Goal: Task Accomplishment & Management: Complete application form

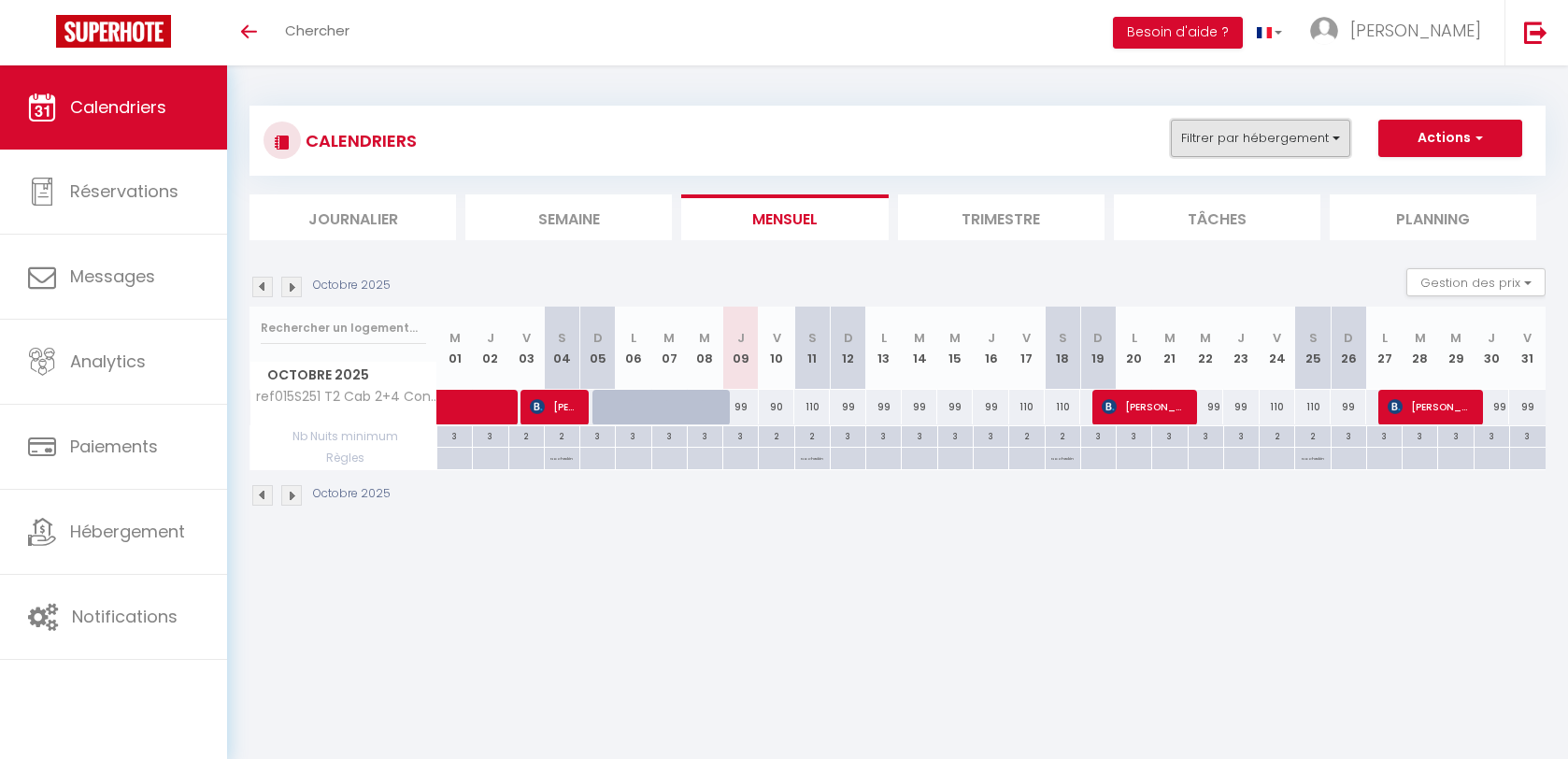
click at [1220, 138] on button "Filtrer par hébergement" at bounding box center [1260, 138] width 180 height 37
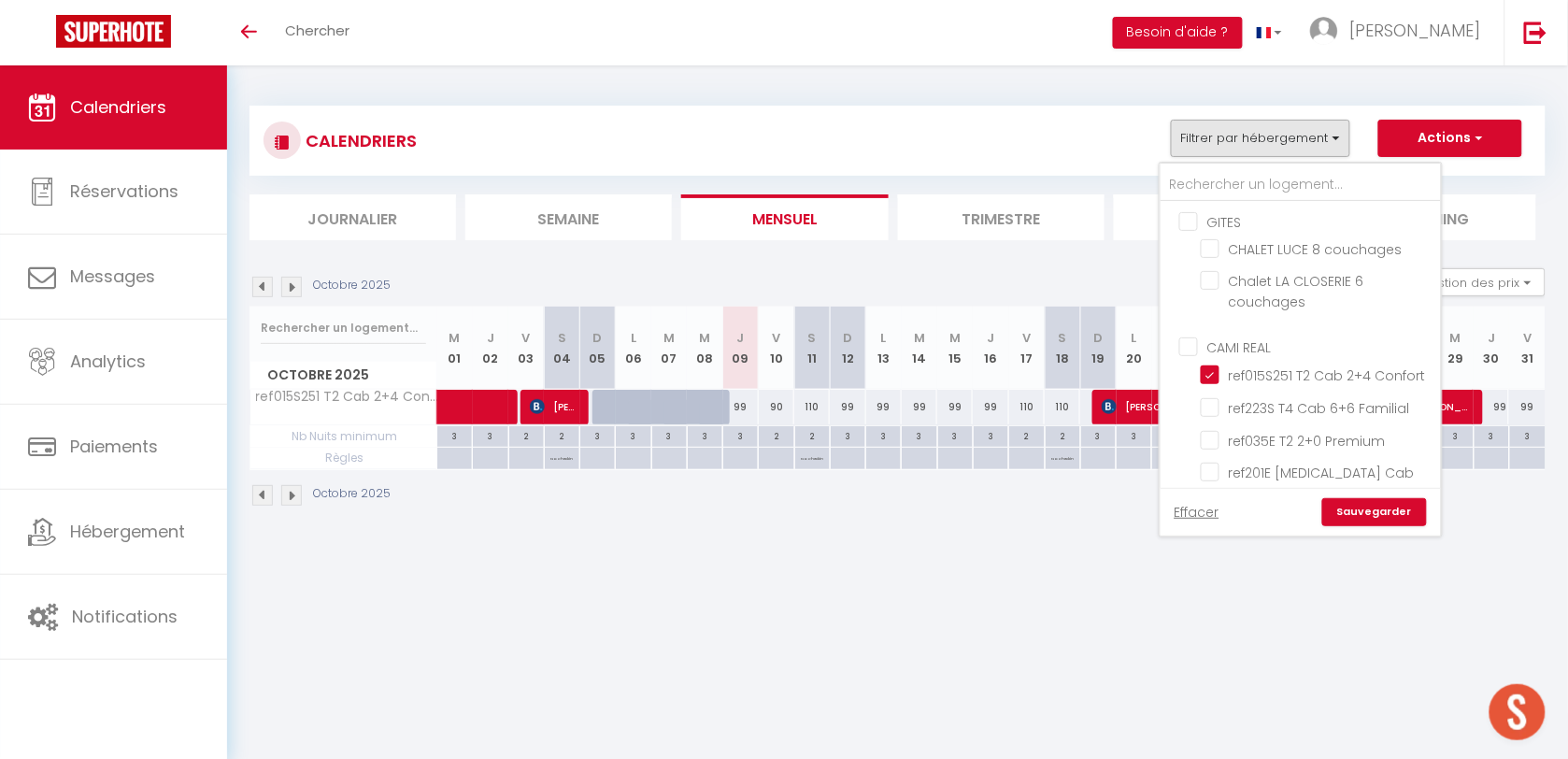
drag, startPoint x: 1212, startPoint y: 374, endPoint x: 1238, endPoint y: 333, distance: 48.5
click at [1211, 372] on input "ref015S251 T2 Cab 2+4 Confort" at bounding box center [1317, 373] width 234 height 19
checkbox input "false"
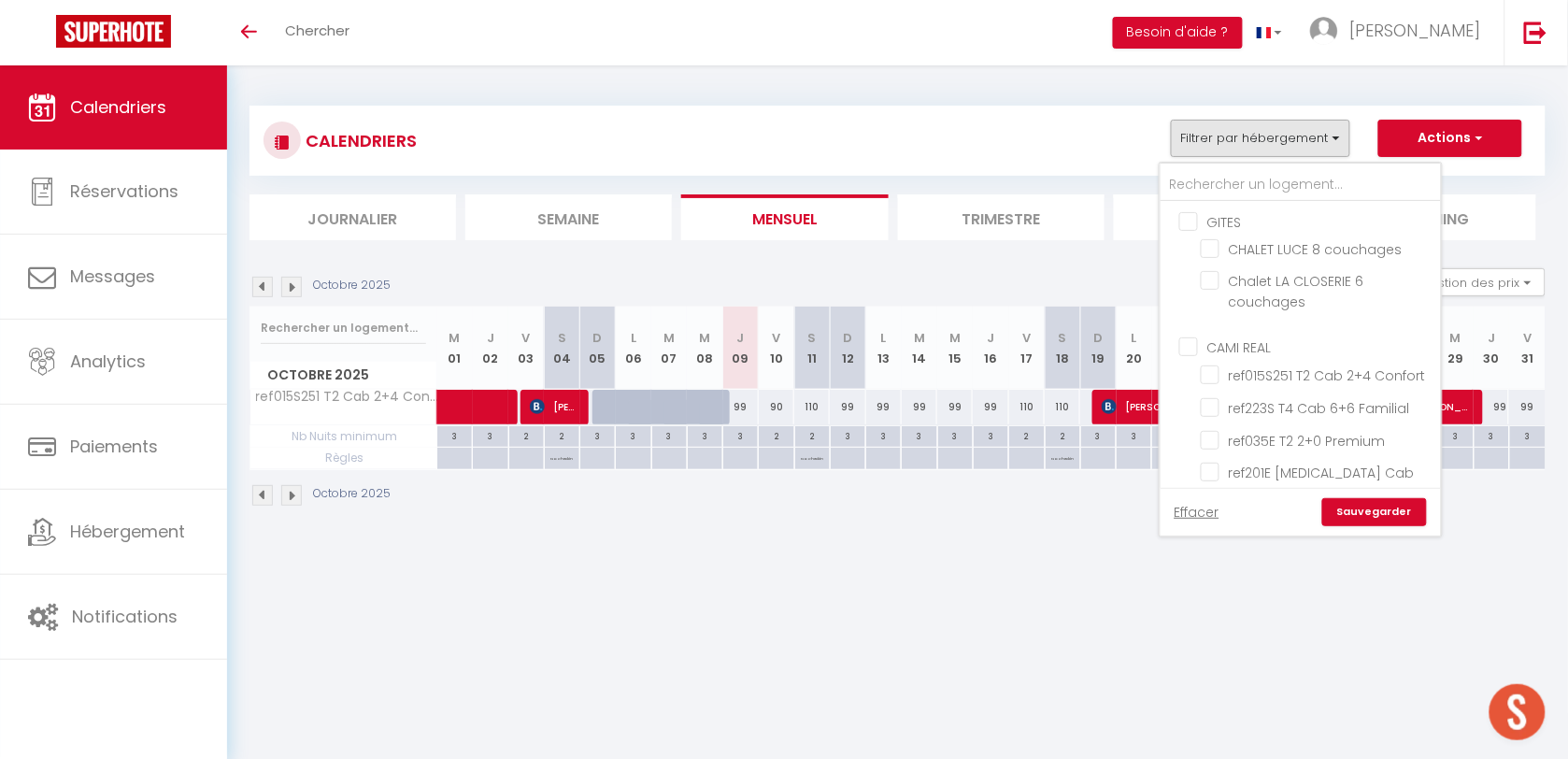
checkbox input "false"
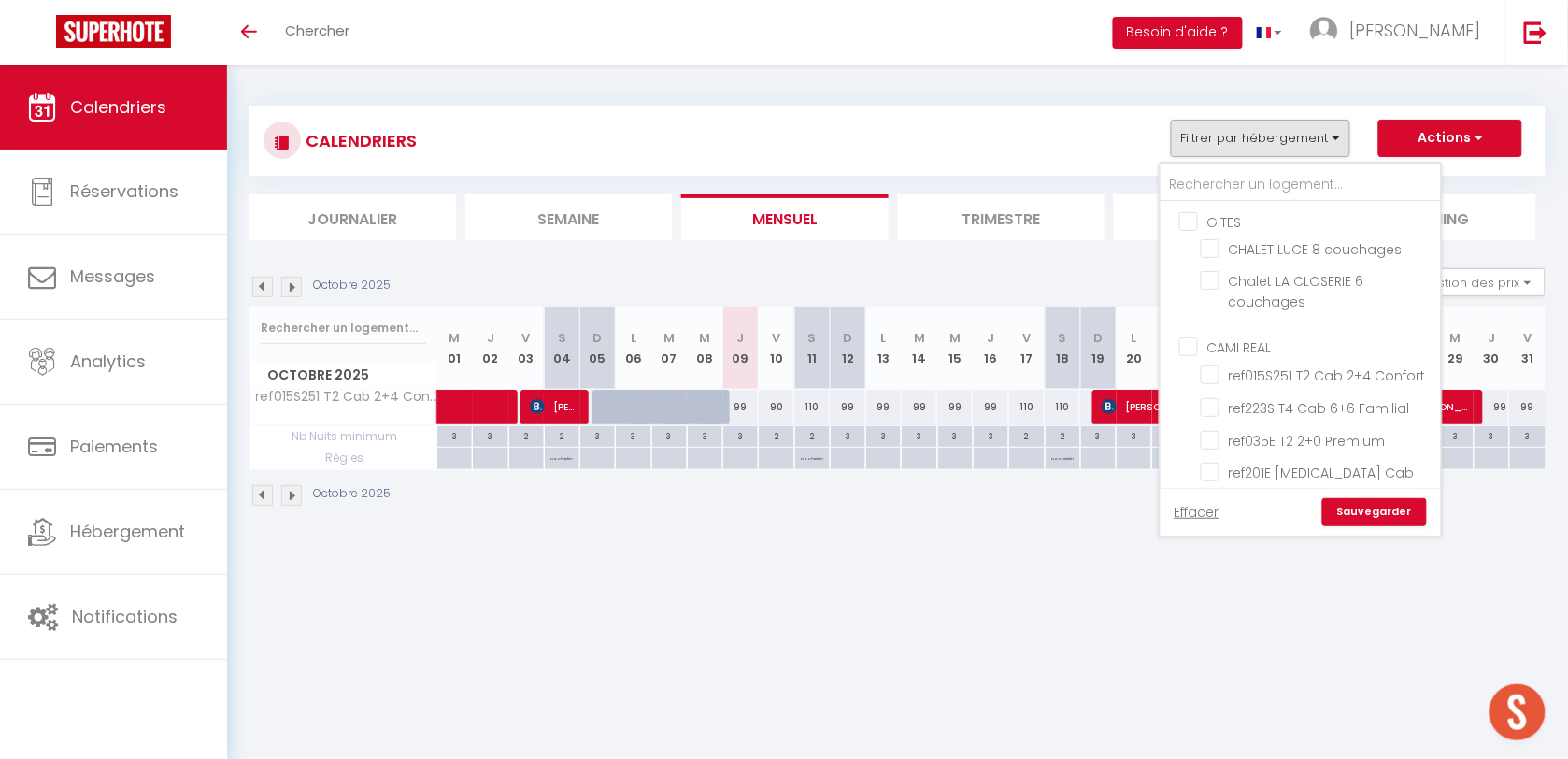
checkbox input "false"
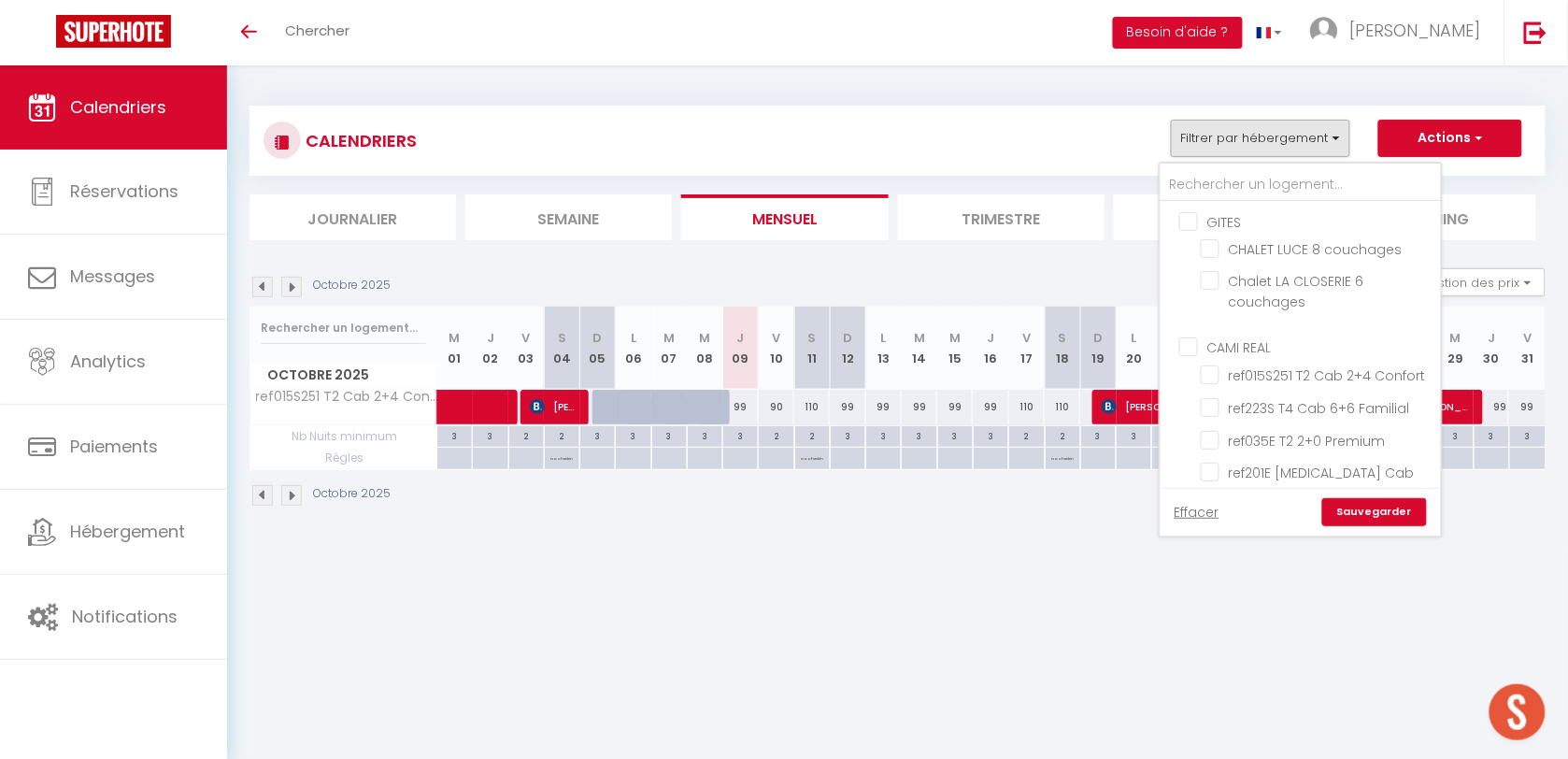
checkbox input "false"
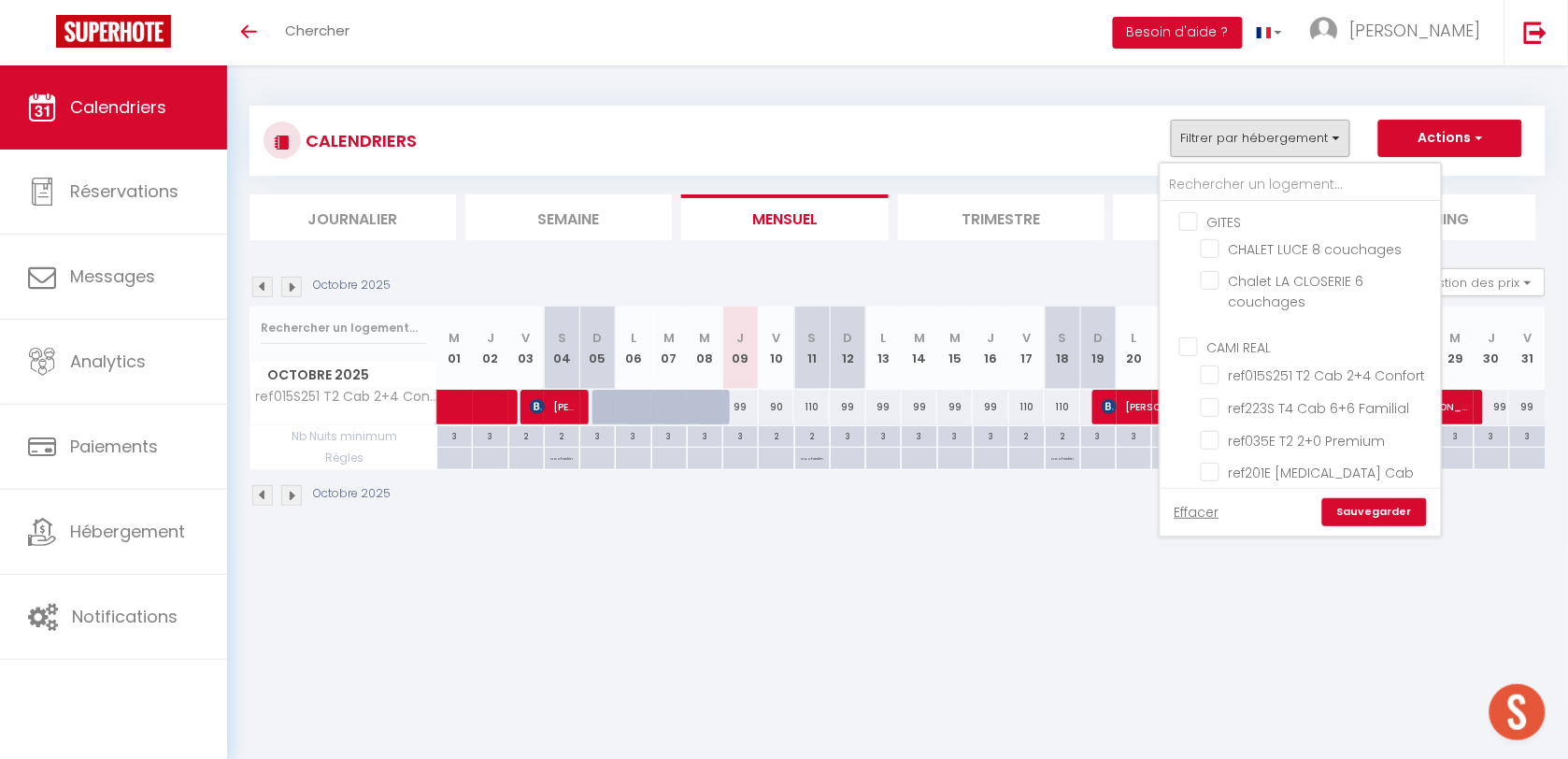
checkbox input "false"
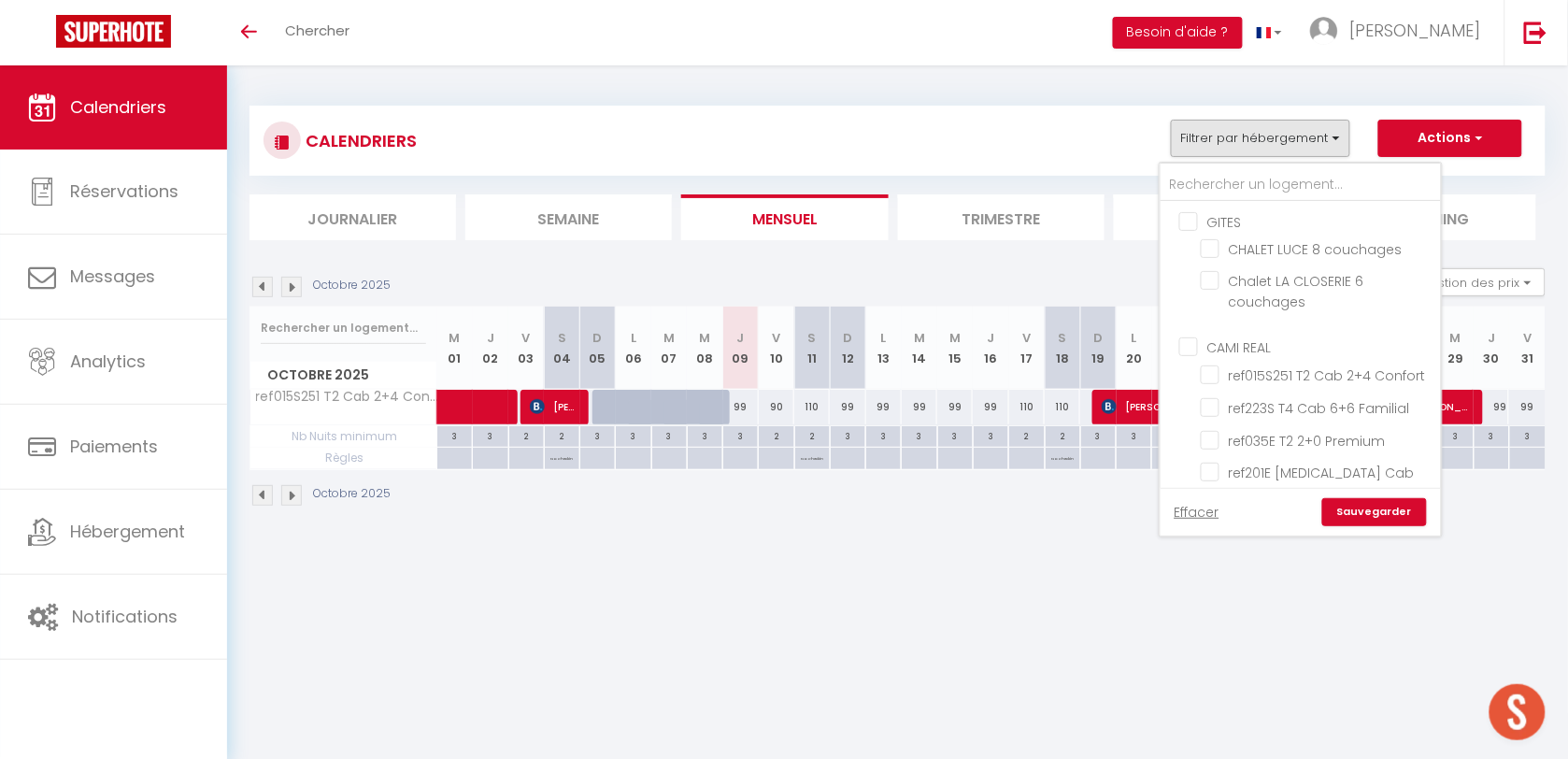
checkbox input "false"
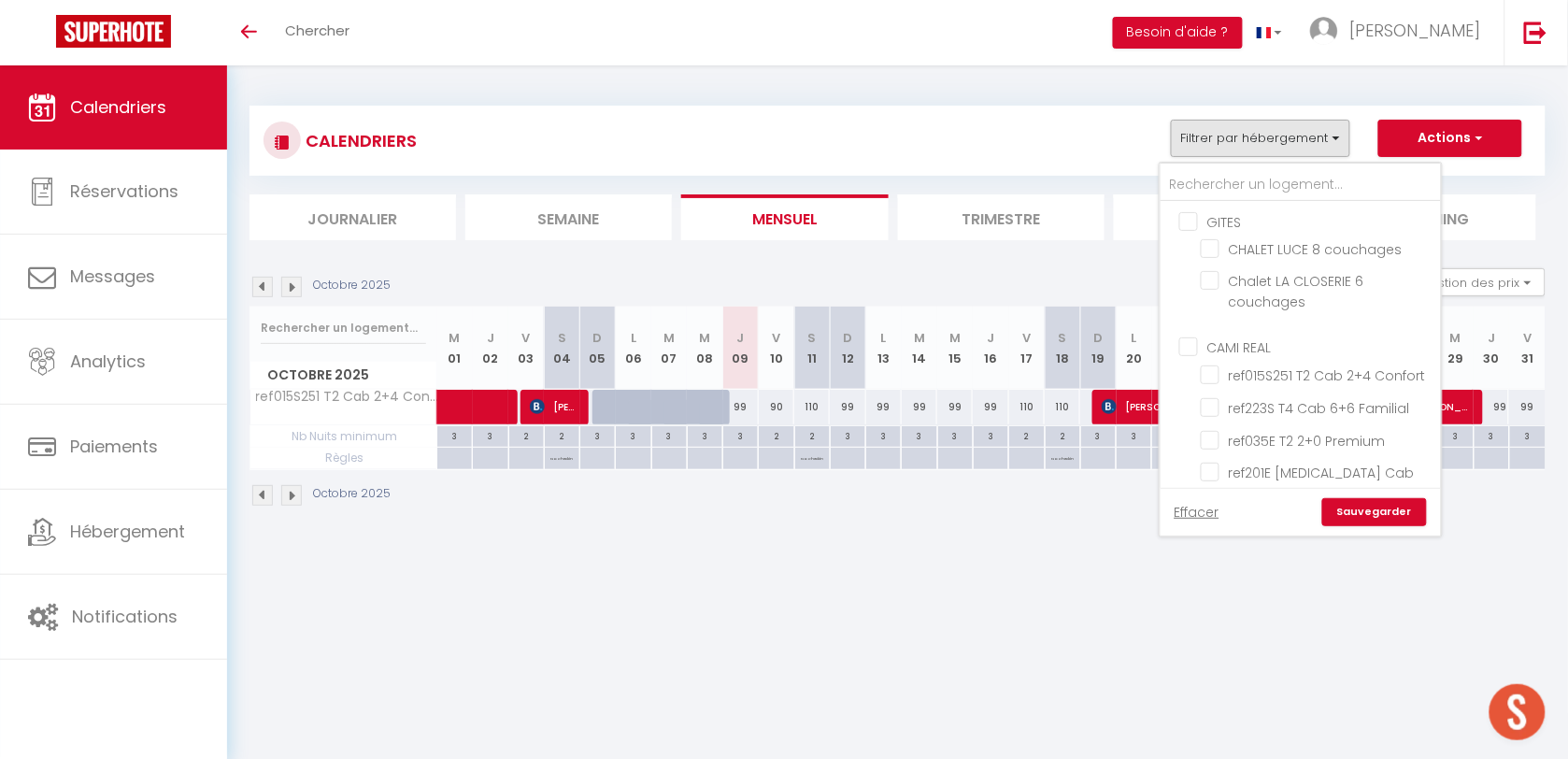
checkbox input "false"
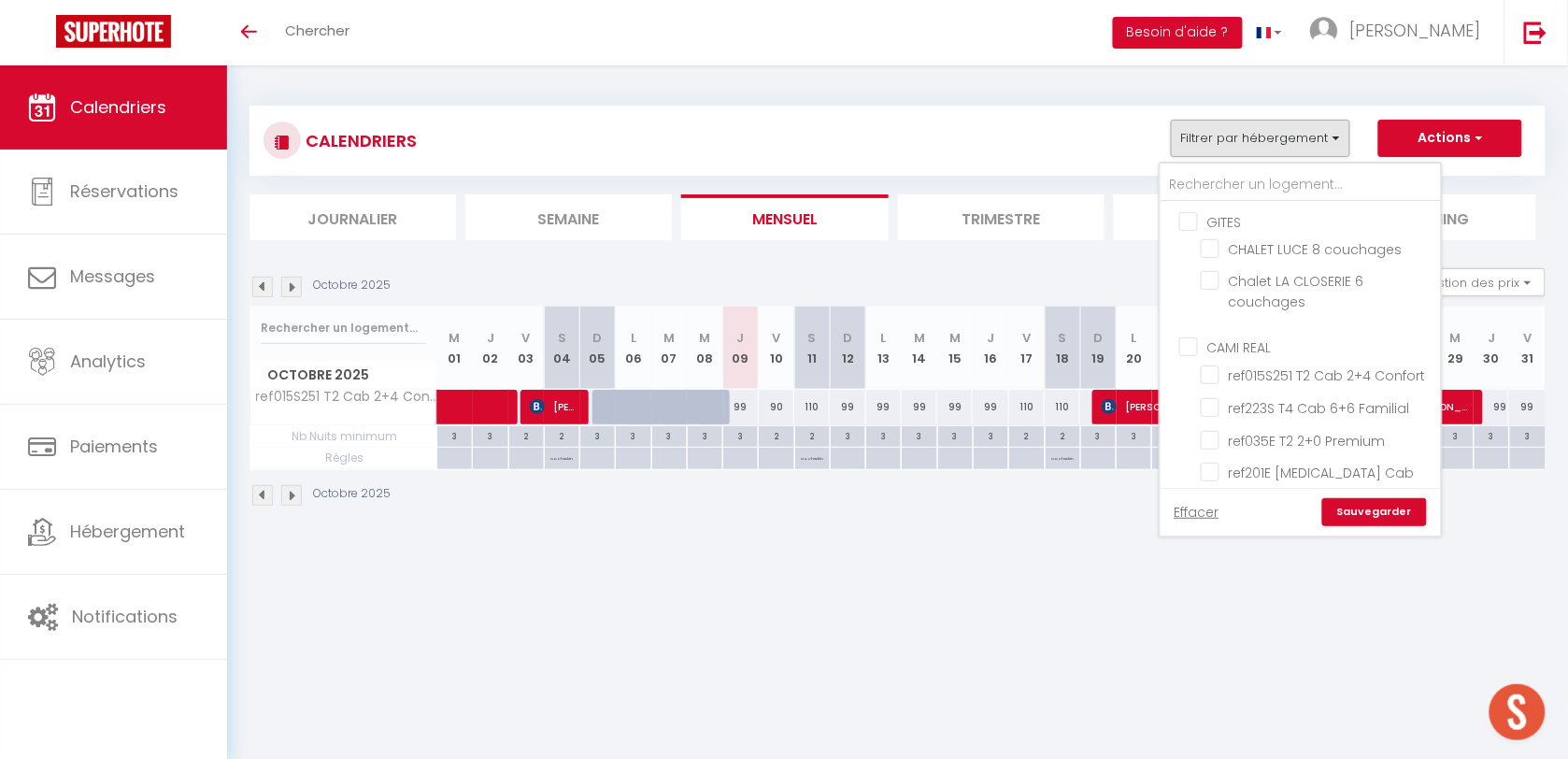
checkbox input "false"
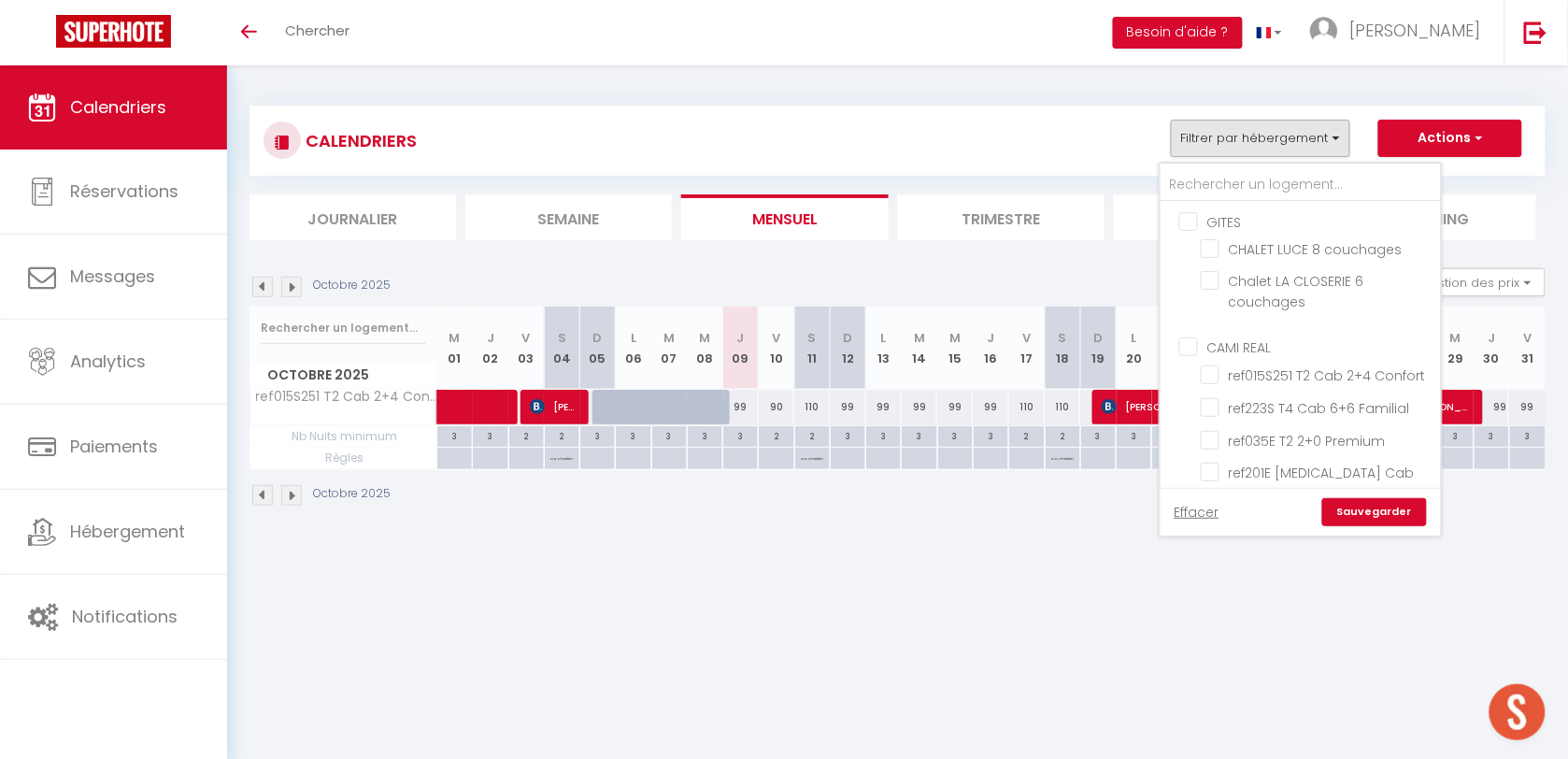
checkbox input "false"
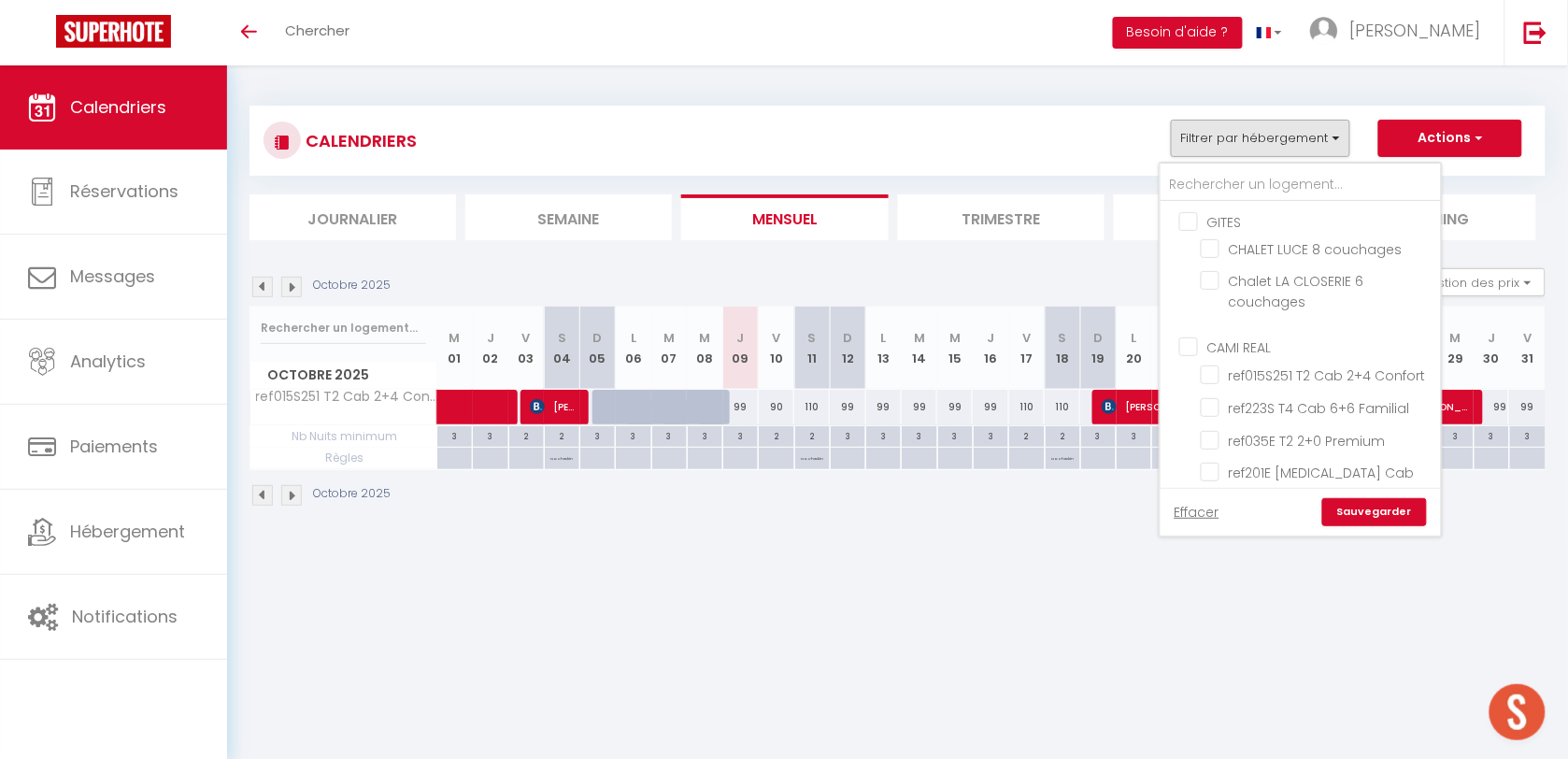
checkbox input "false"
click at [1249, 180] on input "text" at bounding box center [1302, 185] width 281 height 34
type input "0"
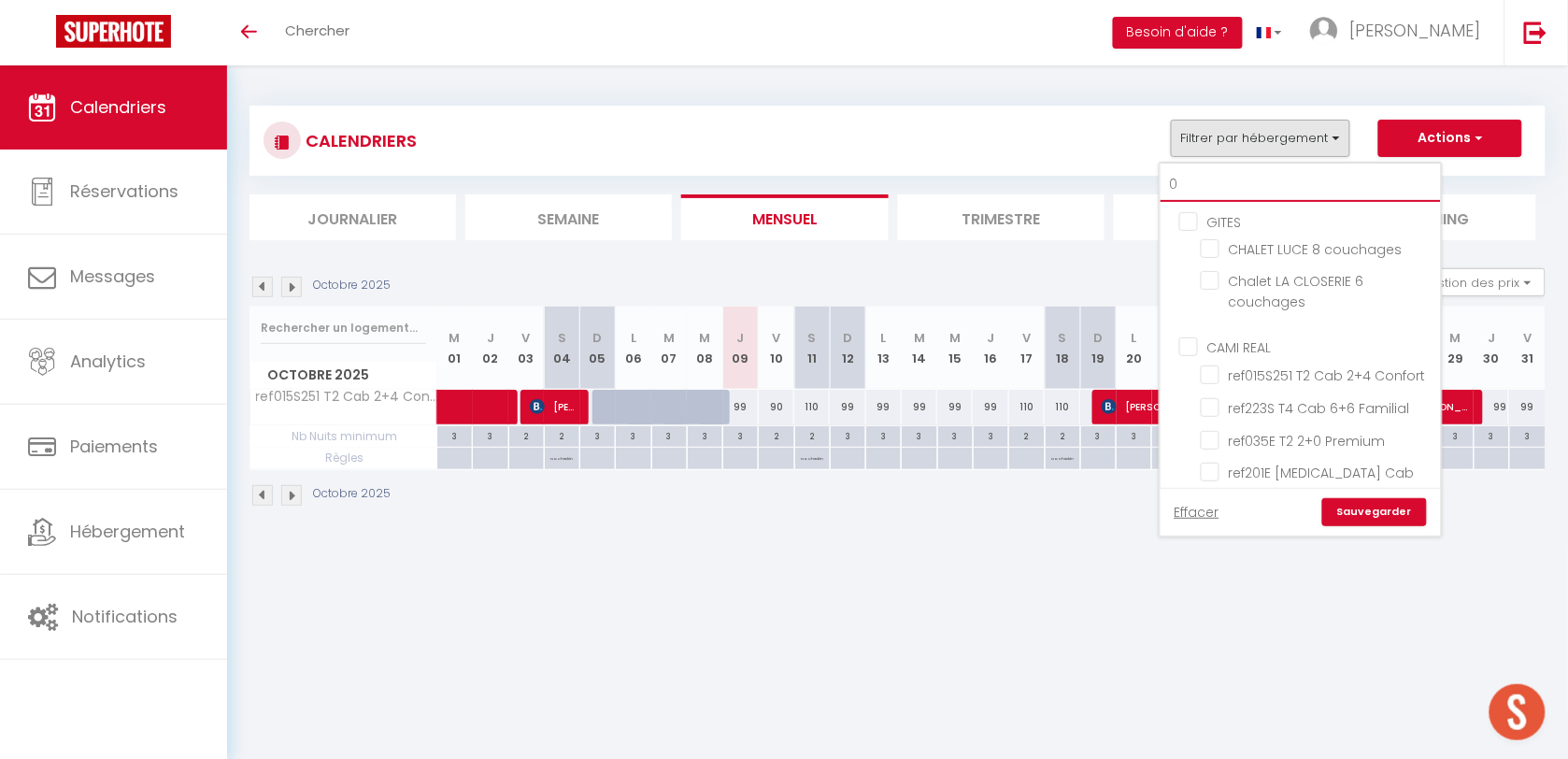
checkbox input "false"
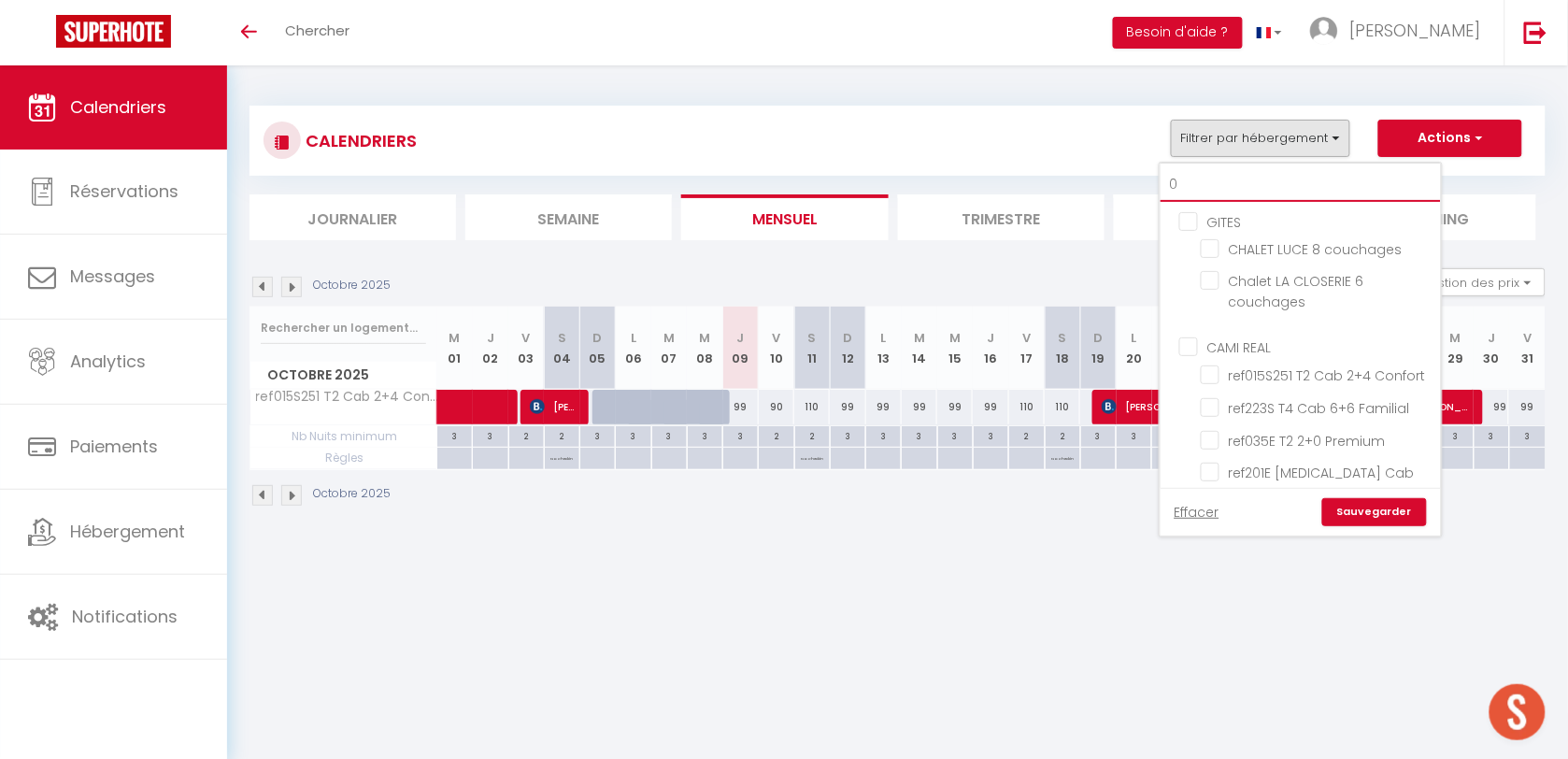
checkbox input "false"
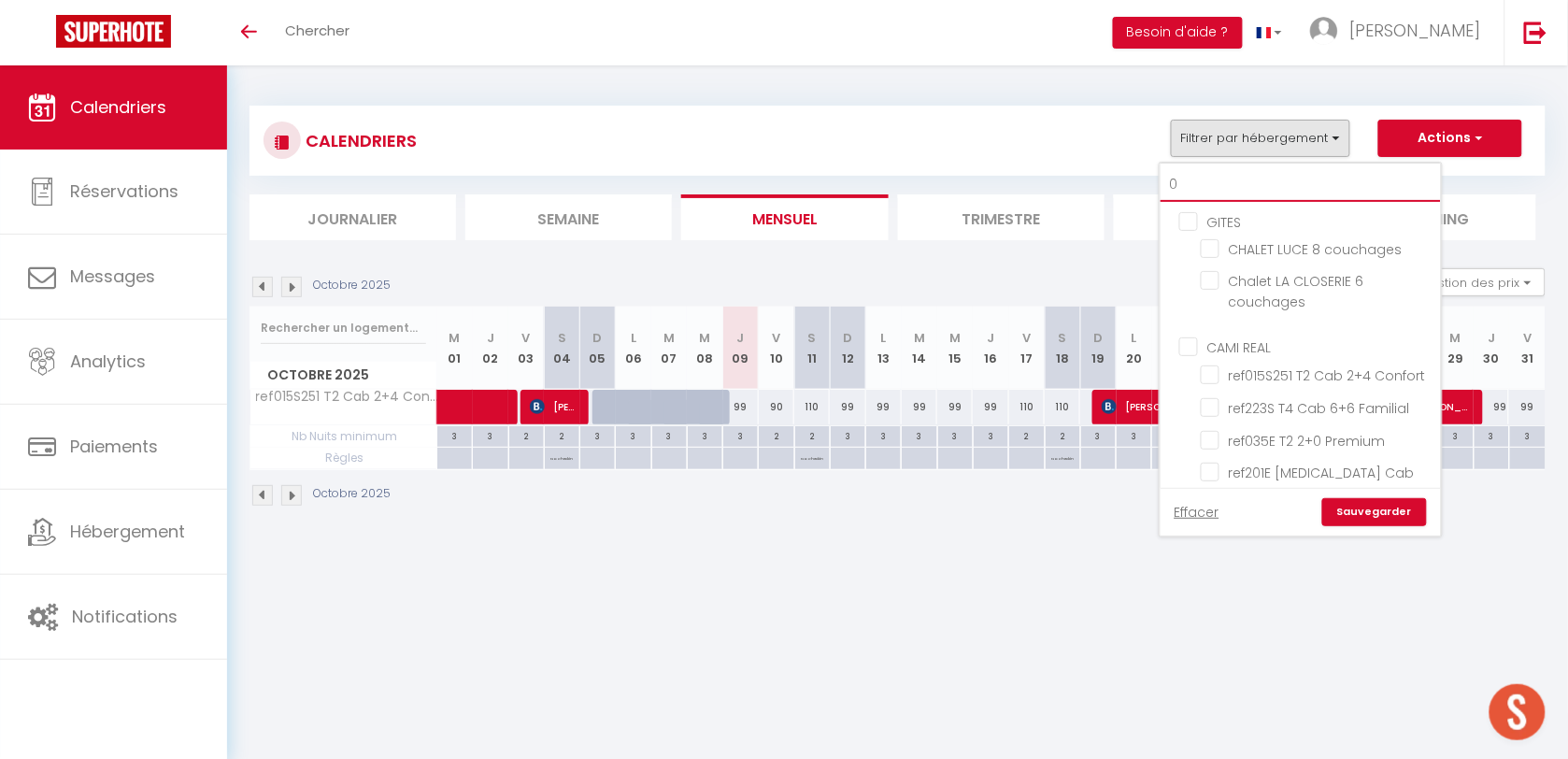
checkbox input "false"
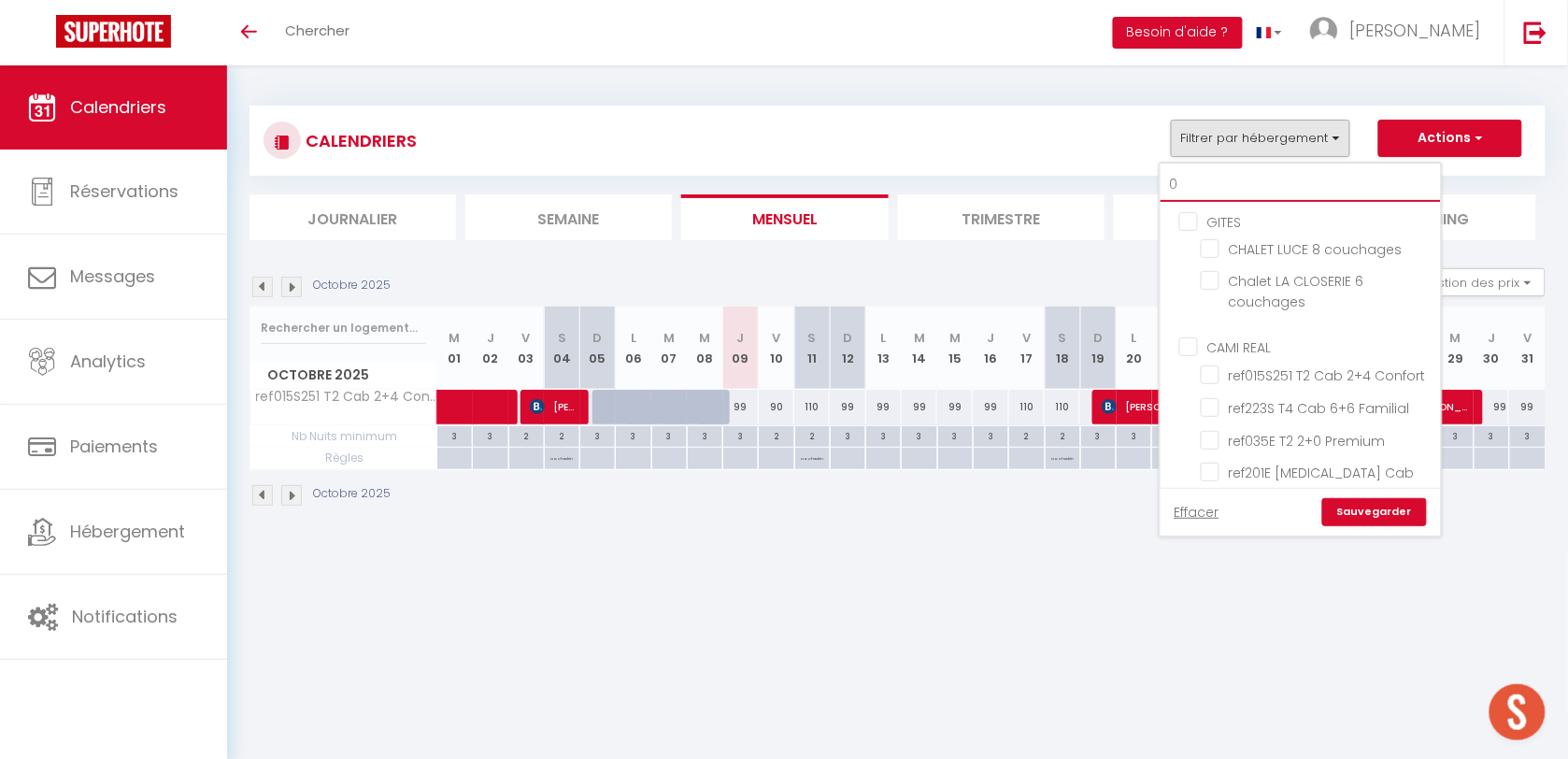
checkbox input "false"
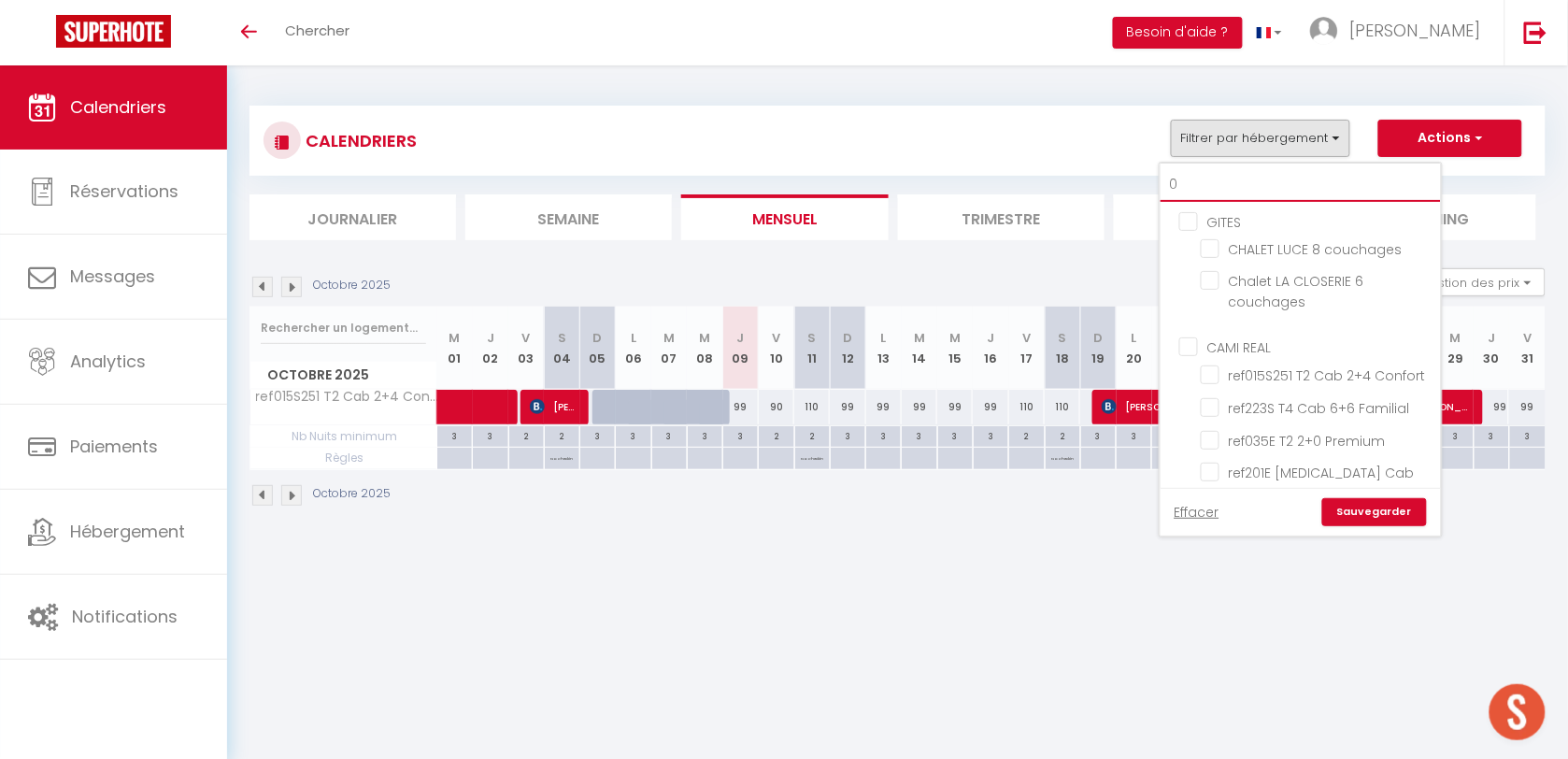
checkbox input "false"
type input "02"
checkbox input "false"
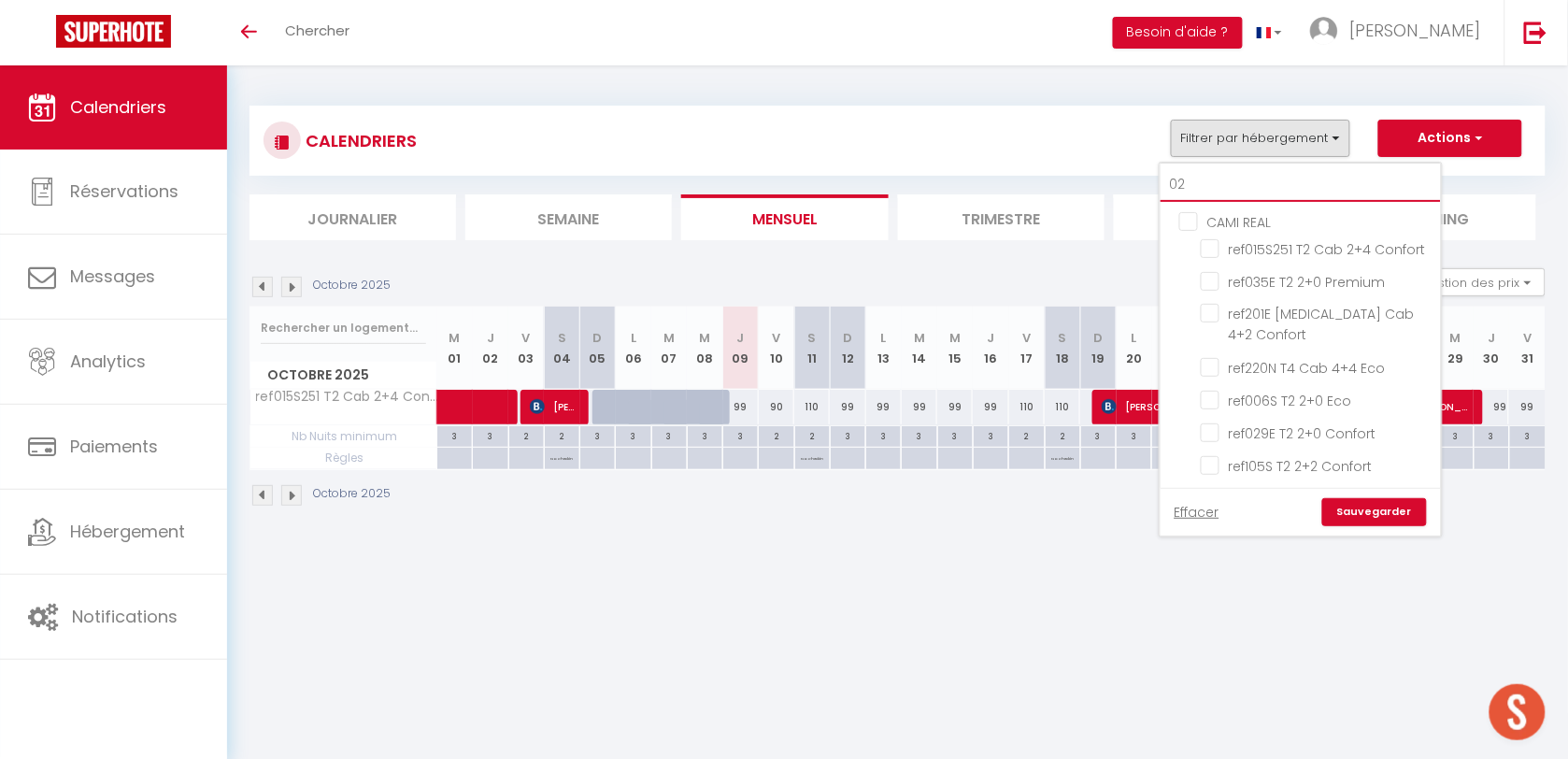
checkbox input "false"
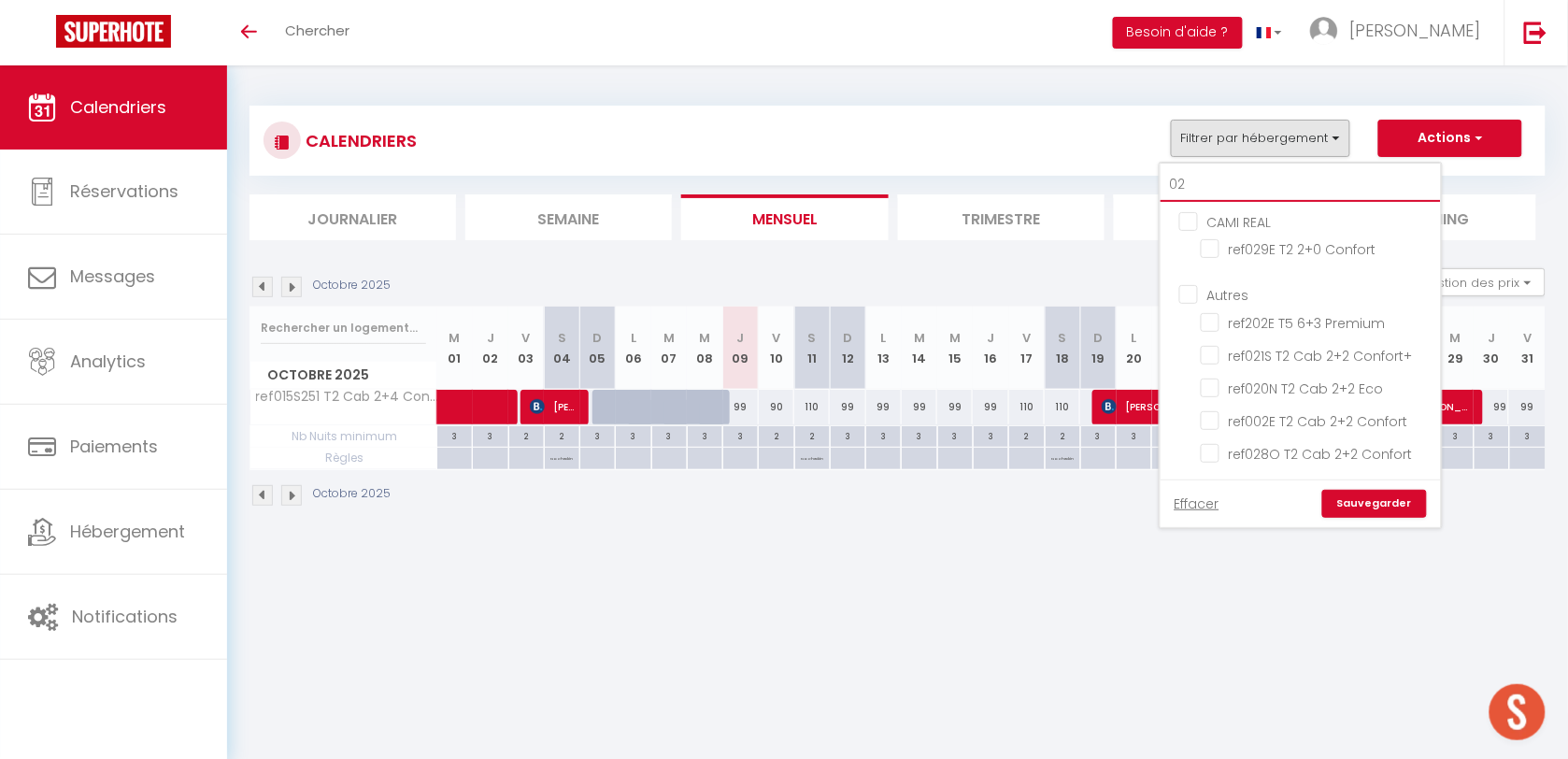
type input "029"
checkbox input "false"
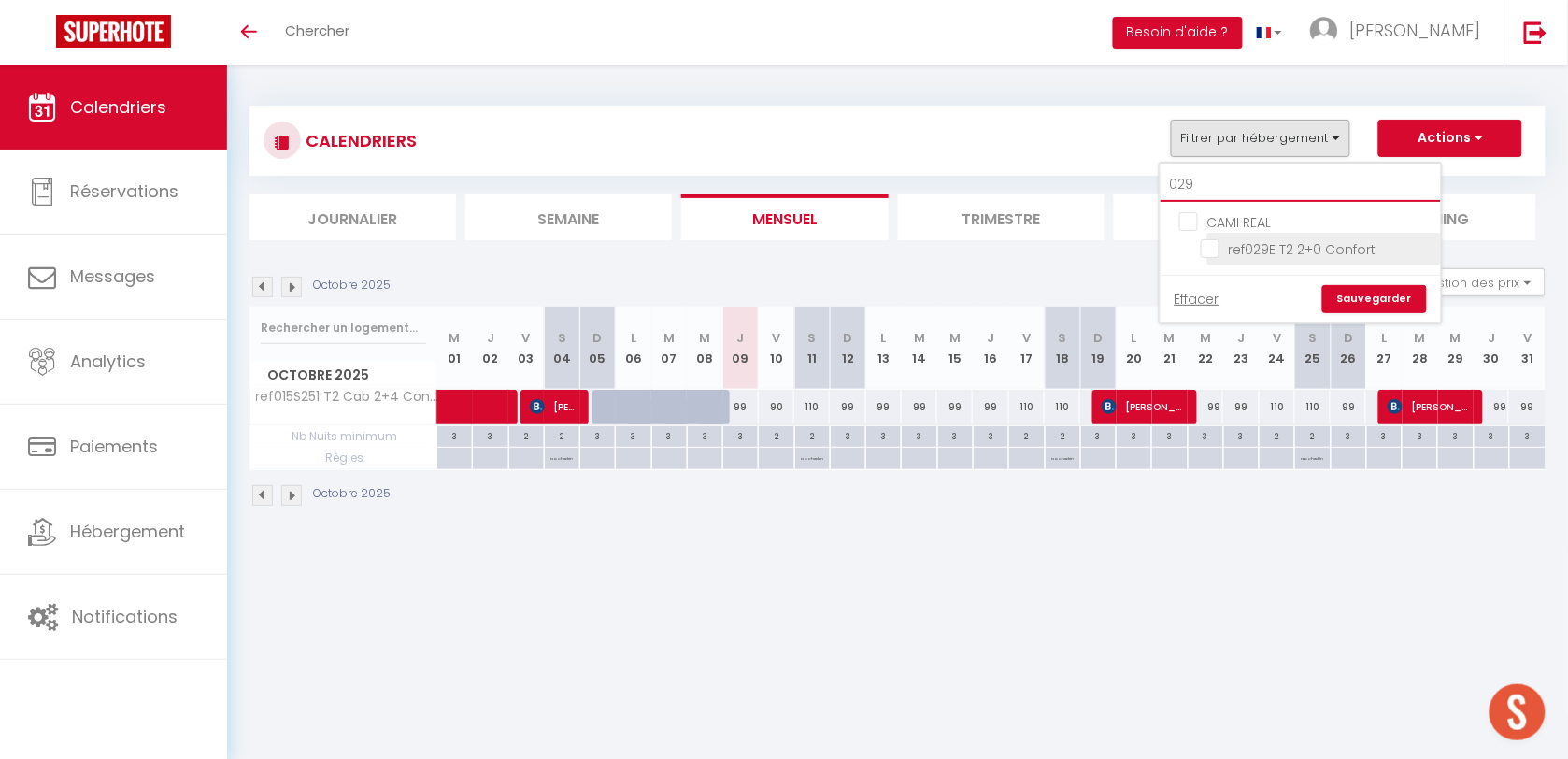
type input "029"
click at [1216, 246] on input "ref029E T2 2+0 Confort" at bounding box center [1317, 248] width 234 height 19
checkbox input "true"
click at [1345, 290] on link "Sauvegarder" at bounding box center [1374, 299] width 105 height 28
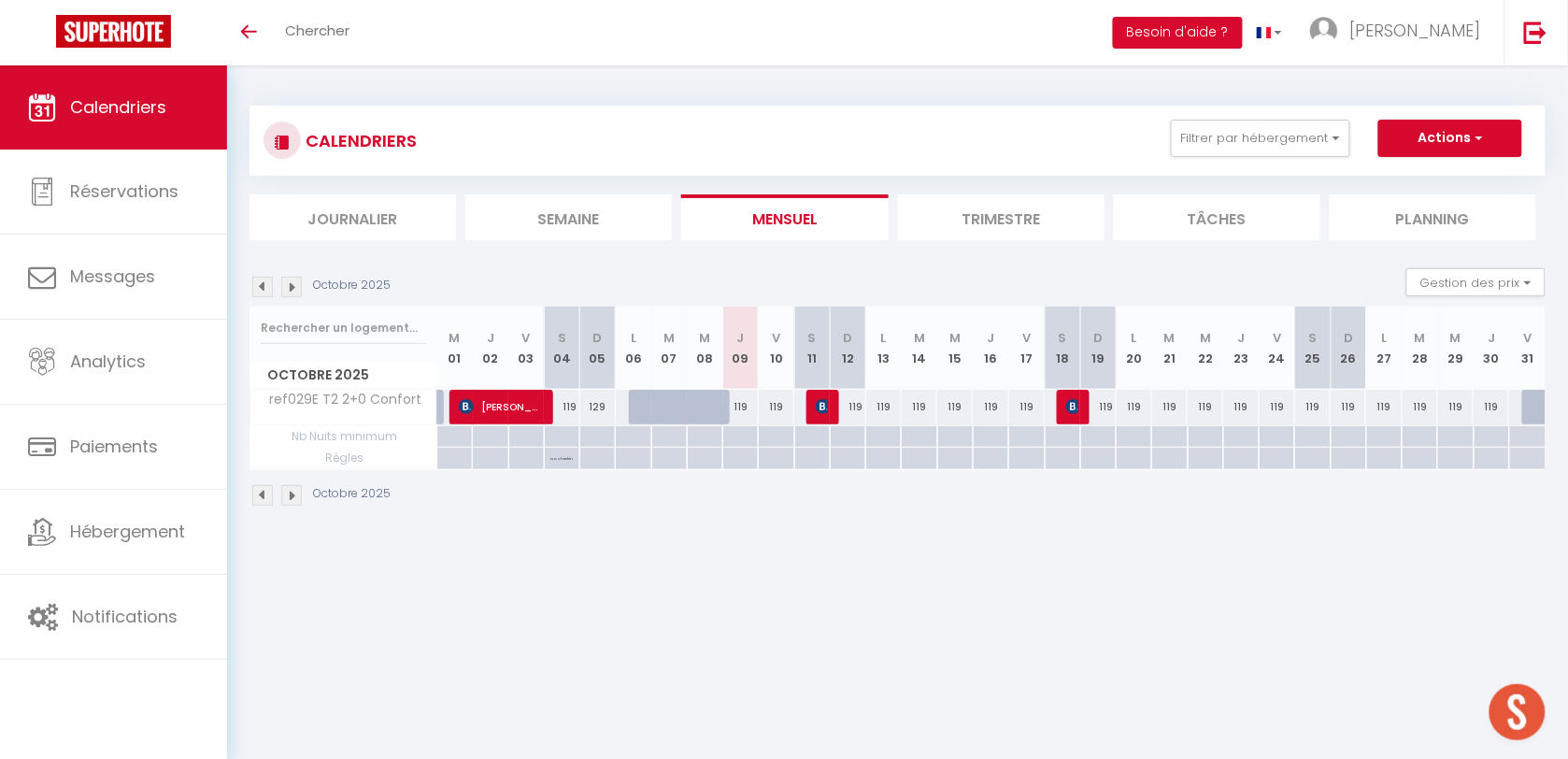
click at [260, 281] on img at bounding box center [263, 287] width 21 height 21
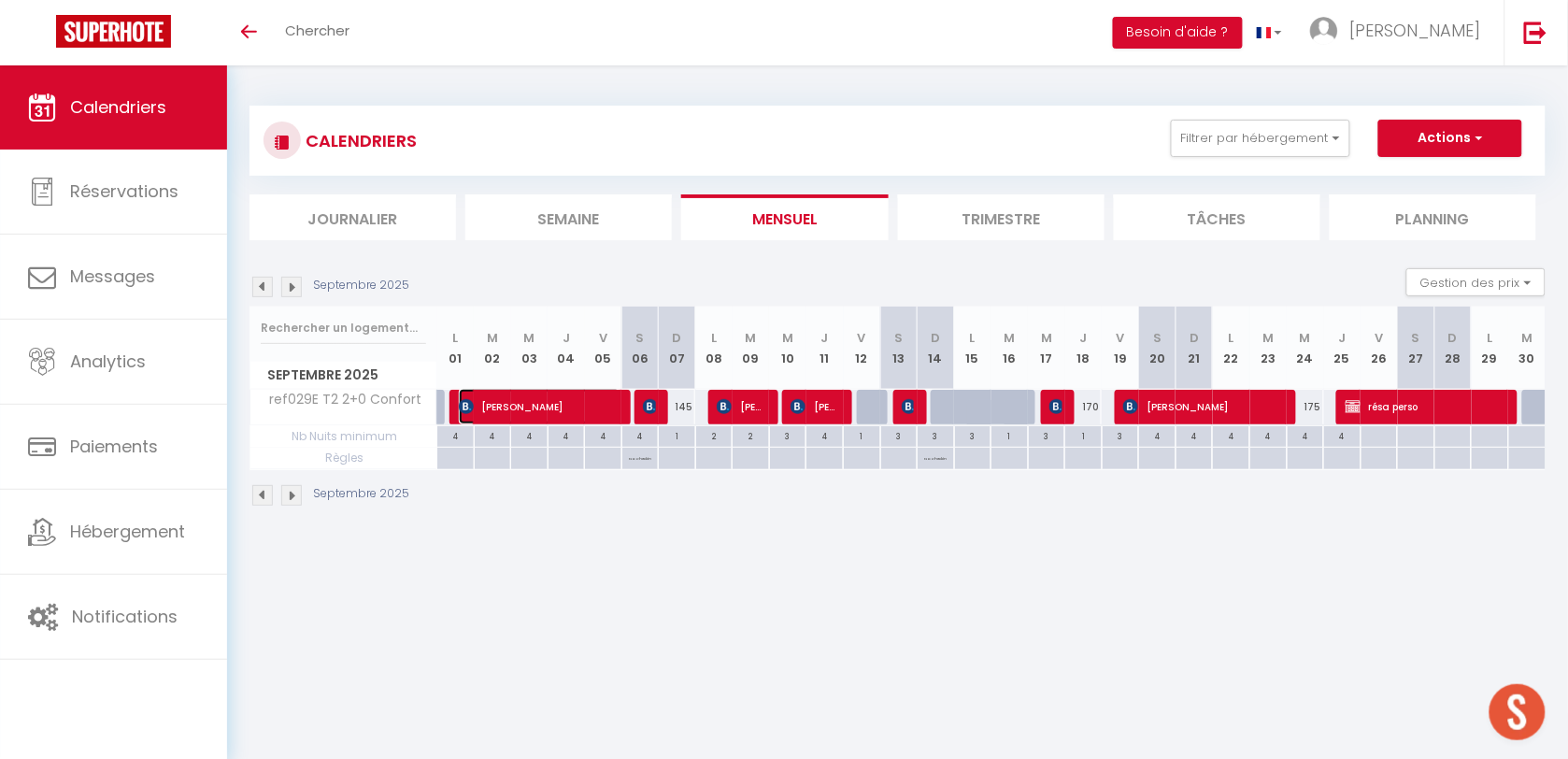
click at [556, 407] on span "[PERSON_NAME]" at bounding box center [539, 407] width 162 height 36
select select "OK"
select select "KO"
select select "0"
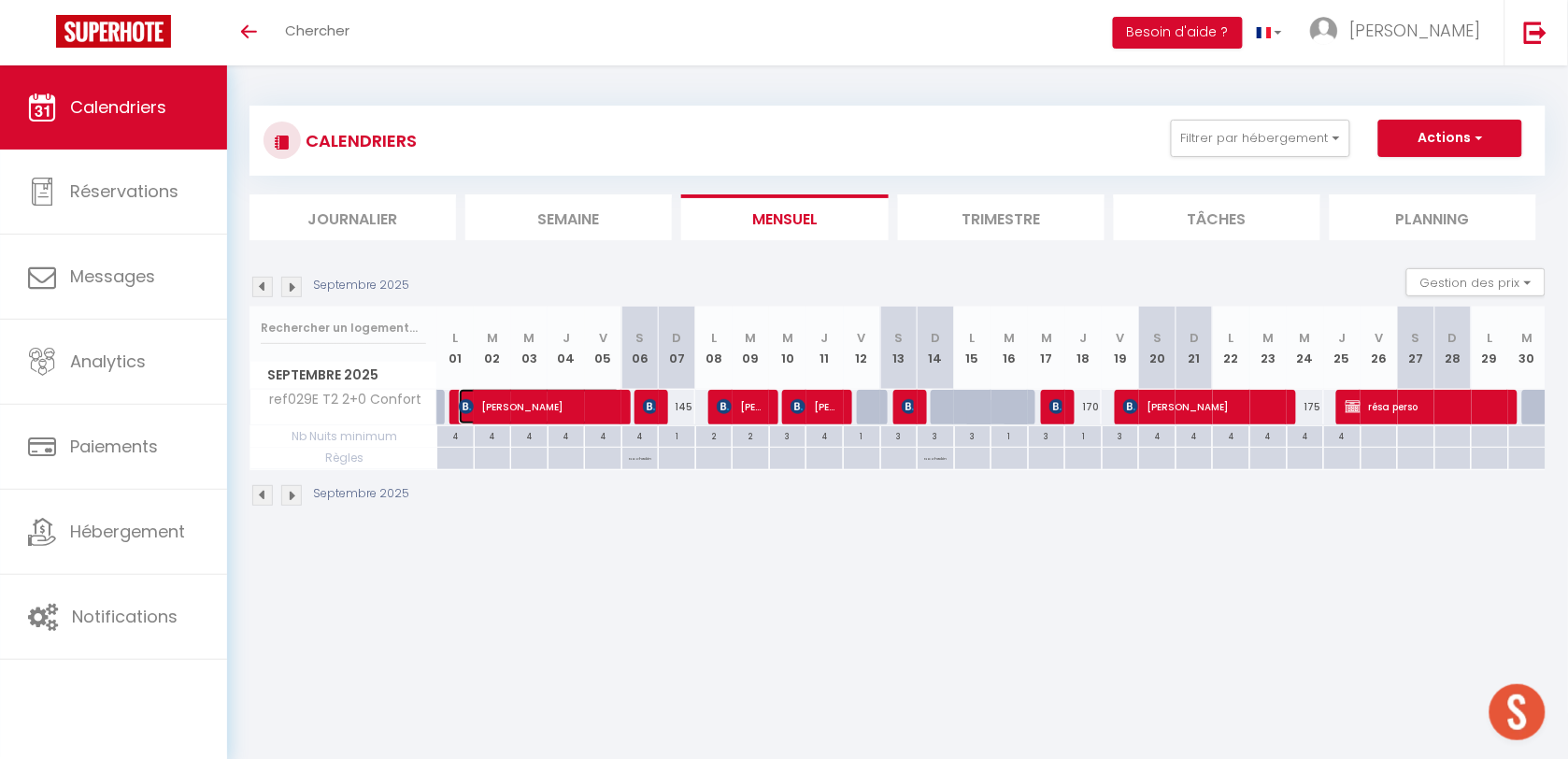
select select "1"
select select
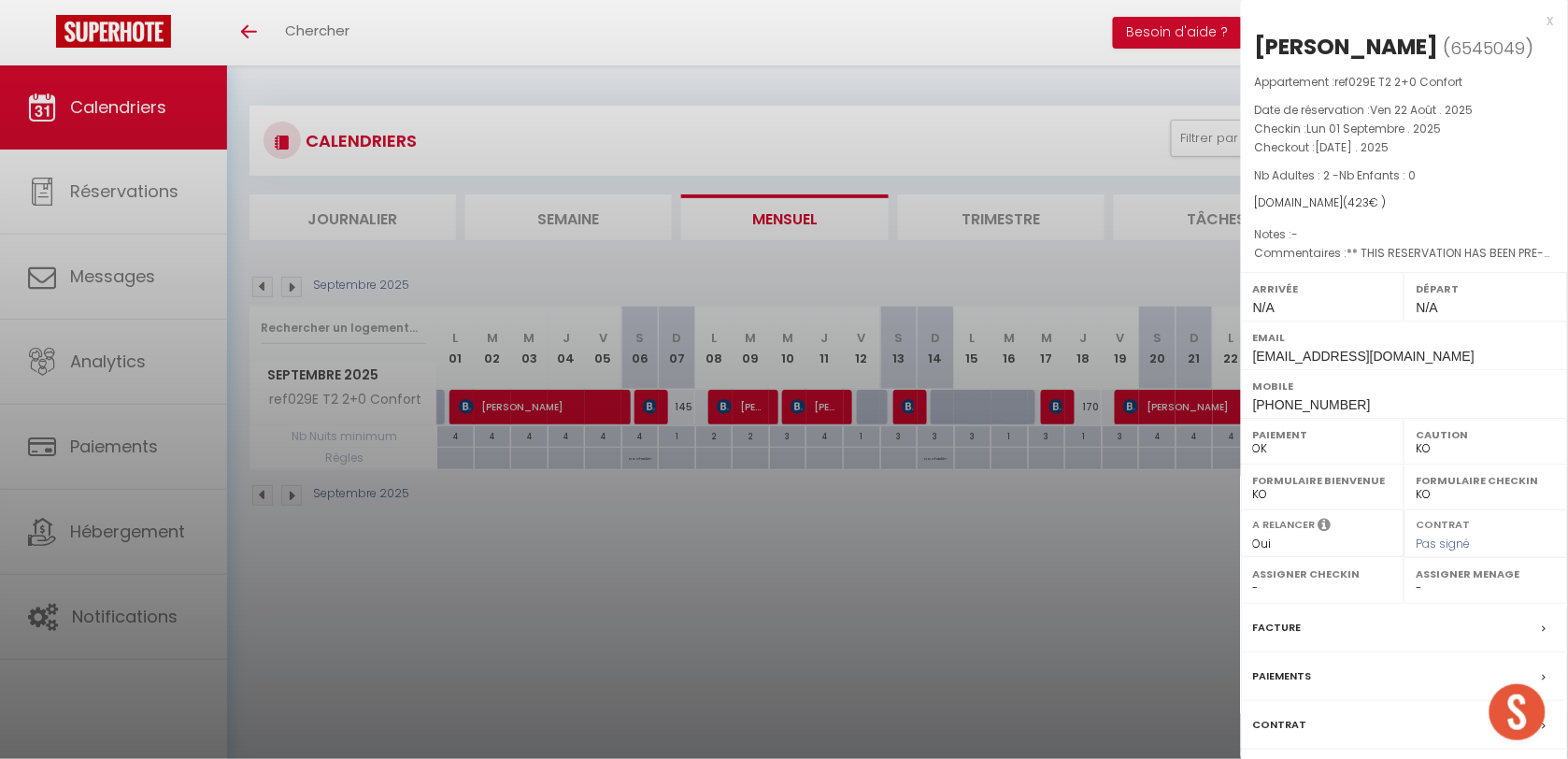
click at [647, 409] on div at bounding box center [784, 380] width 1568 height 759
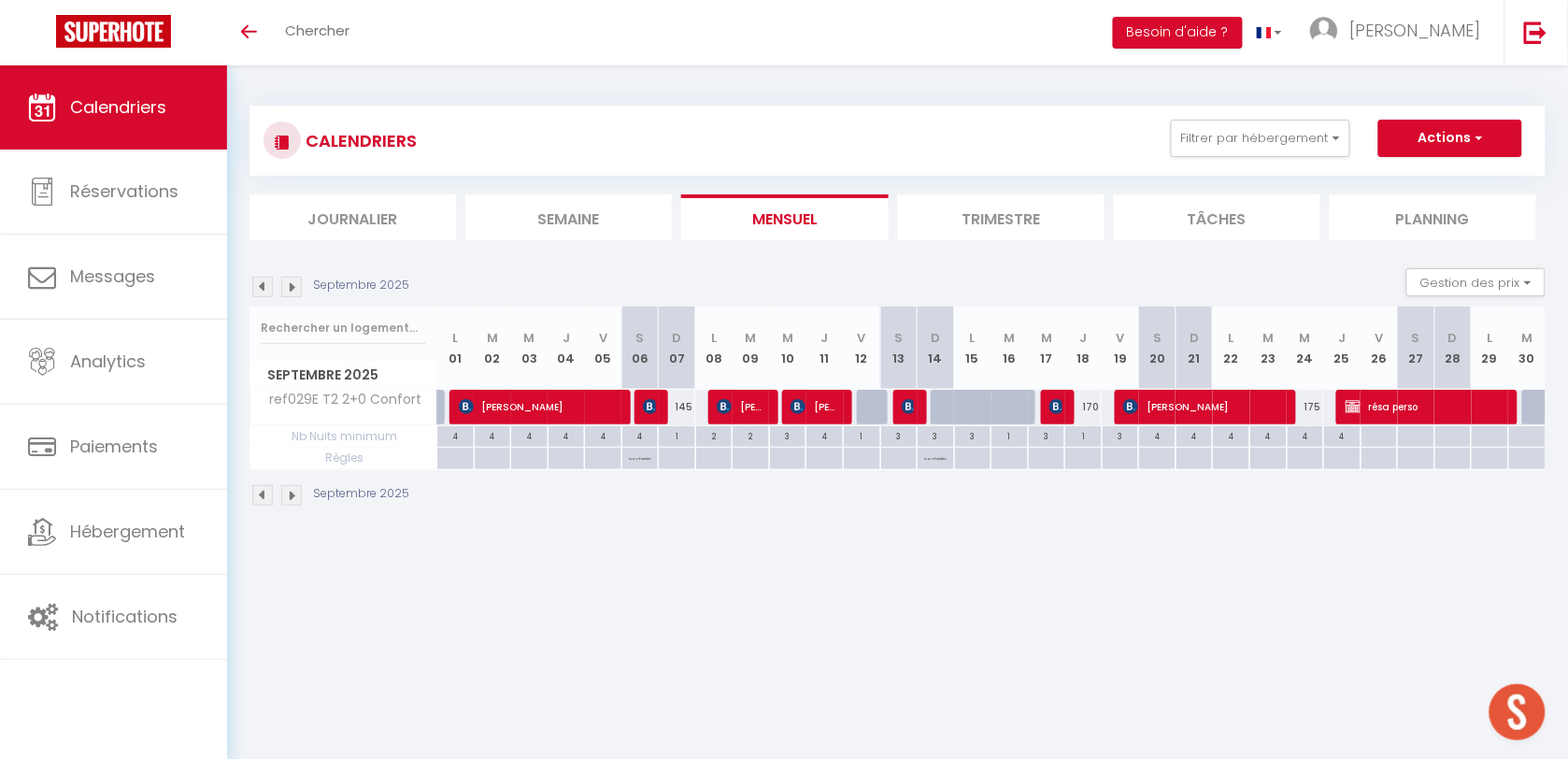
click at [647, 403] on body "🟢 Des questions ou besoin d'assistance pour la migration AirBnB? Prenez rdv >>>…" at bounding box center [784, 445] width 1568 height 759
click at [643, 405] on img at bounding box center [651, 407] width 15 height 15
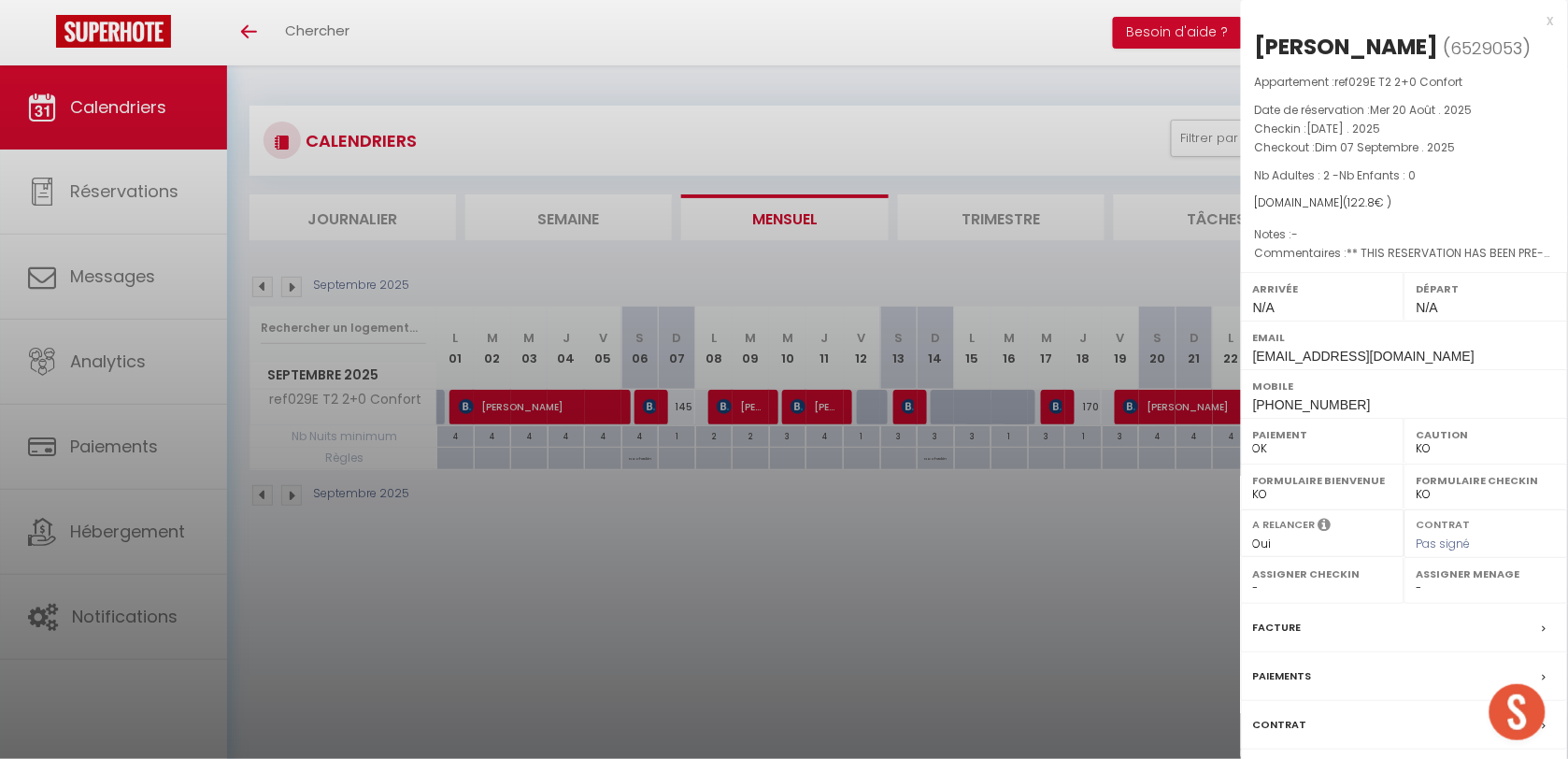
click at [755, 407] on div at bounding box center [784, 380] width 1568 height 759
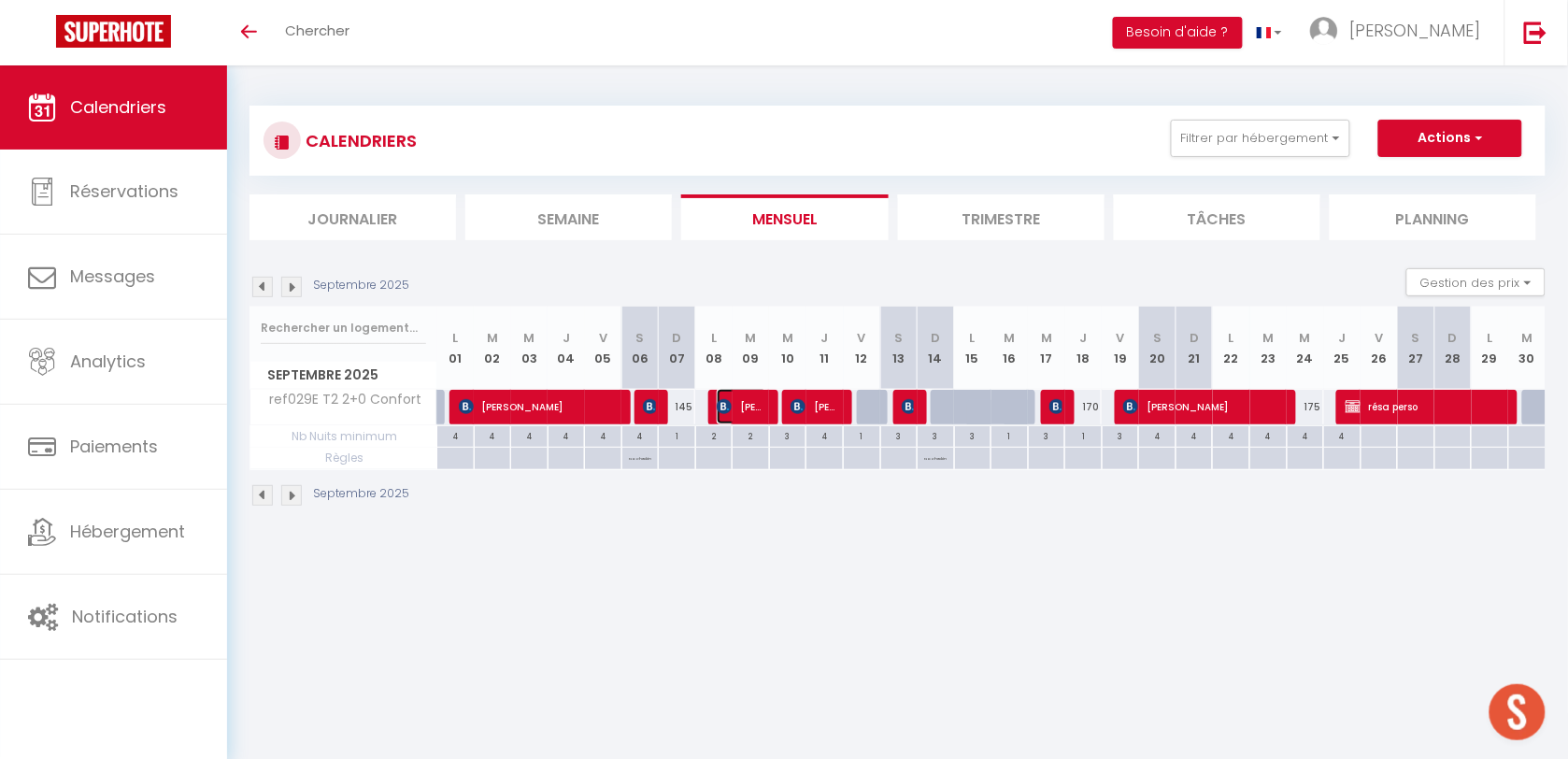
click at [748, 403] on span "[PERSON_NAME]" at bounding box center [741, 407] width 50 height 36
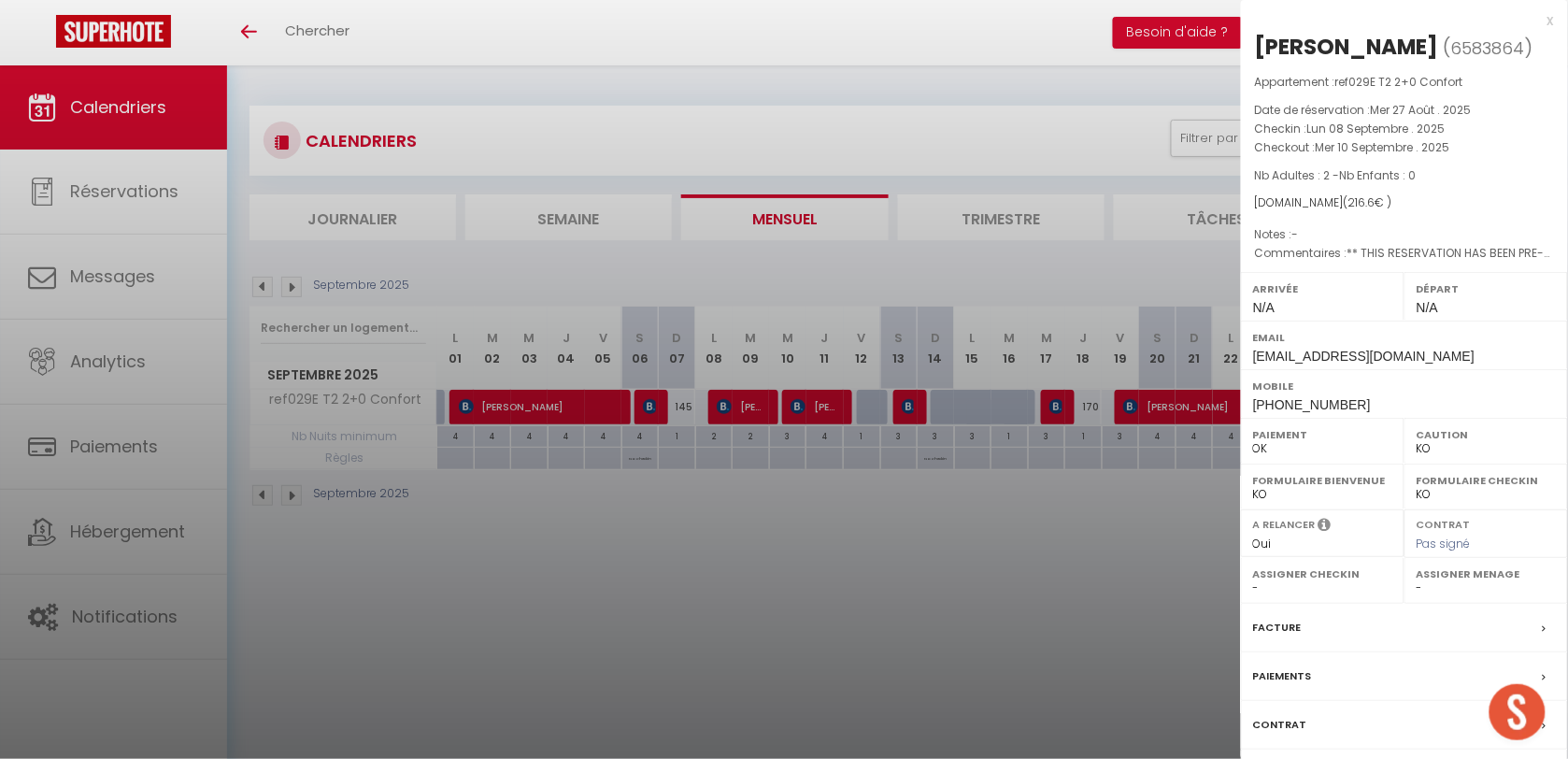
drag, startPoint x: 529, startPoint y: 646, endPoint x: 771, endPoint y: 500, distance: 282.6
click at [530, 645] on div at bounding box center [784, 380] width 1568 height 759
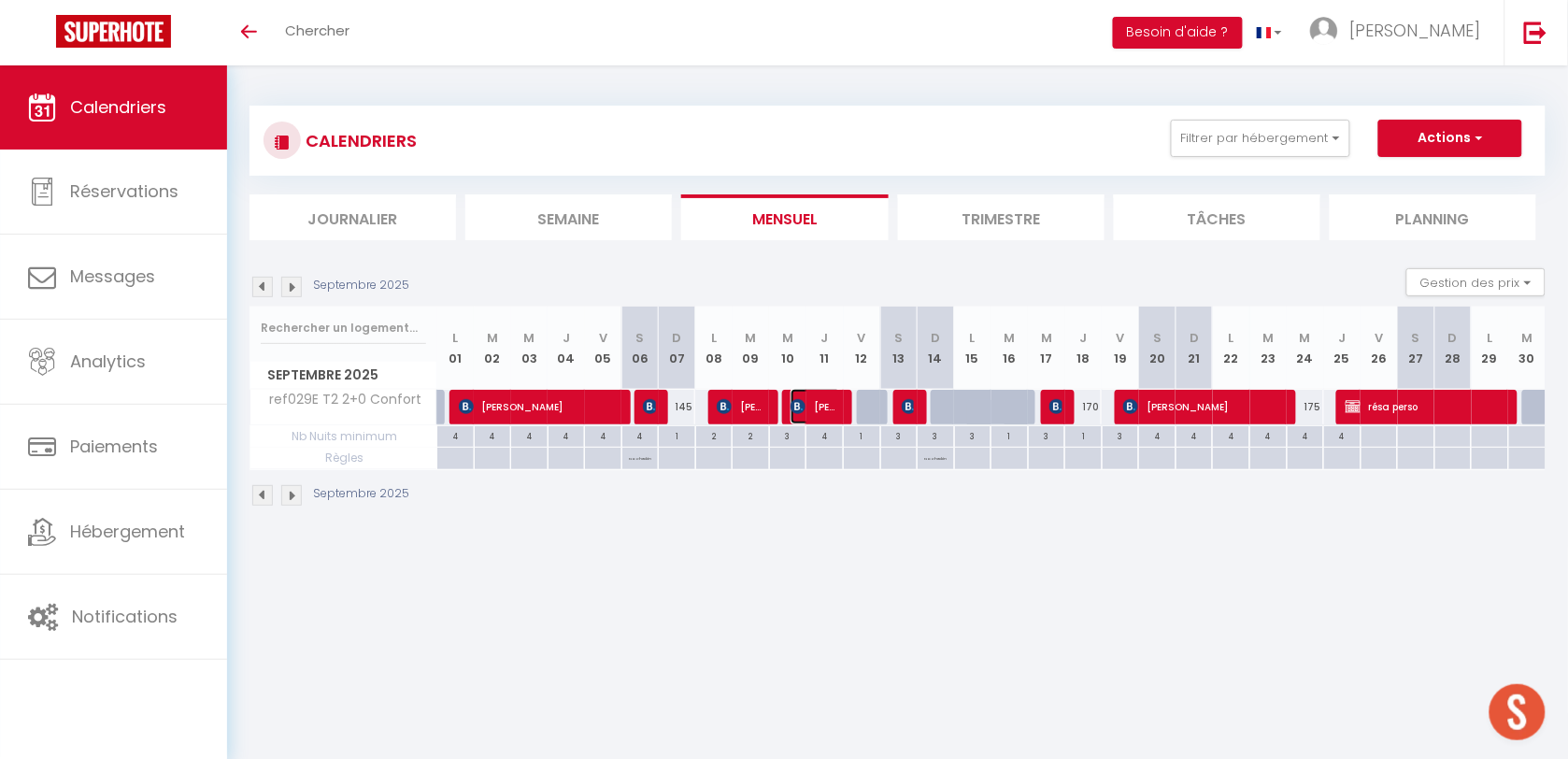
click at [812, 411] on span "[PERSON_NAME]" at bounding box center [815, 407] width 50 height 36
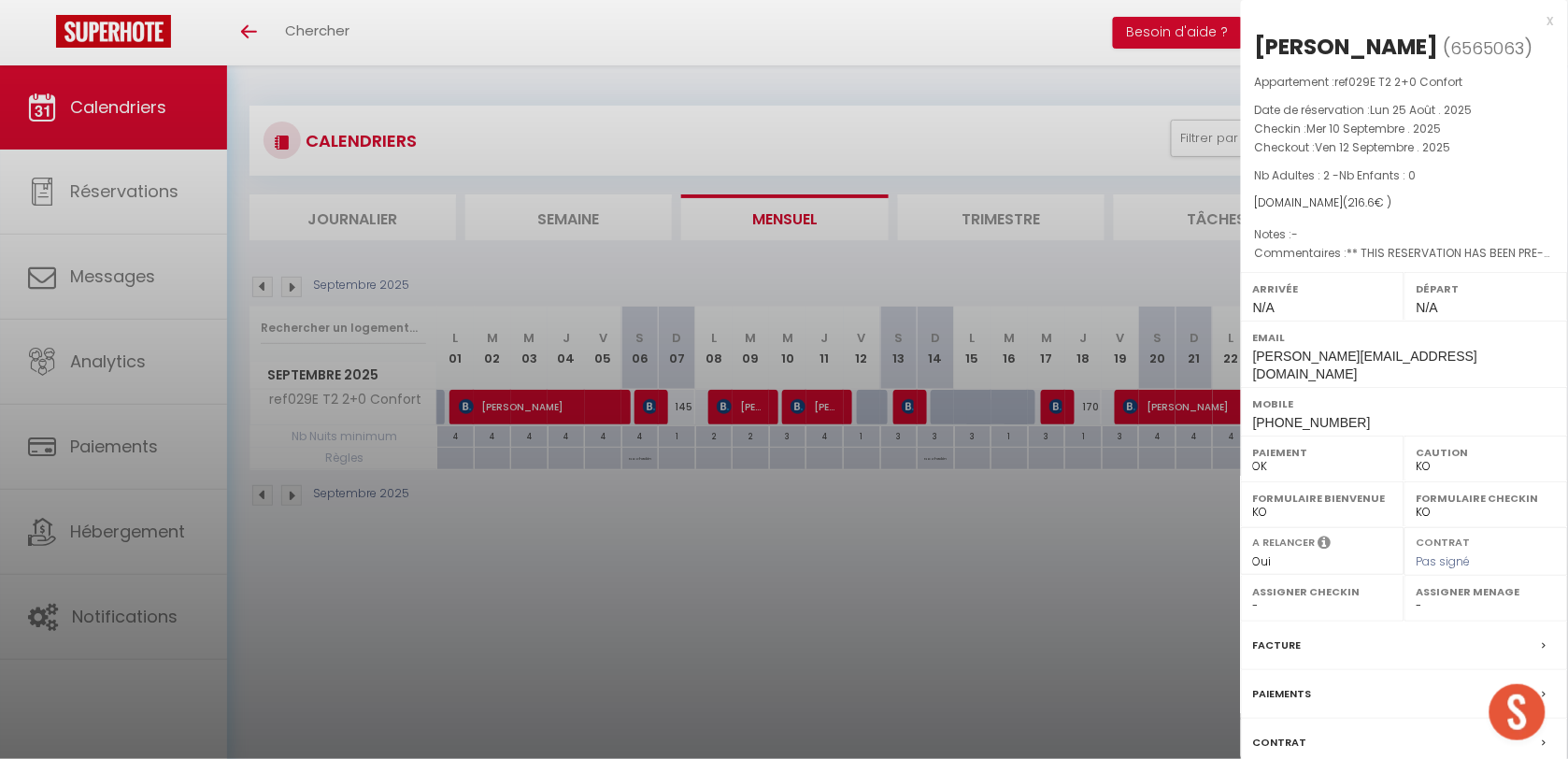
click at [699, 589] on div at bounding box center [784, 380] width 1568 height 759
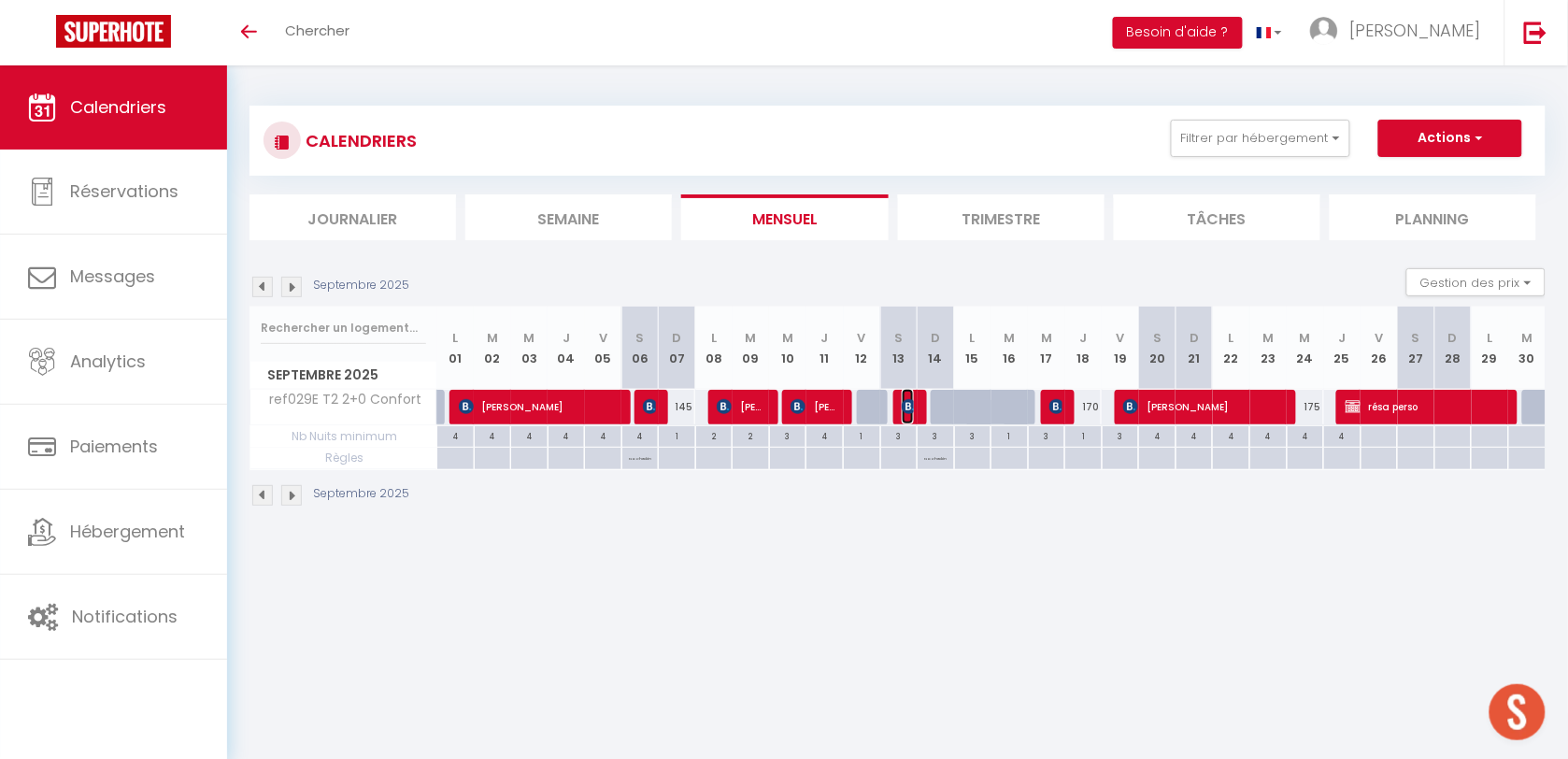
click at [908, 403] on img at bounding box center [910, 407] width 15 height 15
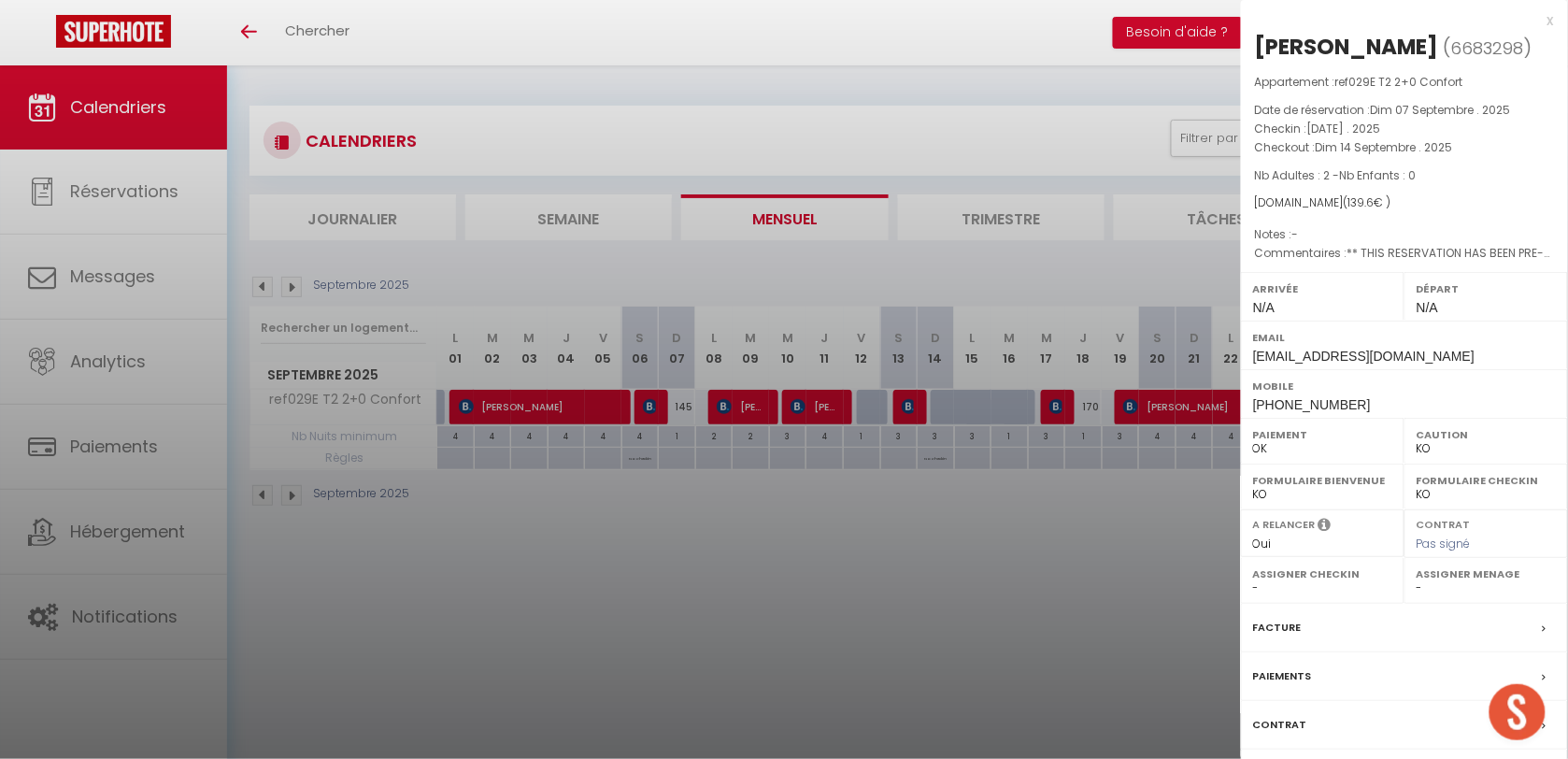
drag, startPoint x: 1029, startPoint y: 547, endPoint x: 1081, endPoint y: 489, distance: 77.9
click at [1031, 540] on div at bounding box center [784, 380] width 1568 height 759
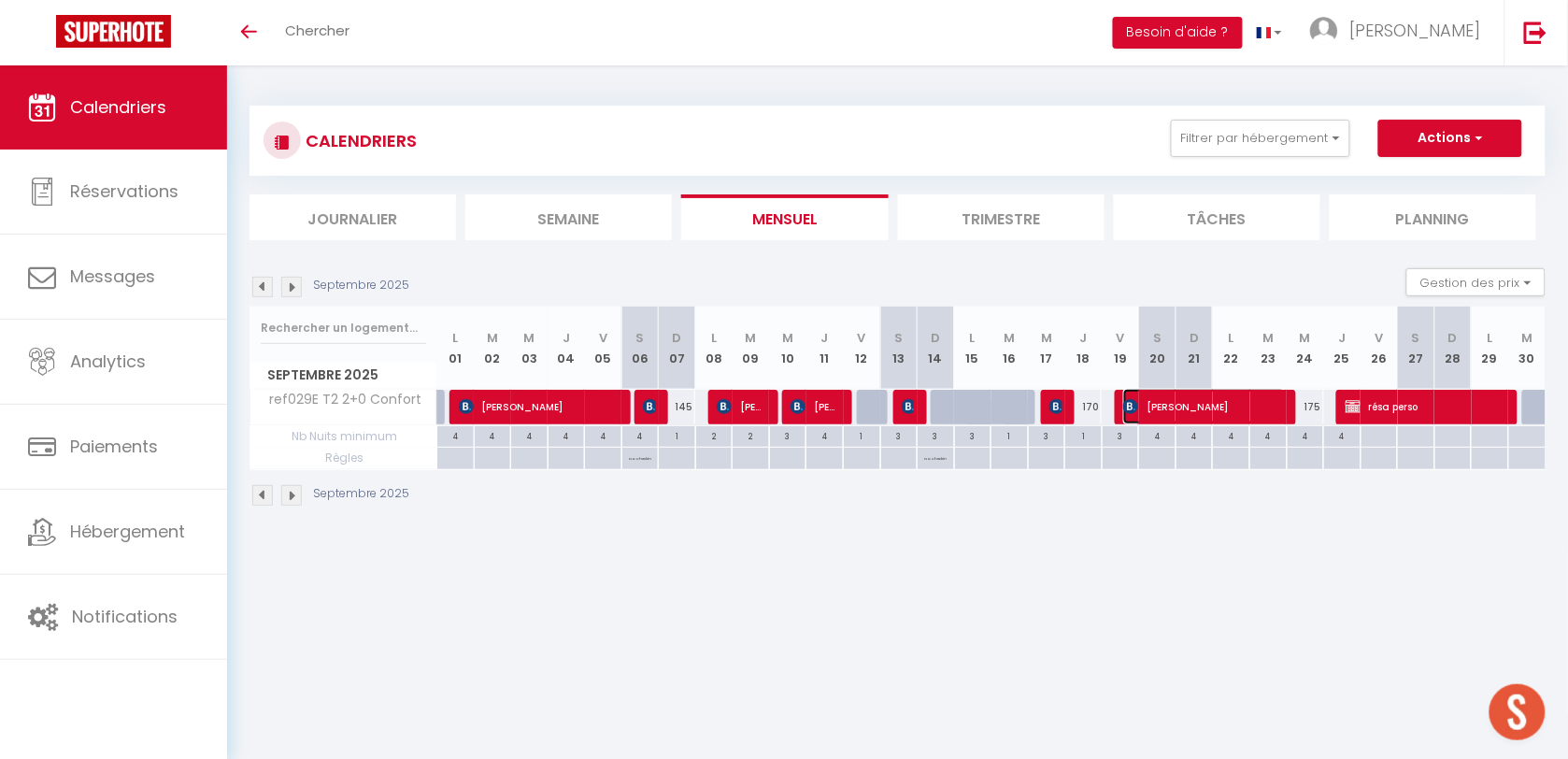
click at [1170, 409] on span "[PERSON_NAME]" at bounding box center [1204, 407] width 162 height 36
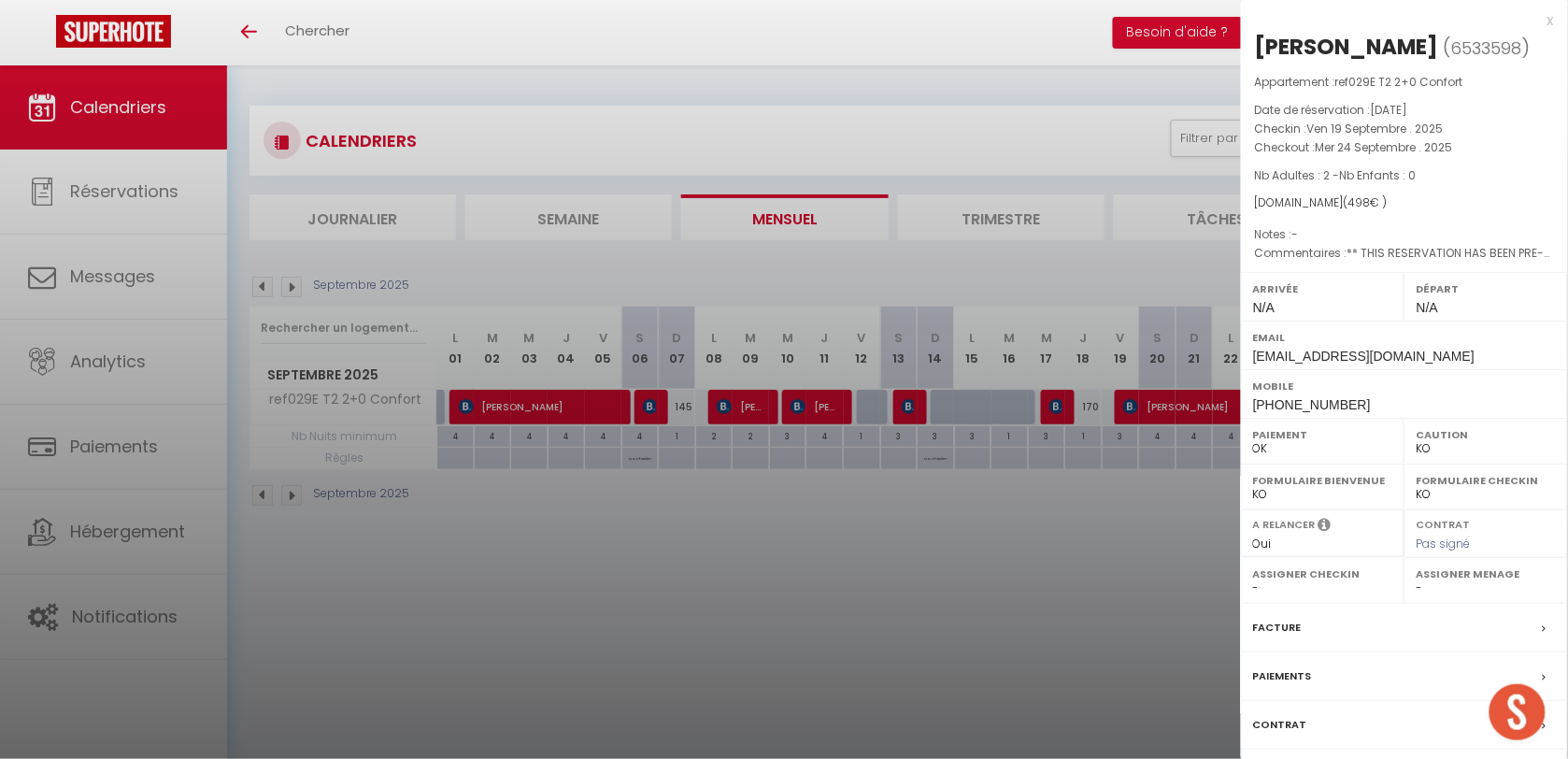
drag, startPoint x: 1189, startPoint y: 547, endPoint x: 1158, endPoint y: 461, distance: 91.4
click at [1187, 540] on div at bounding box center [784, 380] width 1568 height 759
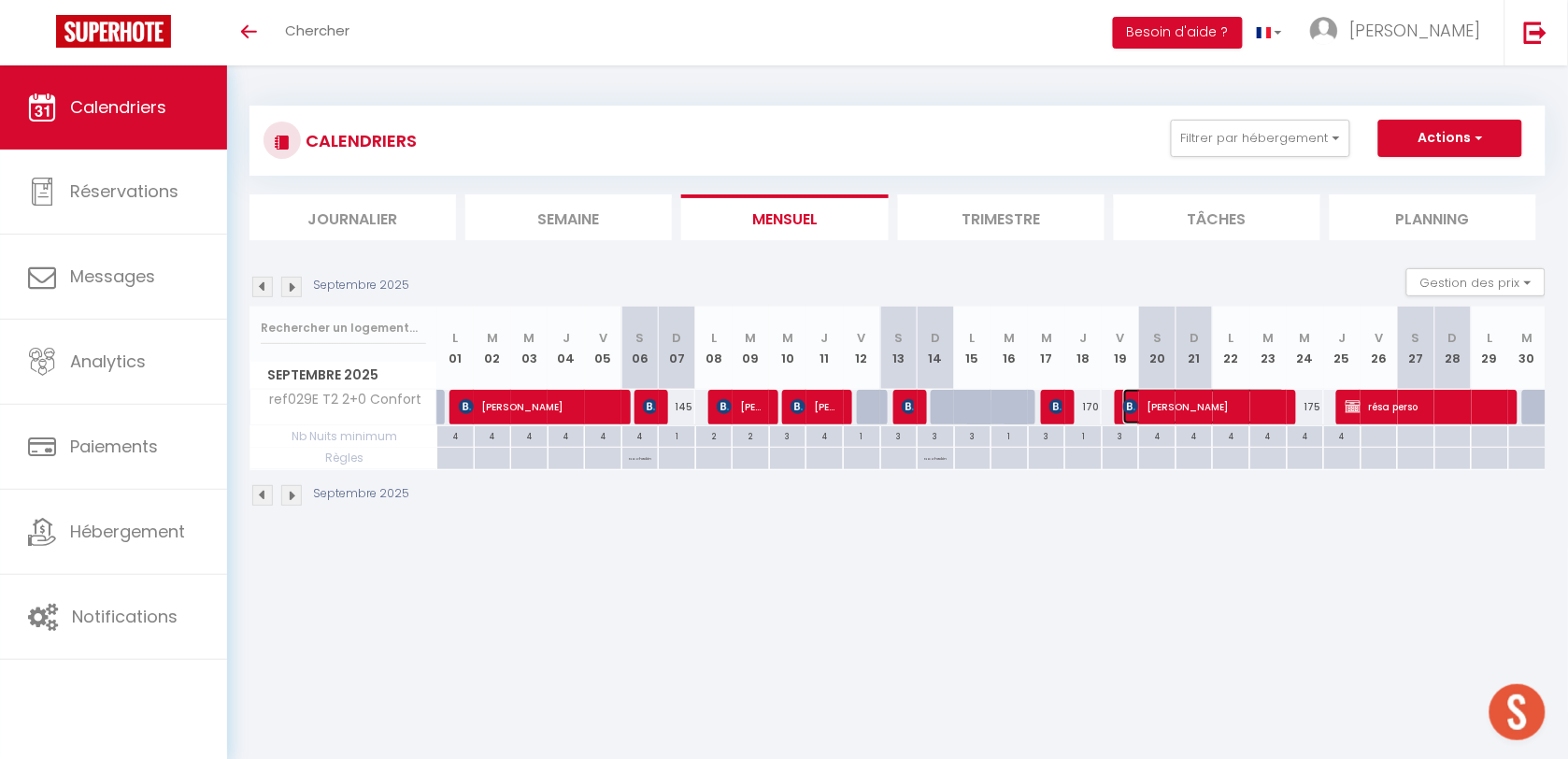
click at [1215, 408] on span "[PERSON_NAME]" at bounding box center [1204, 407] width 162 height 36
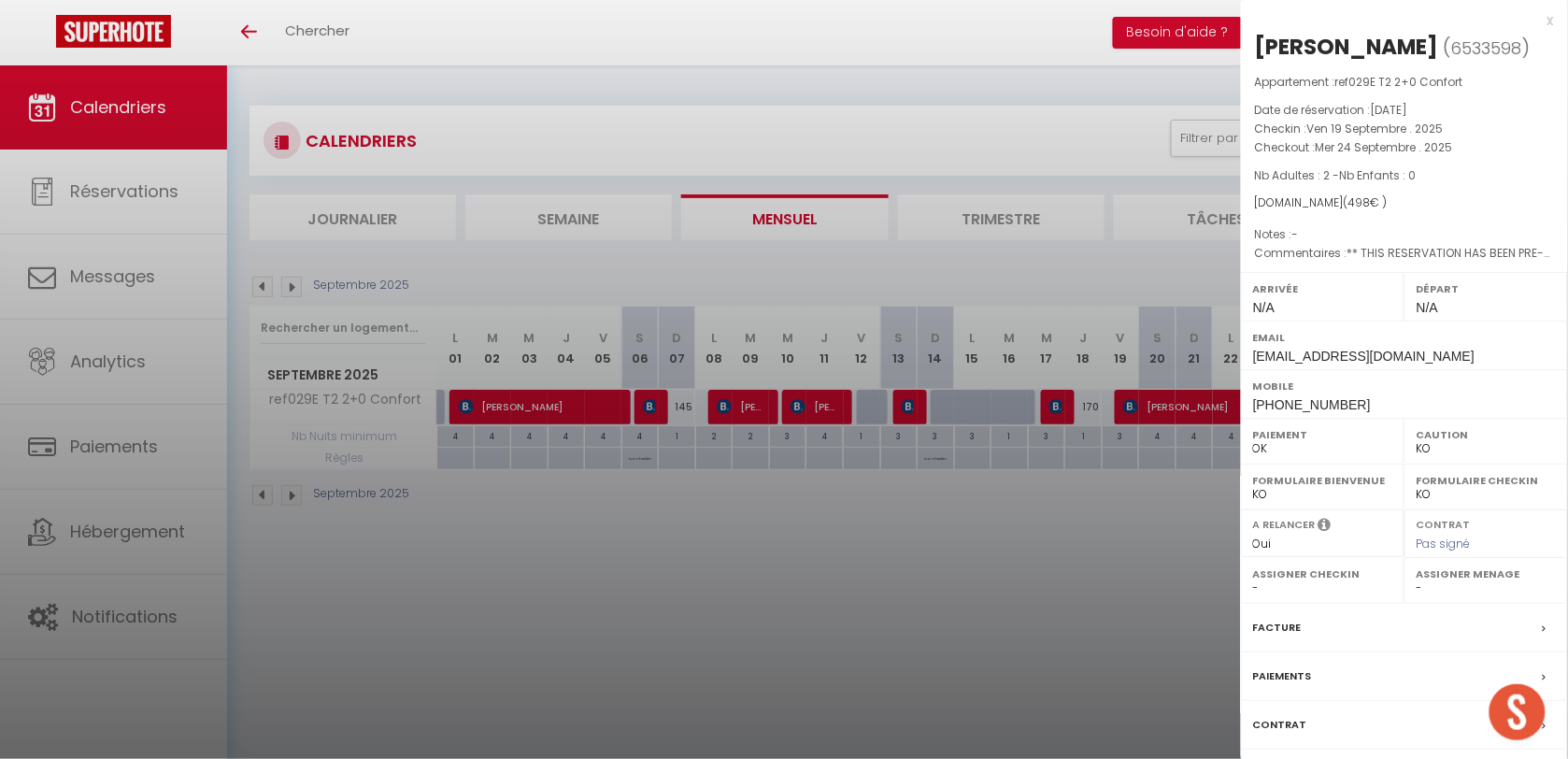
drag, startPoint x: 870, startPoint y: 628, endPoint x: 1069, endPoint y: 418, distance: 289.3
click at [870, 622] on div at bounding box center [784, 380] width 1568 height 759
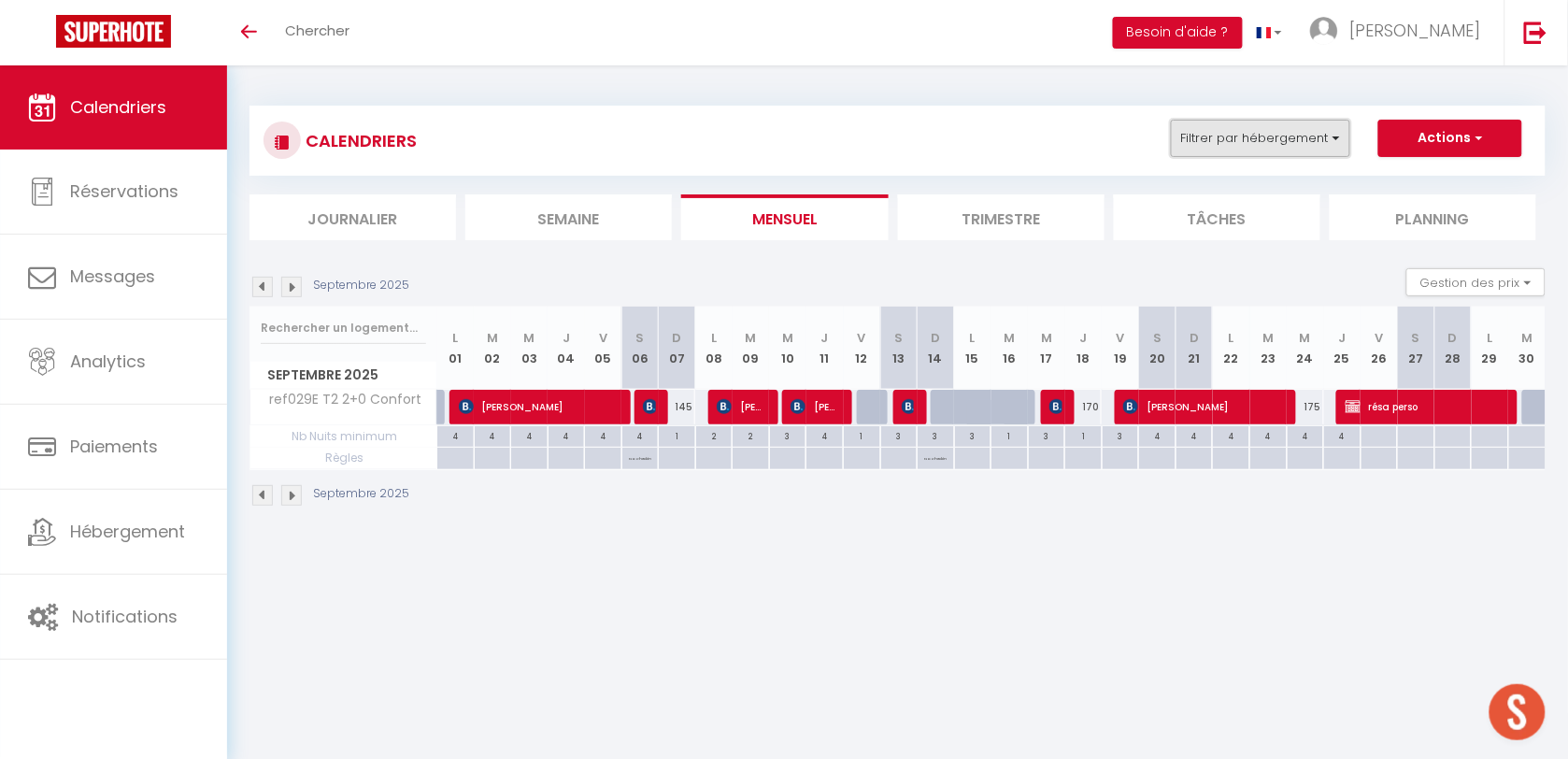
click at [1219, 136] on button "Filtrer par hébergement" at bounding box center [1260, 138] width 180 height 37
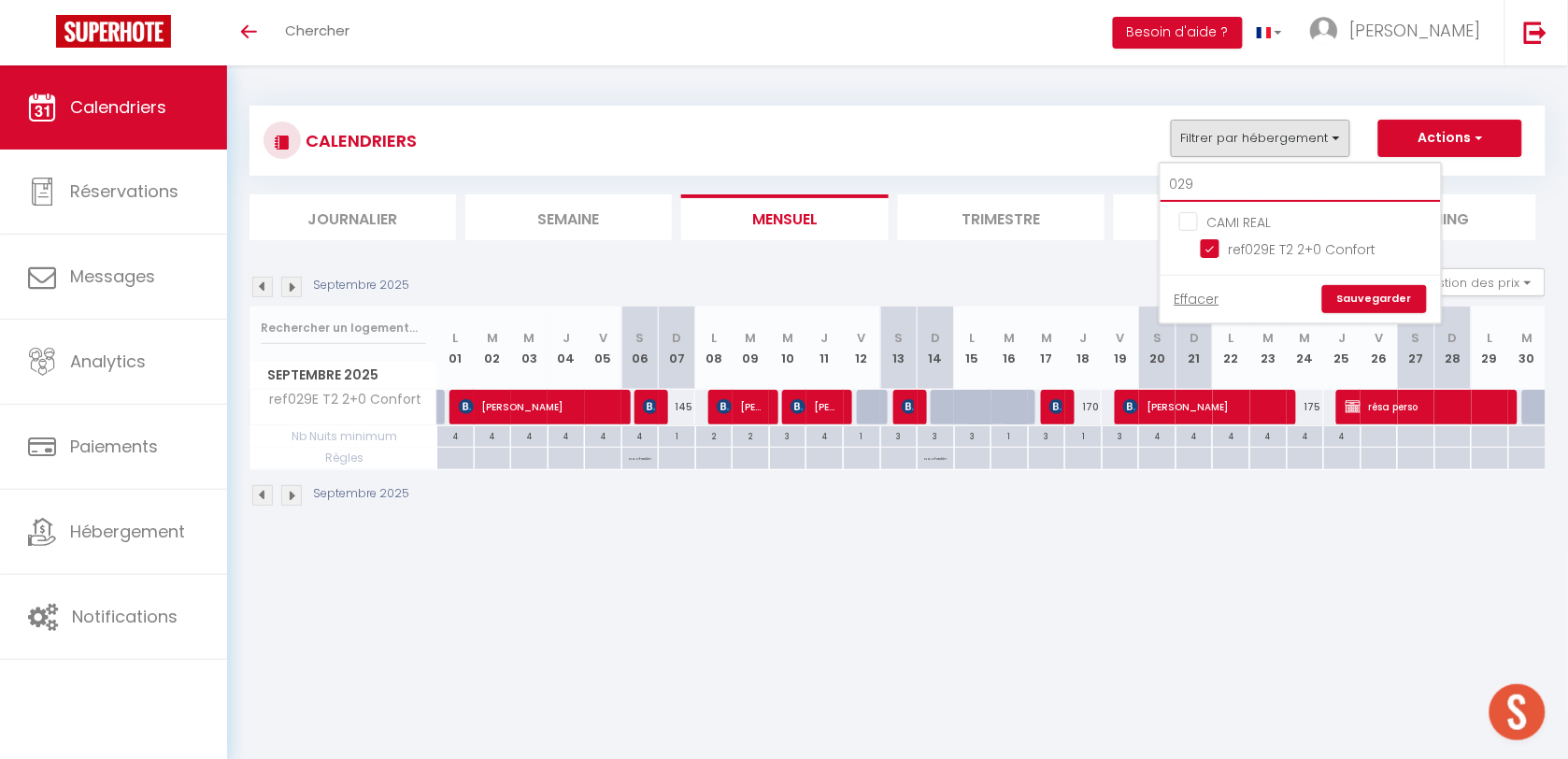
click at [1224, 180] on input "029" at bounding box center [1302, 185] width 281 height 34
click at [1148, 652] on body "🟢 Des questions ou besoin d'assistance pour la migration AirBnB? Prenez rdv >>>…" at bounding box center [784, 445] width 1568 height 759
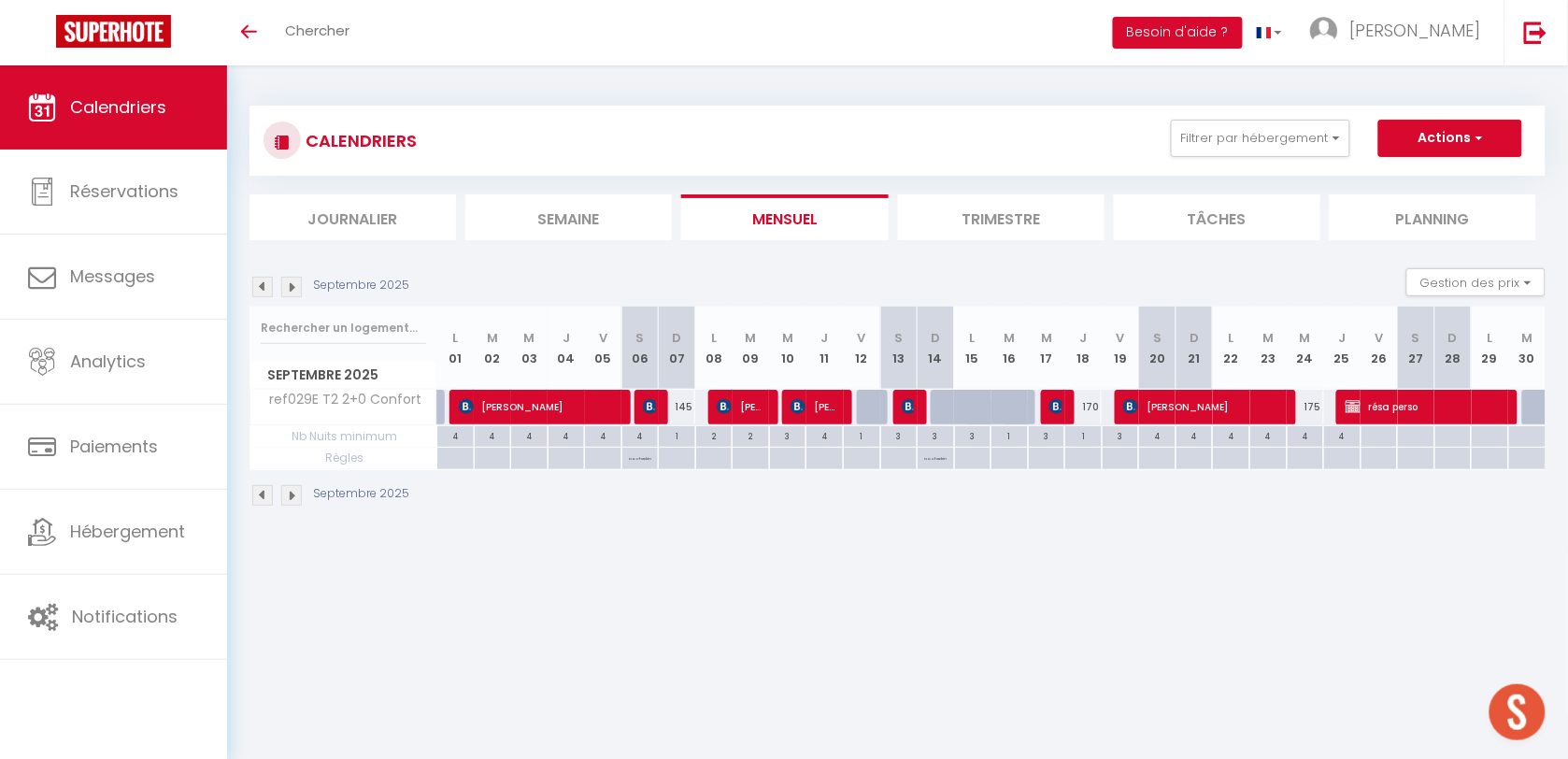
click at [296, 295] on img at bounding box center [292, 287] width 21 height 21
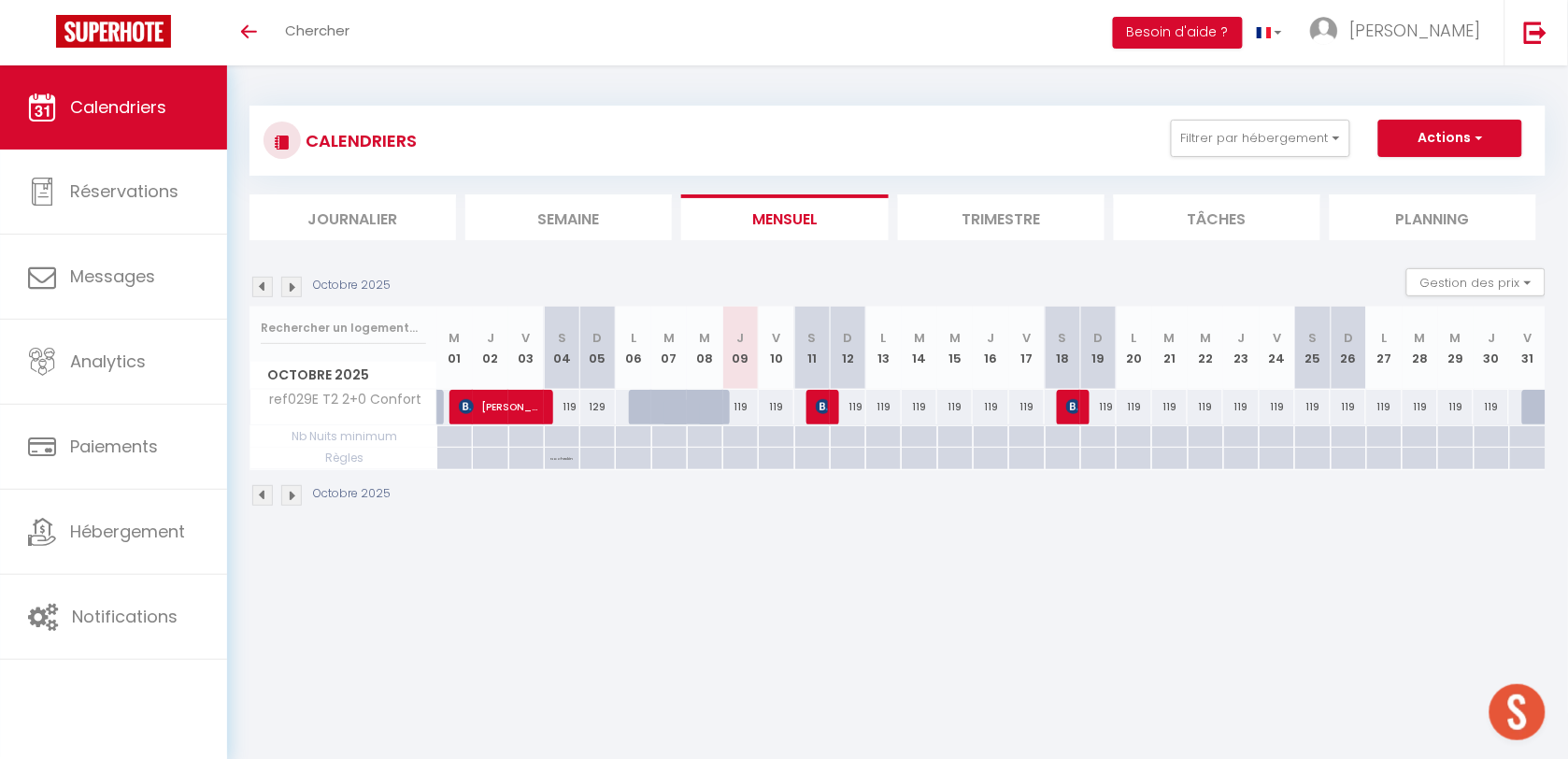
click at [1310, 161] on div "CALENDRIERS Filtrer par hébergement 029 CAMI REAL ref029E T2 2+0 Confort Efface…" at bounding box center [898, 140] width 1268 height 42
click at [743, 403] on div "119" at bounding box center [741, 407] width 36 height 35
type input "119"
select select "1"
type input "Jeu 09 Octobre 2025"
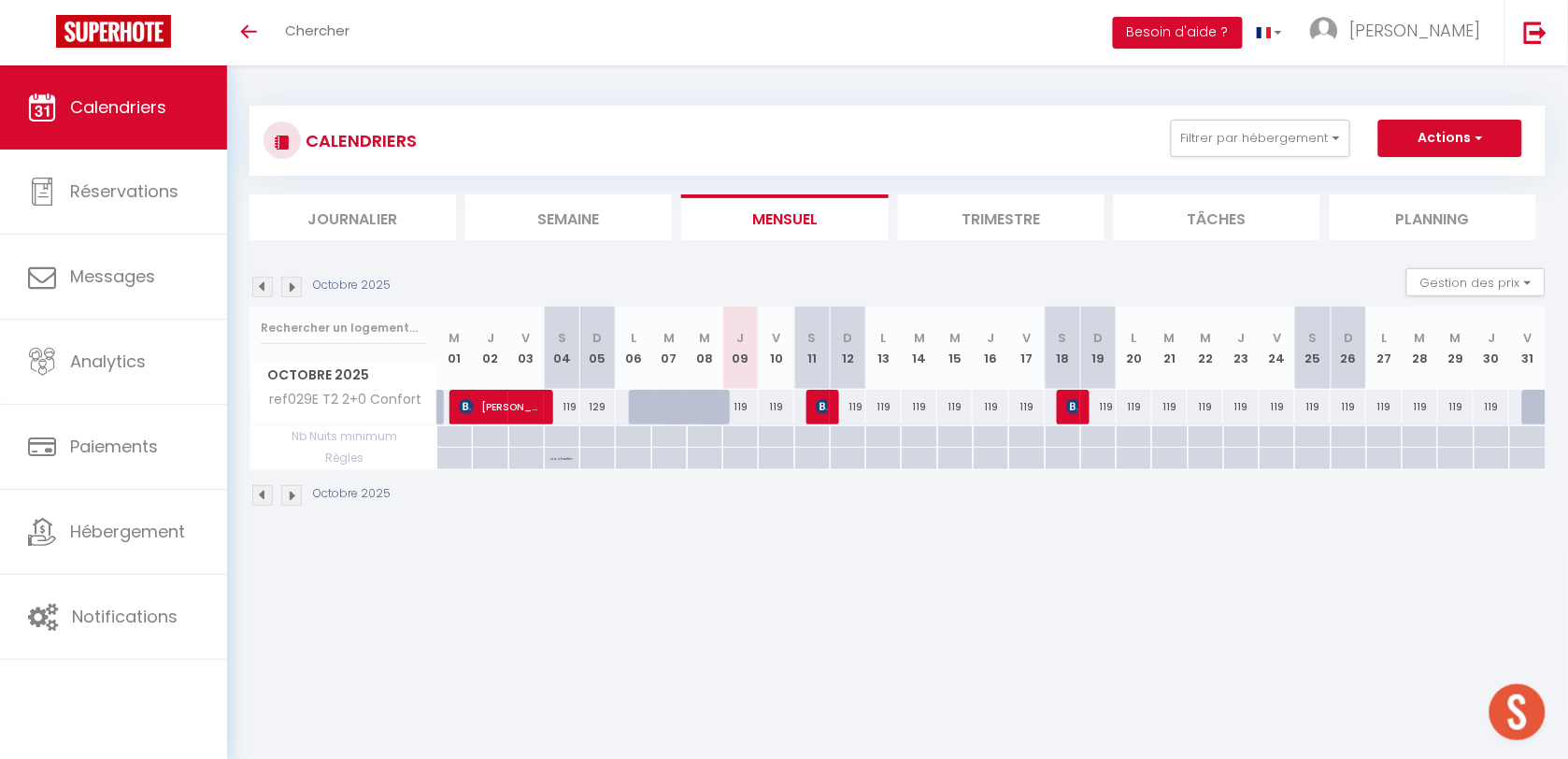
type input "Ven 10 Octobre 2025"
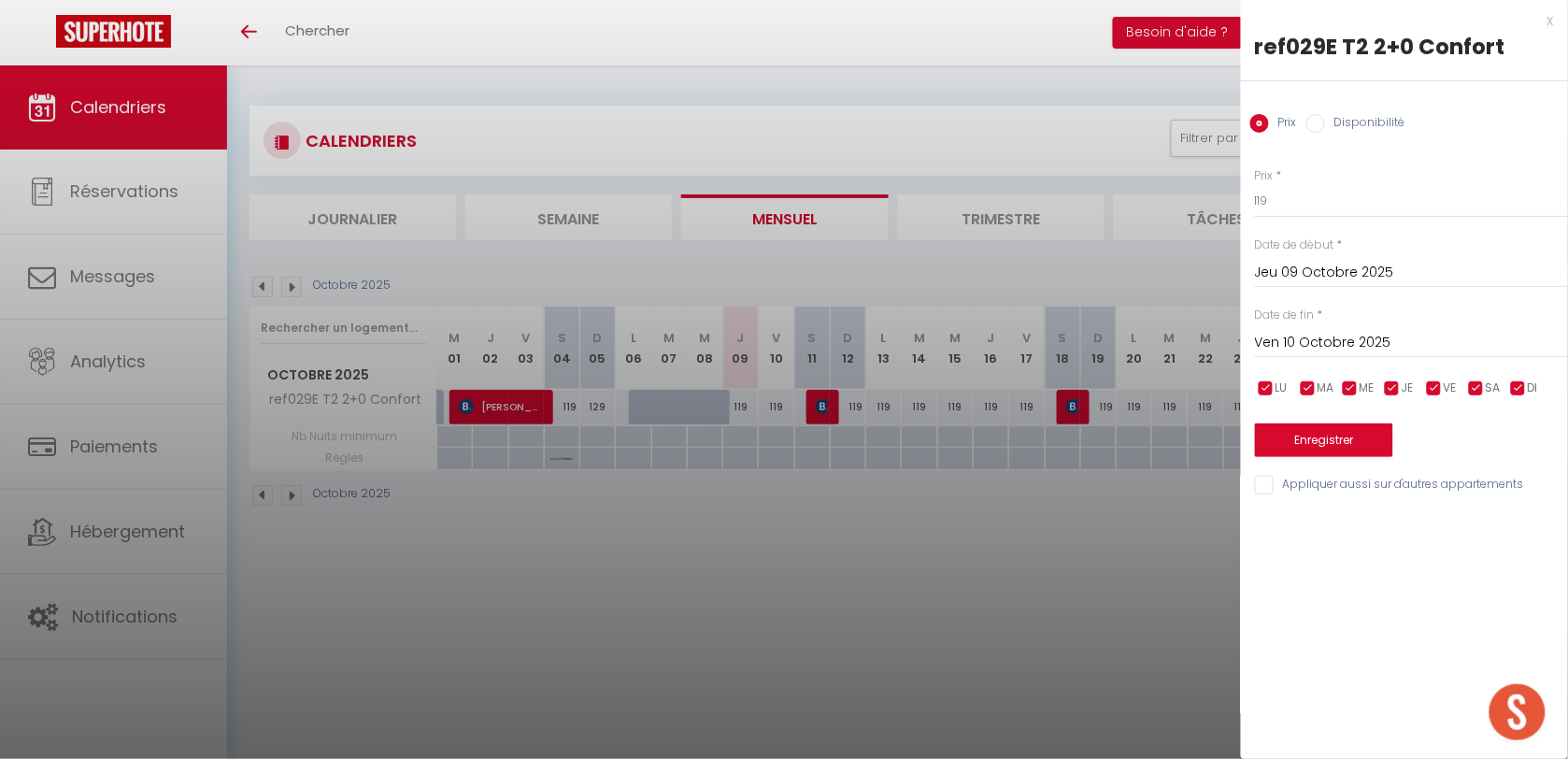
click at [1358, 123] on label "Disponibilité" at bounding box center [1365, 124] width 80 height 21
click at [1325, 123] on input "Disponibilité" at bounding box center [1316, 123] width 19 height 19
radio input "true"
radio input "false"
click at [1319, 204] on select "Disponible Indisponible" at bounding box center [1411, 202] width 313 height 36
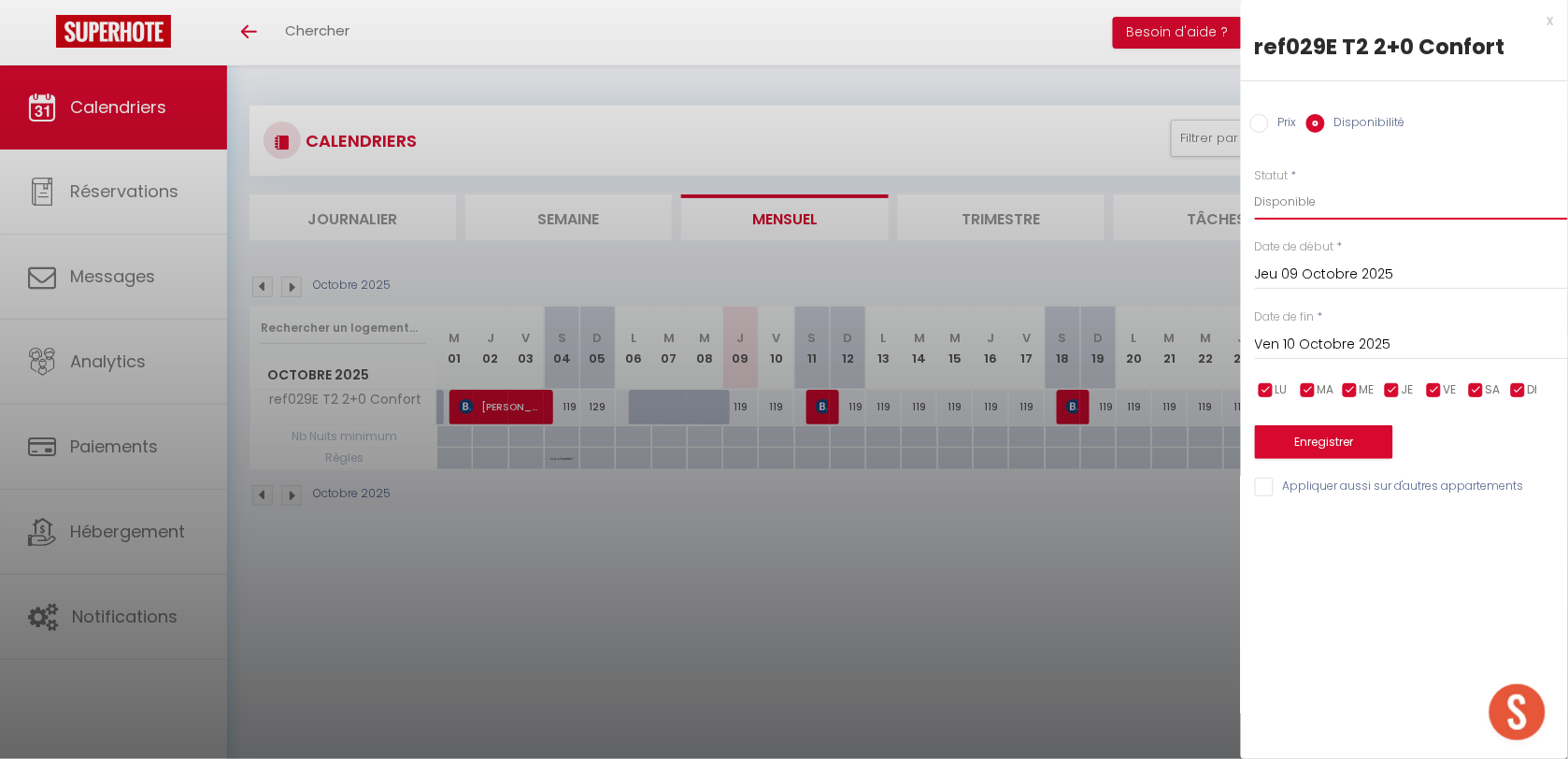
select select "0"
click at [1255, 184] on select "Disponible Indisponible" at bounding box center [1411, 202] width 313 height 36
click at [1308, 456] on button "Enregistrer" at bounding box center [1324, 442] width 138 height 34
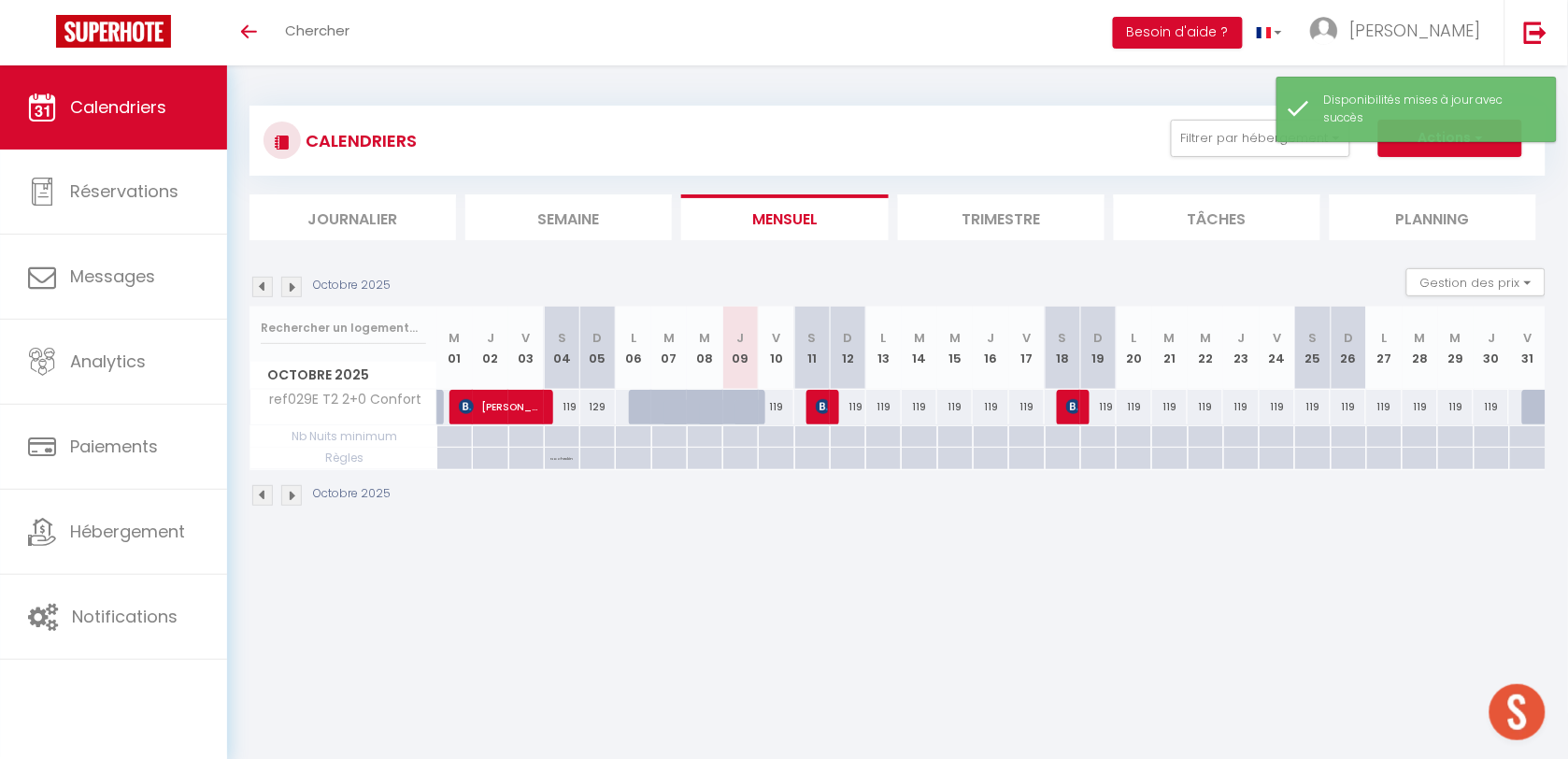
click at [777, 404] on div "119" at bounding box center [777, 407] width 36 height 35
type input "119"
select select "1"
type input "Ven 10 Octobre 2025"
type input "[DATE]"
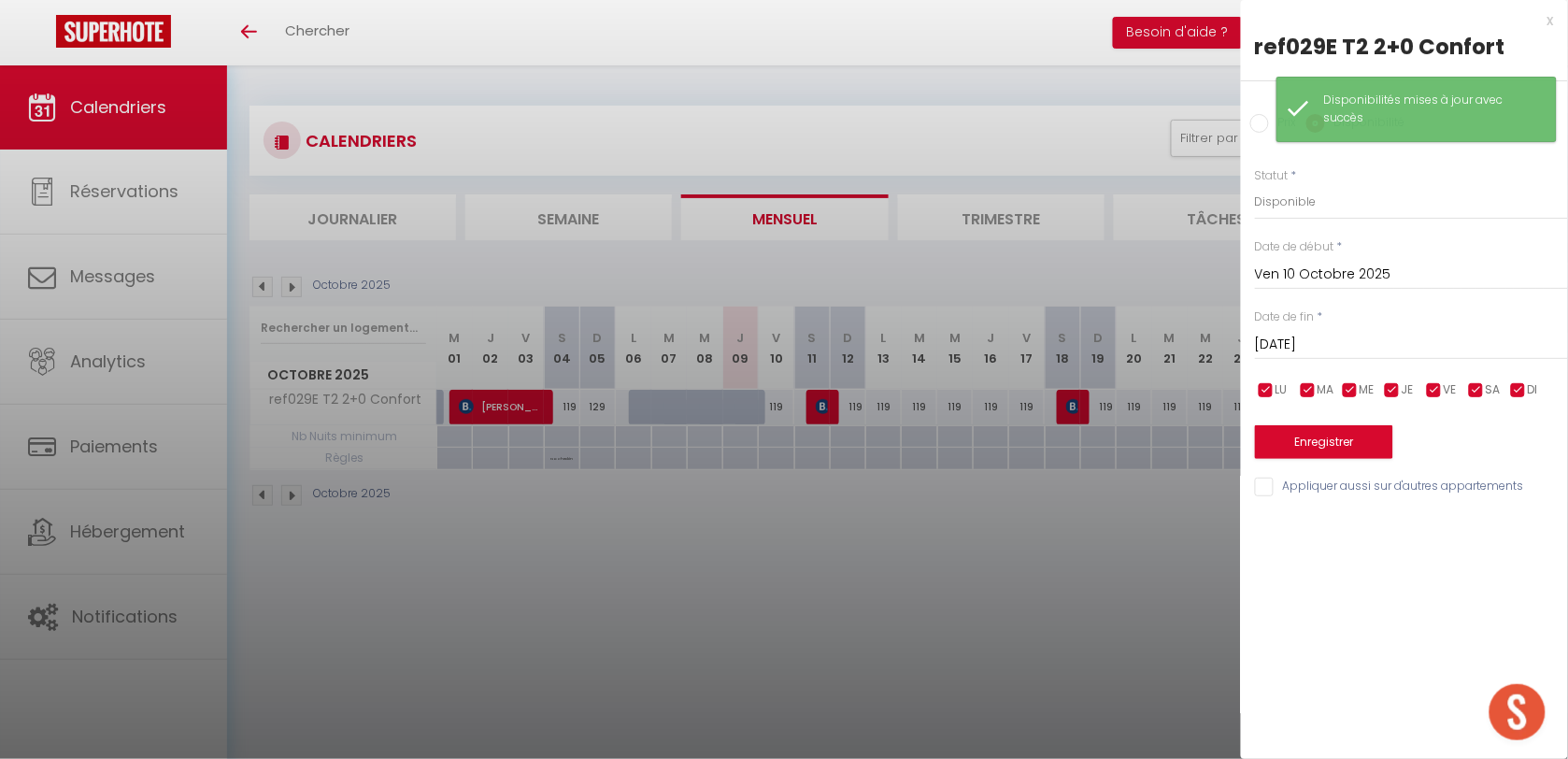
click at [1268, 136] on div "Prix Disponibilité" at bounding box center [1404, 112] width 327 height 63
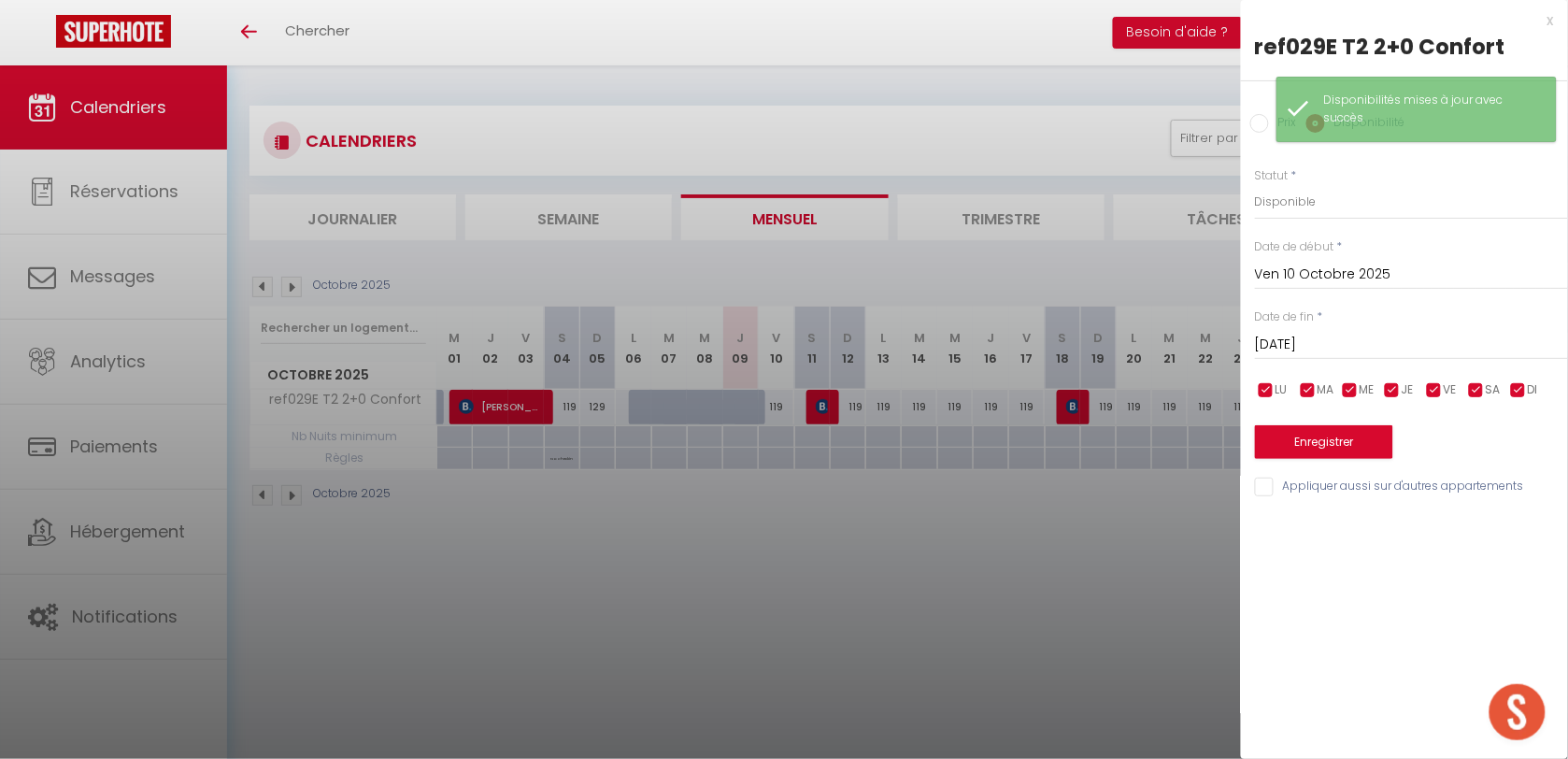
click at [1263, 126] on input "Prix" at bounding box center [1259, 123] width 19 height 19
radio input "true"
radio input "false"
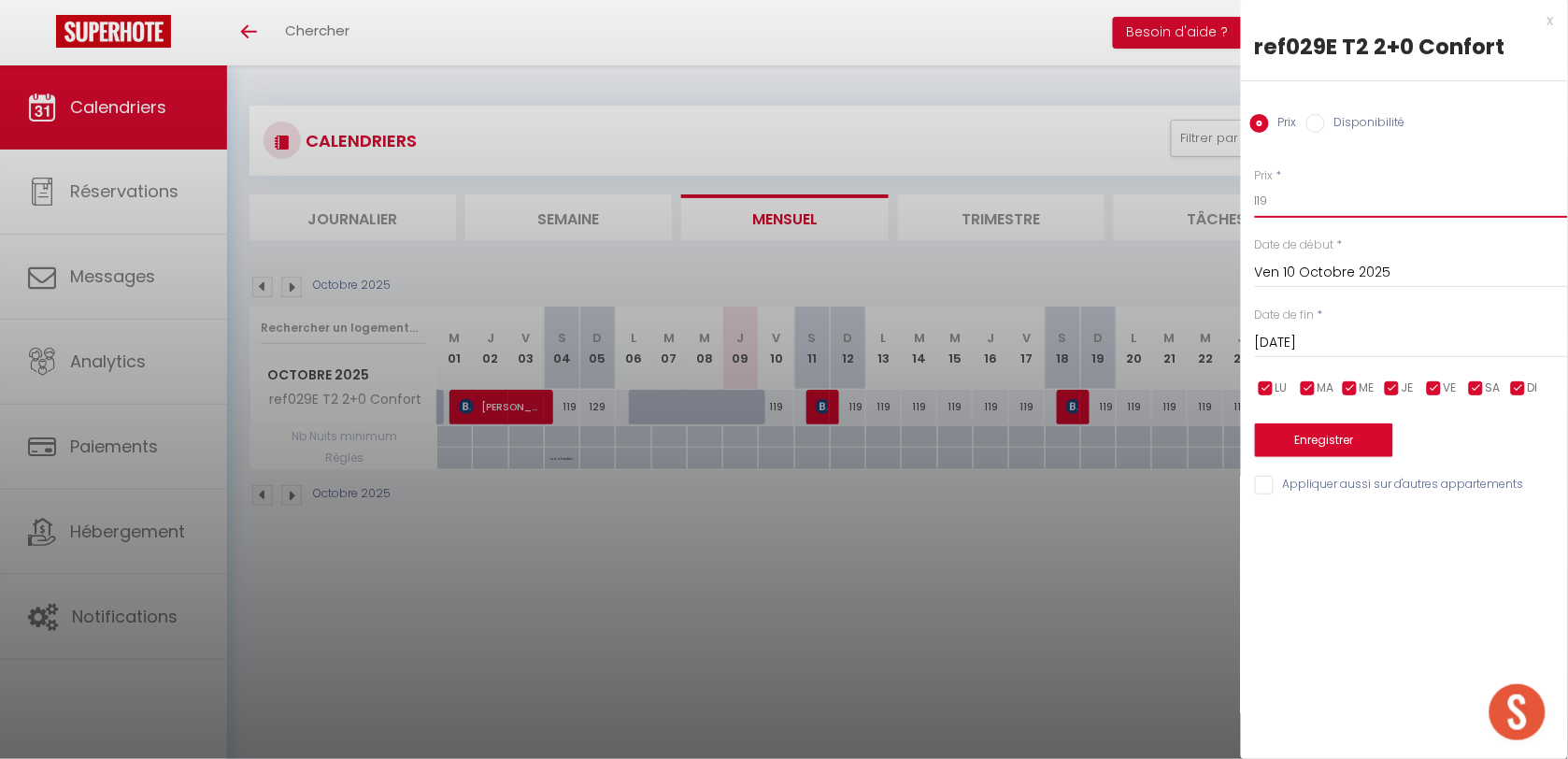
click at [1303, 193] on input "119" at bounding box center [1411, 201] width 313 height 34
type input "129"
drag, startPoint x: 1310, startPoint y: 437, endPoint x: 1162, endPoint y: 509, distance: 164.6
click at [1309, 437] on button "Enregistrer" at bounding box center [1324, 440] width 138 height 34
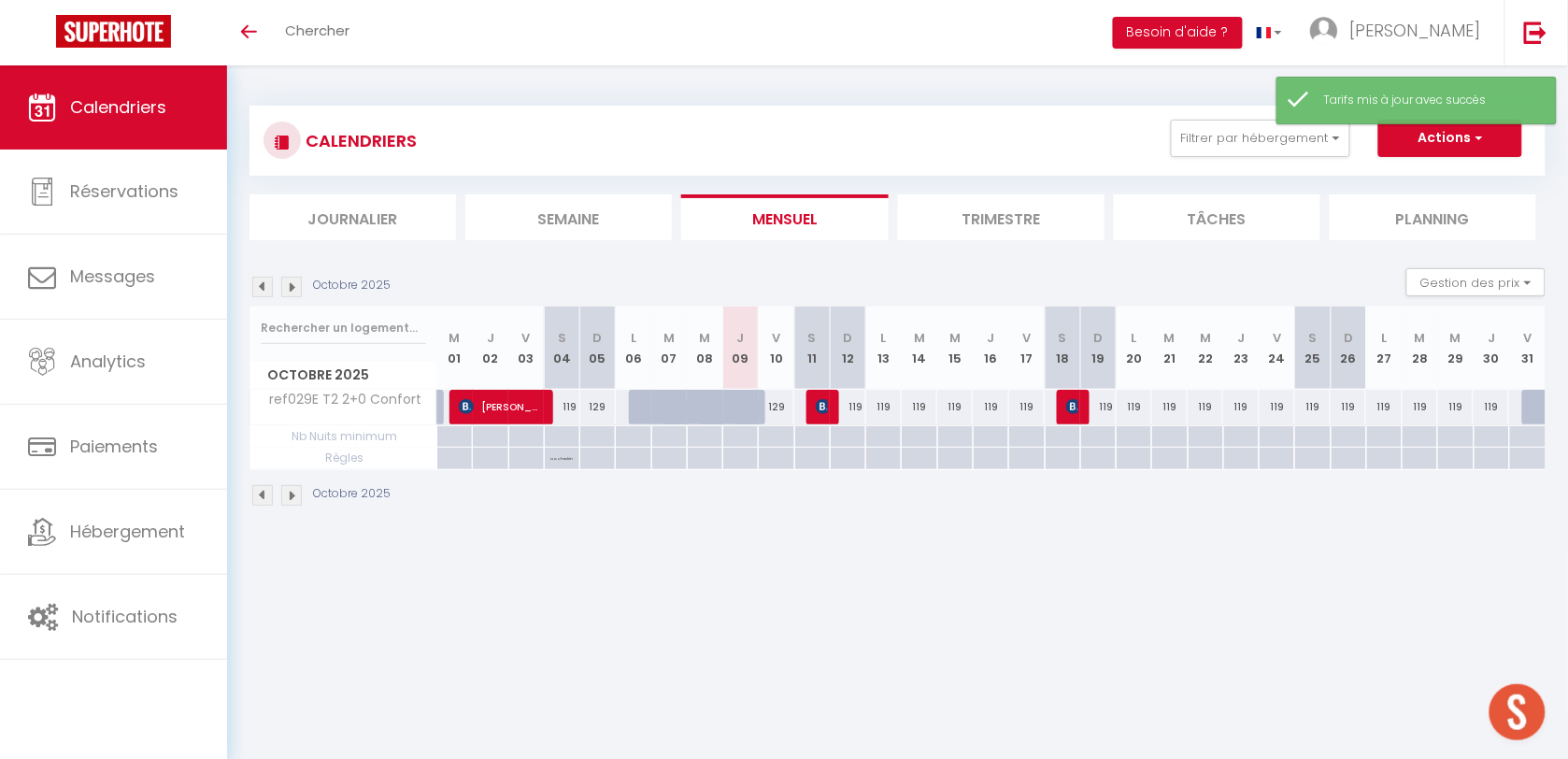
click at [1097, 563] on body "🟢 Des questions ou besoin d'assistance pour la migration AirBnB? Prenez rdv >>>…" at bounding box center [784, 445] width 1568 height 759
click at [1268, 147] on button "Filtrer par hébergement" at bounding box center [1260, 138] width 180 height 37
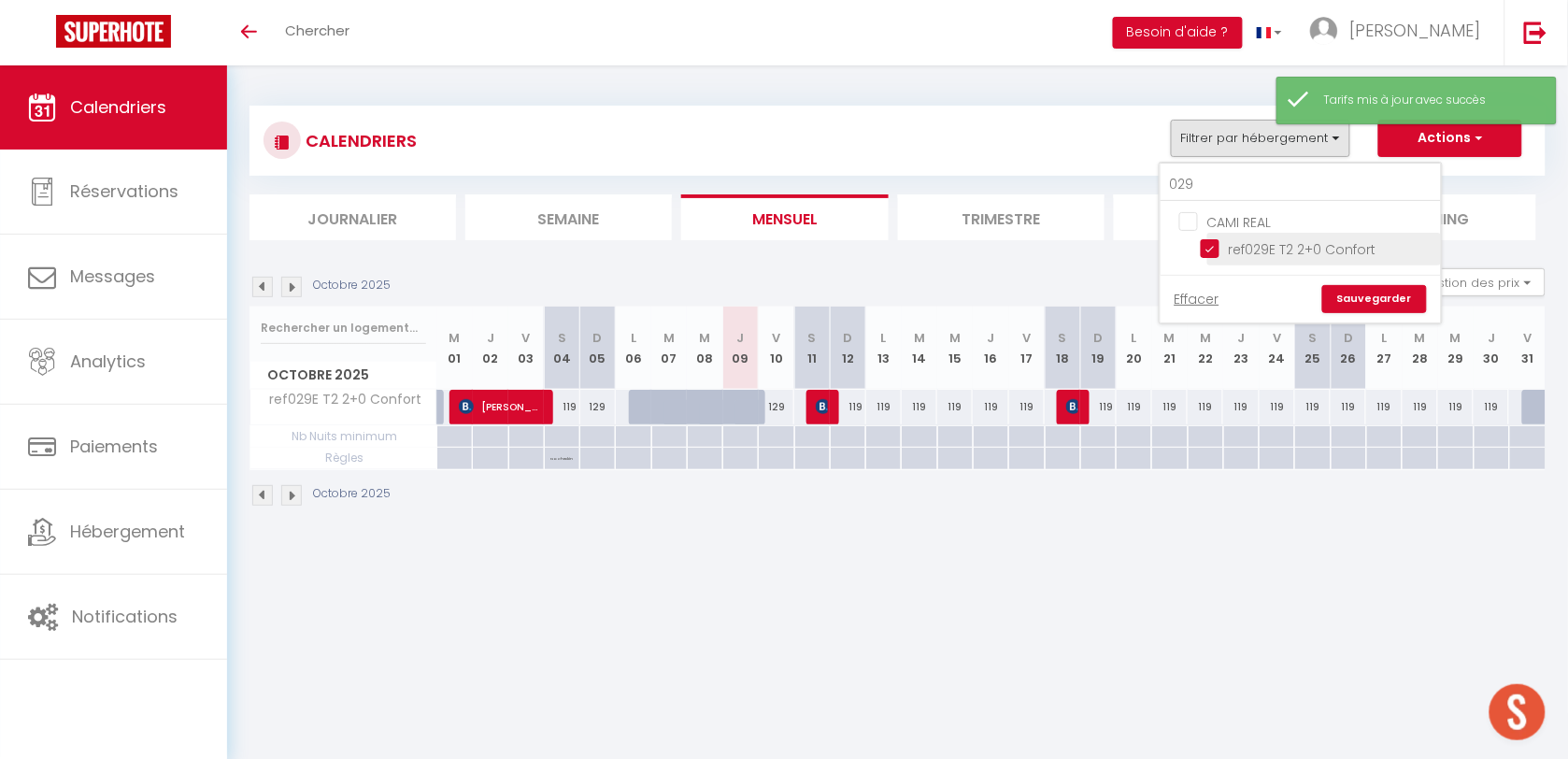
click at [1216, 243] on input "ref029E T2 2+0 Confort" at bounding box center [1317, 248] width 234 height 19
checkbox input "false"
click at [1213, 183] on input "029" at bounding box center [1302, 185] width 281 height 34
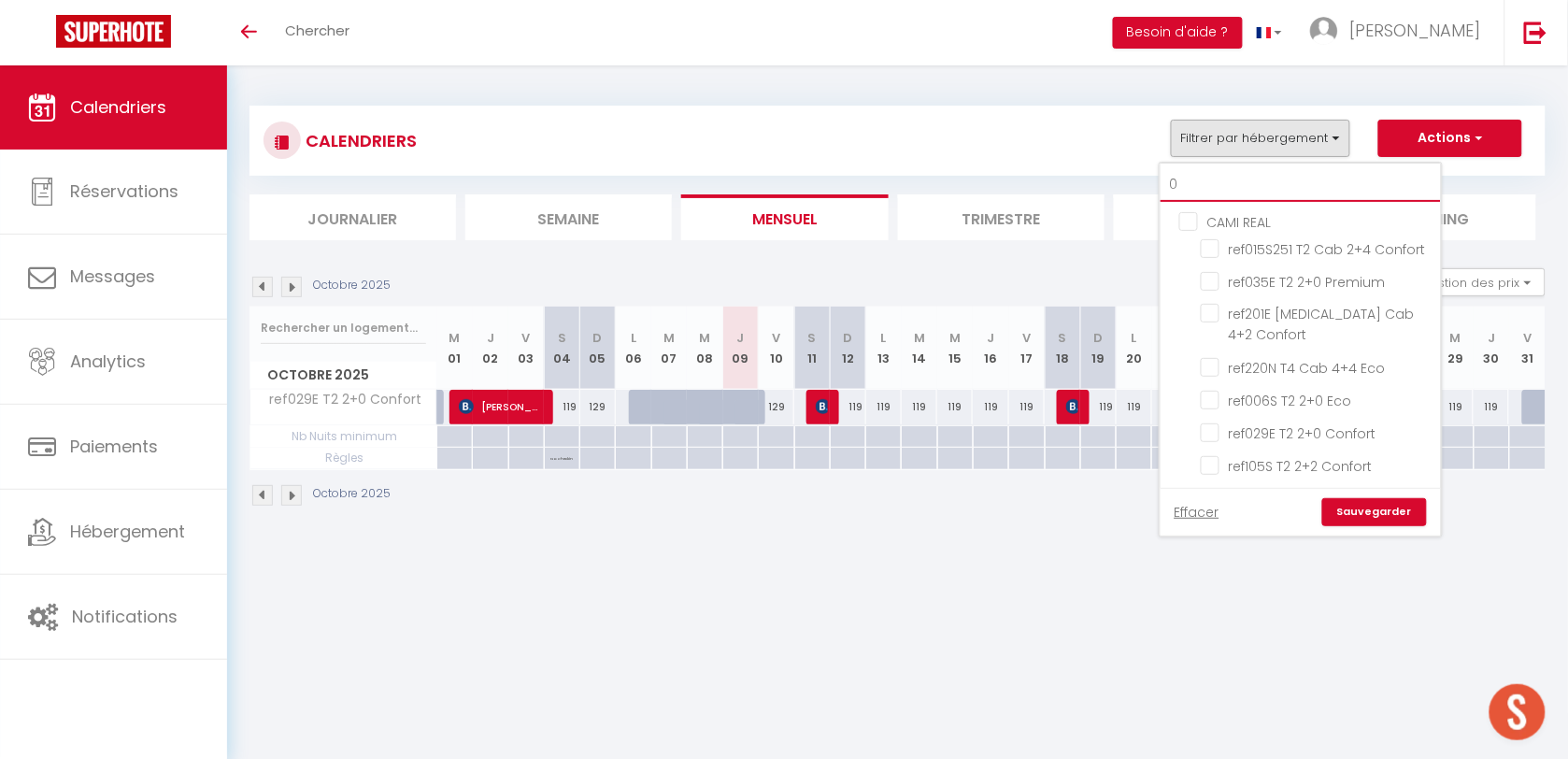
type input "03"
checkbox input "false"
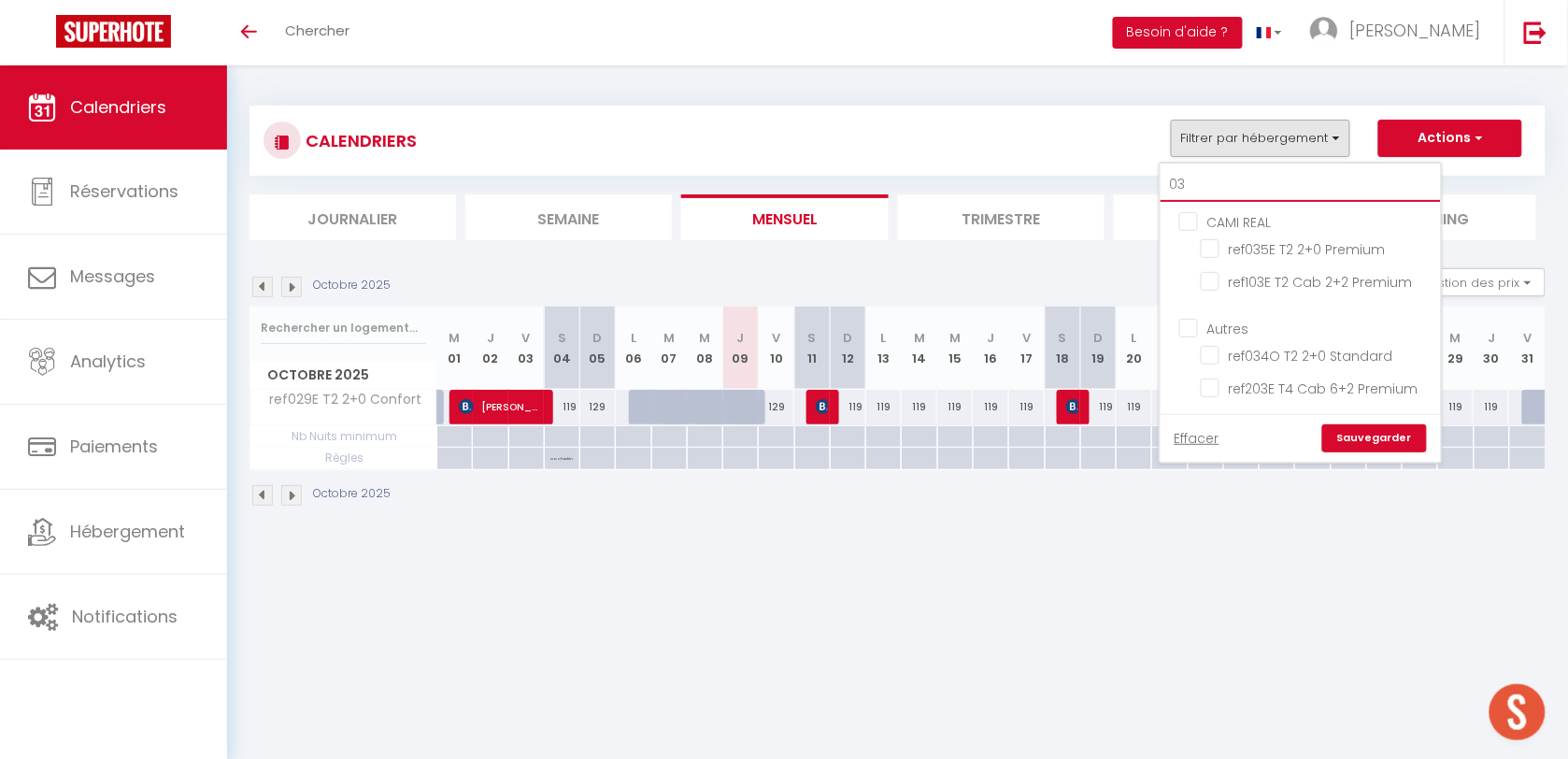
type input "034"
checkbox input "false"
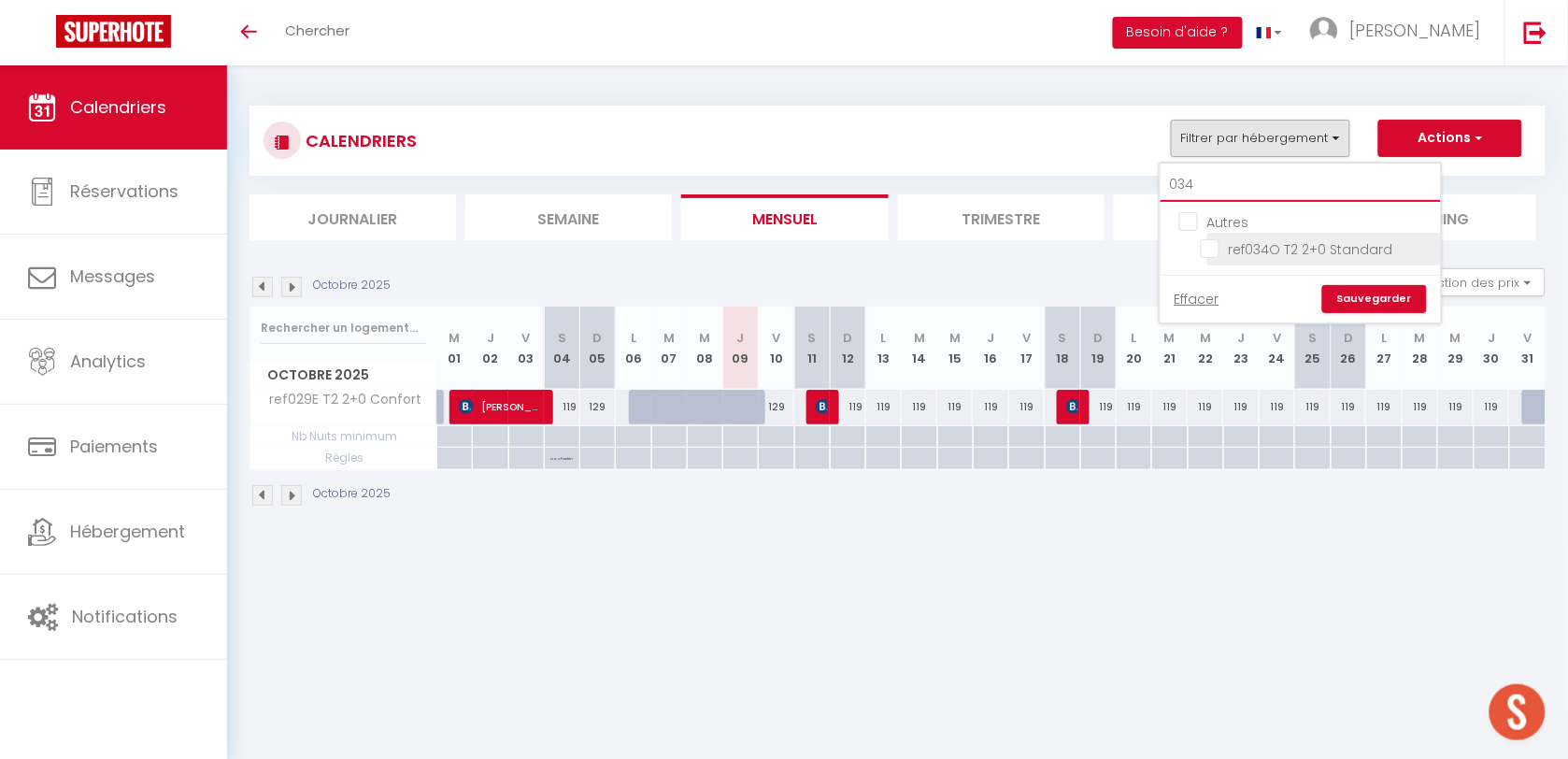
type input "034"
click at [1211, 250] on input "ref034O T2 2+0 Standard" at bounding box center [1317, 248] width 234 height 19
checkbox input "true"
click at [1358, 286] on link "Sauvegarder" at bounding box center [1374, 299] width 105 height 28
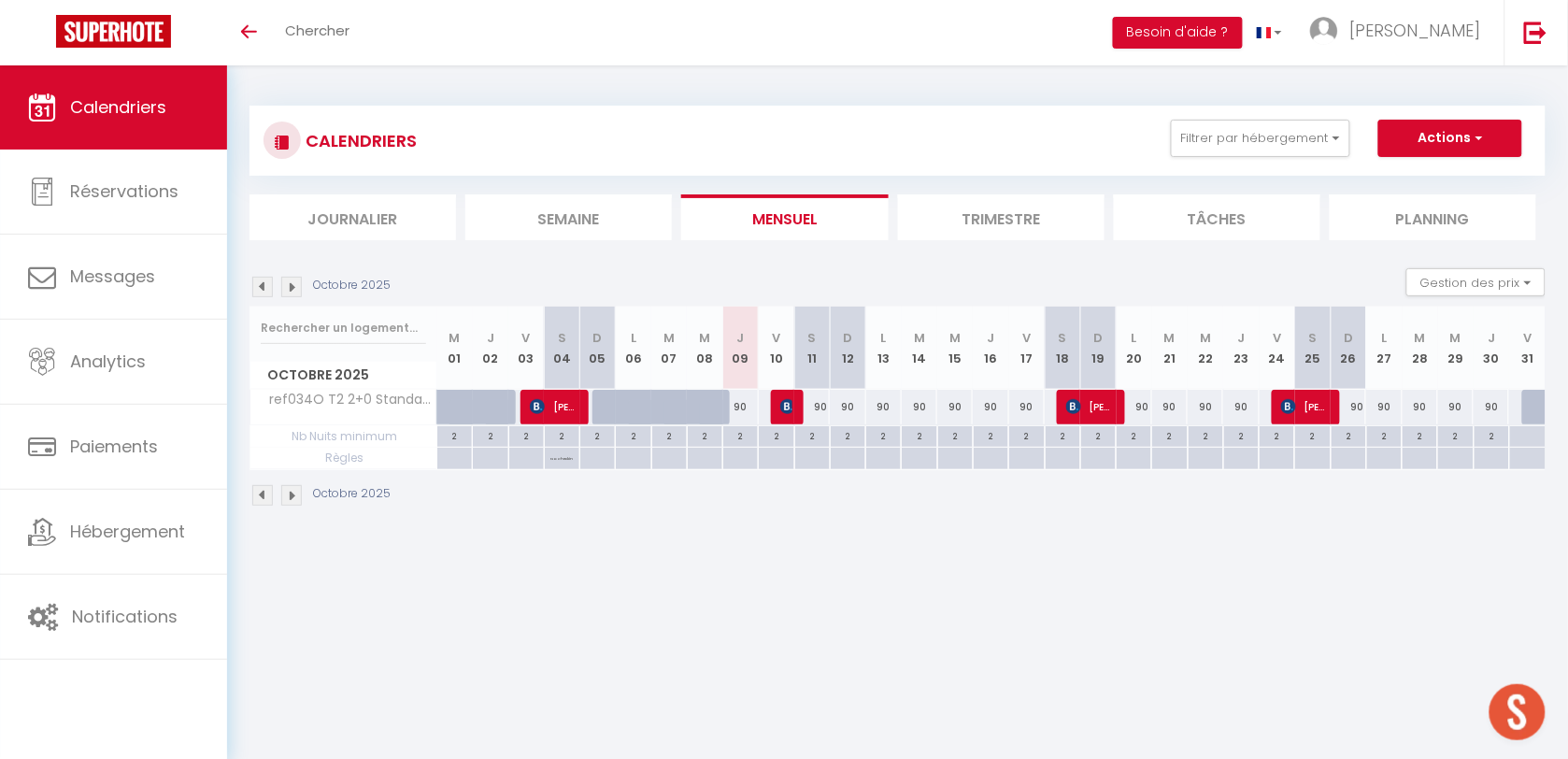
click at [739, 400] on div "90" at bounding box center [741, 407] width 36 height 35
type input "90"
select select "1"
type input "Jeu 09 Octobre 2025"
type input "Ven 10 Octobre 2025"
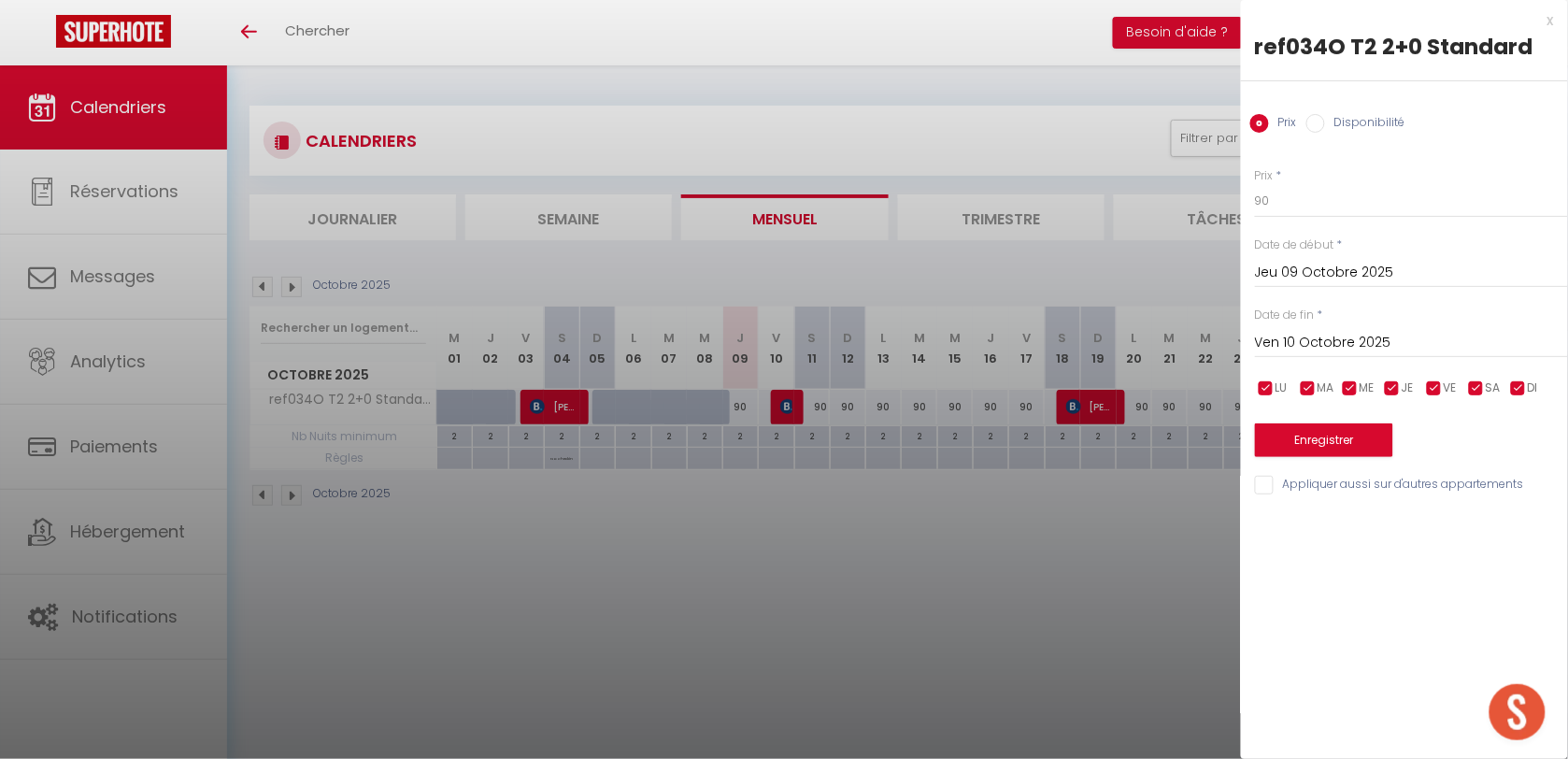
click at [1386, 136] on div "Prix Disponibilité" at bounding box center [1404, 112] width 327 height 63
click at [1374, 136] on div "Prix Disponibilité" at bounding box center [1404, 112] width 327 height 63
click at [1369, 129] on label "Disponibilité" at bounding box center [1365, 124] width 80 height 21
click at [1325, 129] on input "Disponibilité" at bounding box center [1316, 123] width 19 height 19
radio input "true"
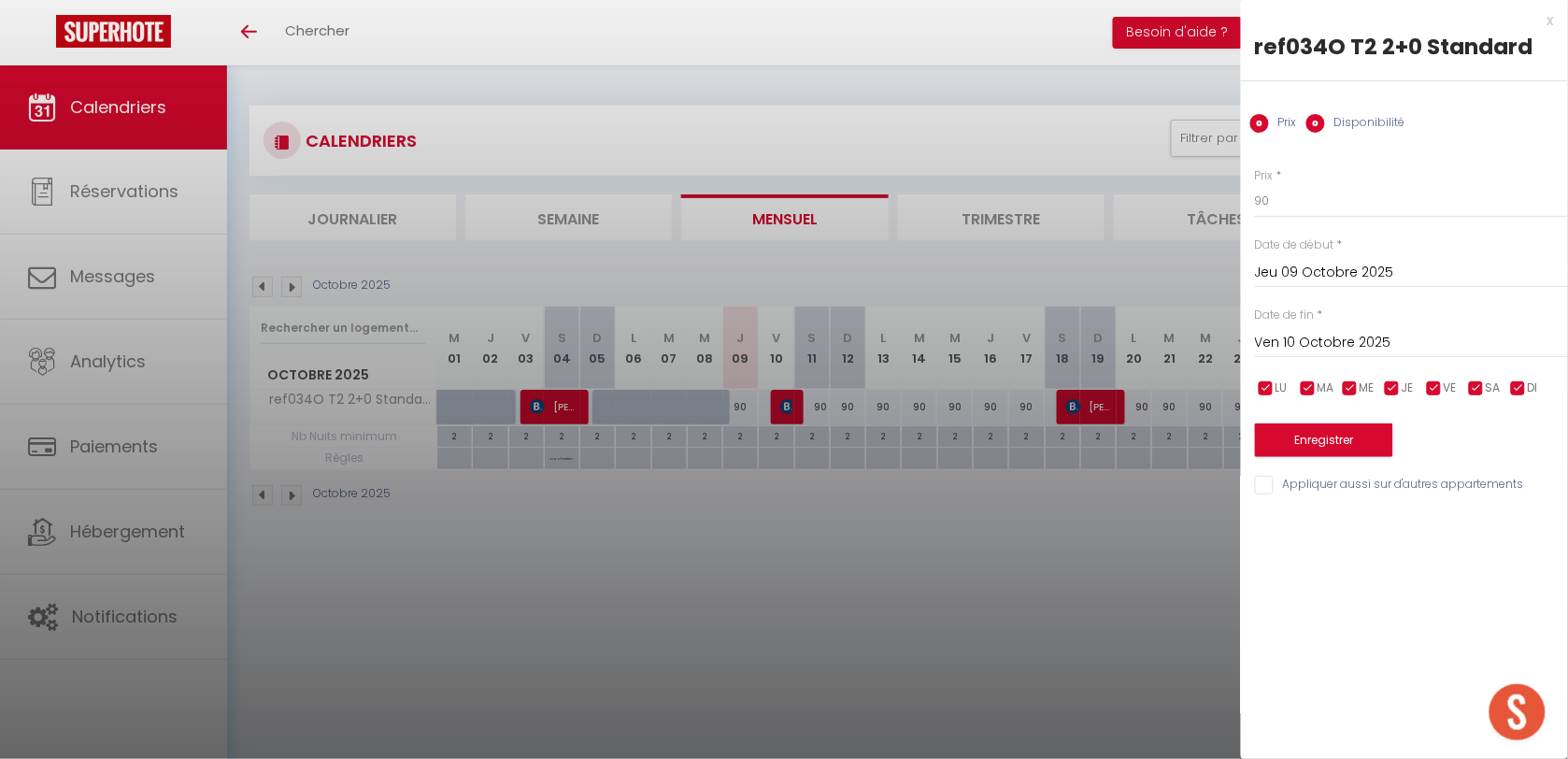
radio input "false"
drag, startPoint x: 1334, startPoint y: 206, endPoint x: 1333, endPoint y: 224, distance: 18.0
click at [1334, 206] on select "Disponible Indisponible" at bounding box center [1411, 202] width 313 height 36
select select "0"
click at [1255, 184] on select "Disponible Indisponible" at bounding box center [1411, 202] width 313 height 36
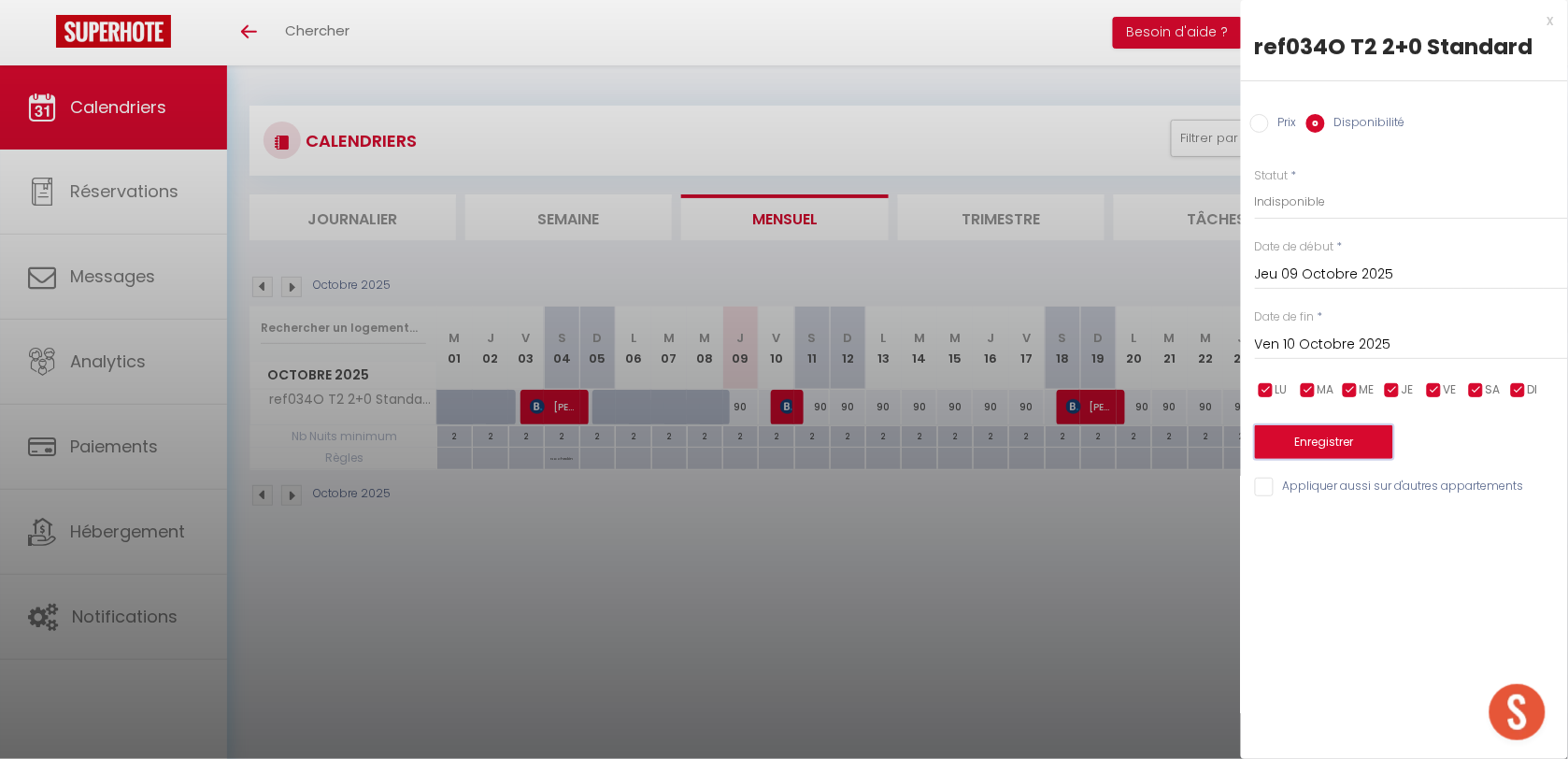
drag, startPoint x: 1322, startPoint y: 437, endPoint x: 1201, endPoint y: 480, distance: 128.4
click at [1320, 437] on button "Enregistrer" at bounding box center [1324, 442] width 138 height 34
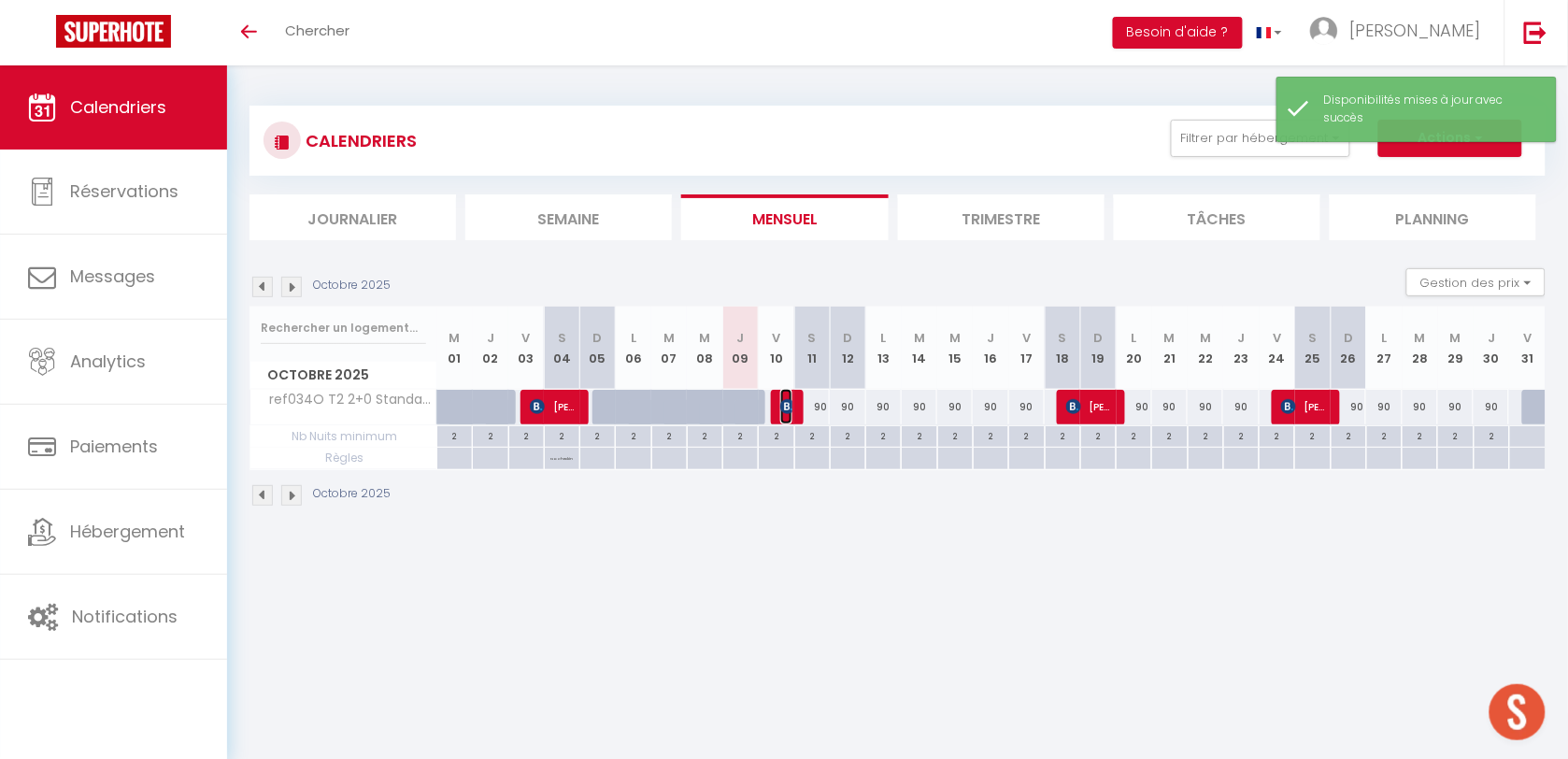
click at [791, 405] on img at bounding box center [788, 407] width 15 height 15
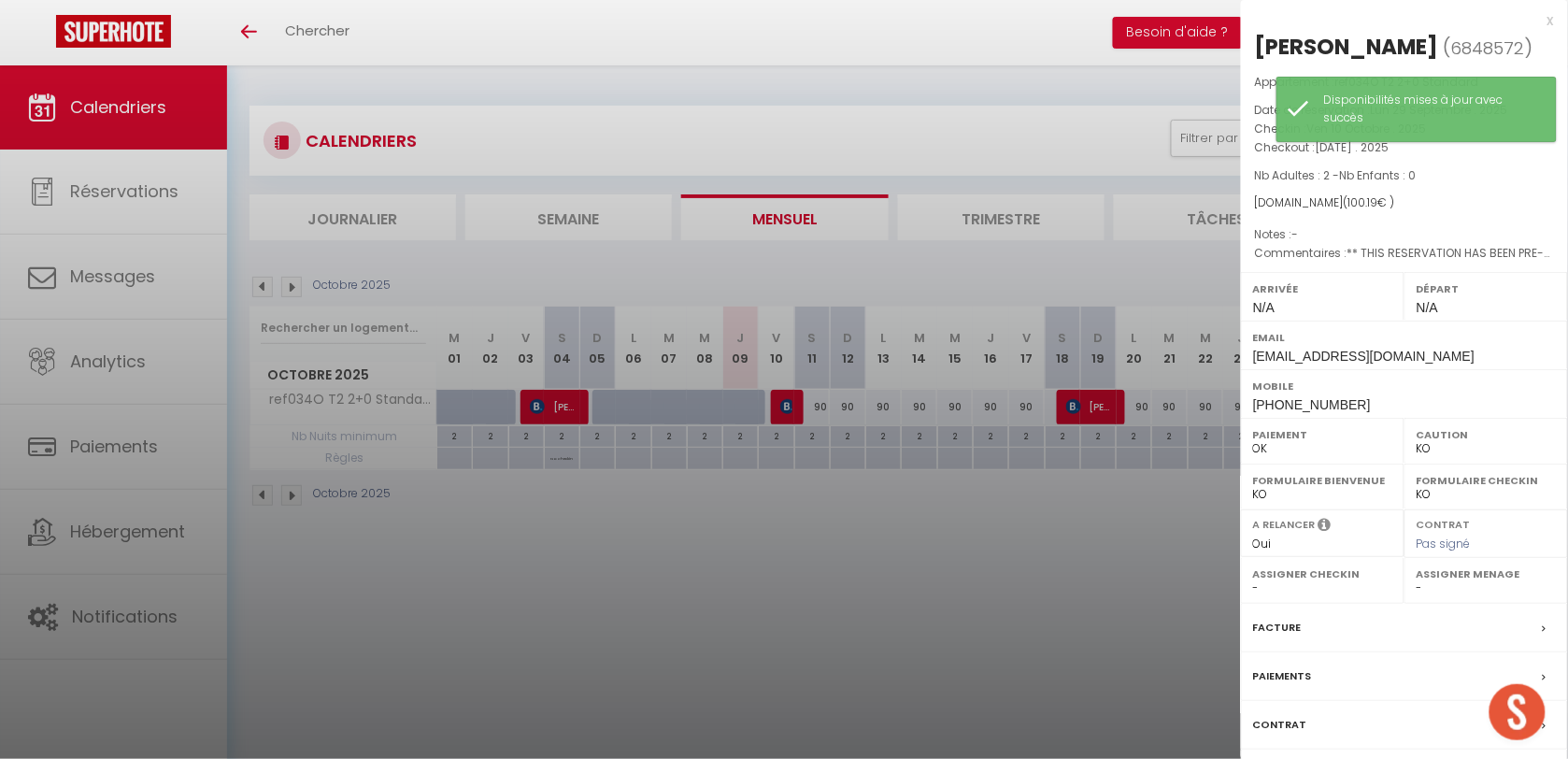
click at [991, 568] on div at bounding box center [784, 380] width 1568 height 759
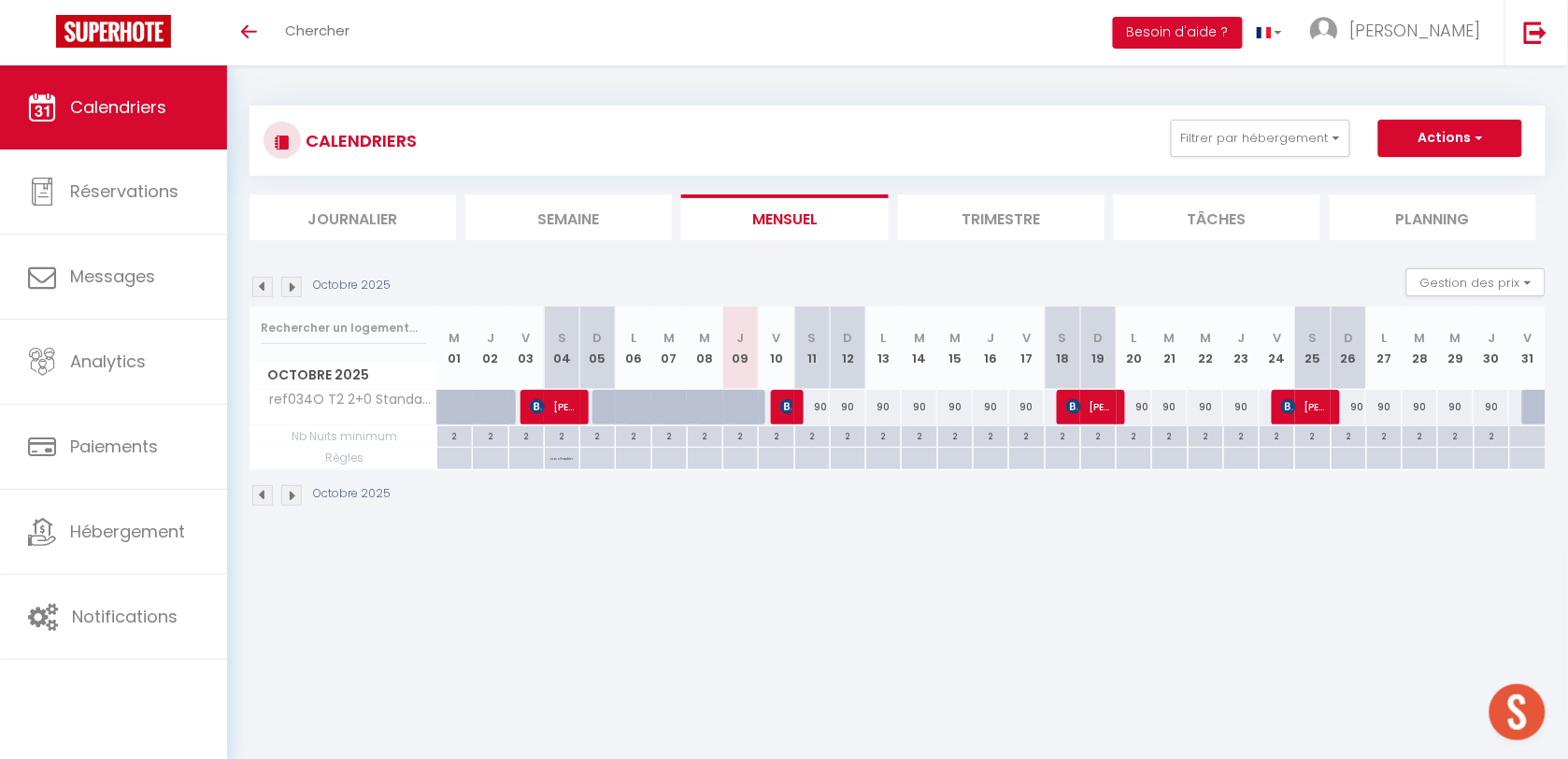
click at [266, 286] on img at bounding box center [263, 287] width 21 height 21
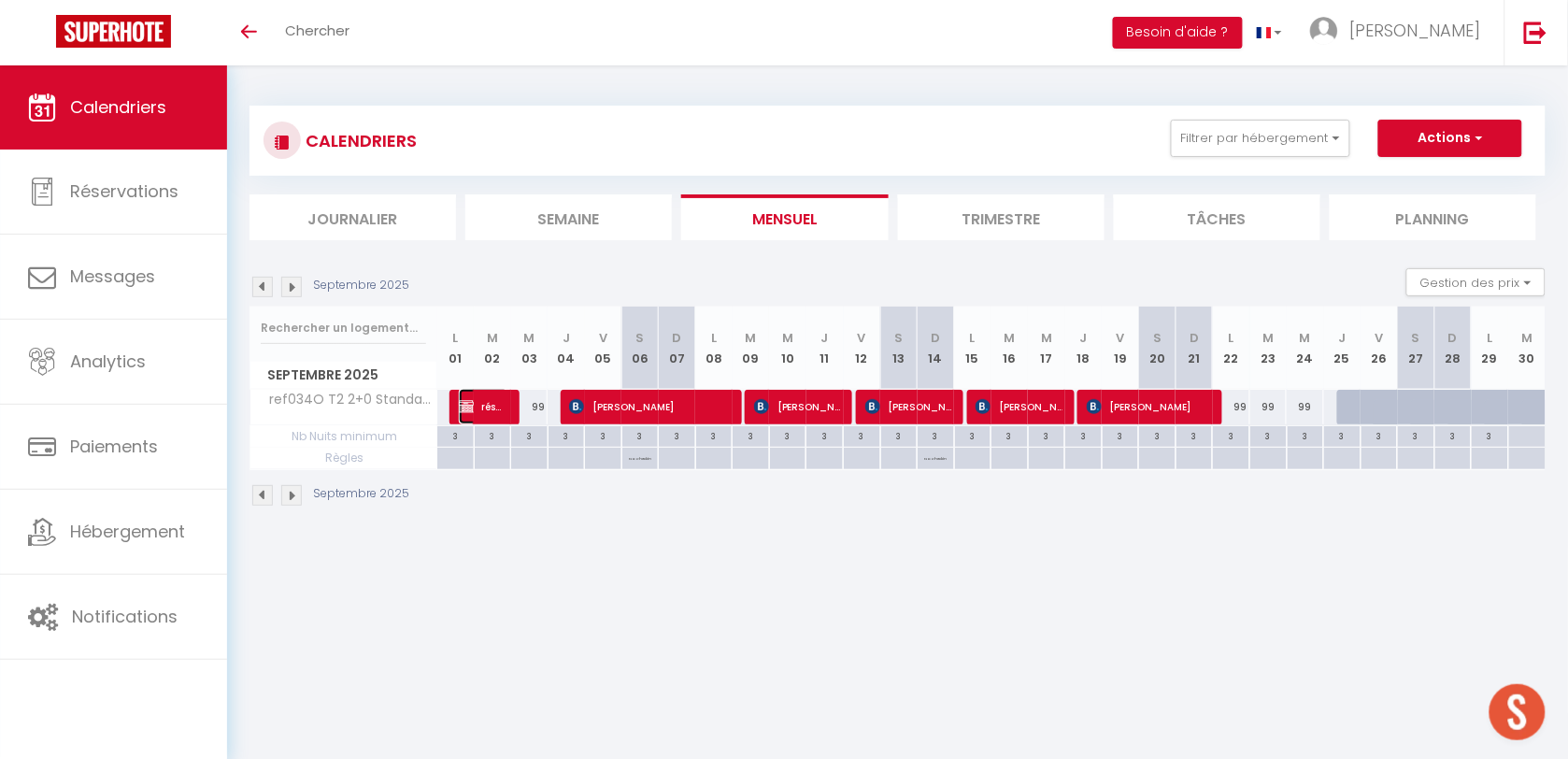
click at [492, 407] on span "résa perso" at bounding box center [483, 407] width 50 height 36
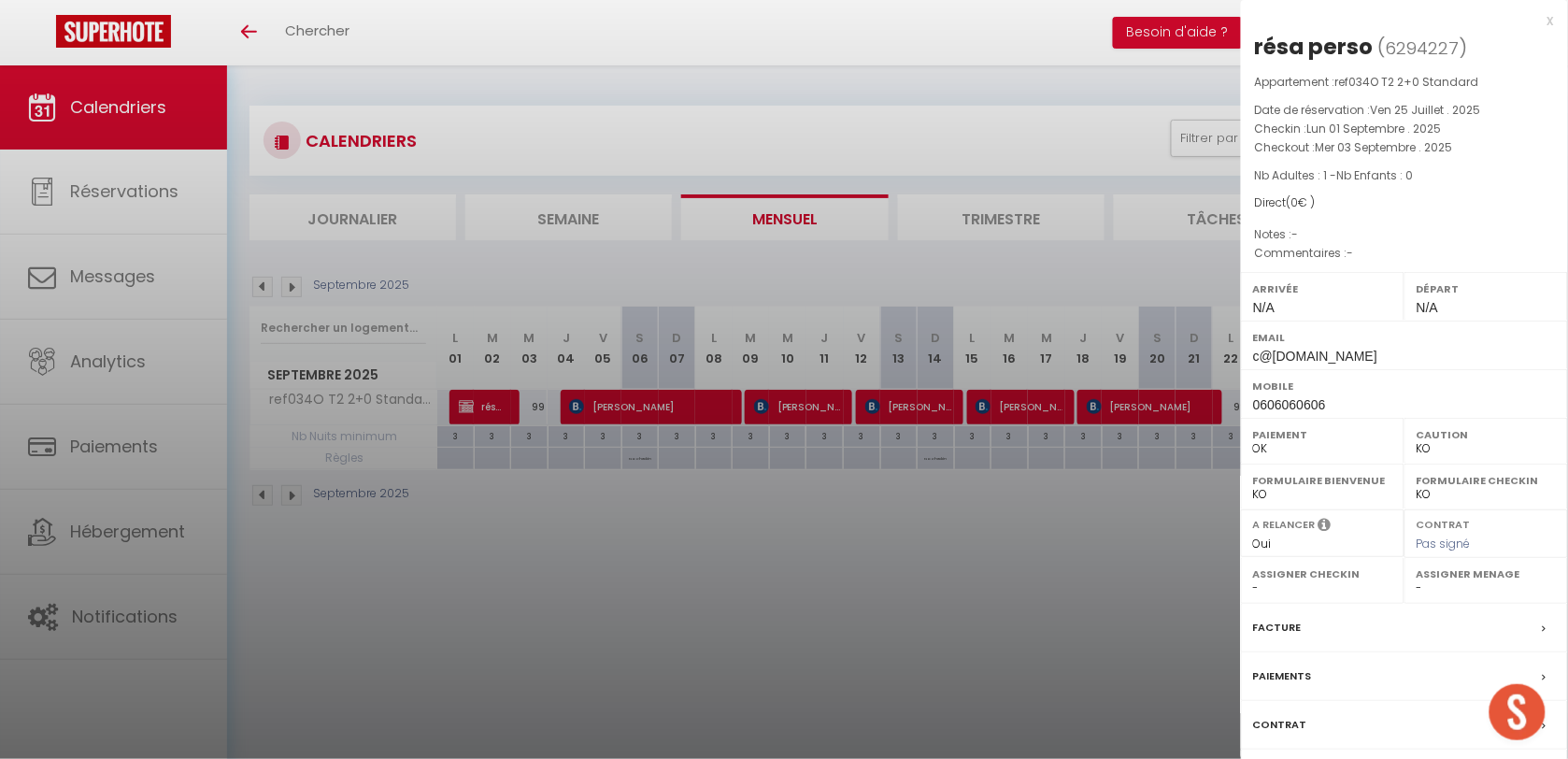
click at [618, 536] on div at bounding box center [784, 380] width 1568 height 759
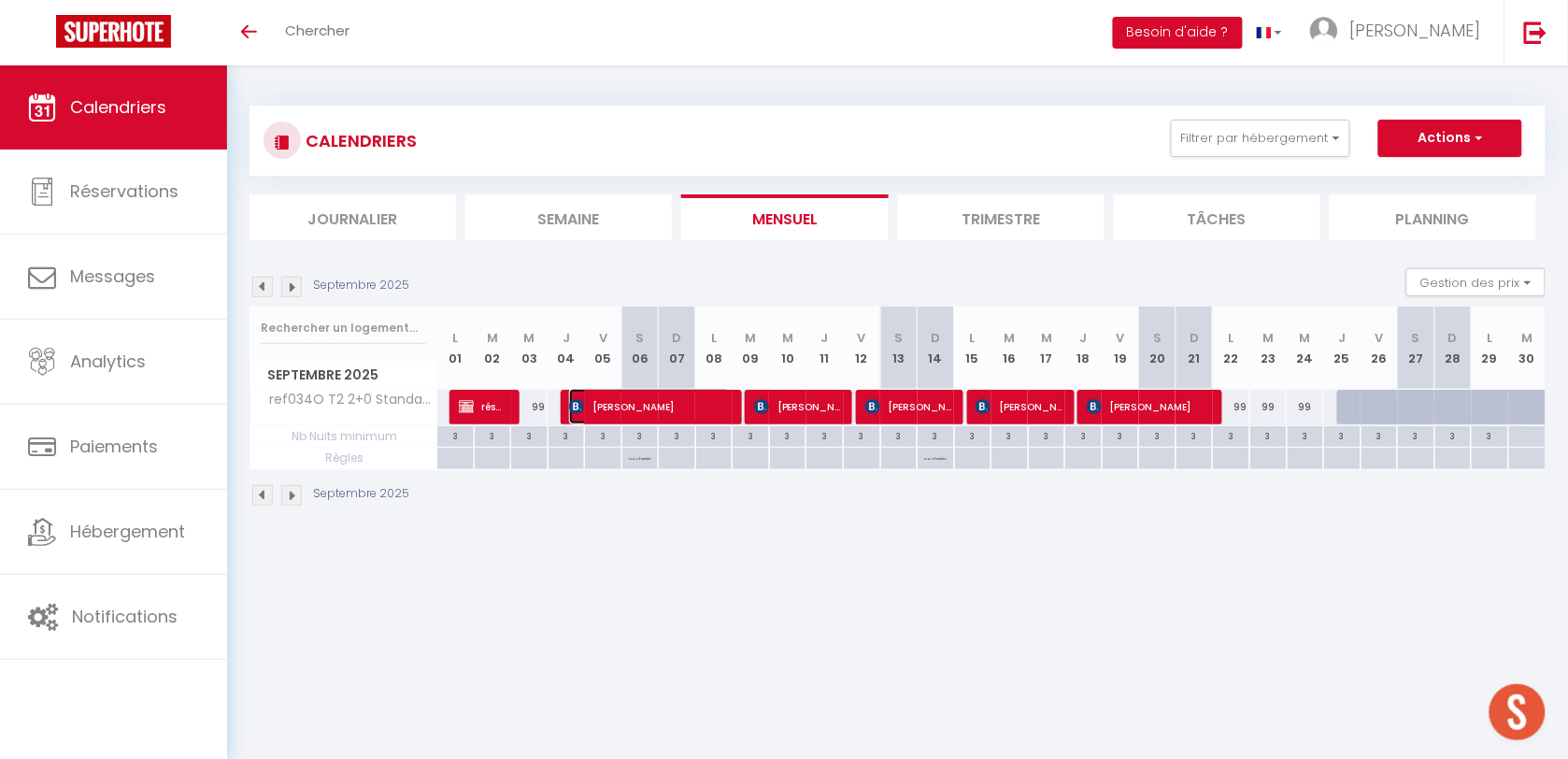
click at [650, 407] on span "[PERSON_NAME]" at bounding box center [650, 407] width 162 height 36
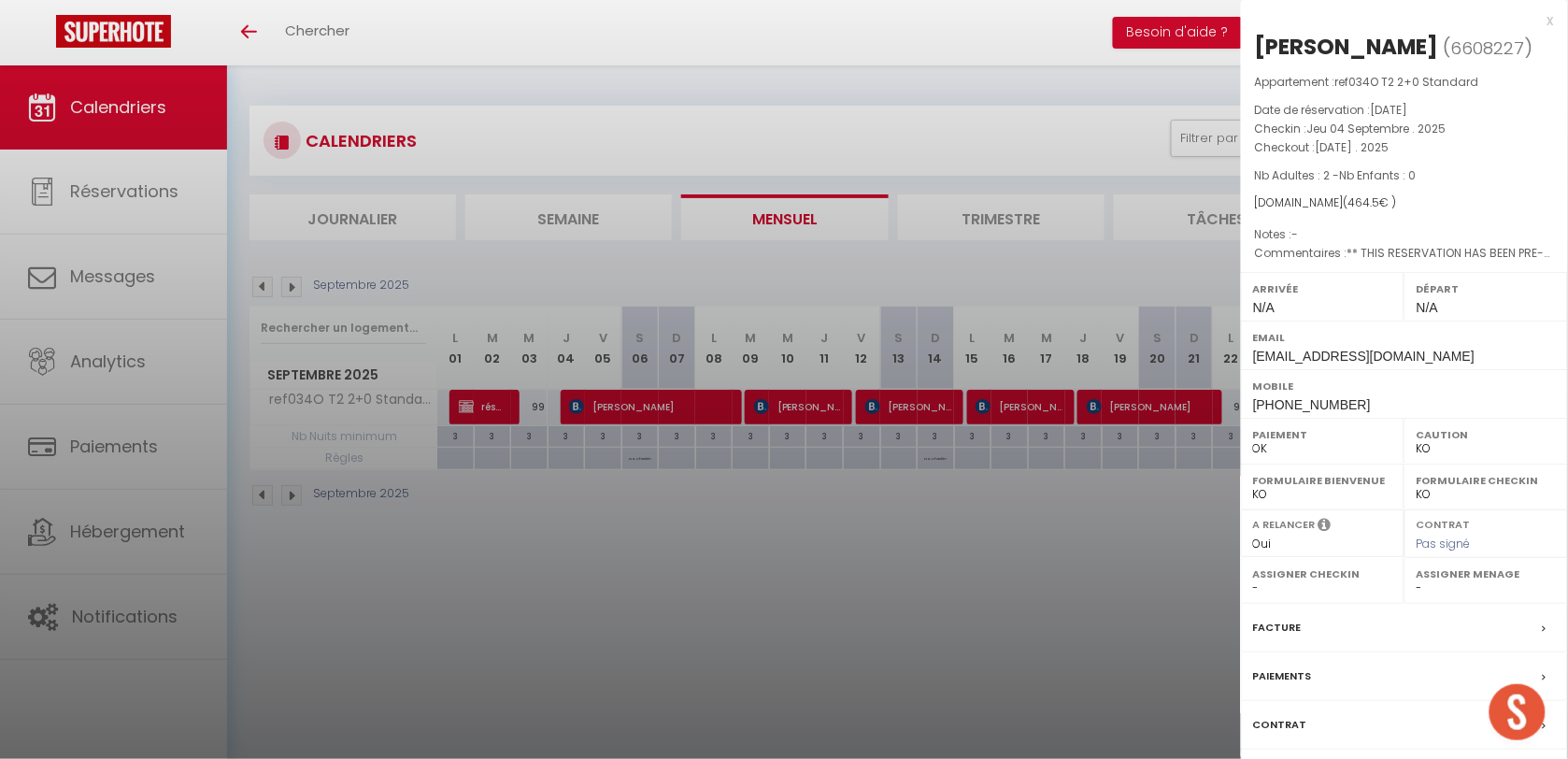
click at [746, 543] on div at bounding box center [784, 380] width 1568 height 759
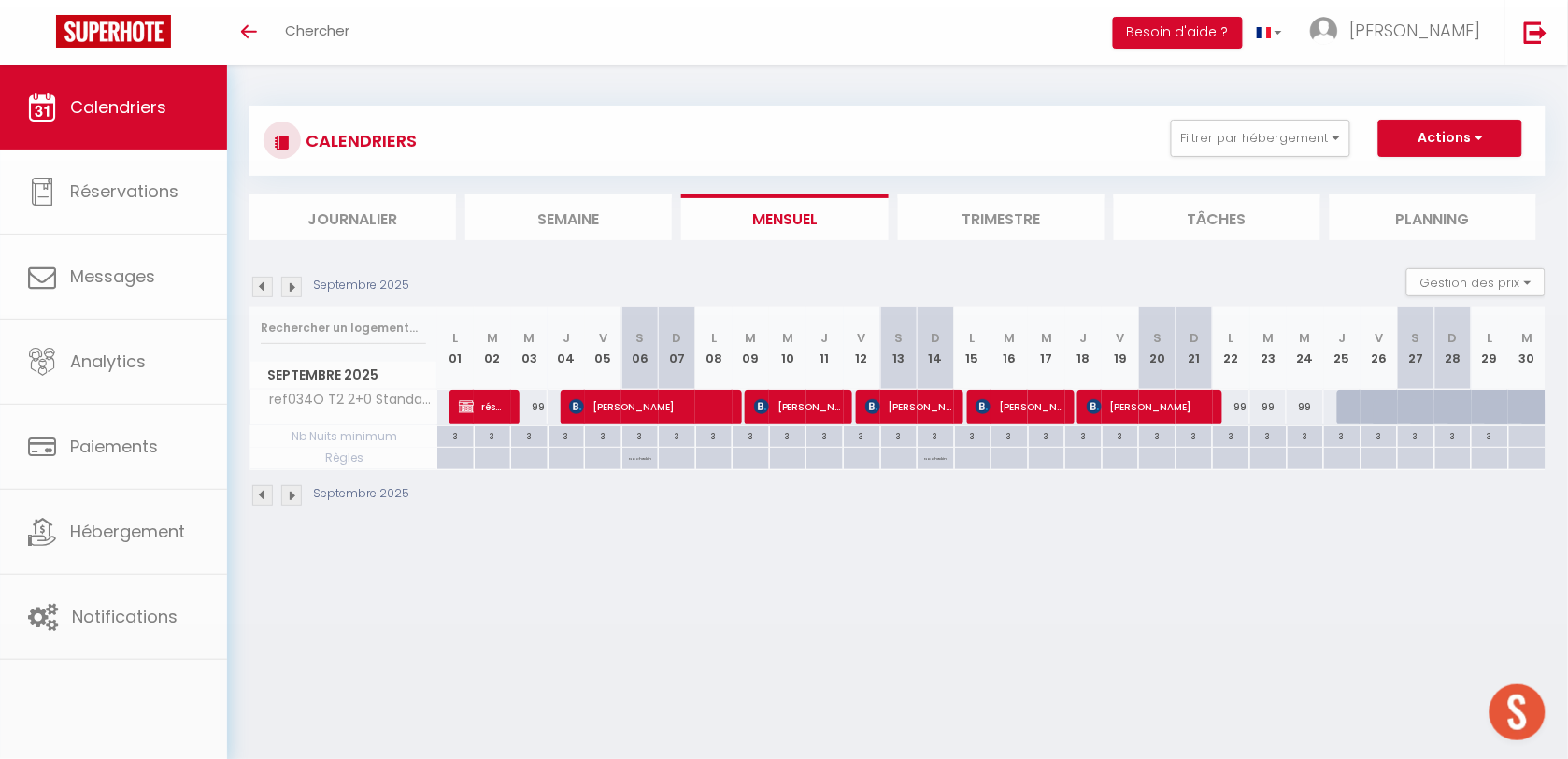
click at [786, 402] on body "🟢 Des questions ou besoin d'assistance pour la migration AirBnB? Prenez rdv >>>…" at bounding box center [784, 445] width 1568 height 759
click at [824, 407] on span "[PERSON_NAME]" at bounding box center [798, 407] width 87 height 36
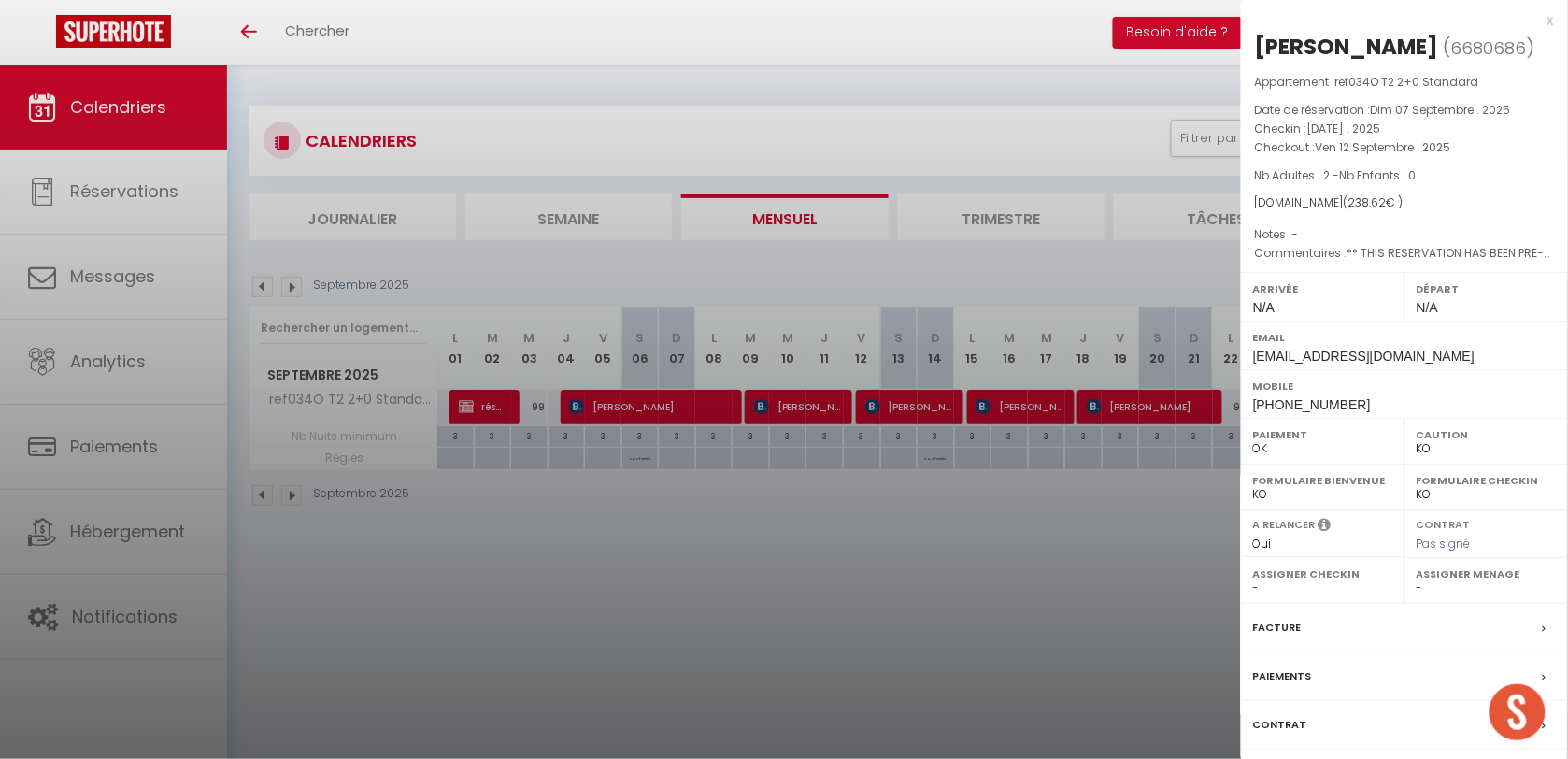
drag, startPoint x: 895, startPoint y: 634, endPoint x: 963, endPoint y: 545, distance: 112.0
click at [896, 632] on div at bounding box center [784, 380] width 1568 height 759
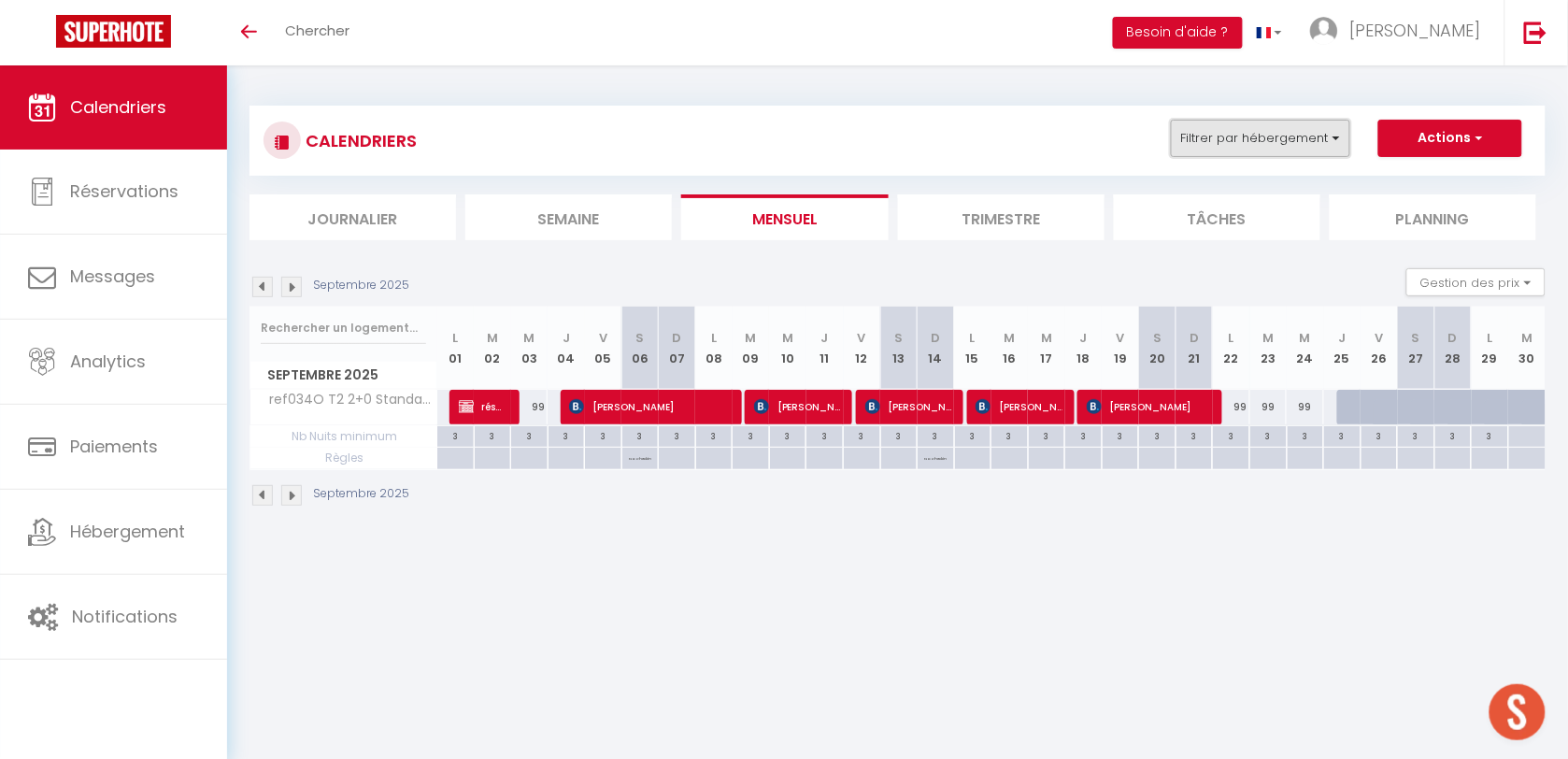
click at [1205, 146] on button "Filtrer par hébergement" at bounding box center [1260, 138] width 180 height 37
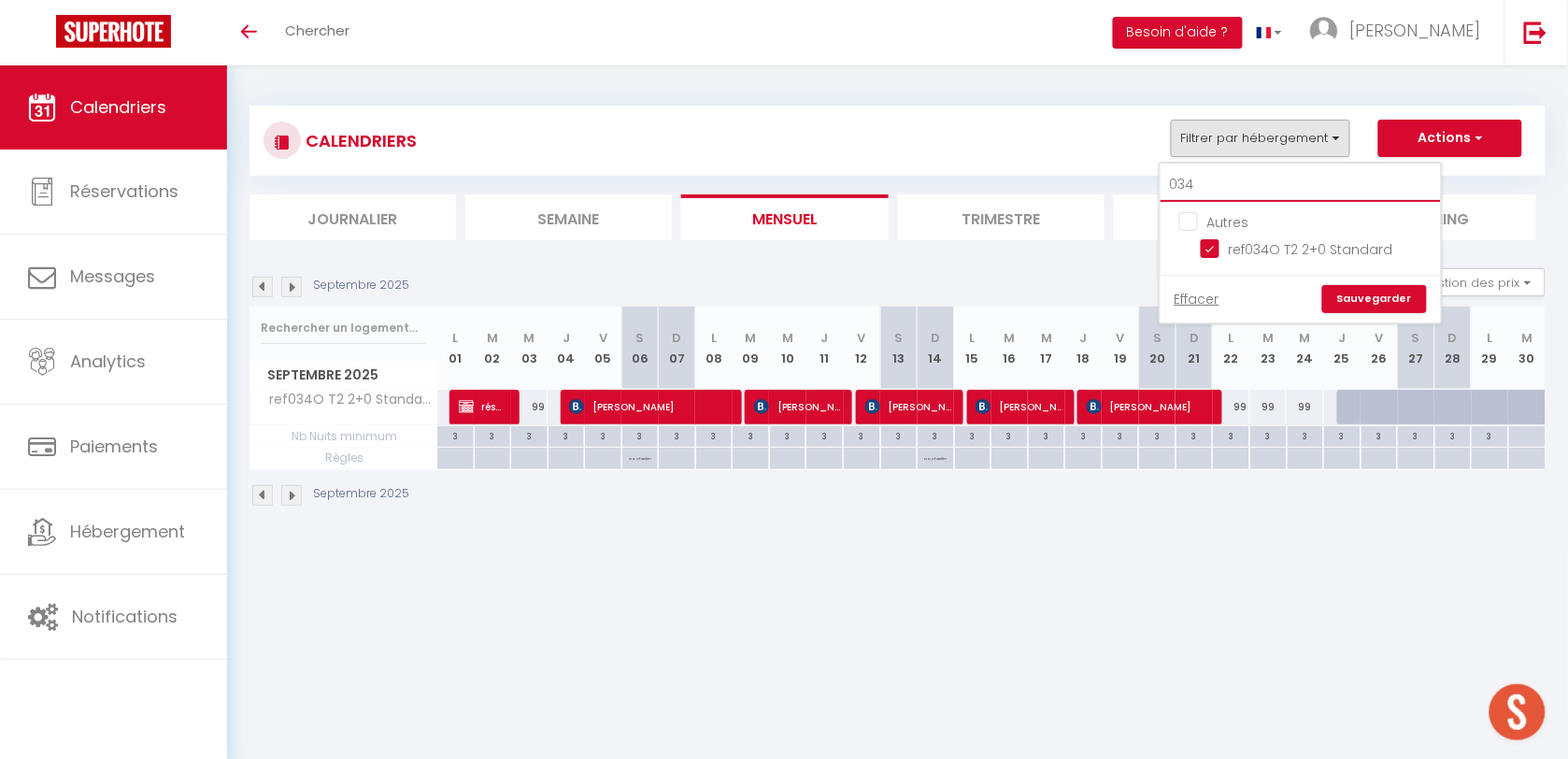
click at [1207, 192] on input "034" at bounding box center [1302, 185] width 281 height 34
type input "1"
checkbox input "false"
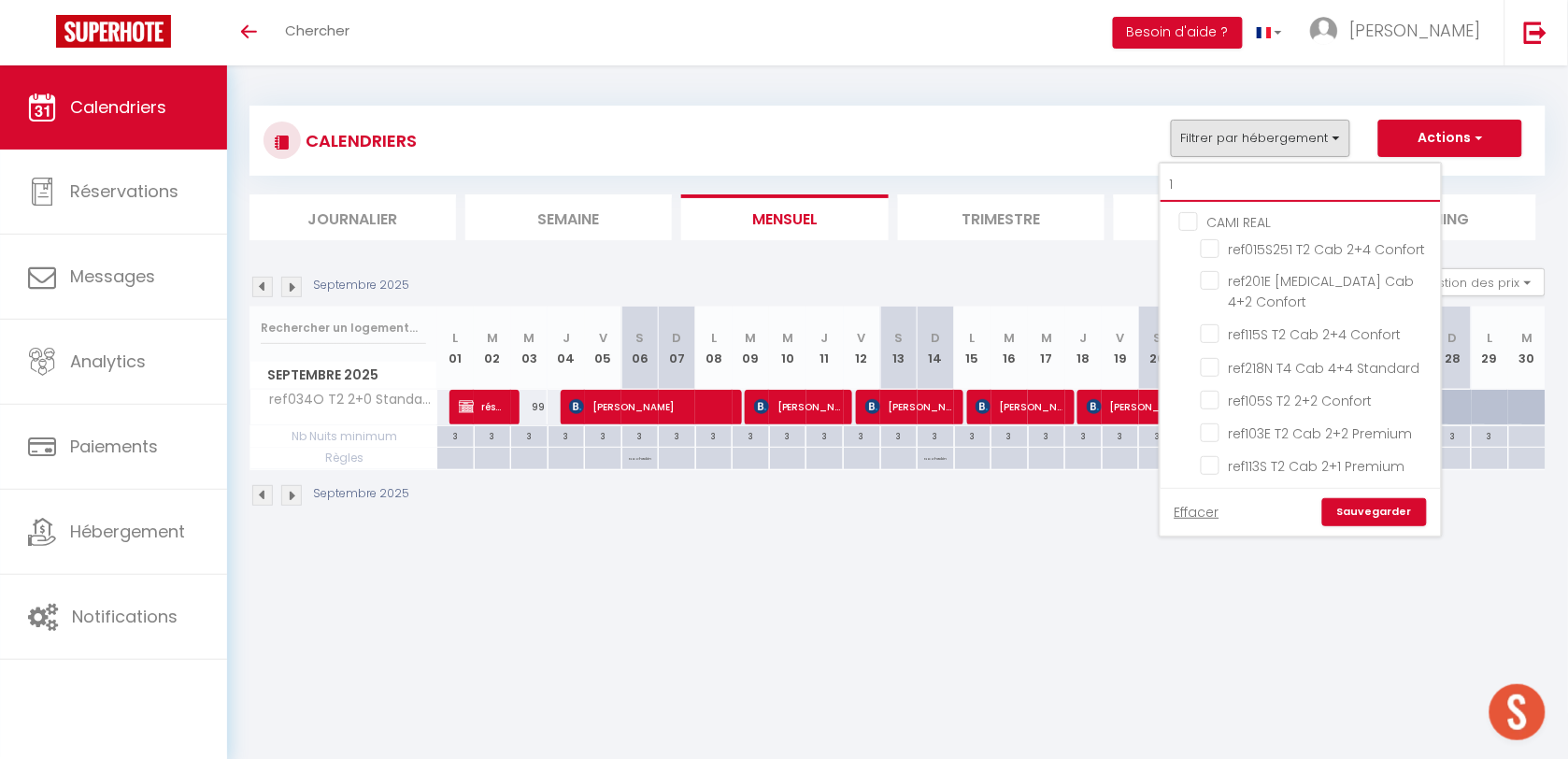
type input "10"
checkbox input "false"
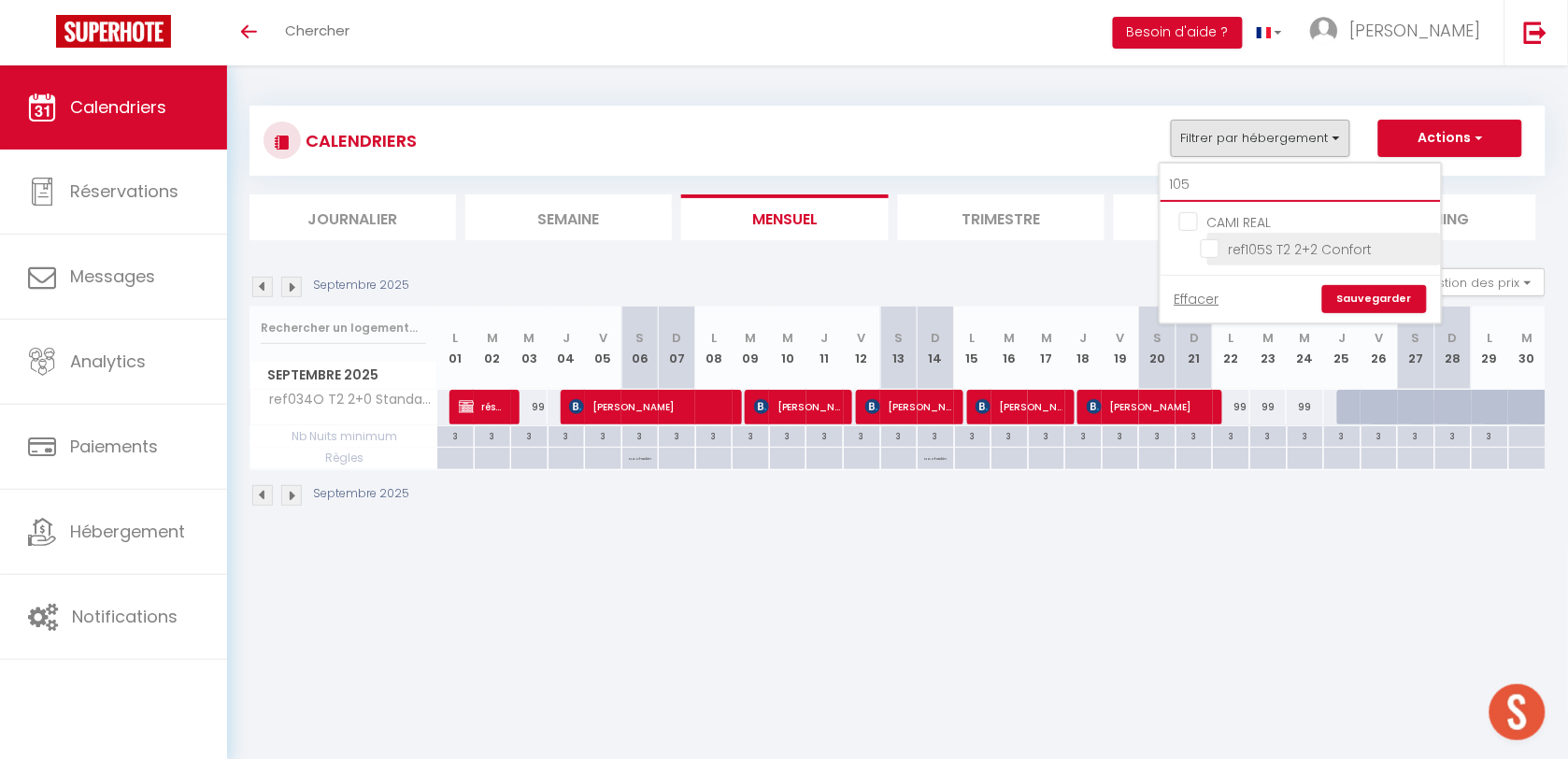
type input "105"
click at [1213, 258] on li "ref105S T2 2+2 Confort" at bounding box center [1324, 249] width 234 height 33
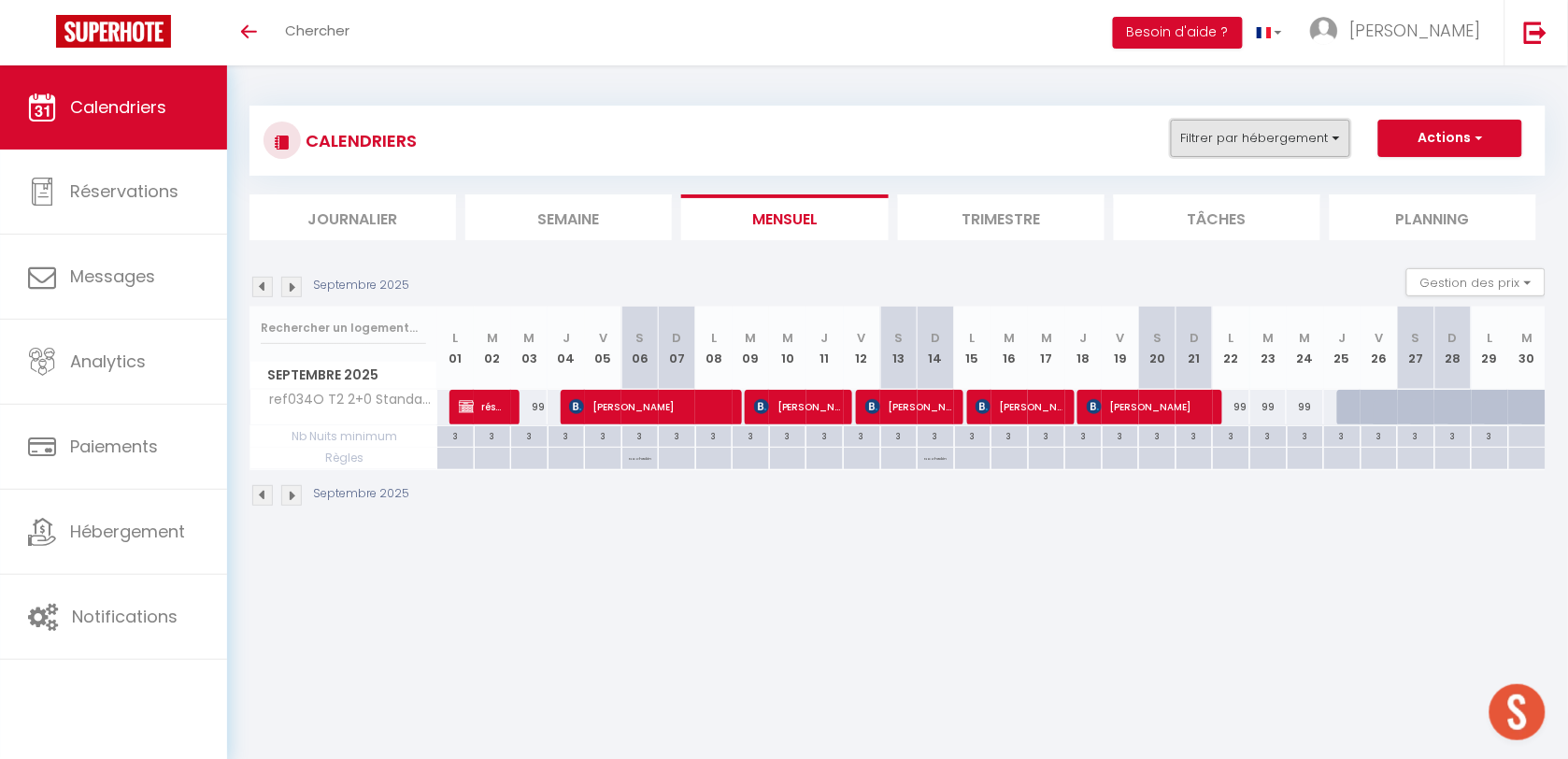
click at [1213, 156] on button "Filtrer par hébergement" at bounding box center [1260, 138] width 180 height 37
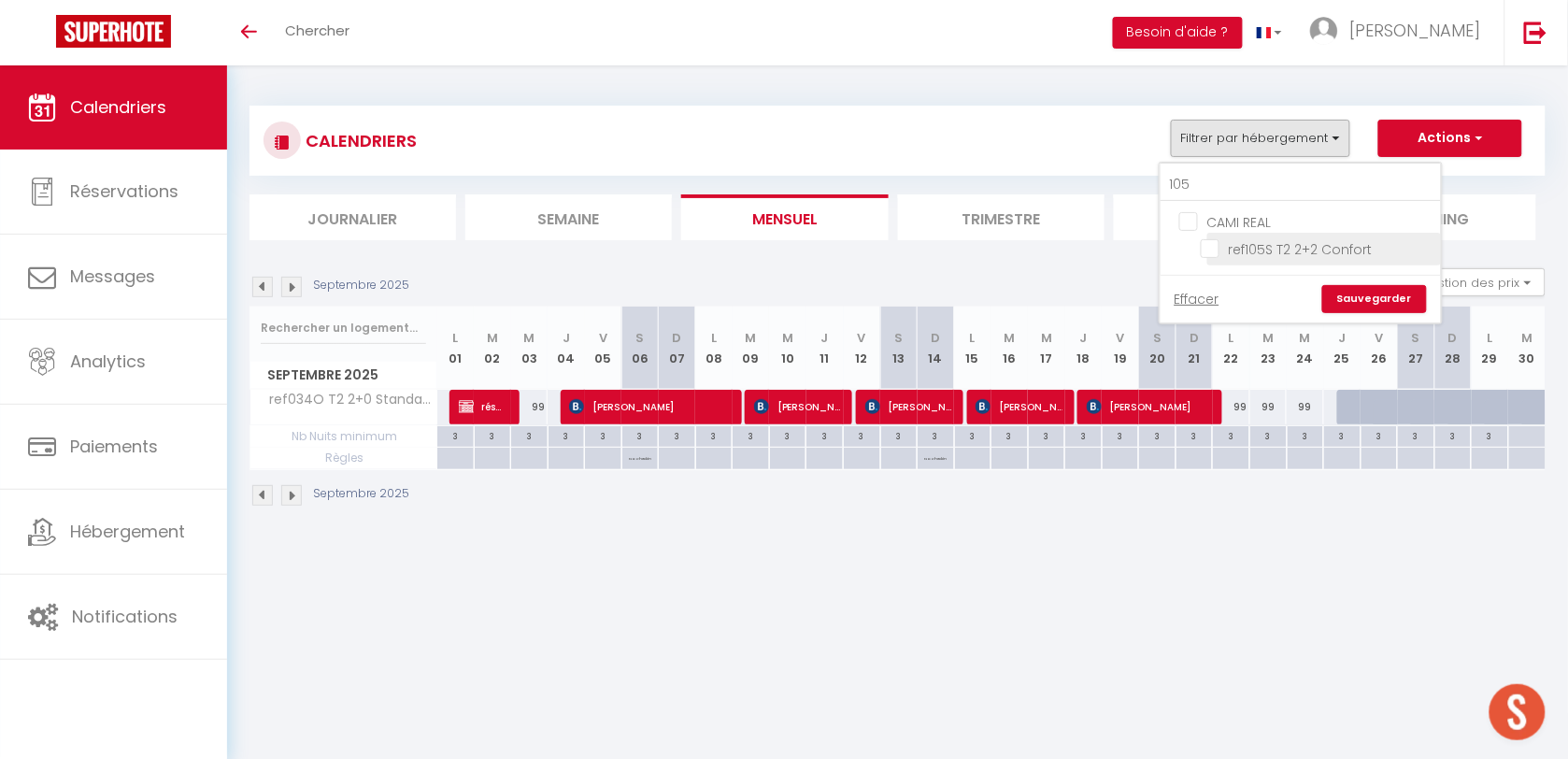
drag, startPoint x: 1203, startPoint y: 241, endPoint x: 1222, endPoint y: 246, distance: 19.6
click at [1205, 241] on input "ref105S T2 2+2 Confort" at bounding box center [1317, 248] width 234 height 19
checkbox input "true"
click at [1344, 287] on link "Sauvegarder" at bounding box center [1374, 299] width 105 height 28
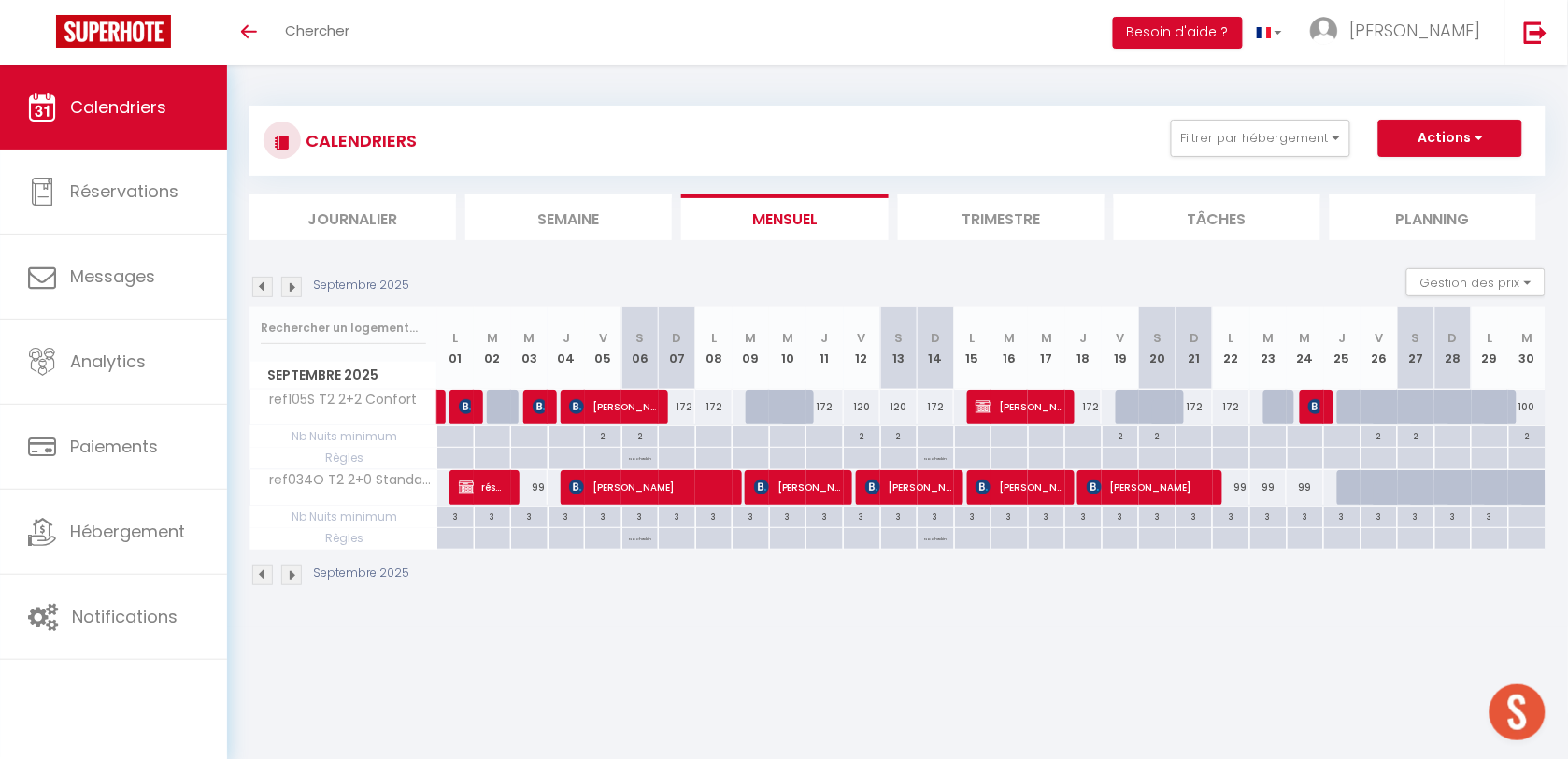
click at [292, 283] on img at bounding box center [292, 287] width 21 height 21
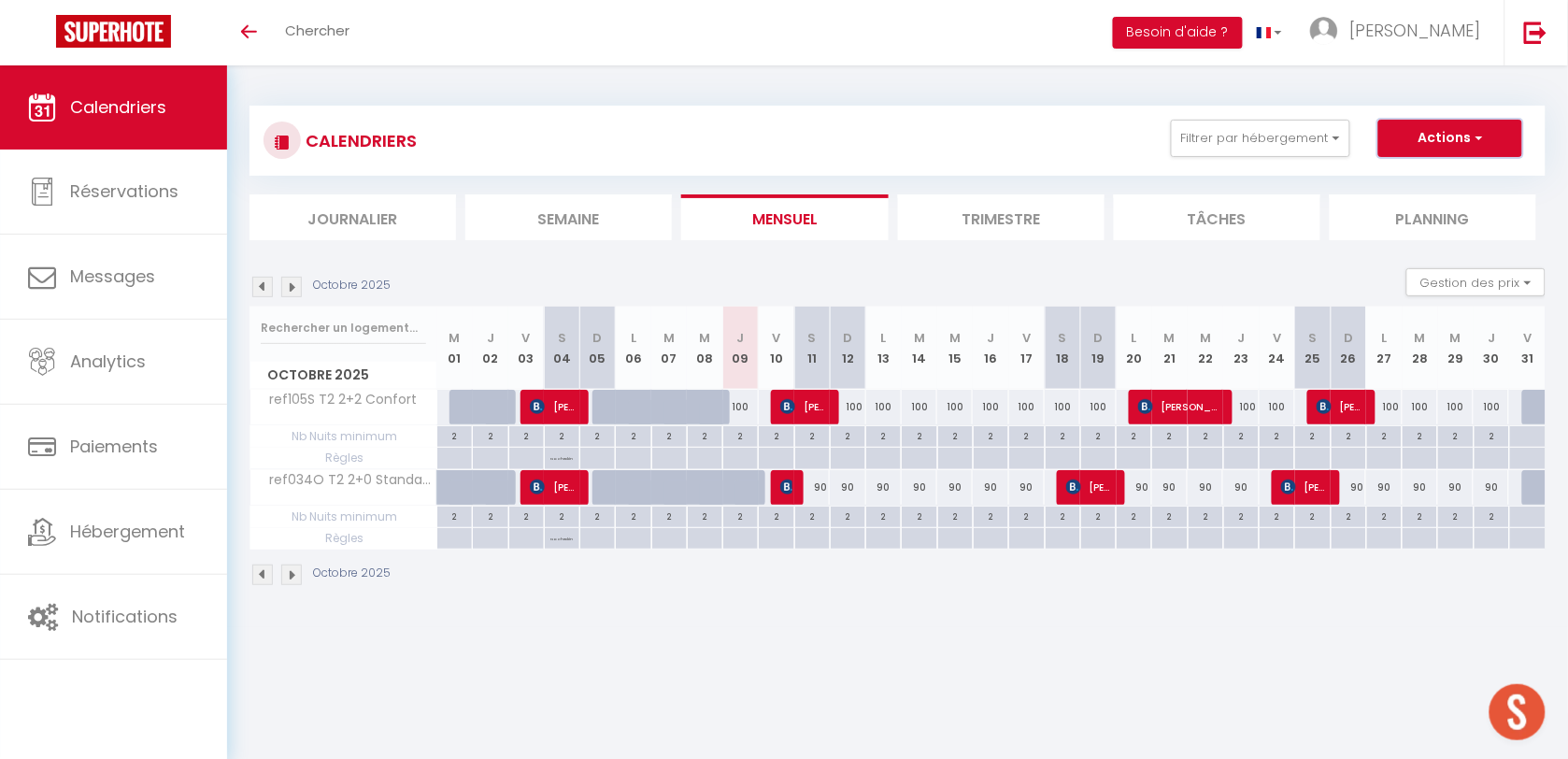
click at [1400, 140] on button "Actions" at bounding box center [1450, 138] width 144 height 37
click at [1403, 179] on link "Nouvelle réservation" at bounding box center [1431, 181] width 163 height 28
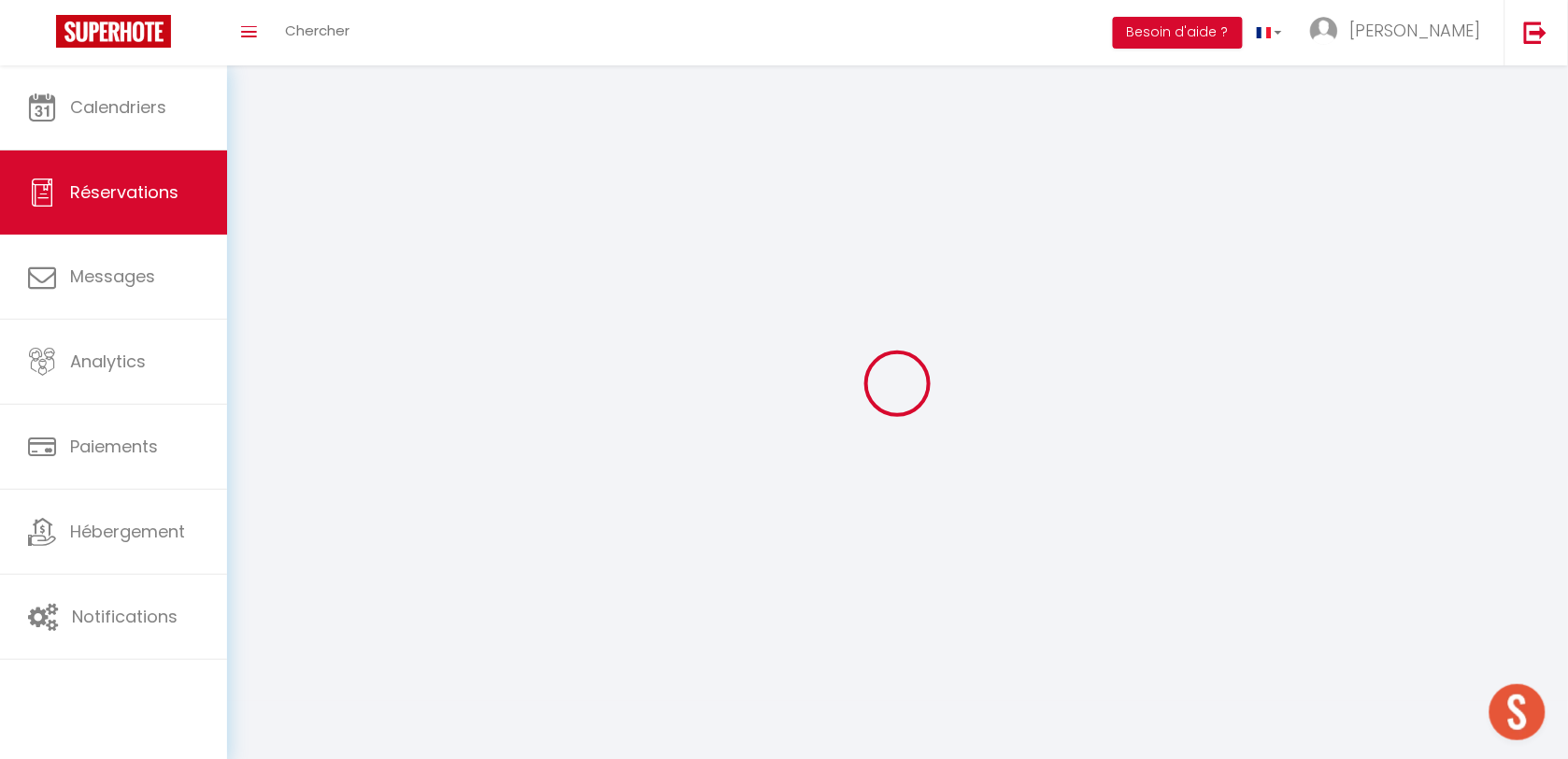
select select
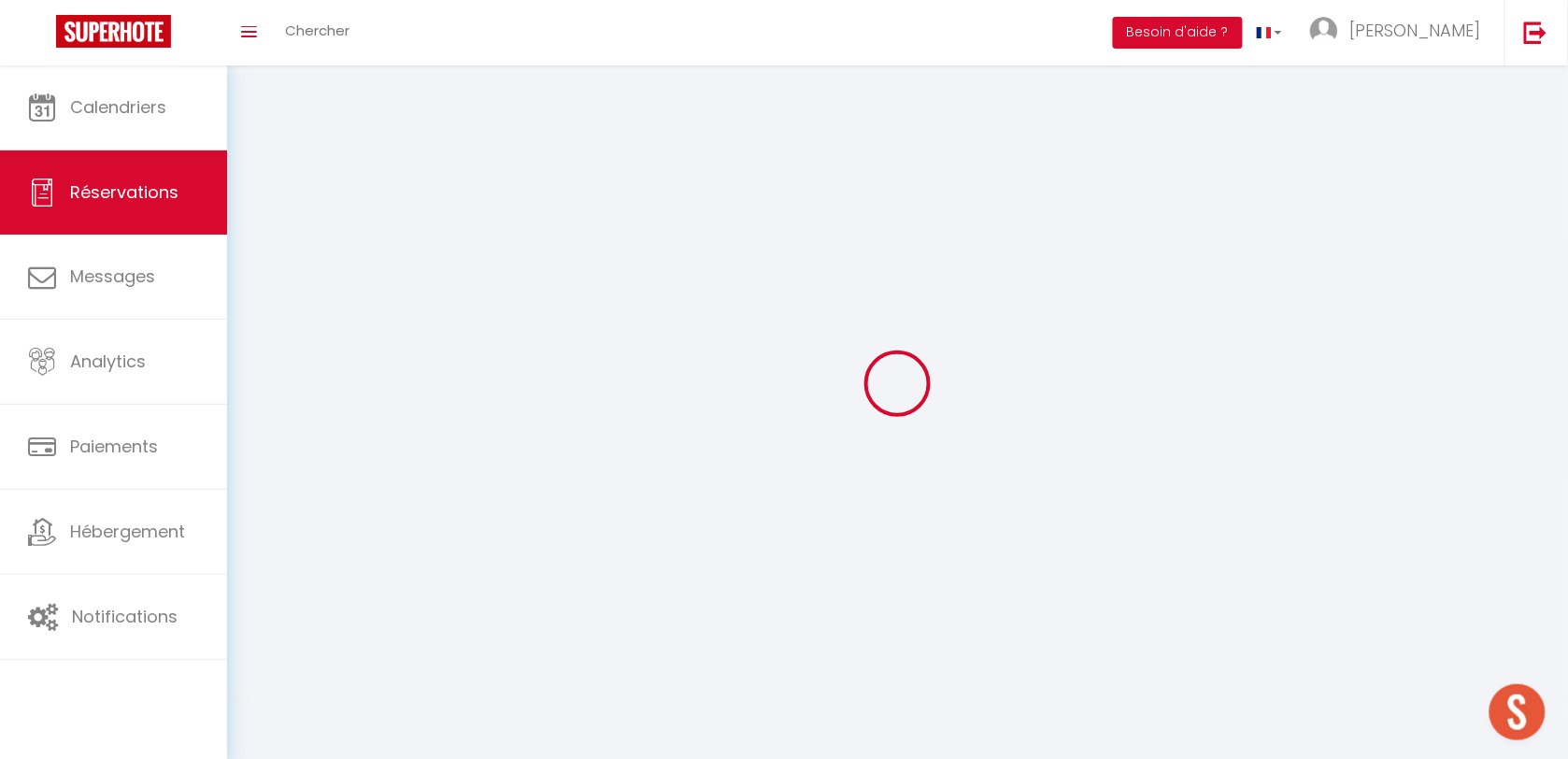
select select
checkbox input "false"
select select
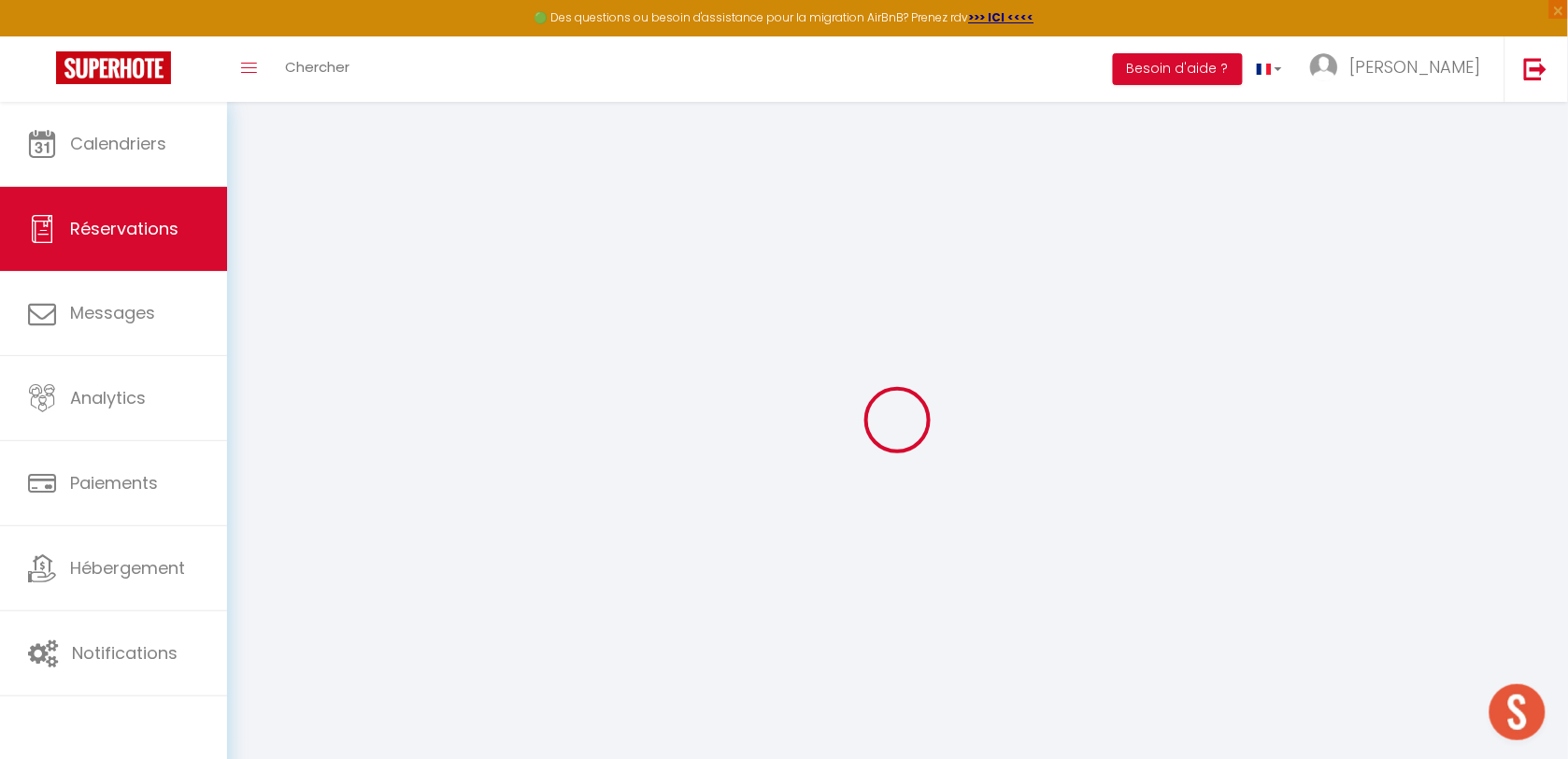
select select
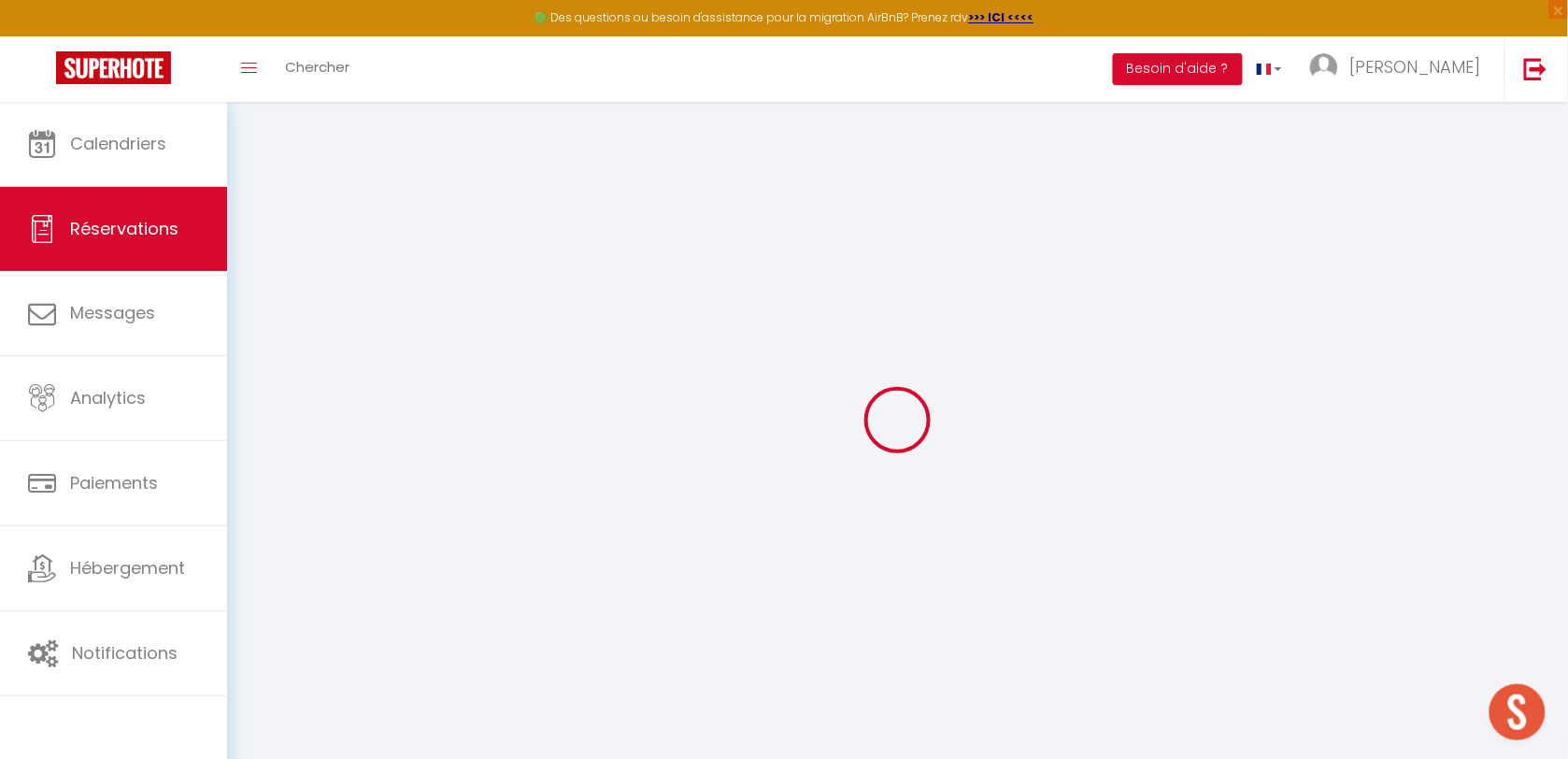
select select
checkbox input "false"
select select
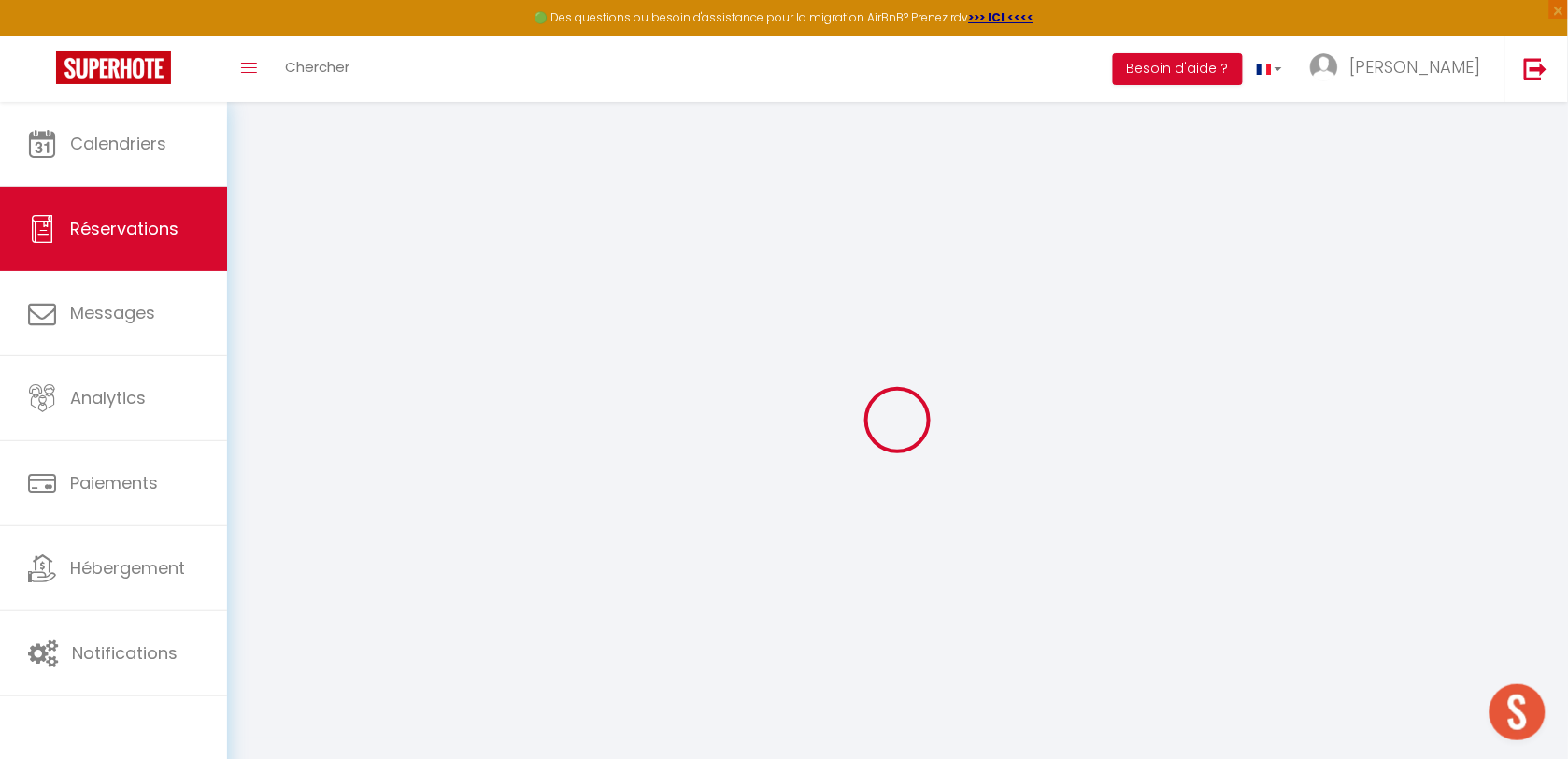
select select
checkbox input "false"
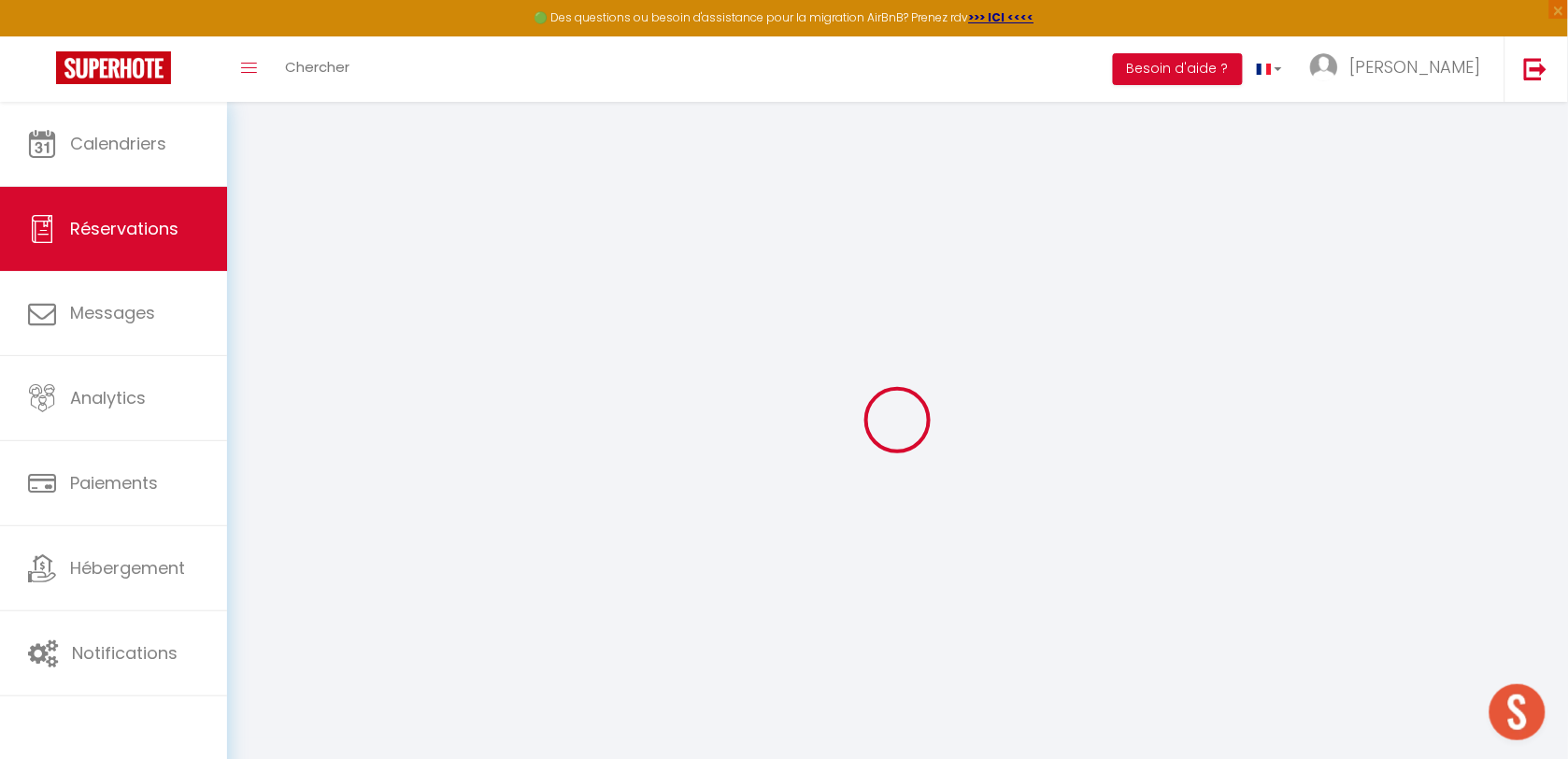
select select
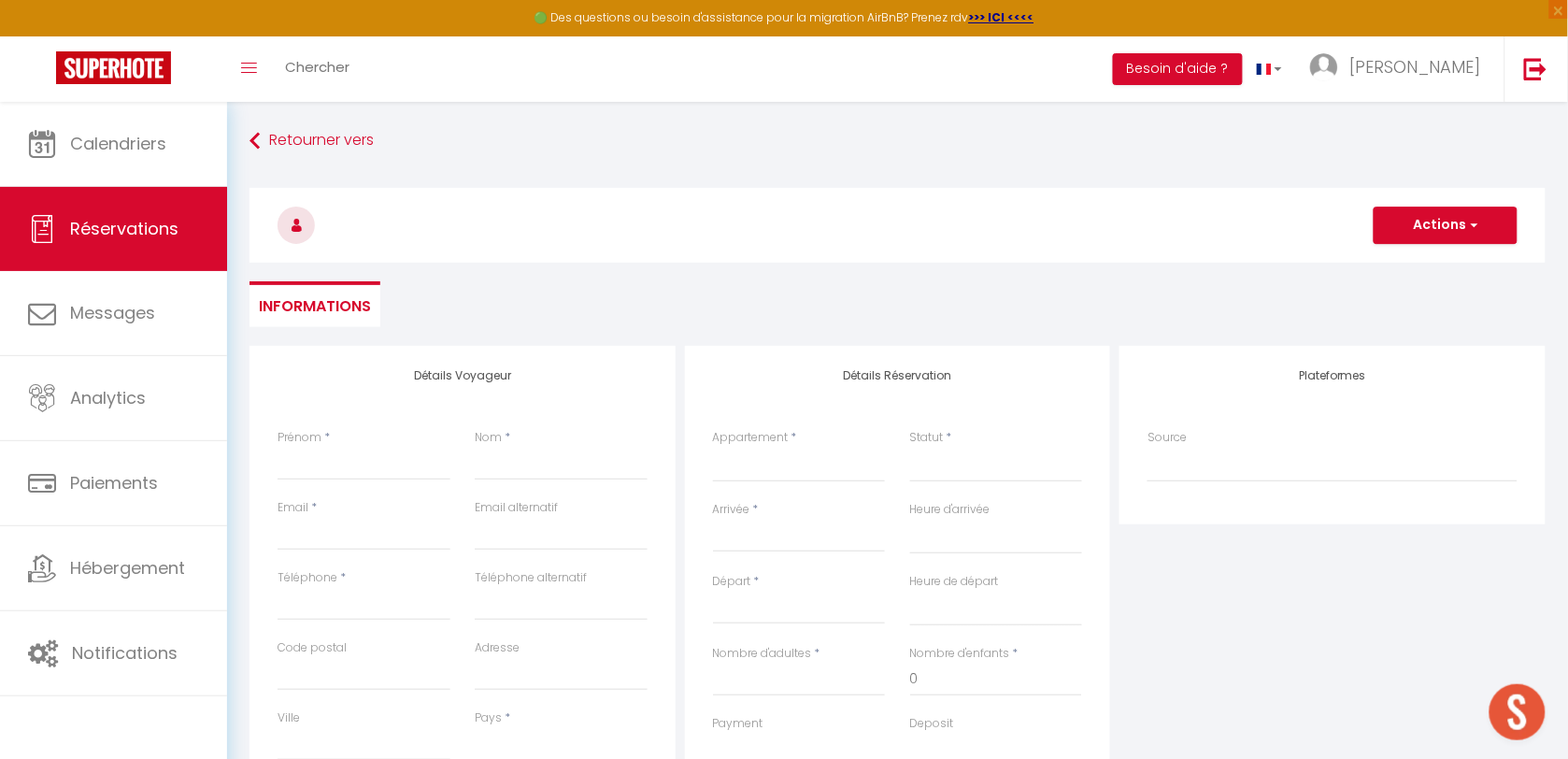
select select
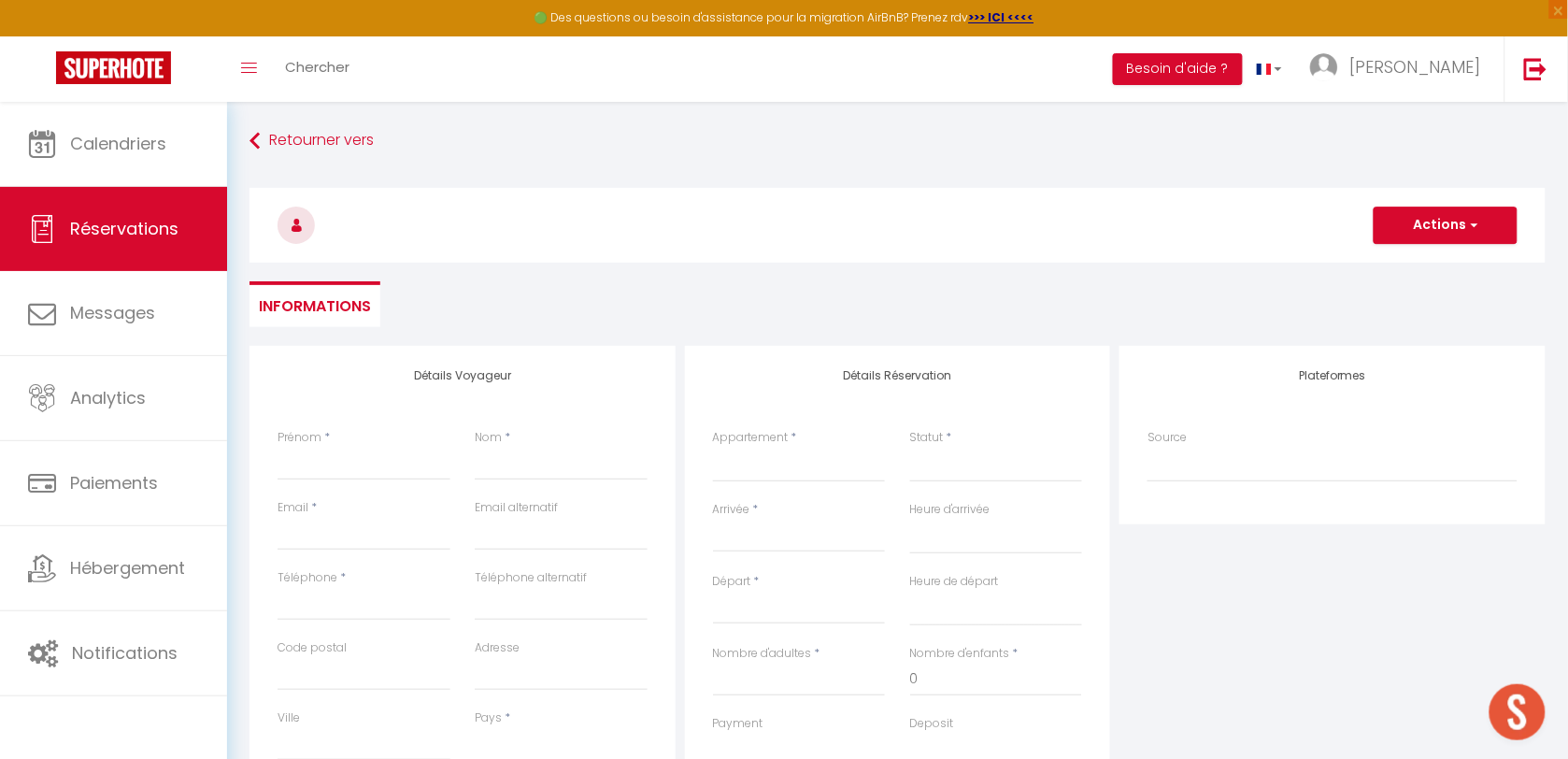
checkbox input "false"
select select
click at [370, 455] on input "Prénom" at bounding box center [364, 464] width 173 height 34
type input "S"
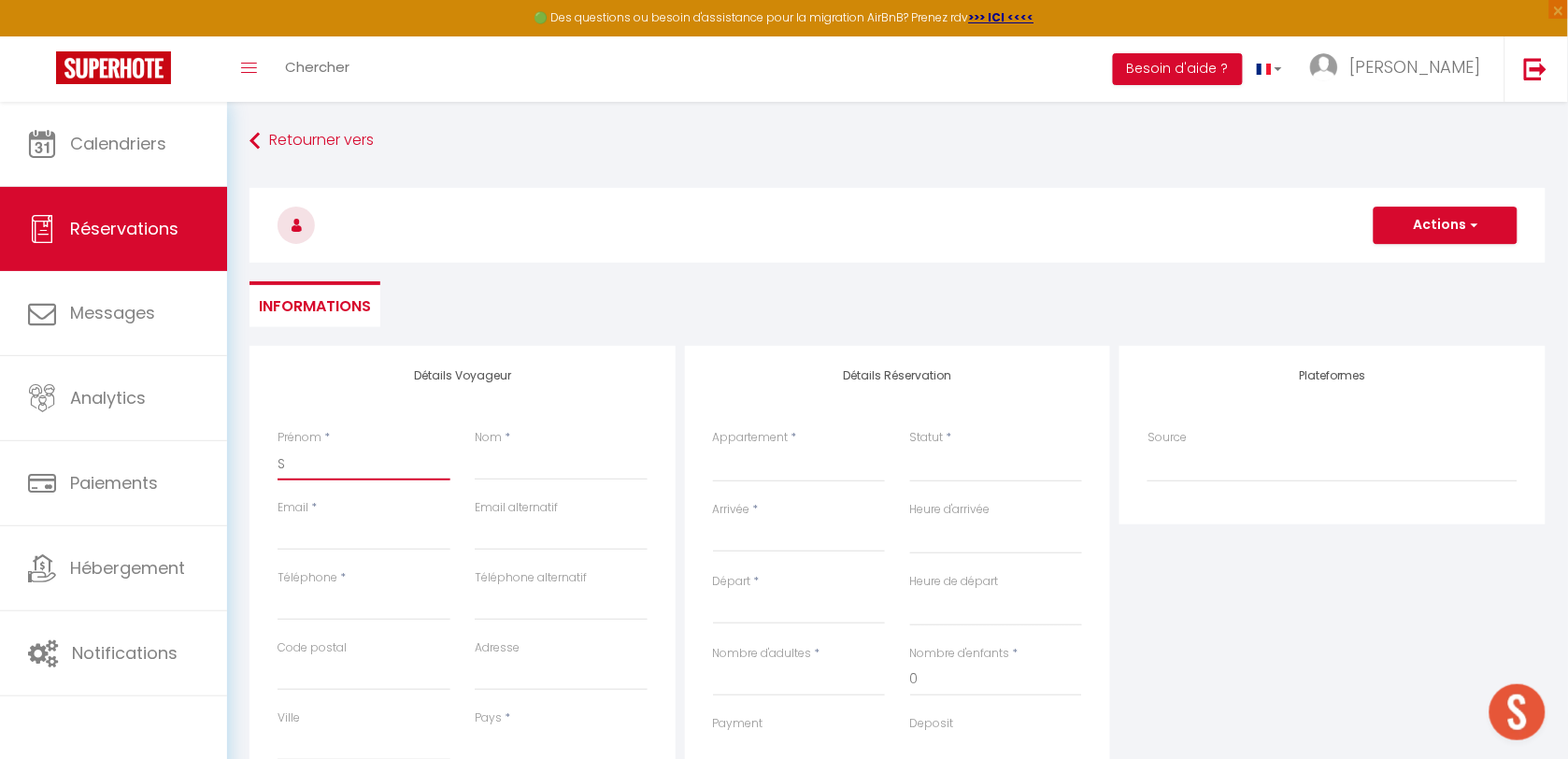
select select
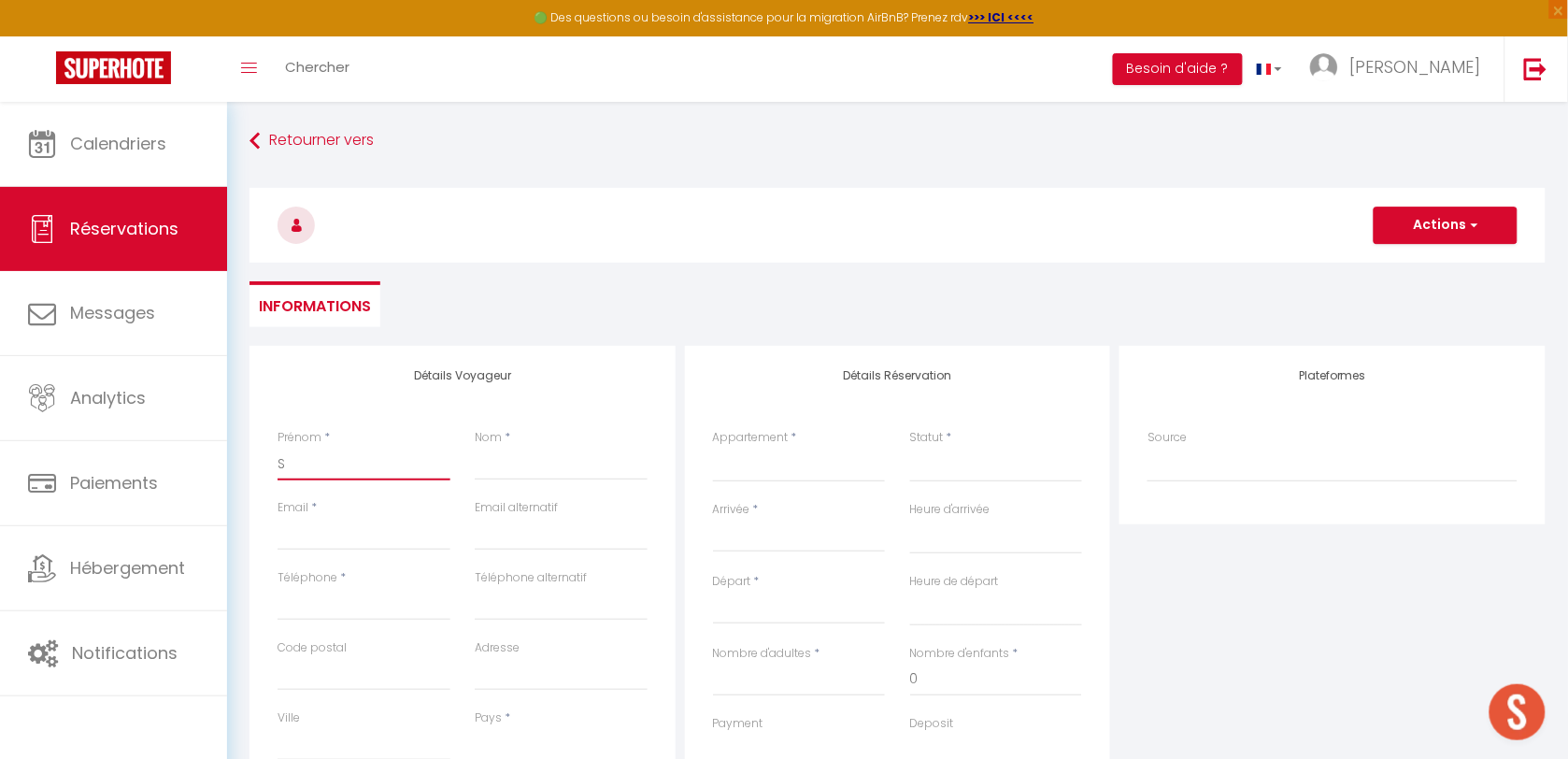
select select
checkbox input "false"
type input "Sa"
select select
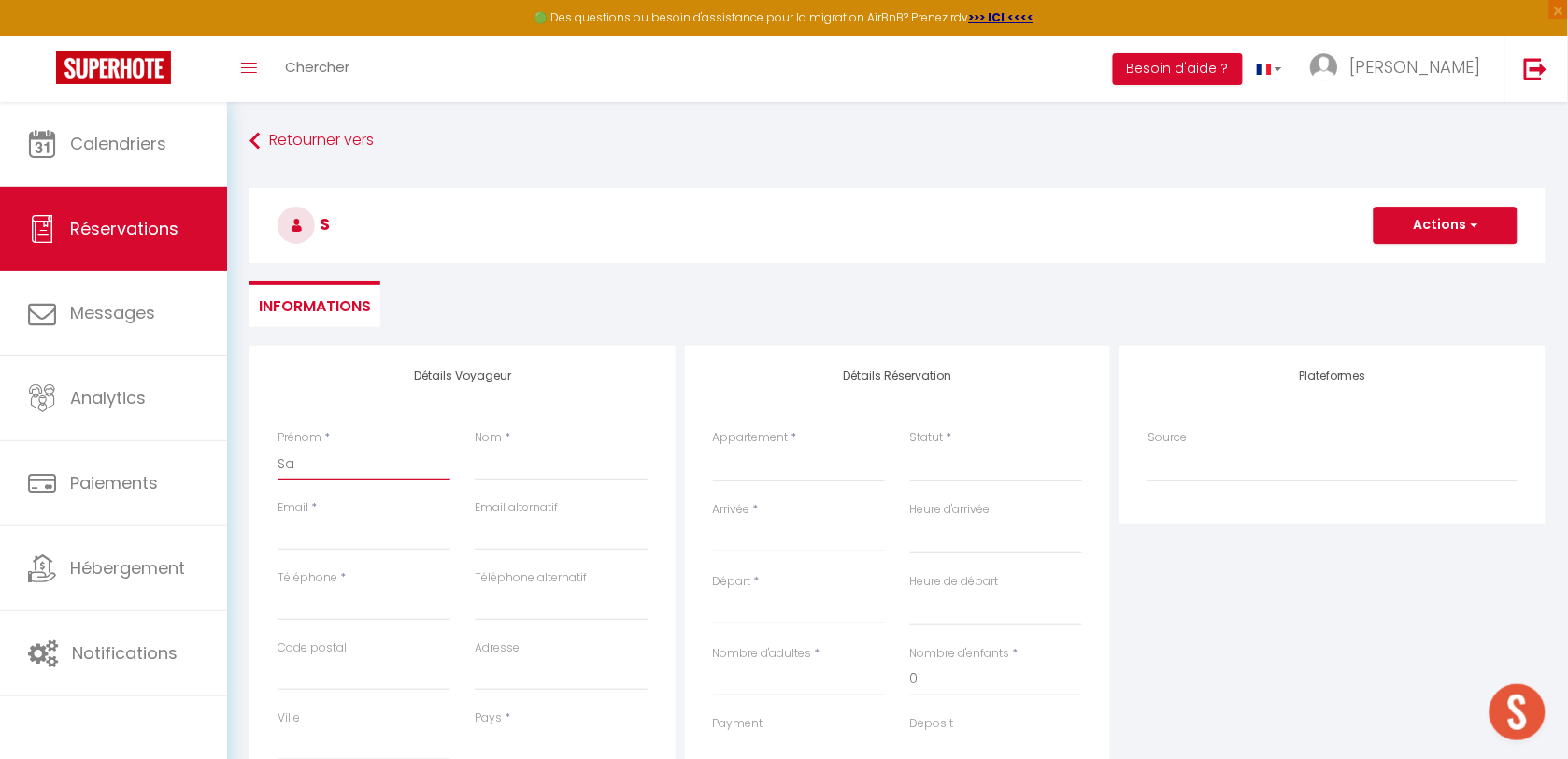
select select
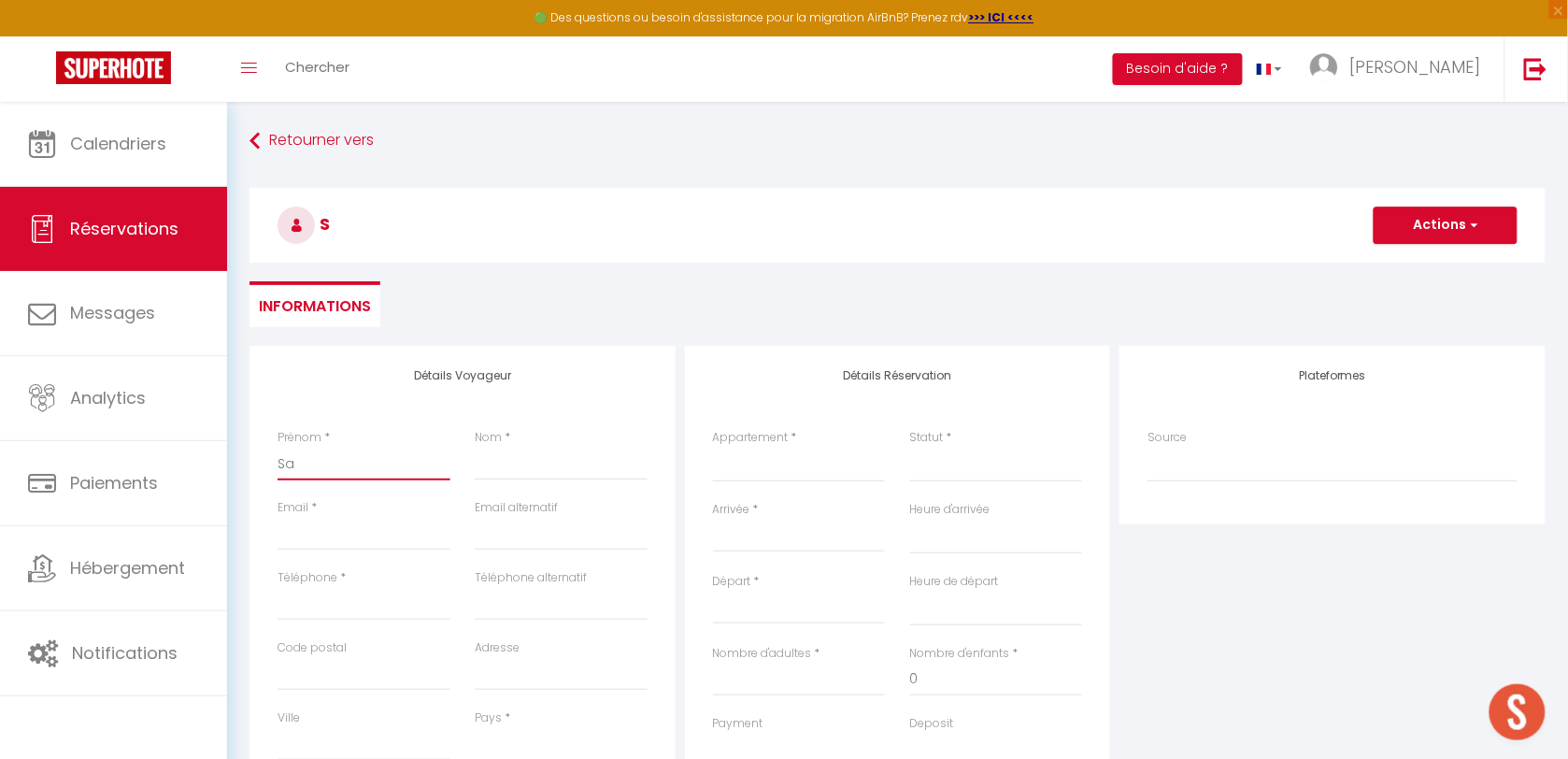
select select
checkbox input "false"
type input "Sand"
select select
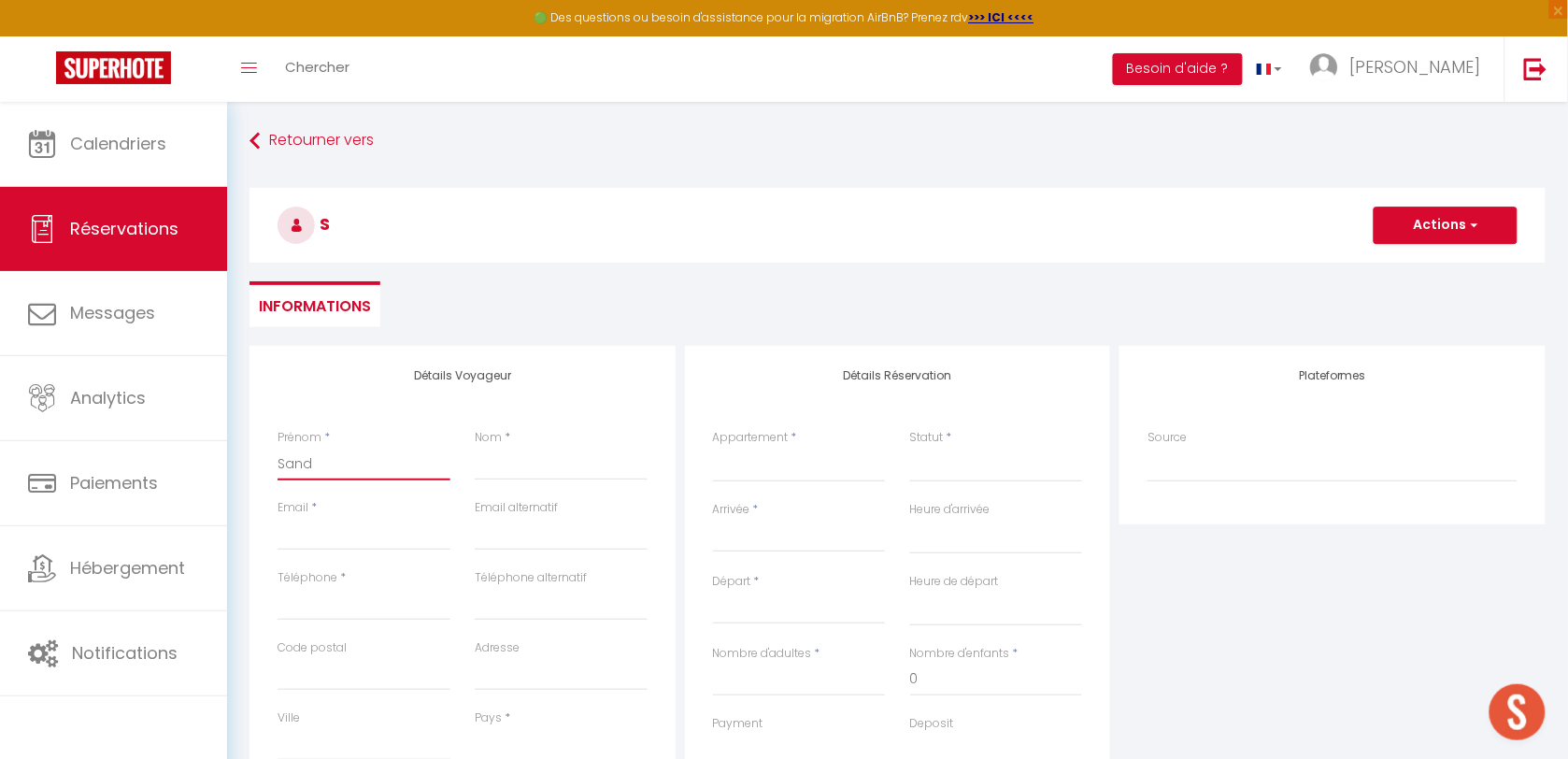
select select
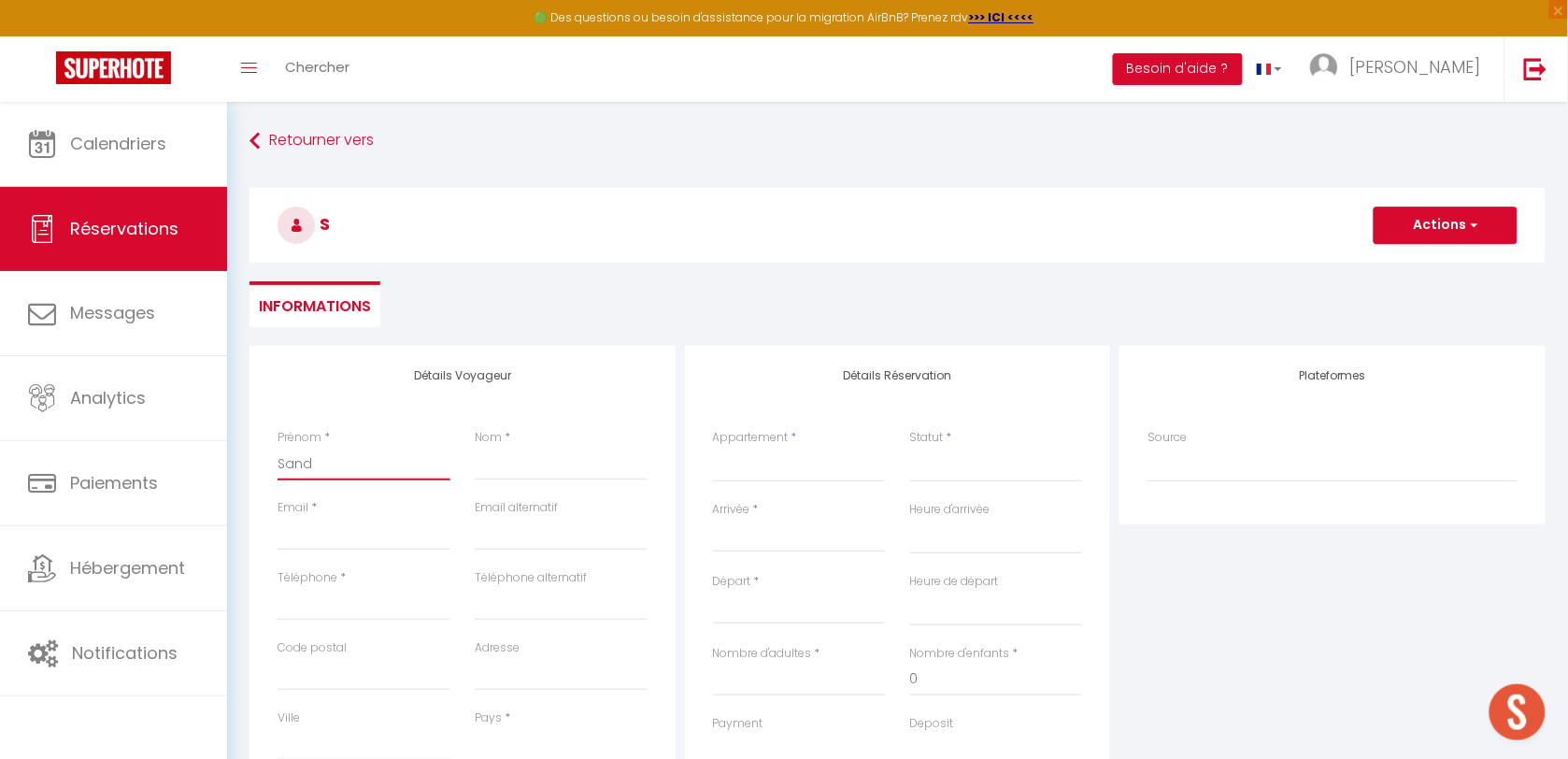
checkbox input "false"
select select
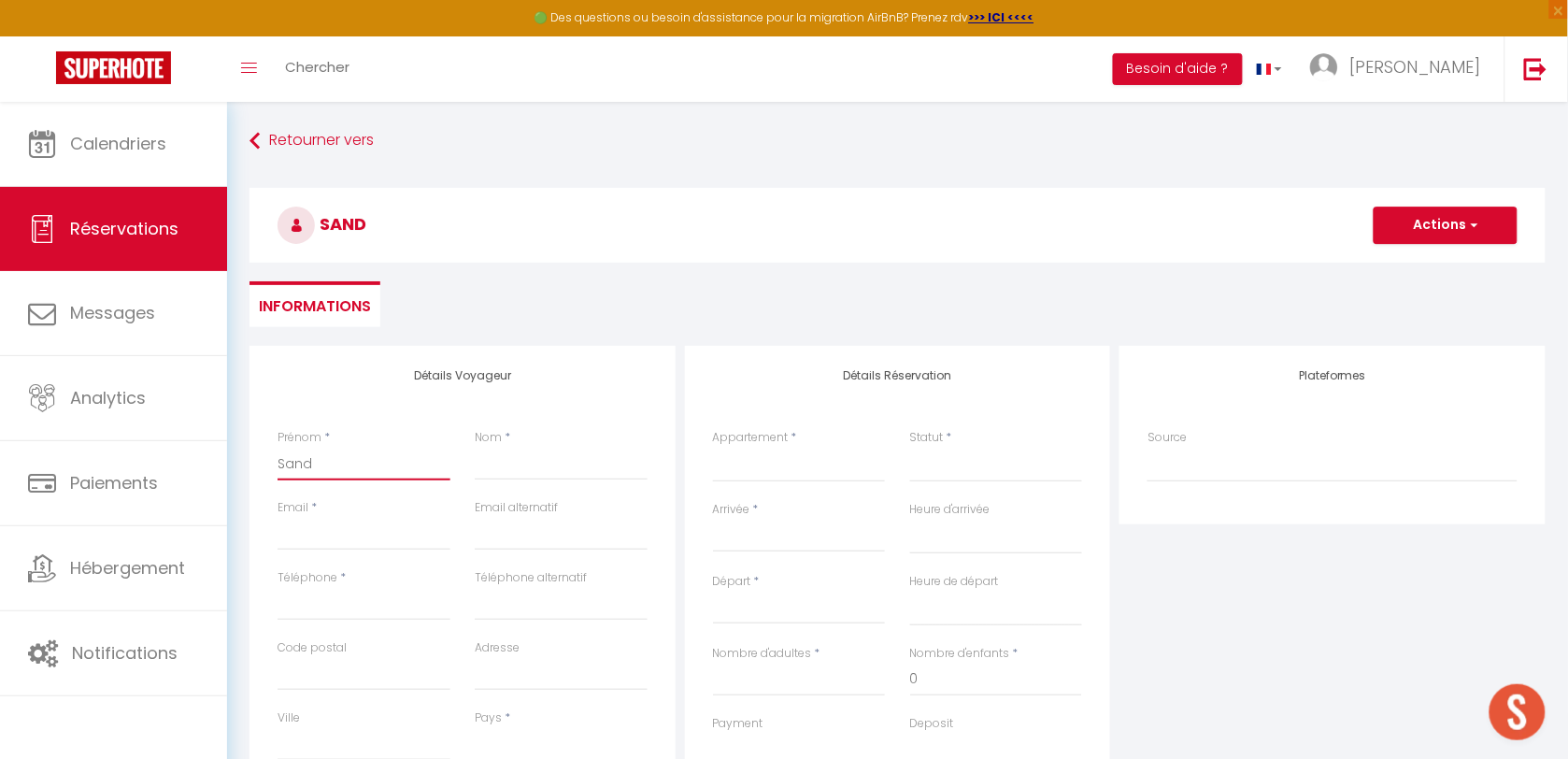
select select
checkbox input "false"
type input "Sandr"
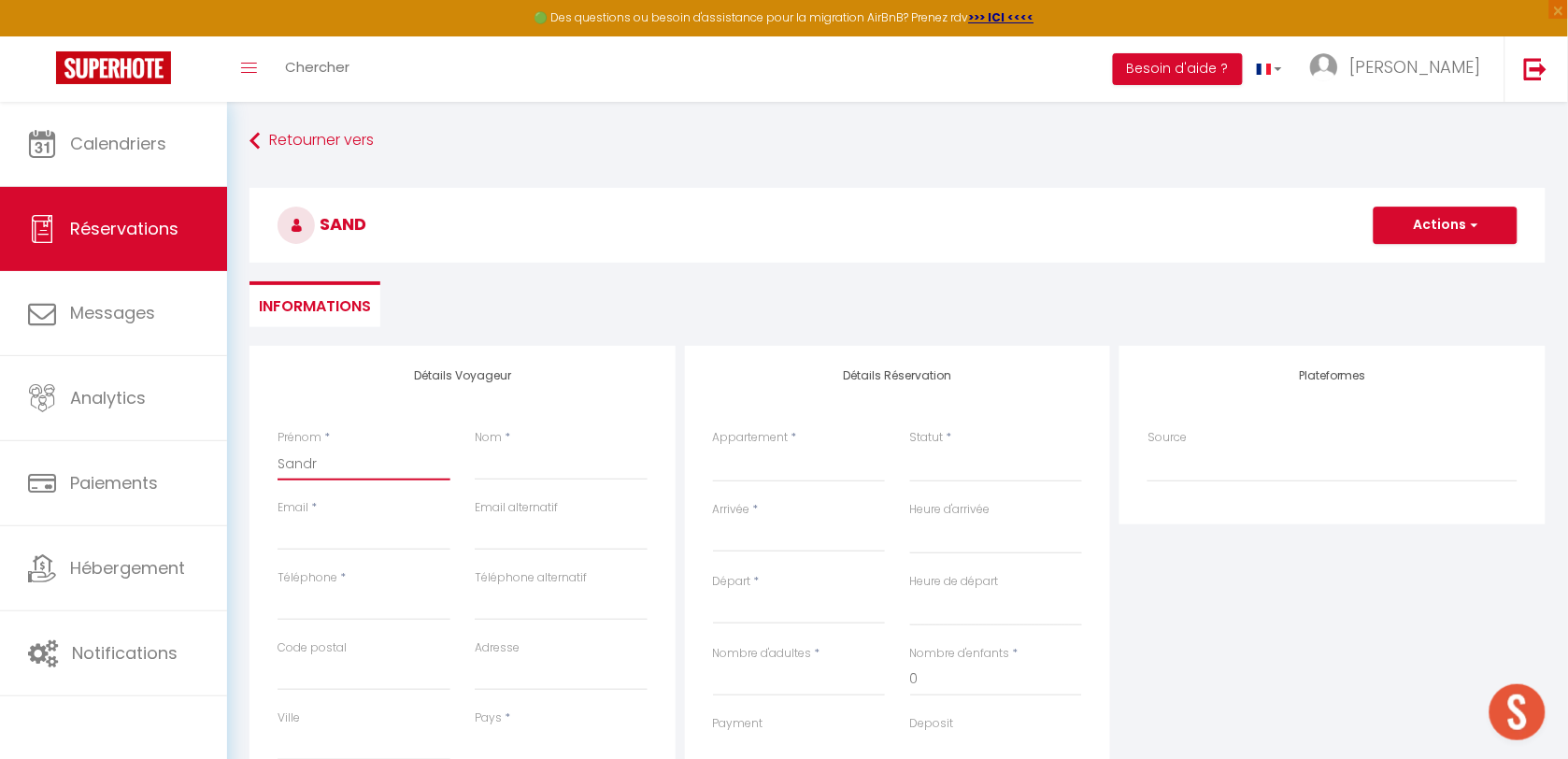
select select
click at [372, 535] on input "Email client" at bounding box center [364, 534] width 173 height 34
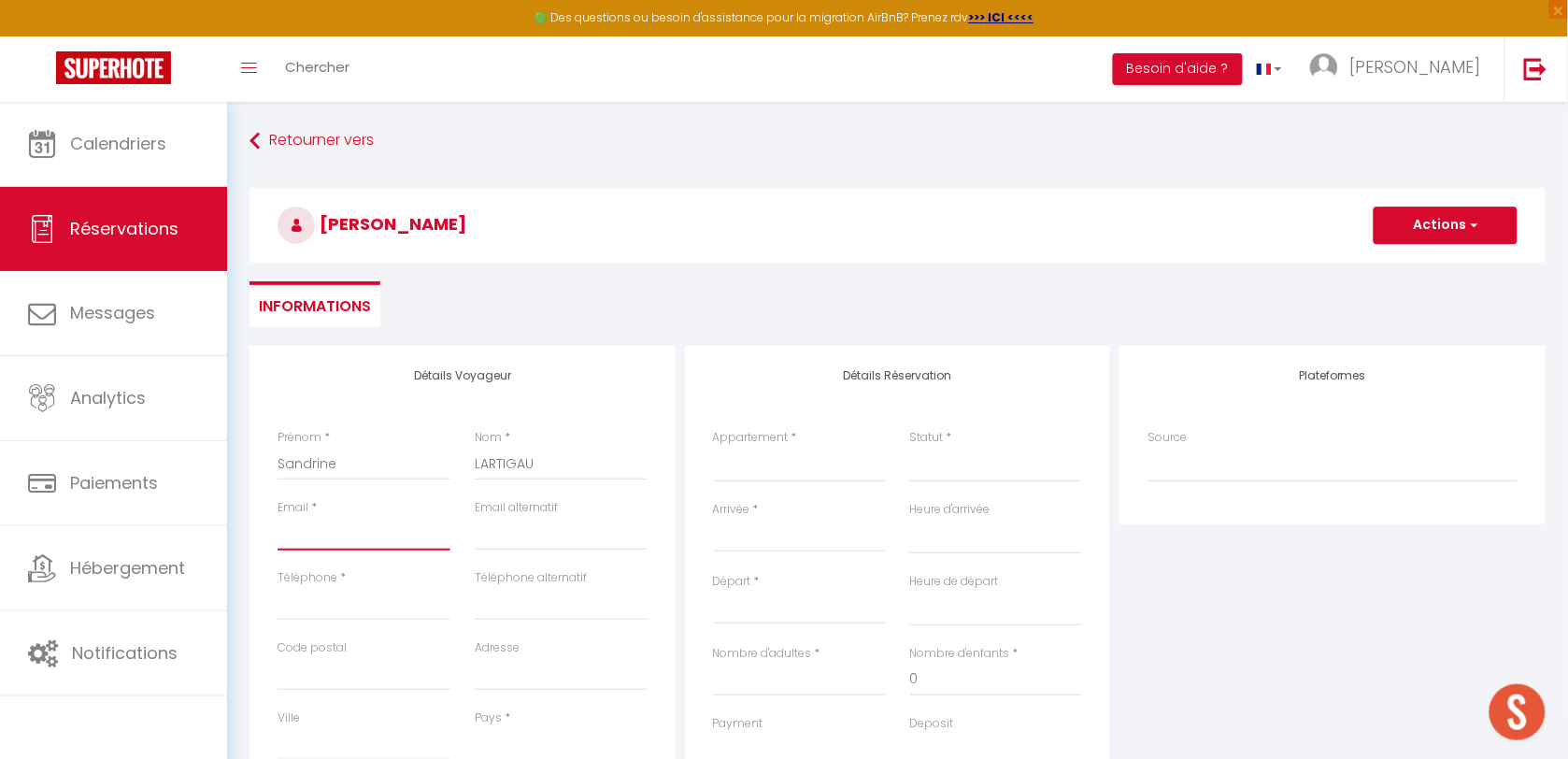
paste input "[PERSON_NAME] <[EMAIL_ADDRESS][DOMAIN_NAME]>"
drag, startPoint x: 418, startPoint y: 520, endPoint x: 249, endPoint y: 530, distance: 169.3
click at [243, 530] on div "Détails Voyageur Prénom * [PERSON_NAME] * LARTIGAU Email * [PERSON_NAME] <[EMAI…" at bounding box center [898, 734] width 1320 height 777
click at [395, 534] on input "[PERSON_NAME] <[EMAIL_ADDRESS][DOMAIN_NAME]" at bounding box center [364, 534] width 173 height 34
click at [412, 533] on input "[PERSON_NAME] <[EMAIL_ADDRESS][DOMAIN_NAME]" at bounding box center [364, 534] width 173 height 34
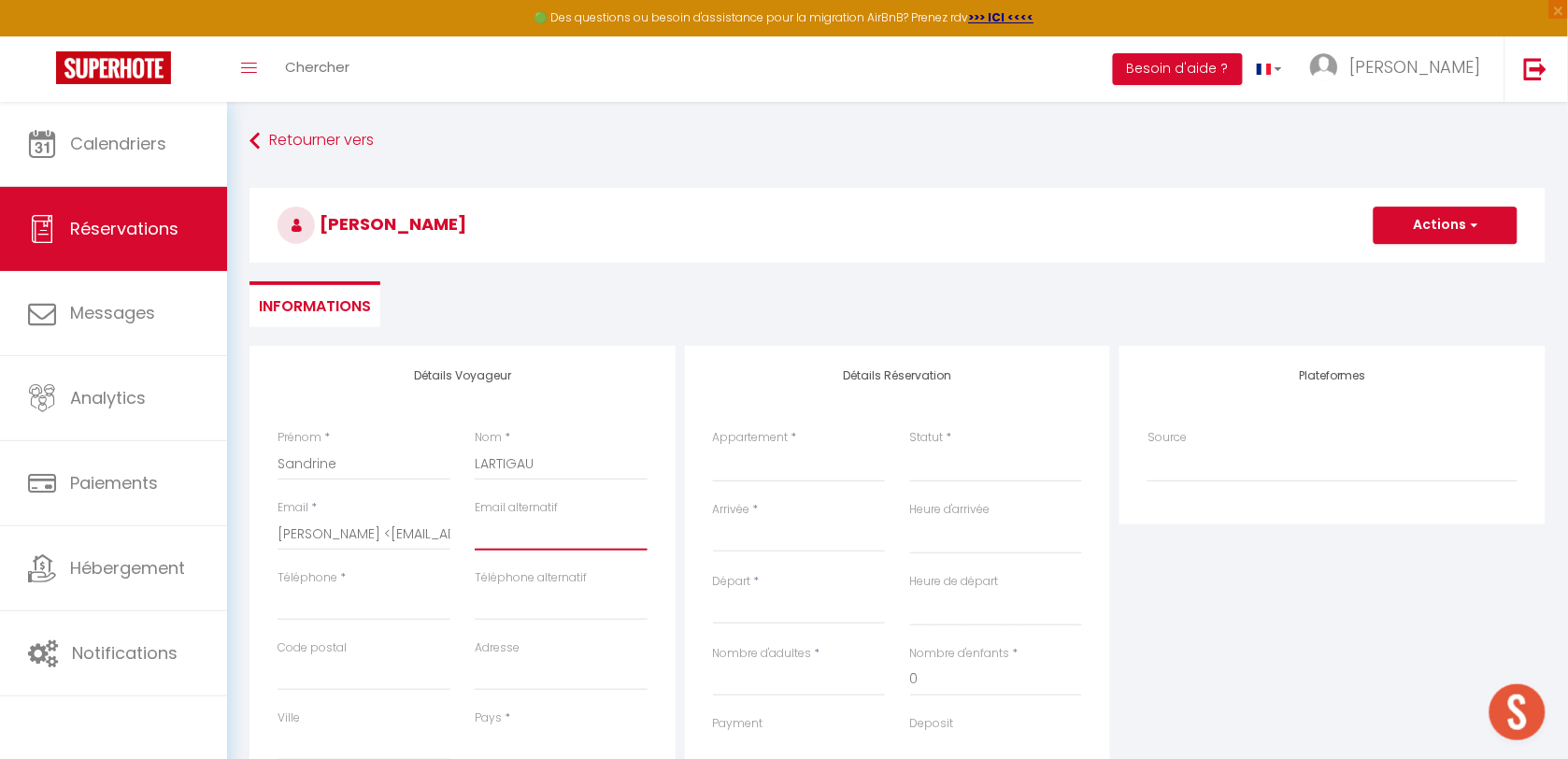
click at [512, 535] on input "email" at bounding box center [561, 534] width 173 height 34
drag, startPoint x: 409, startPoint y: 530, endPoint x: 252, endPoint y: 531, distance: 157.0
click at [250, 531] on div "Détails Voyageur Prénom * [PERSON_NAME] * LARTIGAU Email * [PERSON_NAME] <[EMAI…" at bounding box center [463, 680] width 426 height 668
click at [393, 587] on input "Téléphone" at bounding box center [364, 604] width 173 height 34
paste input "0626366410"
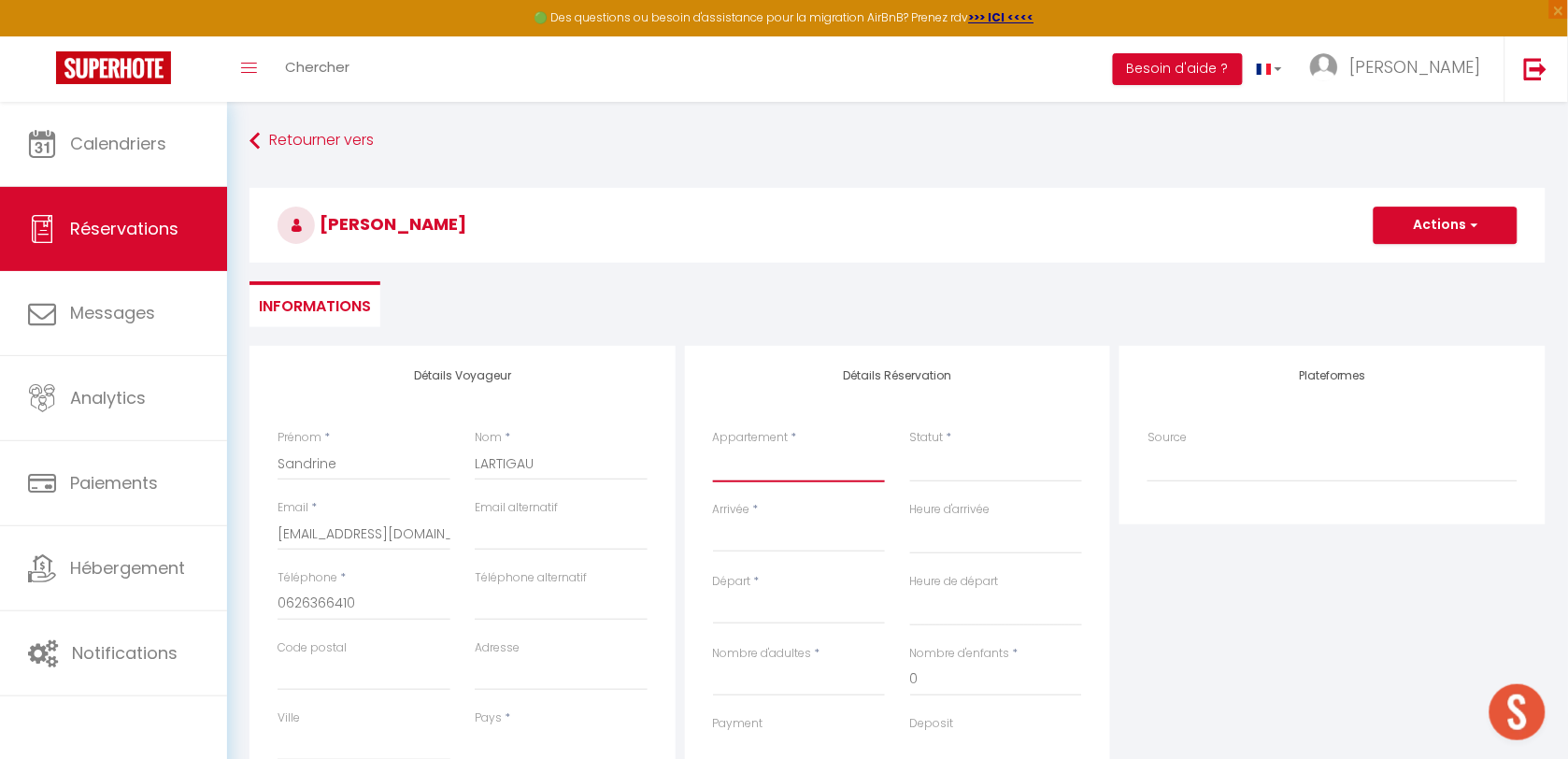
click at [765, 465] on select "ref015S251 T2 Cab 2+4 Confort ref130O T2 Cab 2+2 Confort ref223S T4 Cab 6+6 Fam…" at bounding box center [799, 465] width 173 height 36
click at [713, 447] on select "ref015S251 T2 Cab 2+4 Confort ref130O T2 Cab 2+2 Confort ref223S T4 Cab 6+6 Fam…" at bounding box center [799, 465] width 173 height 36
click at [958, 461] on select "Confirmé Non Confirmé [PERSON_NAME] par le voyageur No Show Request" at bounding box center [997, 465] width 173 height 36
click at [969, 465] on select "Confirmé Non Confirmé [PERSON_NAME] par le voyageur No Show Request" at bounding box center [997, 465] width 173 height 36
click at [970, 465] on select "Confirmé Non Confirmé [PERSON_NAME] par le voyageur No Show Request" at bounding box center [997, 465] width 173 height 36
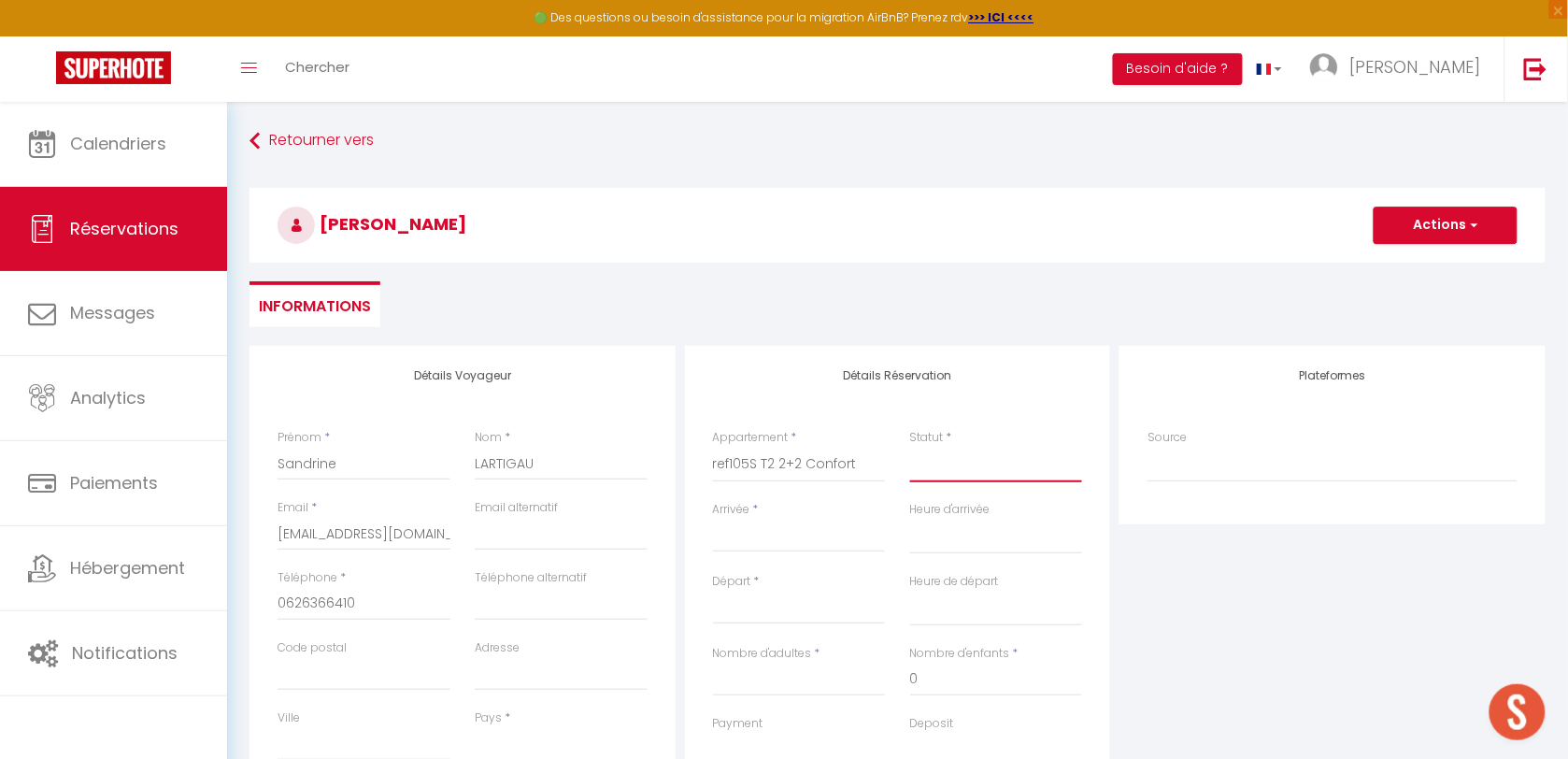
click at [970, 461] on select "Confirmé Non Confirmé [PERSON_NAME] par le voyageur No Show Request" at bounding box center [997, 465] width 173 height 36
click at [970, 469] on select "Confirmé Non Confirmé [PERSON_NAME] par le voyageur No Show Request" at bounding box center [997, 465] width 173 height 36
click at [980, 473] on select "Confirmé Non Confirmé [PERSON_NAME] par le voyageur No Show Request" at bounding box center [997, 465] width 173 height 36
click at [983, 469] on select "Confirmé Non Confirmé [PERSON_NAME] par le voyageur No Show Request" at bounding box center [997, 465] width 173 height 36
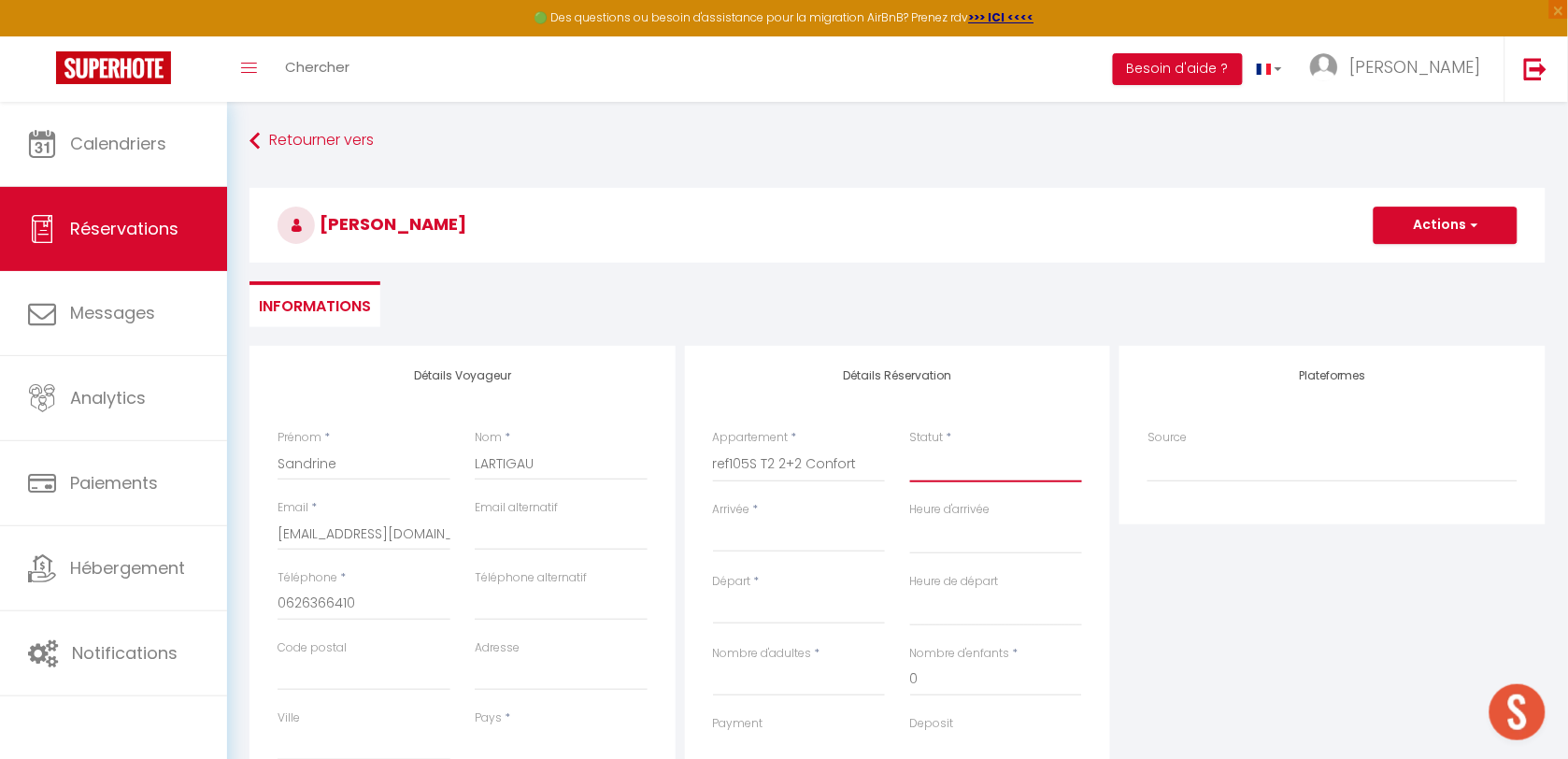
click at [980, 473] on select "Confirmé Non Confirmé [PERSON_NAME] par le voyageur No Show Request" at bounding box center [997, 465] width 173 height 36
click at [911, 447] on select "Confirmé Non Confirmé [PERSON_NAME] par le voyageur No Show Request" at bounding box center [997, 465] width 173 height 36
click at [806, 531] on input "Arrivée" at bounding box center [799, 537] width 173 height 24
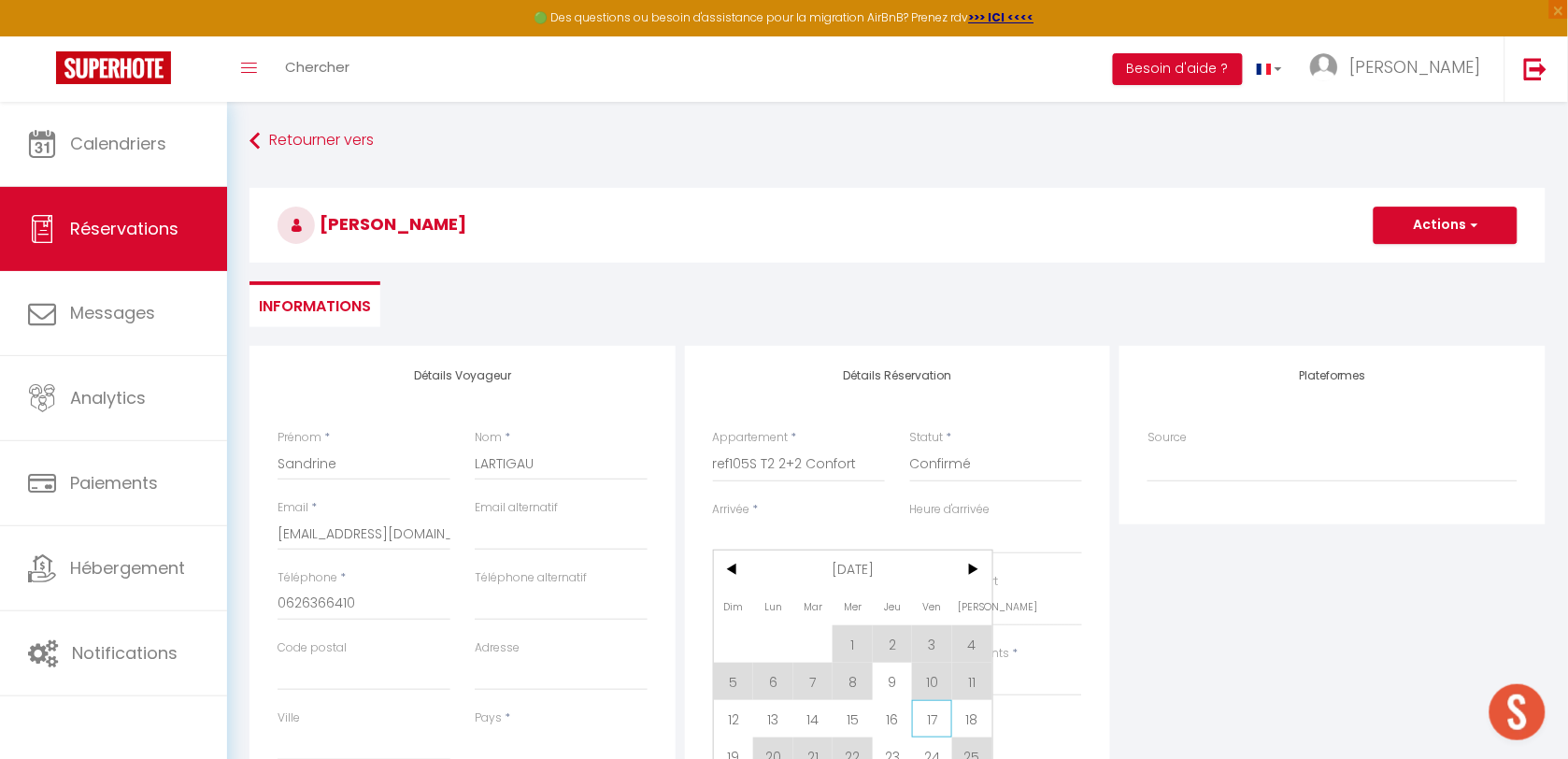
drag, startPoint x: 912, startPoint y: 718, endPoint x: 927, endPoint y: 718, distance: 15.0
click at [927, 718] on div "Dim Lun Mar Mer Jeu Ven Sam 1 2 3 4 5 6 7 8 9 10 11 12 13 14 15 16 17 18 19 20 …" at bounding box center [854, 681] width 279 height 262
click at [927, 718] on span "17" at bounding box center [932, 719] width 40 height 37
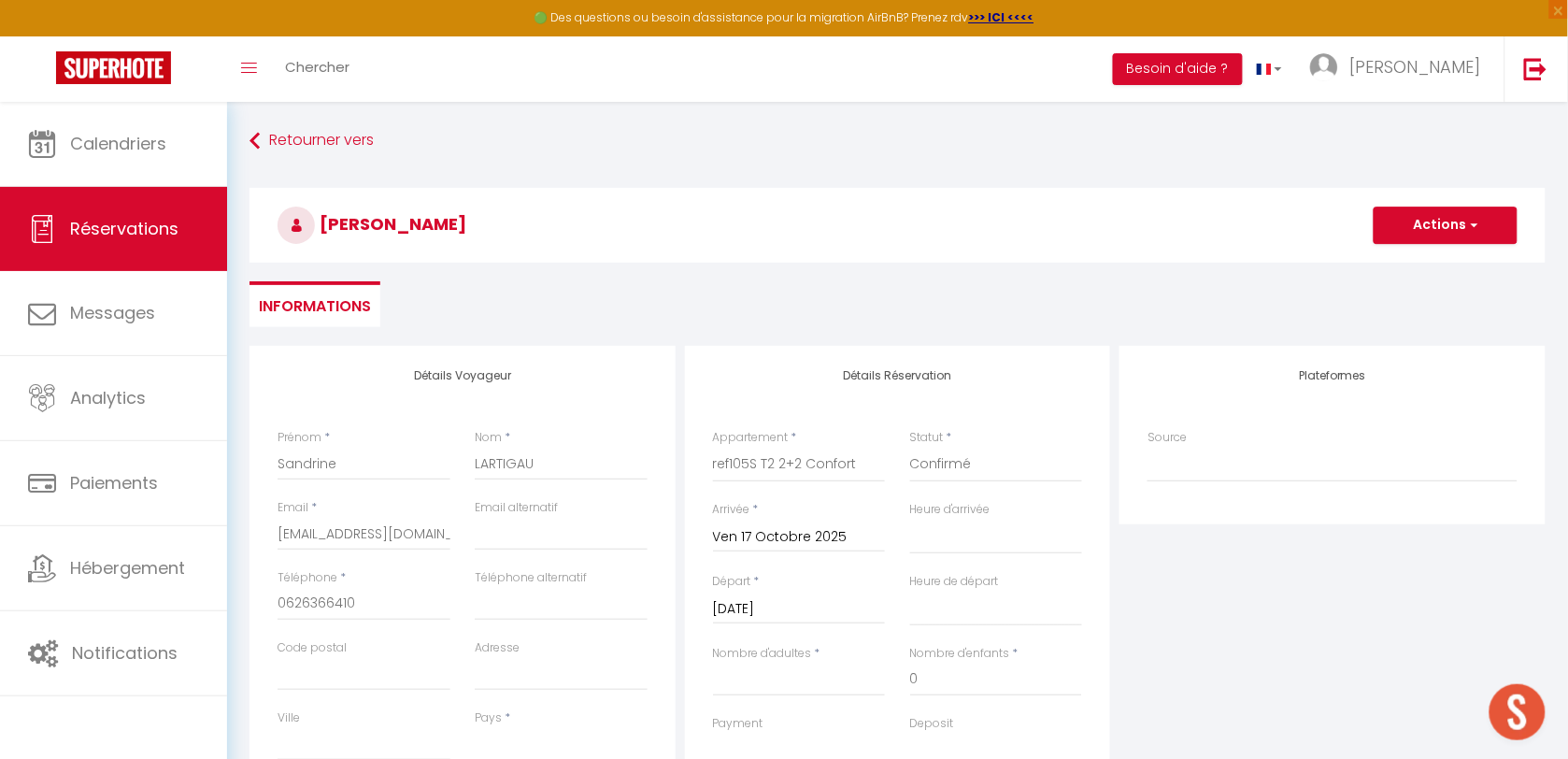
scroll to position [117, 0]
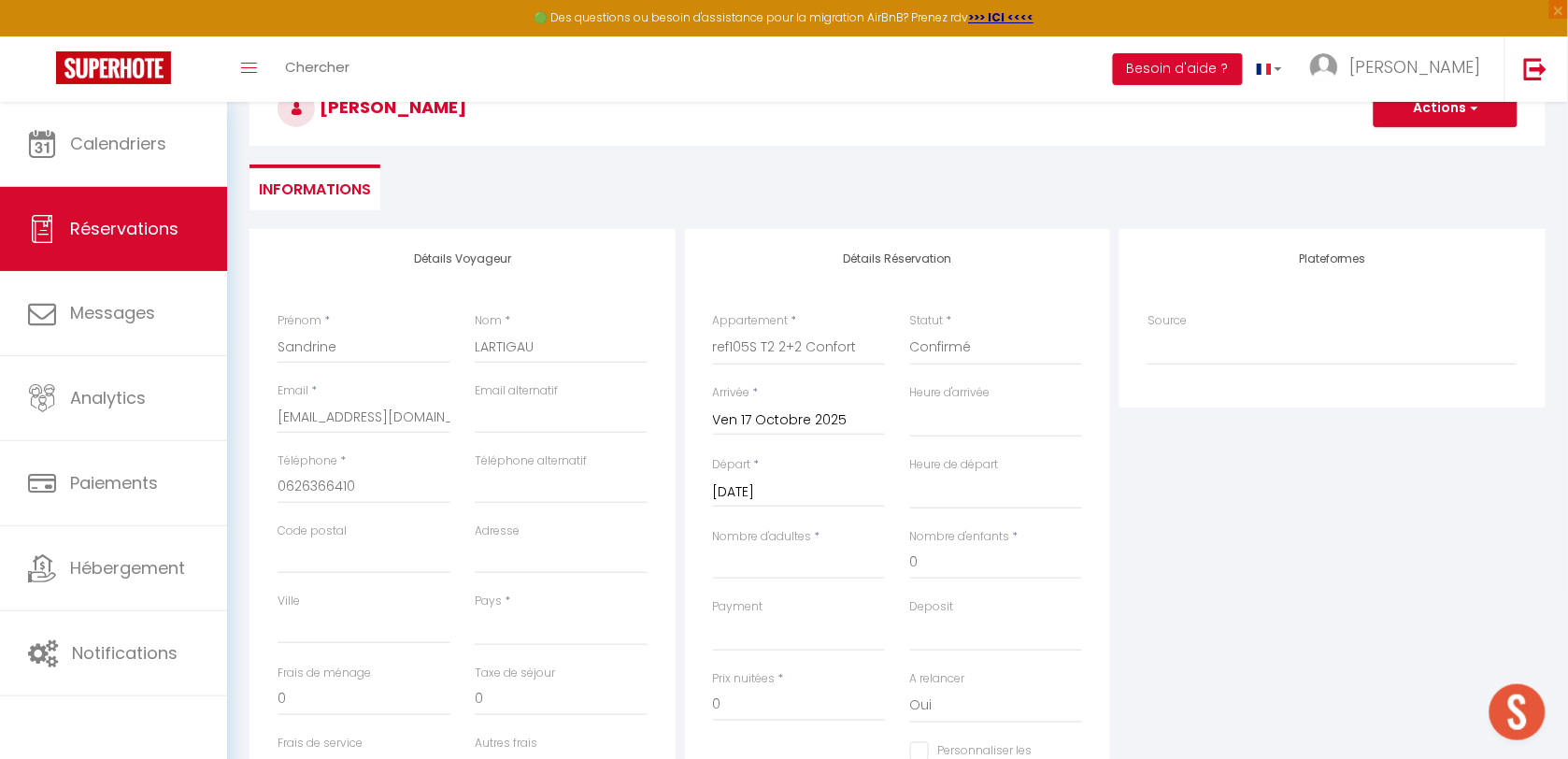
click at [731, 488] on input "[DATE]" at bounding box center [799, 493] width 173 height 24
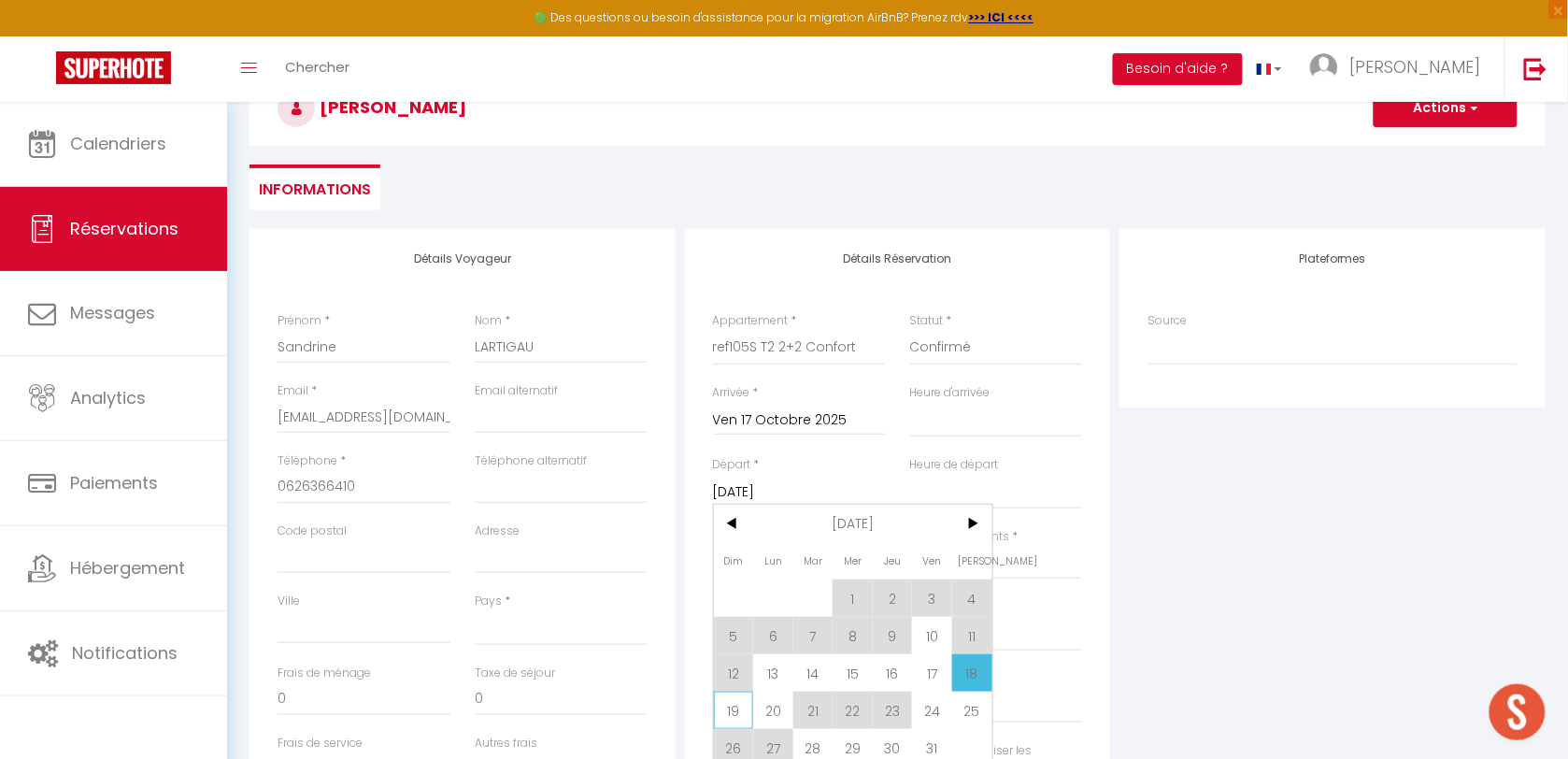
click at [727, 710] on span "19" at bounding box center [734, 710] width 40 height 37
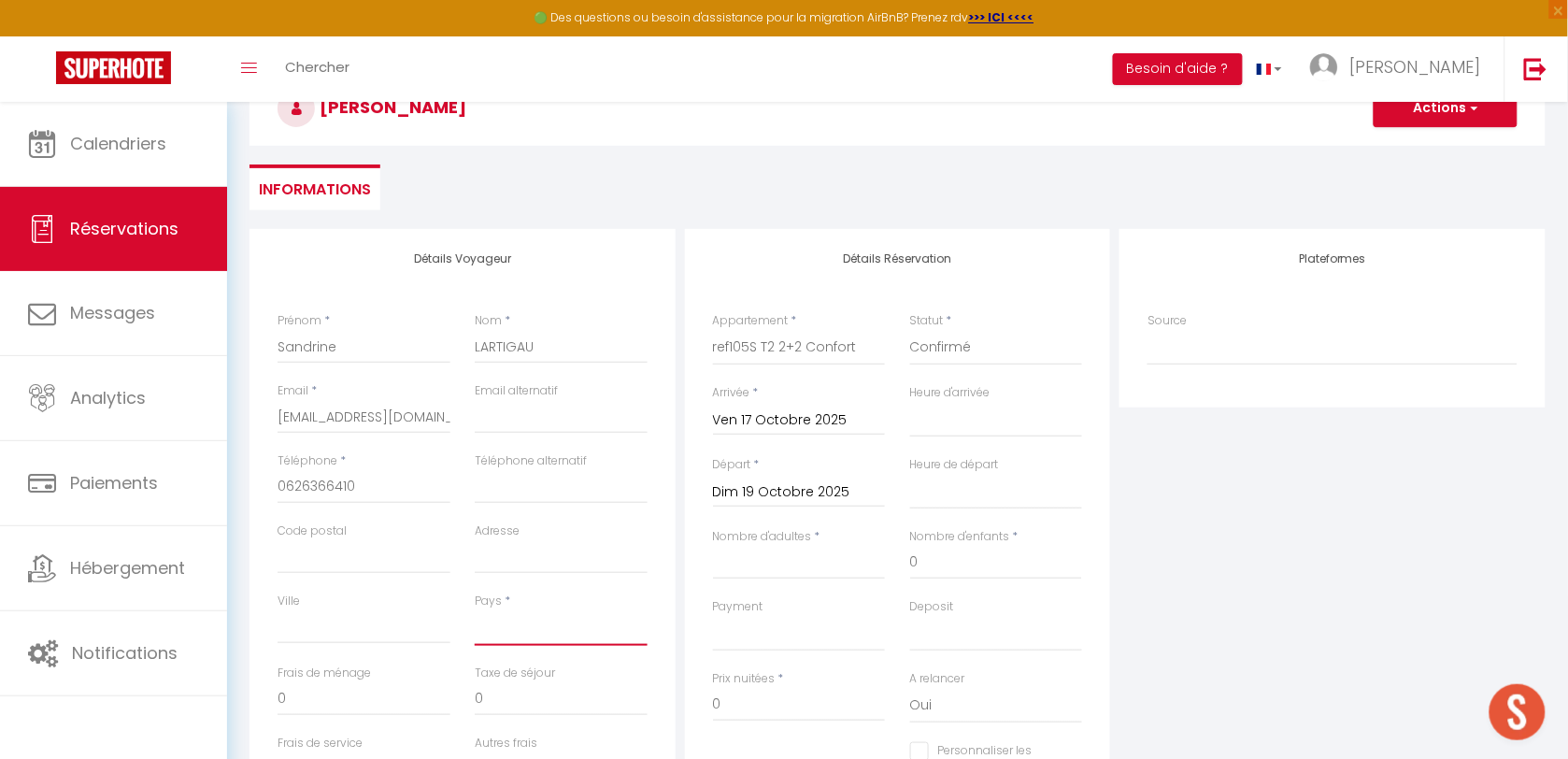
click at [583, 632] on select "[GEOGRAPHIC_DATA] [GEOGRAPHIC_DATA] [GEOGRAPHIC_DATA] [GEOGRAPHIC_DATA] [GEOGRA…" at bounding box center [561, 628] width 173 height 36
click at [475, 610] on select "[GEOGRAPHIC_DATA] [GEOGRAPHIC_DATA] [GEOGRAPHIC_DATA] [GEOGRAPHIC_DATA] [GEOGRA…" at bounding box center [561, 628] width 173 height 36
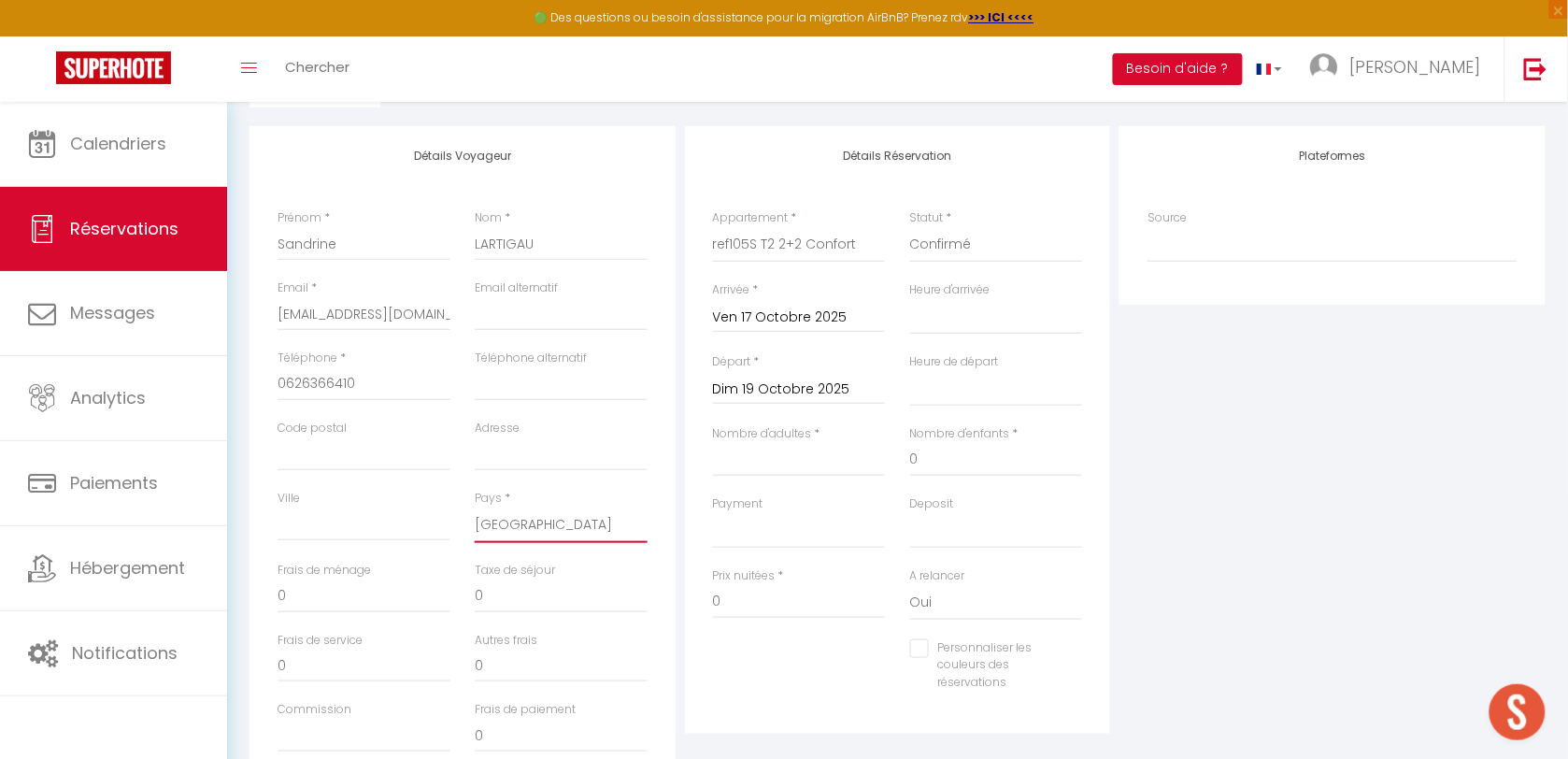
scroll to position [351, 0]
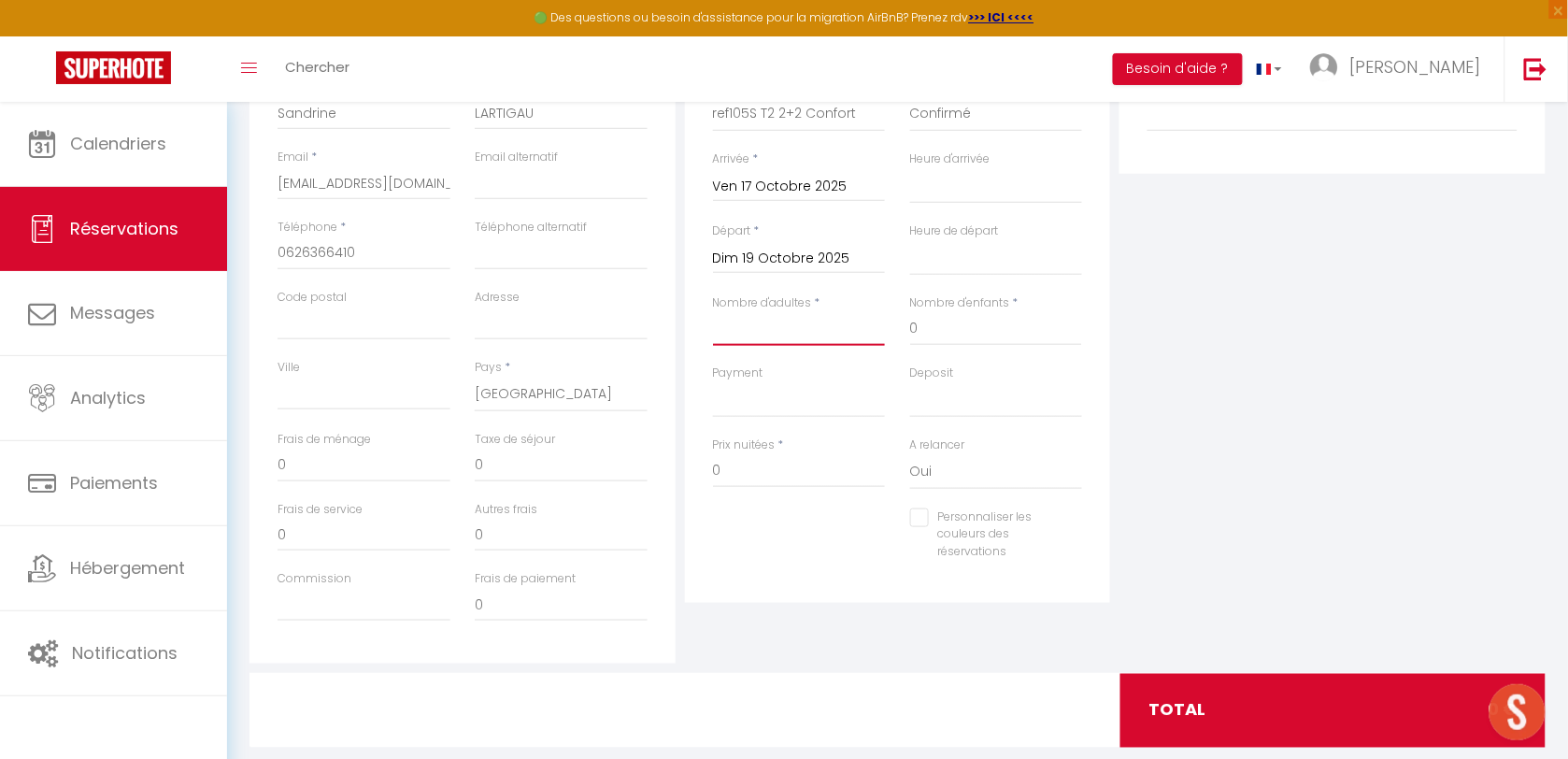
click at [783, 325] on input "Nombre d'adultes" at bounding box center [799, 329] width 173 height 34
click at [942, 328] on input "0" at bounding box center [997, 329] width 173 height 34
click at [755, 467] on input "200" at bounding box center [799, 471] width 173 height 34
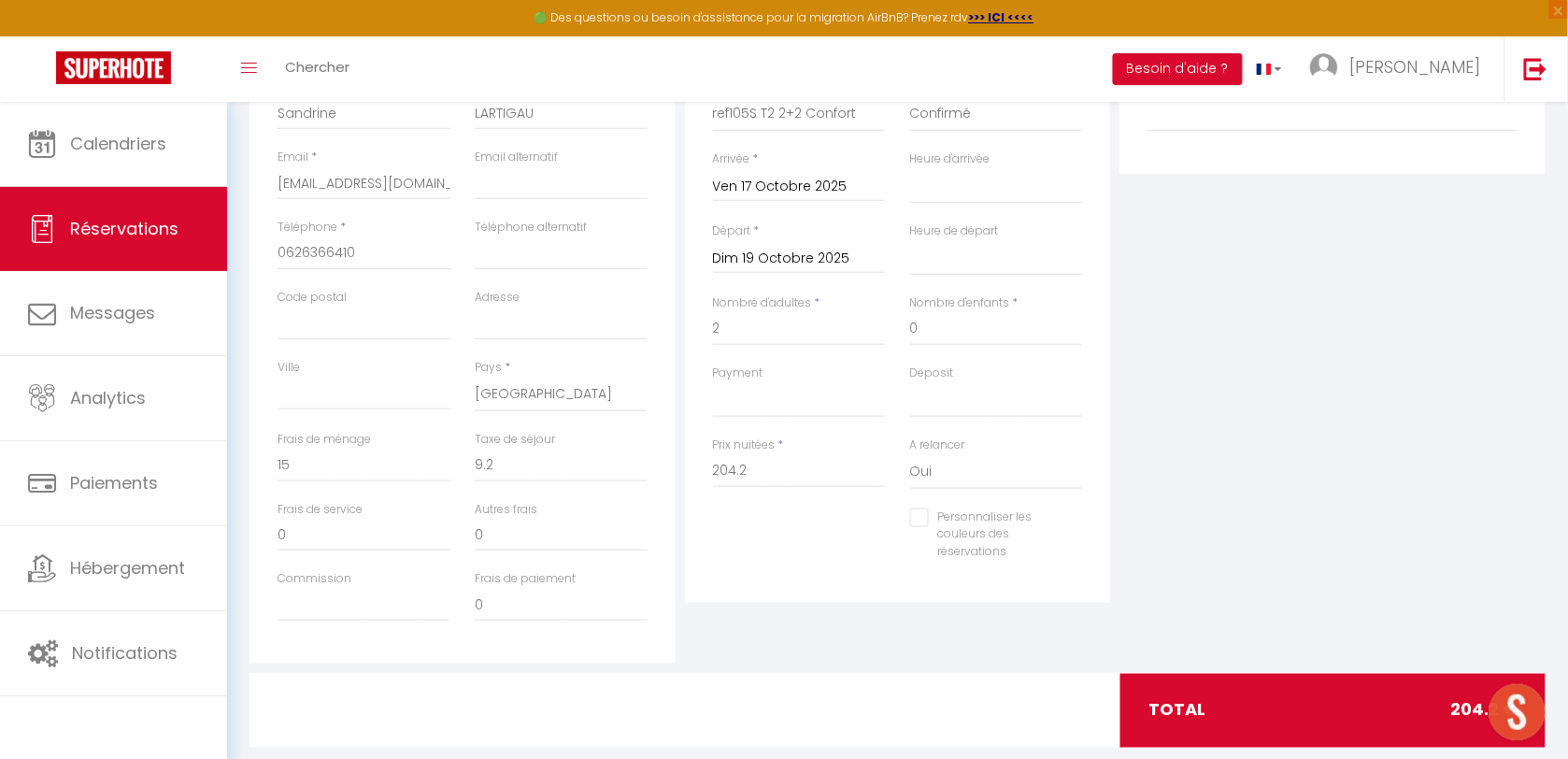
click at [787, 568] on div "Personnaliser les couleurs des réservations #D7092E" at bounding box center [899, 544] width 395 height 72
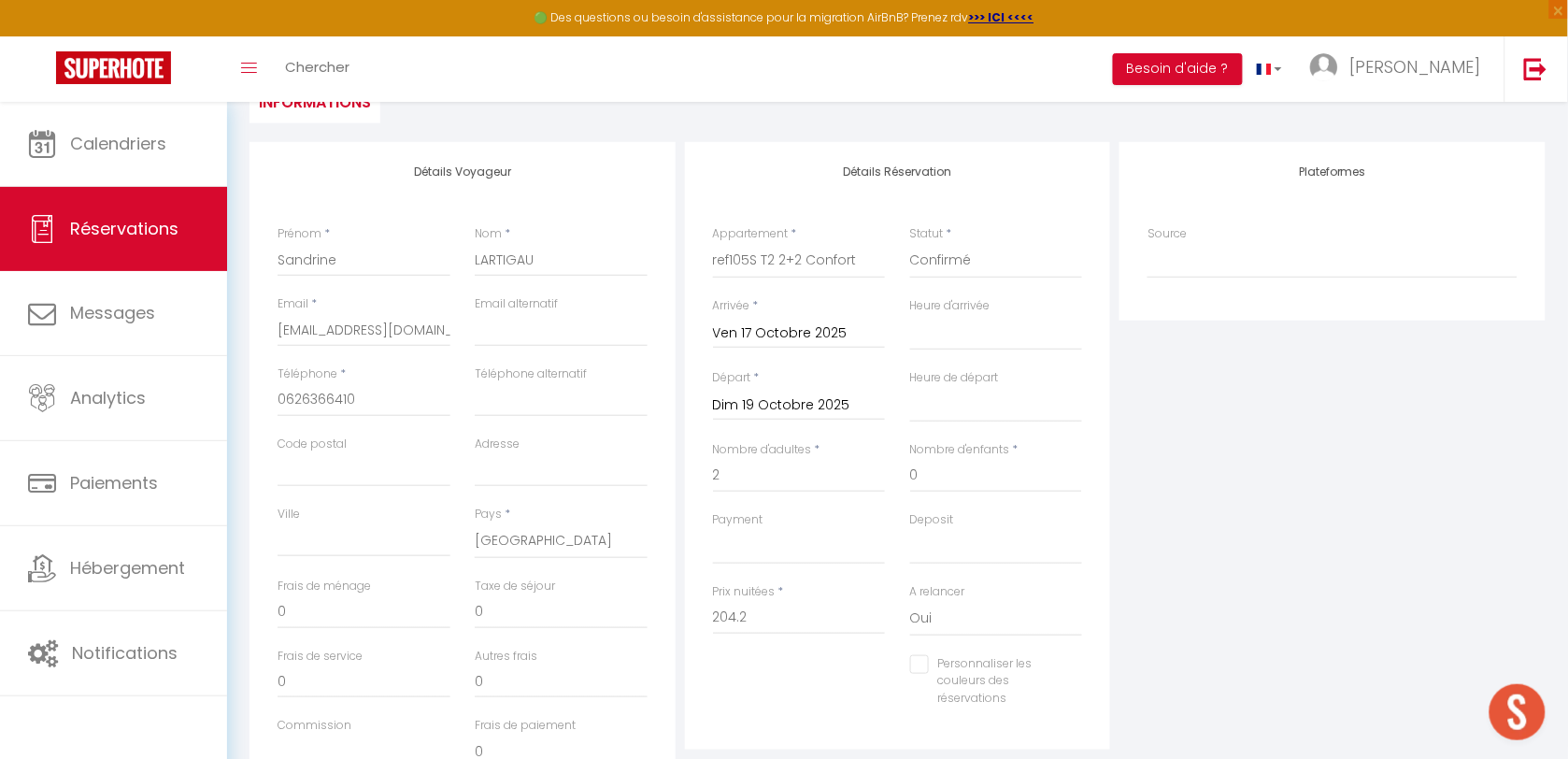
scroll to position [117, 0]
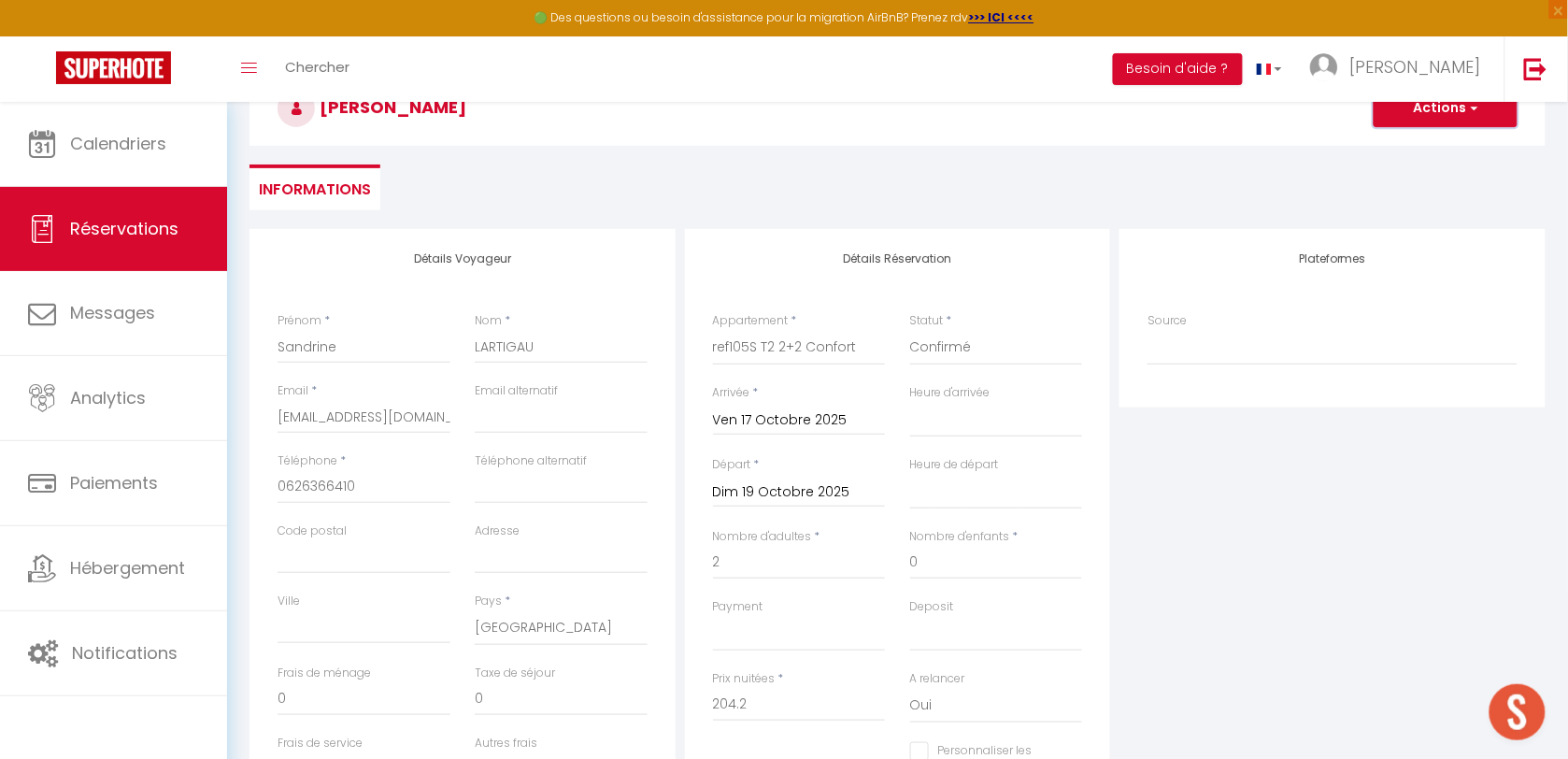
click at [1408, 112] on button "Actions" at bounding box center [1446, 108] width 144 height 37
click at [1407, 141] on link "Enregistrer" at bounding box center [1427, 150] width 148 height 24
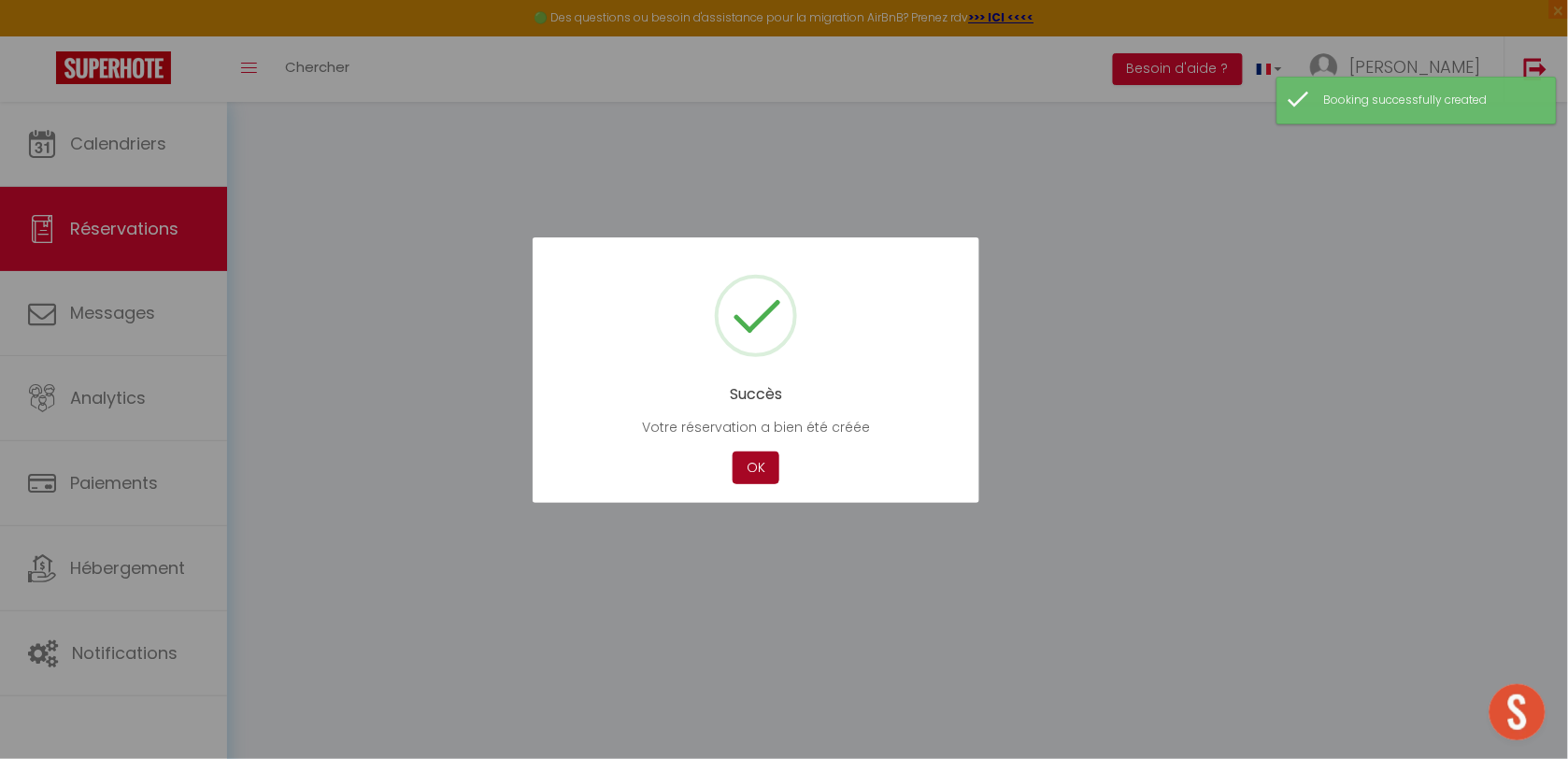
click at [768, 460] on button "OK" at bounding box center [756, 467] width 47 height 33
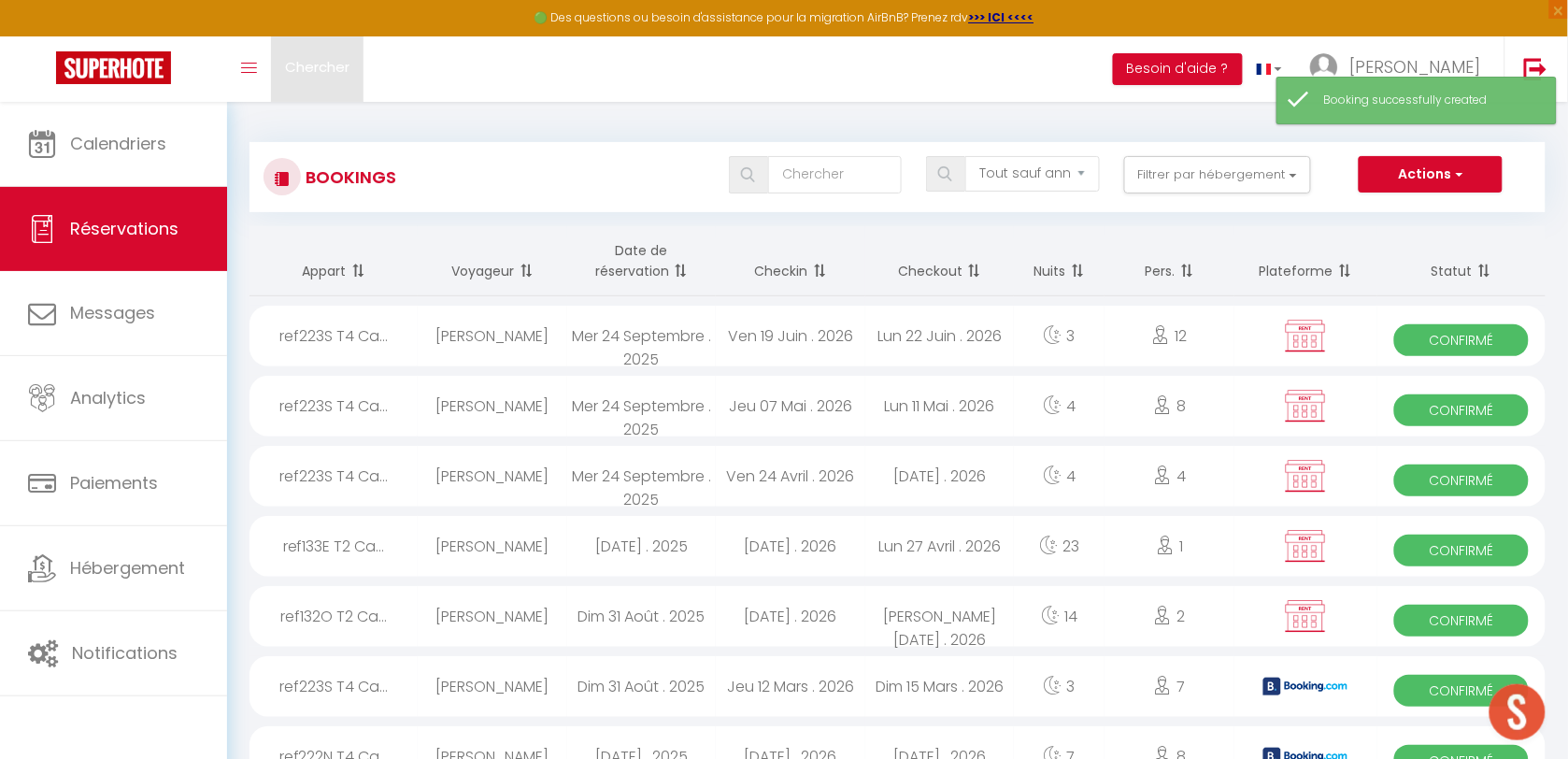
click at [324, 73] on span "Chercher" at bounding box center [317, 66] width 65 height 20
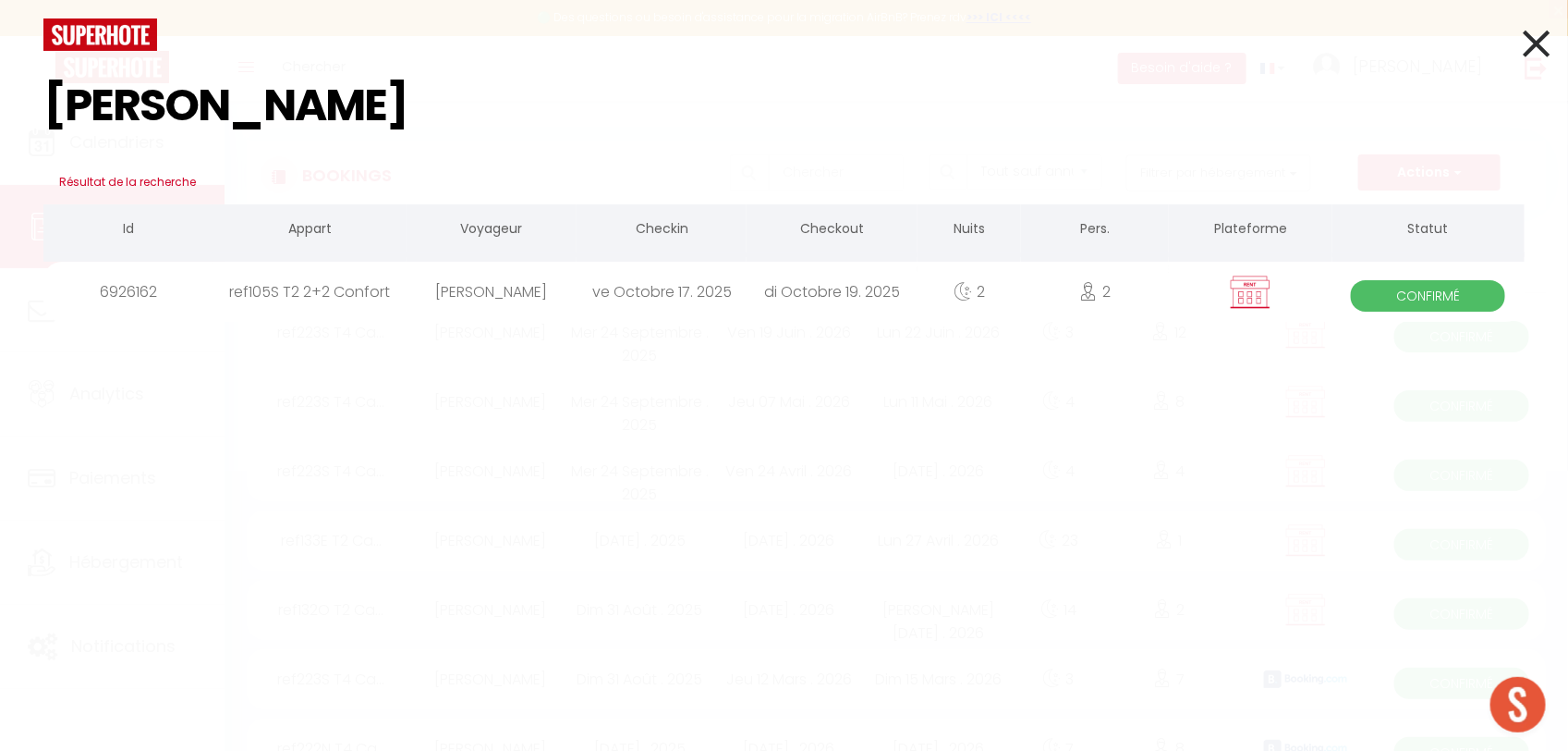
click at [472, 293] on div "[PERSON_NAME]" at bounding box center [492, 291] width 170 height 60
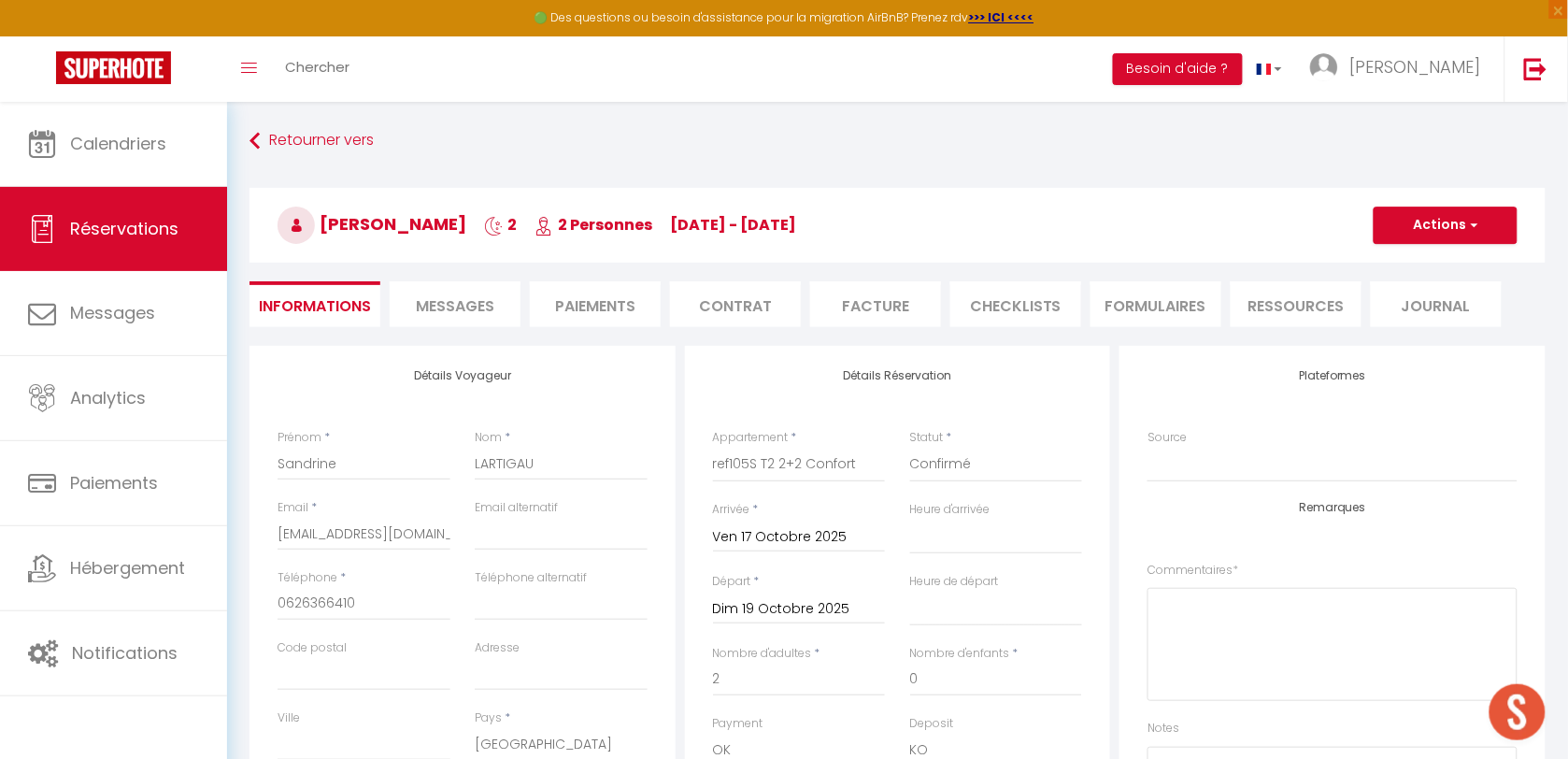
click at [617, 300] on li "Paiements" at bounding box center [596, 304] width 131 height 46
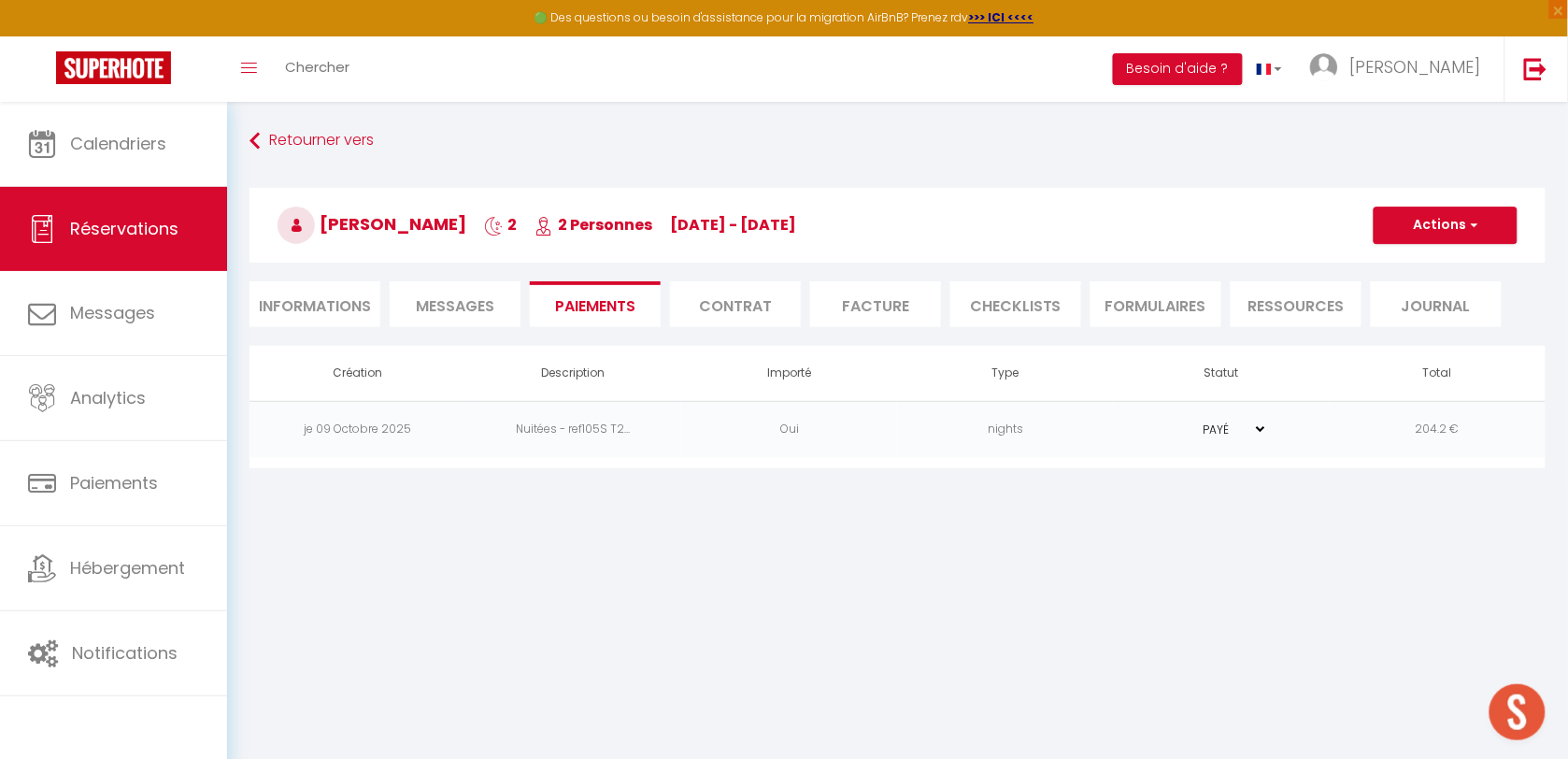
click at [899, 440] on td "nights" at bounding box center [1005, 429] width 216 height 57
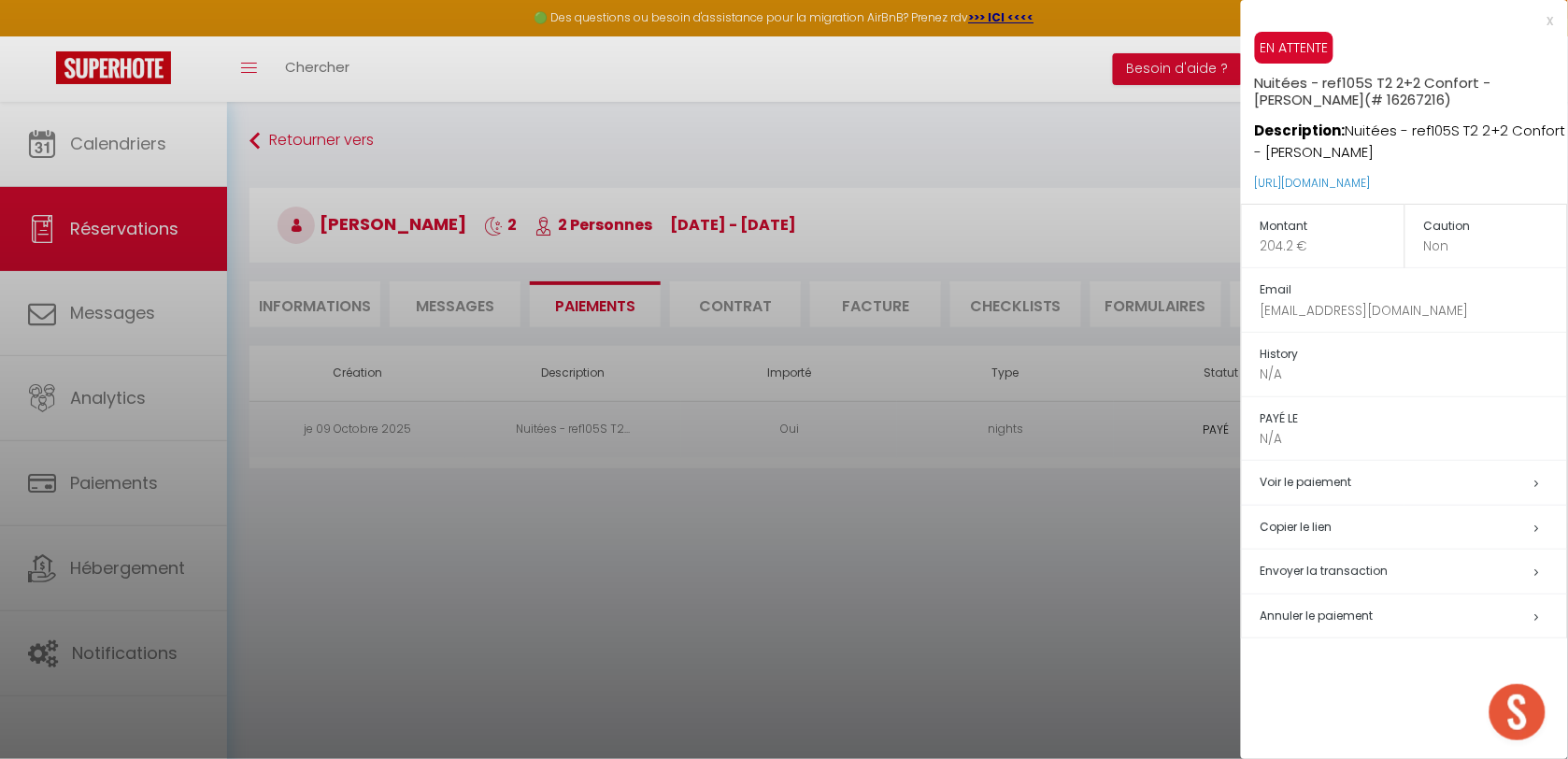
drag, startPoint x: 1505, startPoint y: 184, endPoint x: 1254, endPoint y: 187, distance: 251.0
click at [1254, 187] on div "EN ATTENTE Nuitées - ref105S T2 2+2 Confort - [PERSON_NAME] (# 16267216) Descri…" at bounding box center [1404, 118] width 327 height 172
copy link "[URL][DOMAIN_NAME]"
click at [625, 576] on div at bounding box center [784, 380] width 1568 height 759
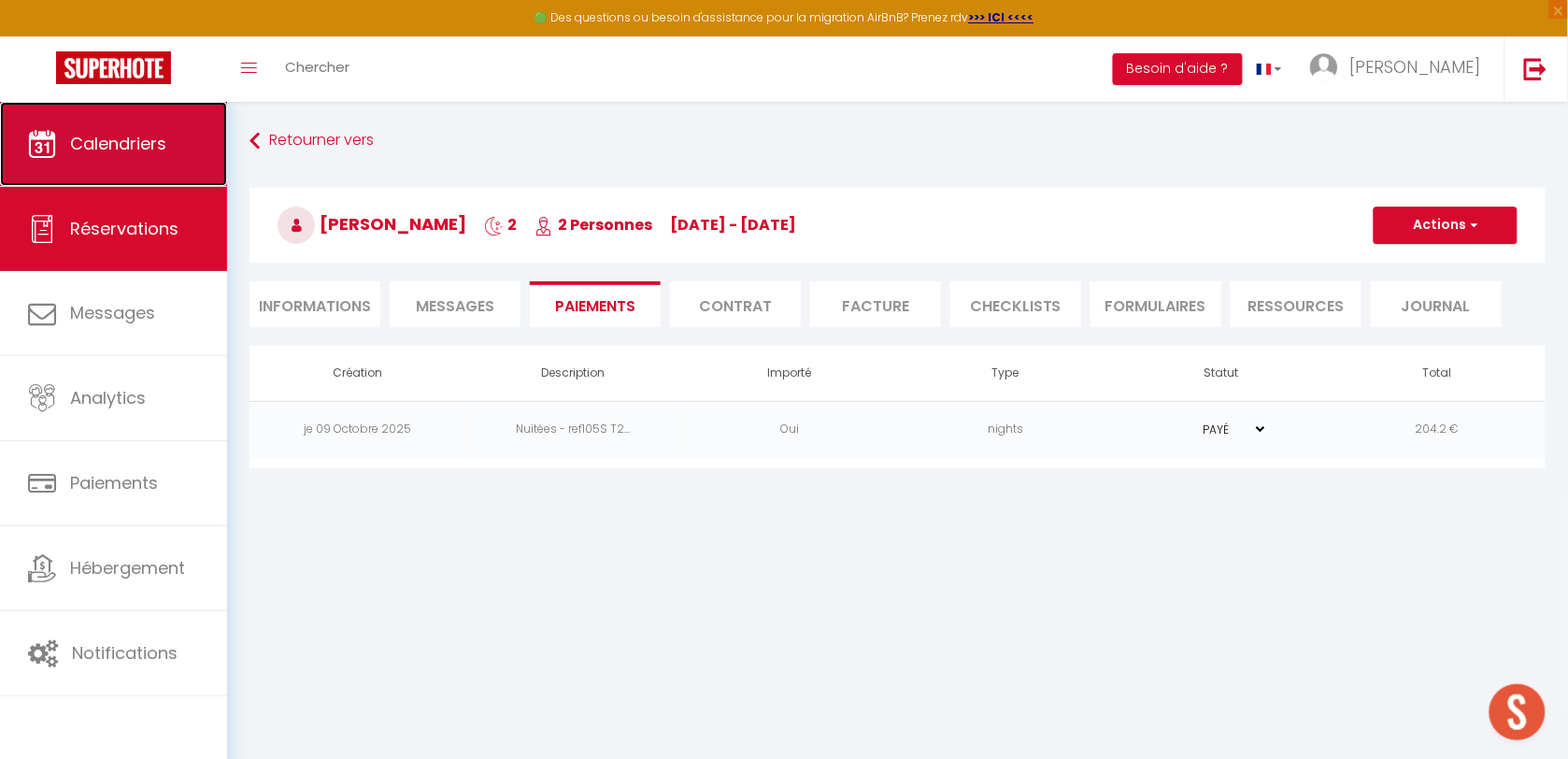
click at [132, 155] on link "Calendriers" at bounding box center [113, 144] width 227 height 84
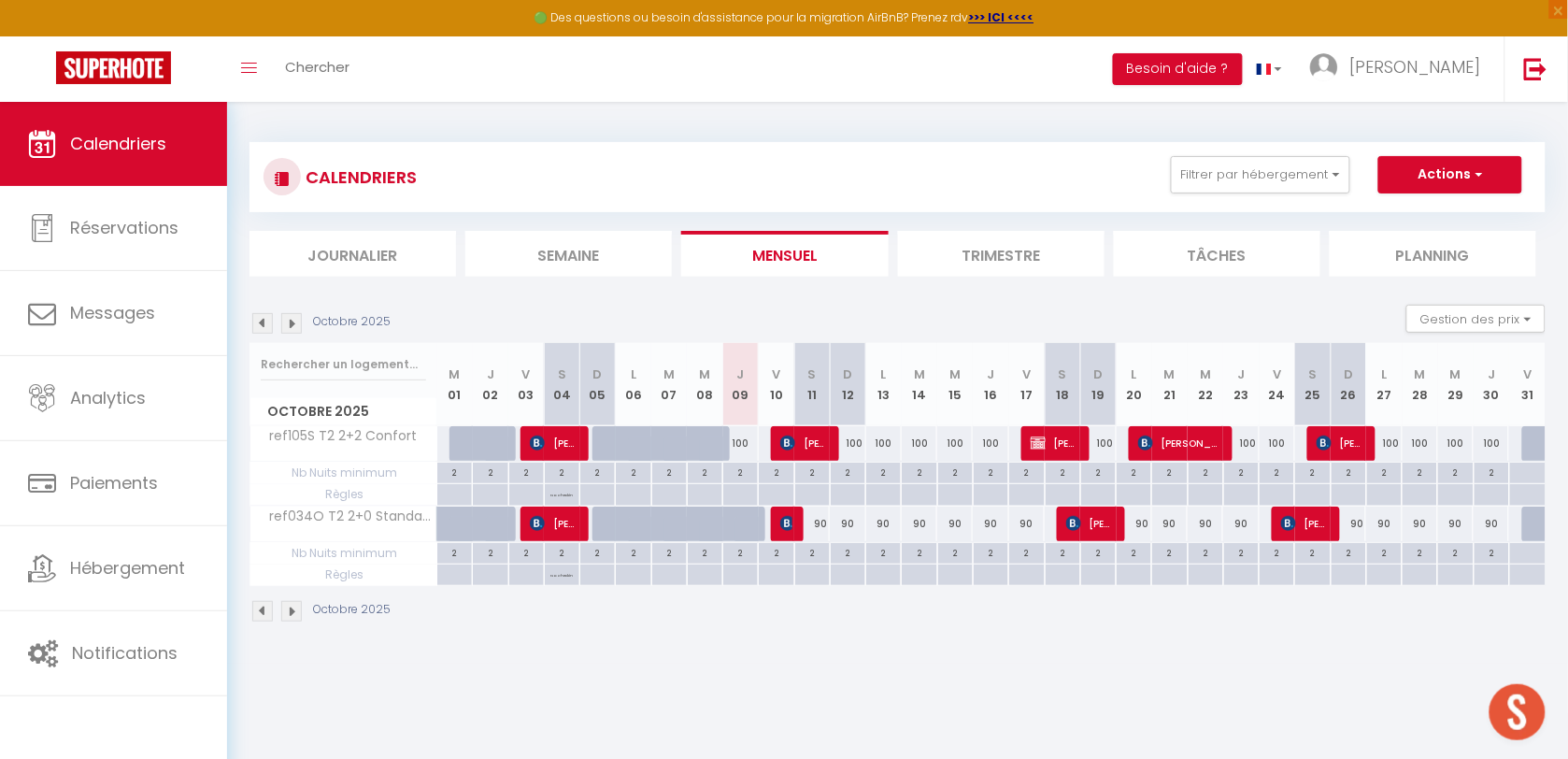
click at [266, 323] on img at bounding box center [263, 323] width 21 height 21
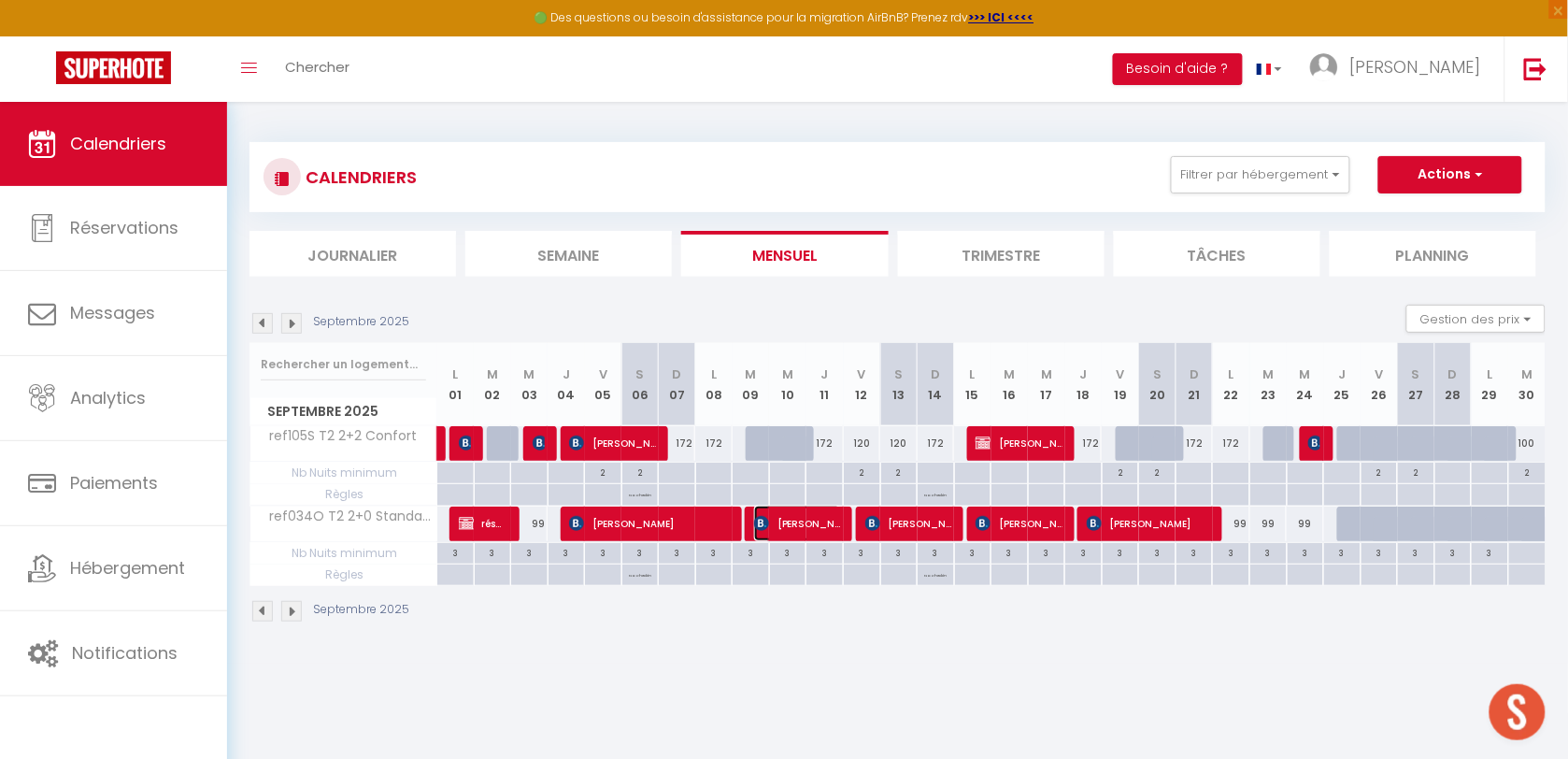
click at [795, 526] on span "[PERSON_NAME]" at bounding box center [798, 523] width 87 height 36
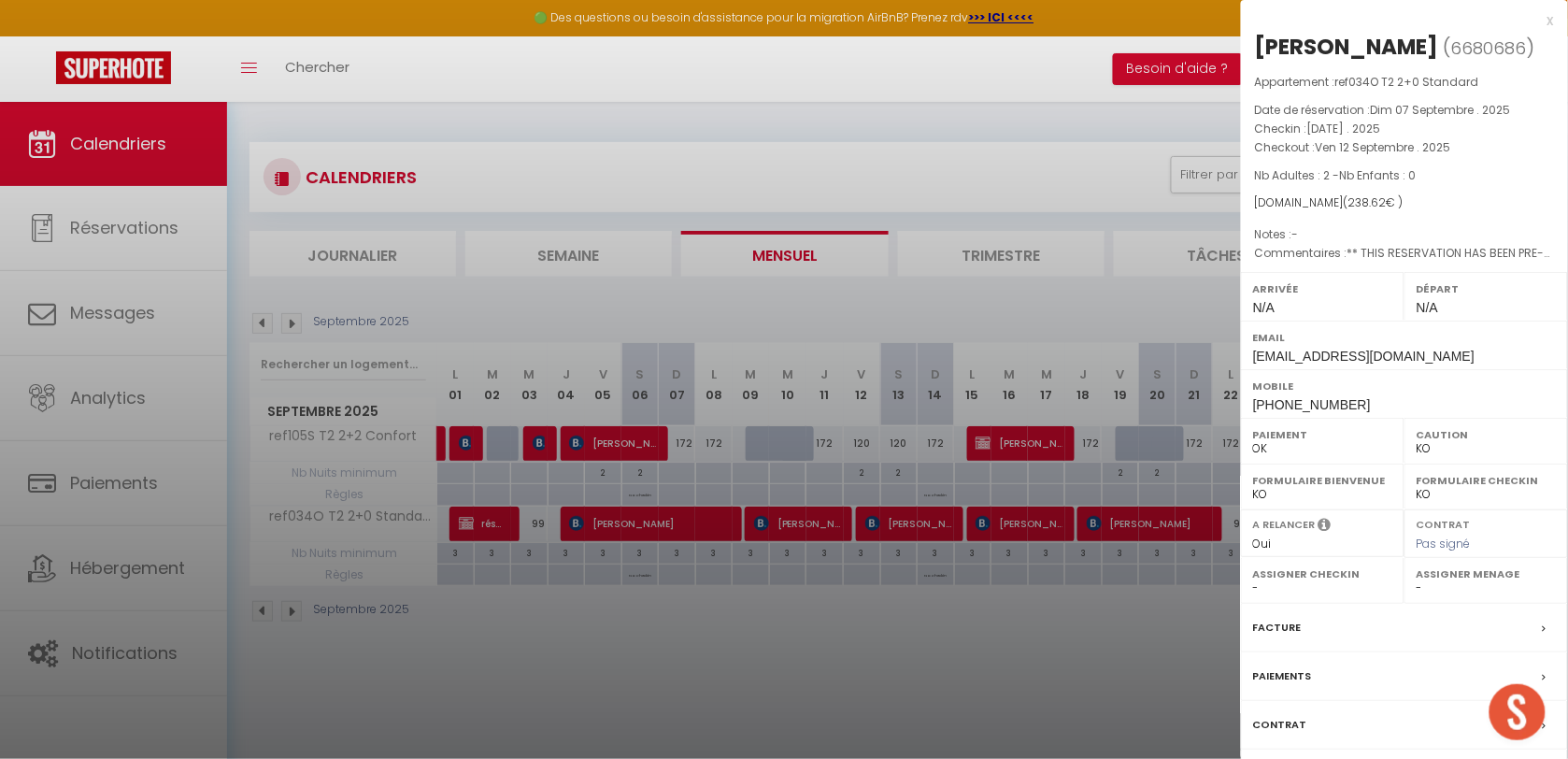
drag, startPoint x: 671, startPoint y: 641, endPoint x: 821, endPoint y: 562, distance: 169.5
click at [670, 641] on div at bounding box center [784, 380] width 1568 height 759
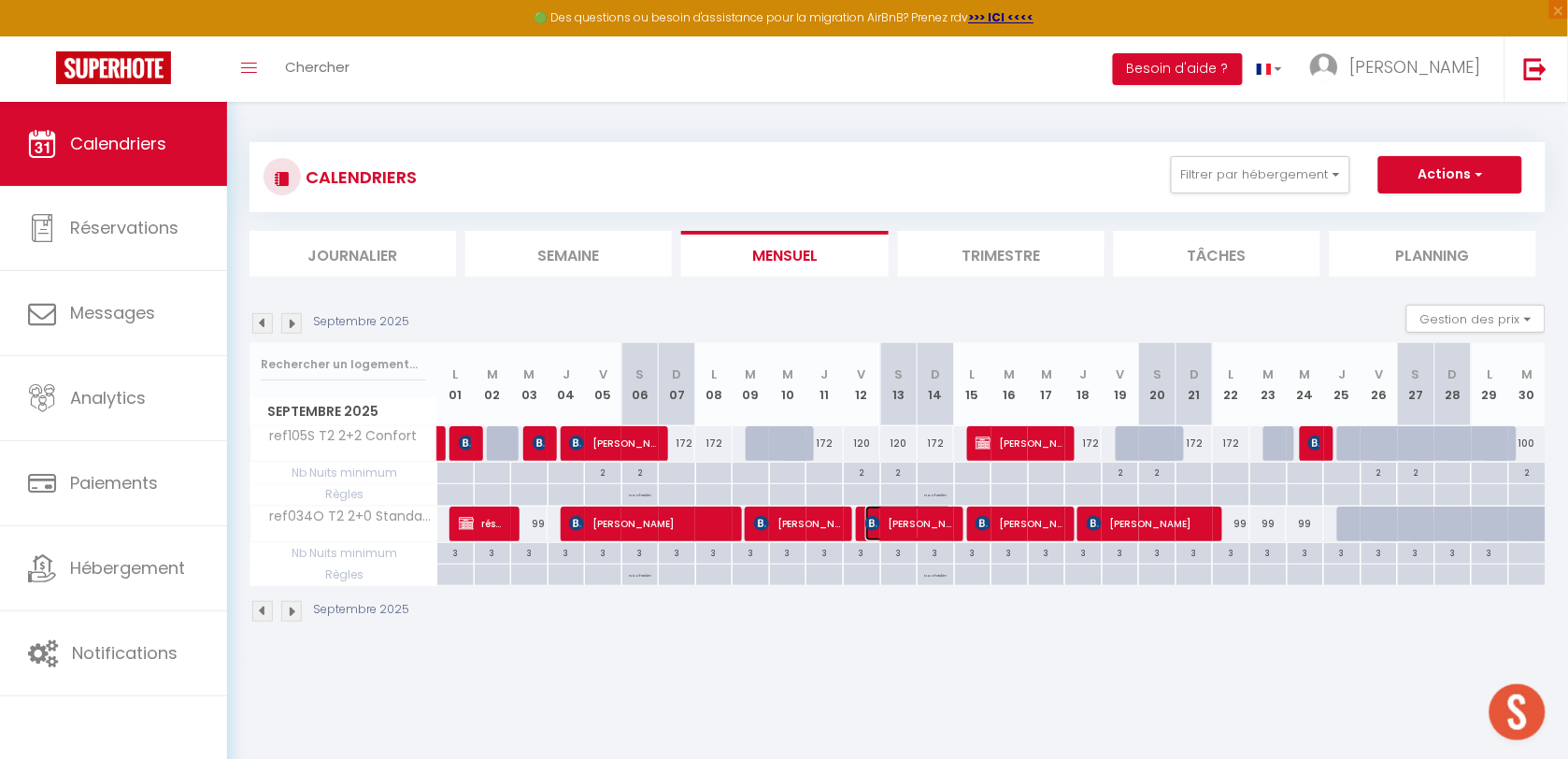
click at [900, 523] on span "[PERSON_NAME]" at bounding box center [909, 523] width 87 height 36
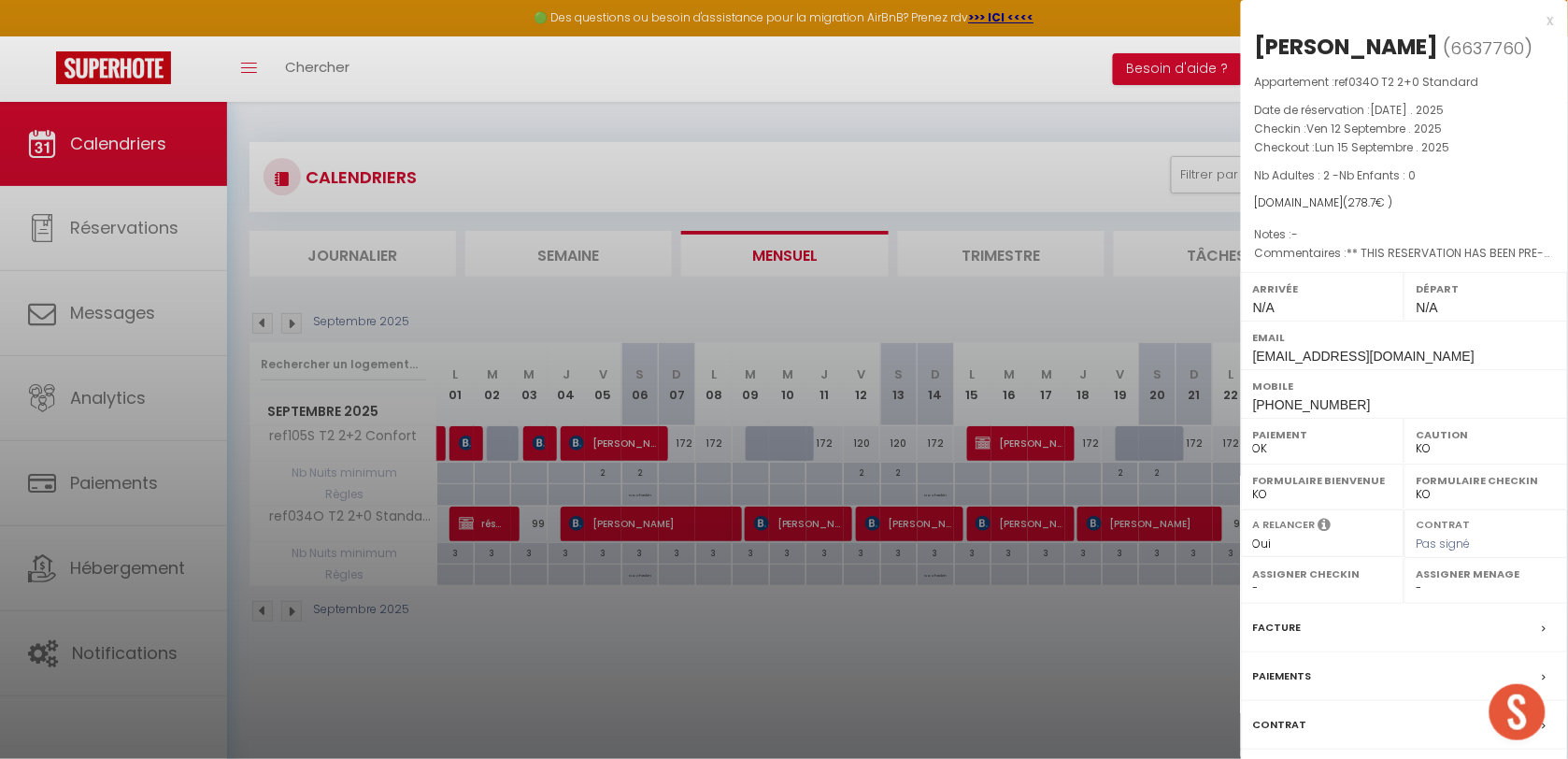
click at [796, 693] on div at bounding box center [784, 380] width 1568 height 759
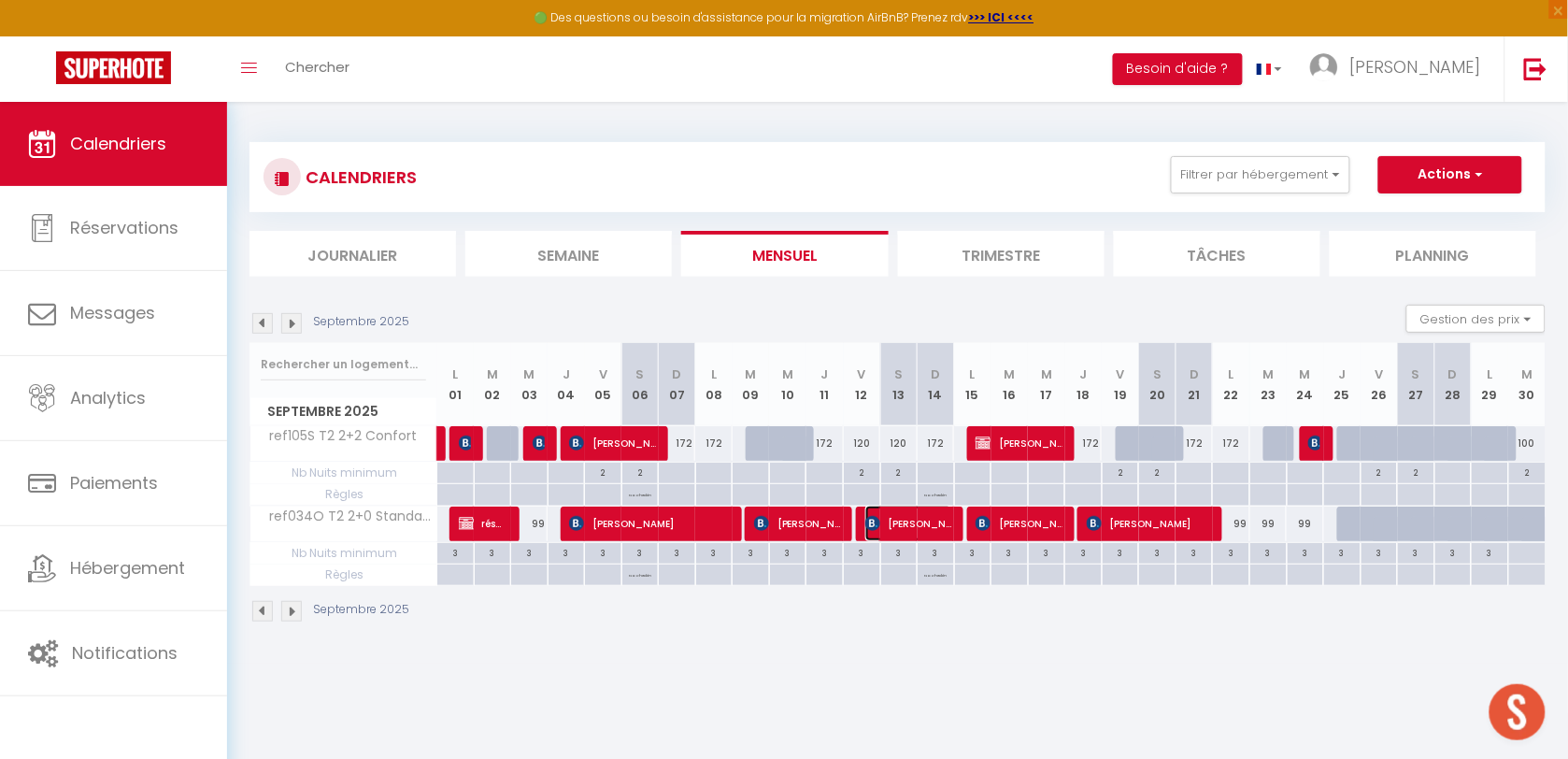
click at [902, 530] on span "[PERSON_NAME]" at bounding box center [909, 523] width 87 height 36
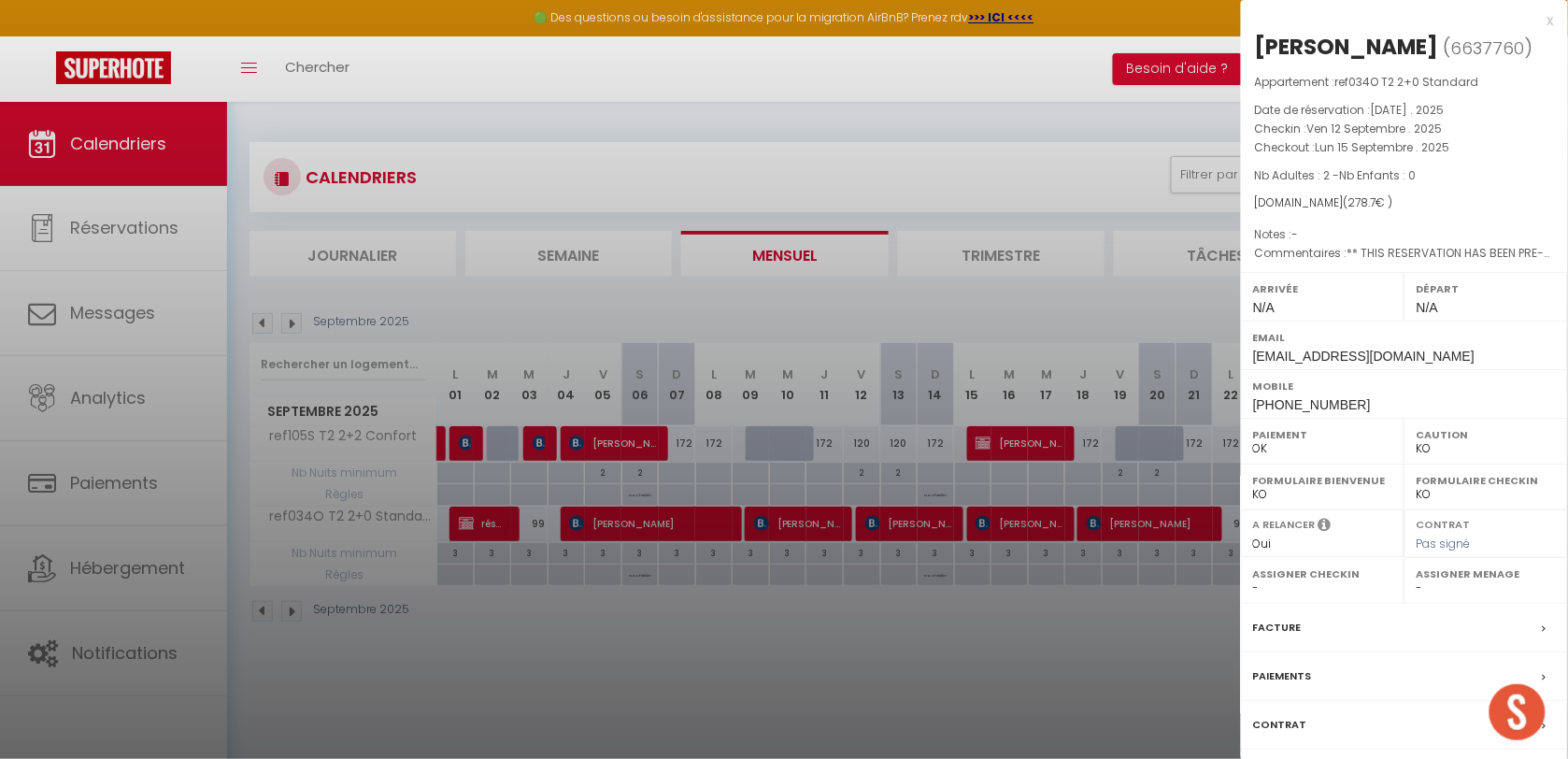
drag, startPoint x: 581, startPoint y: 643, endPoint x: 857, endPoint y: 570, distance: 285.5
click at [582, 643] on div at bounding box center [784, 380] width 1568 height 759
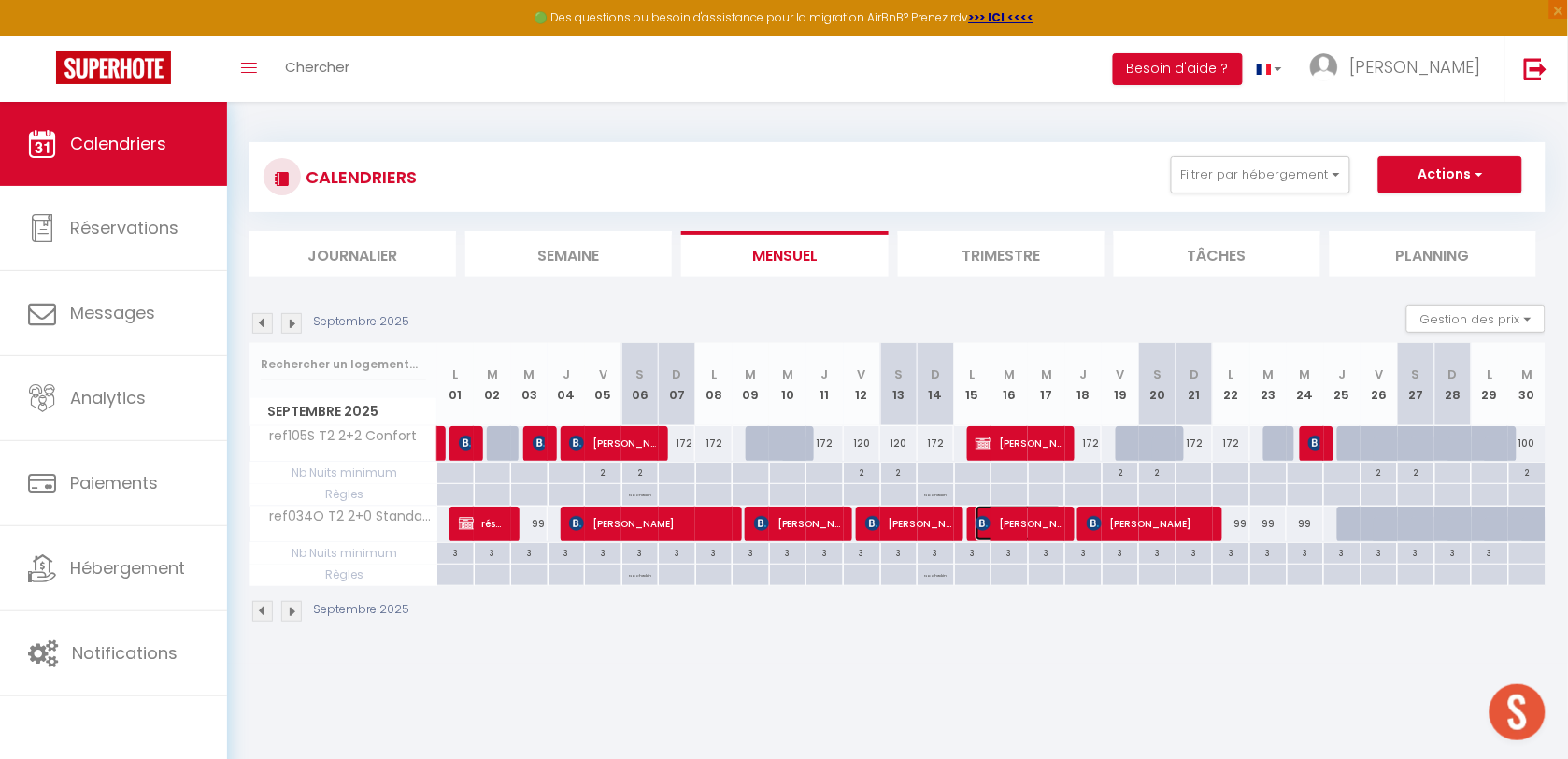
click at [1012, 533] on span "[PERSON_NAME]" at bounding box center [1019, 523] width 87 height 36
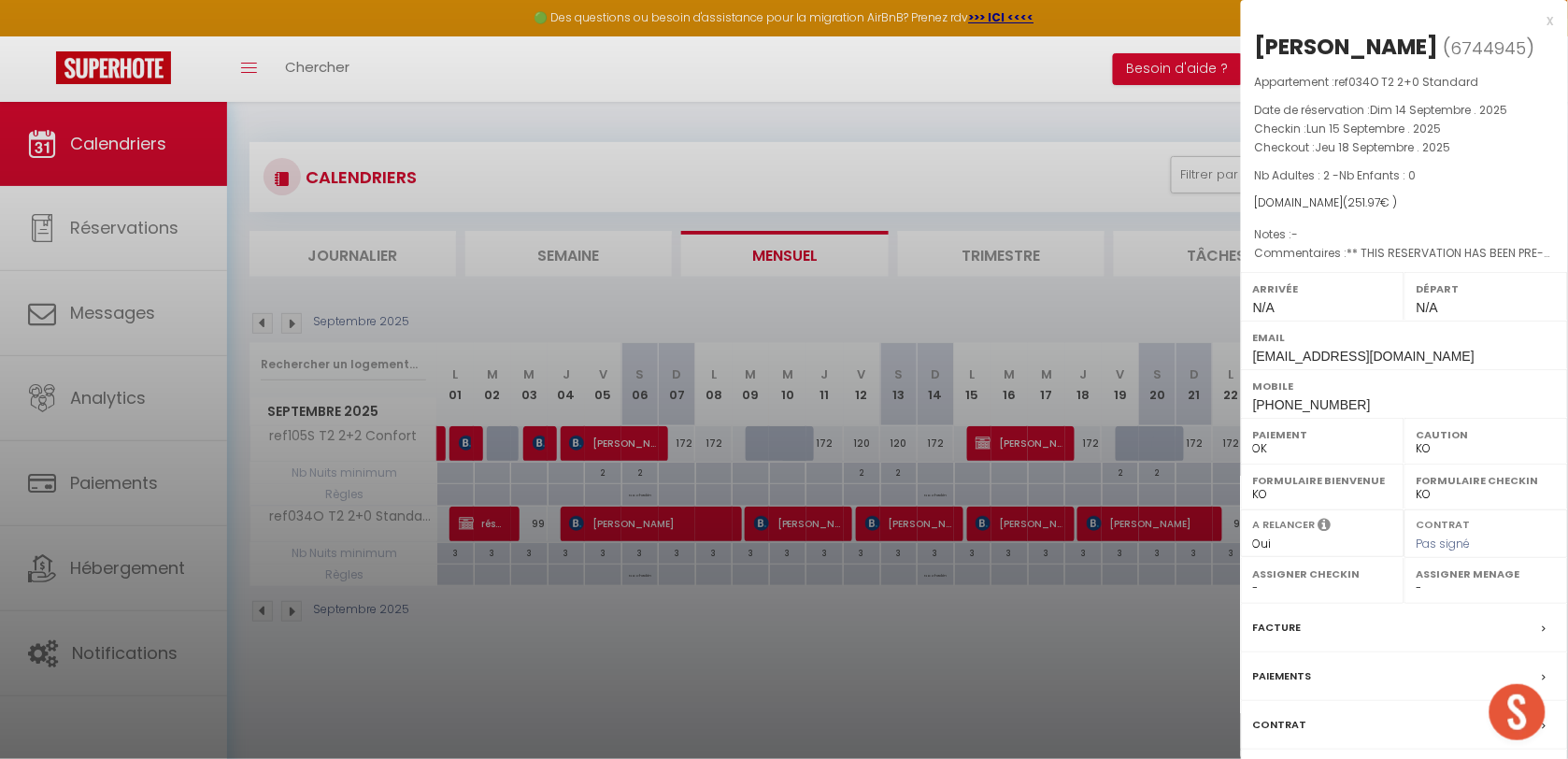
drag, startPoint x: 689, startPoint y: 661, endPoint x: 489, endPoint y: 508, distance: 251.8
click at [689, 662] on div at bounding box center [784, 380] width 1568 height 759
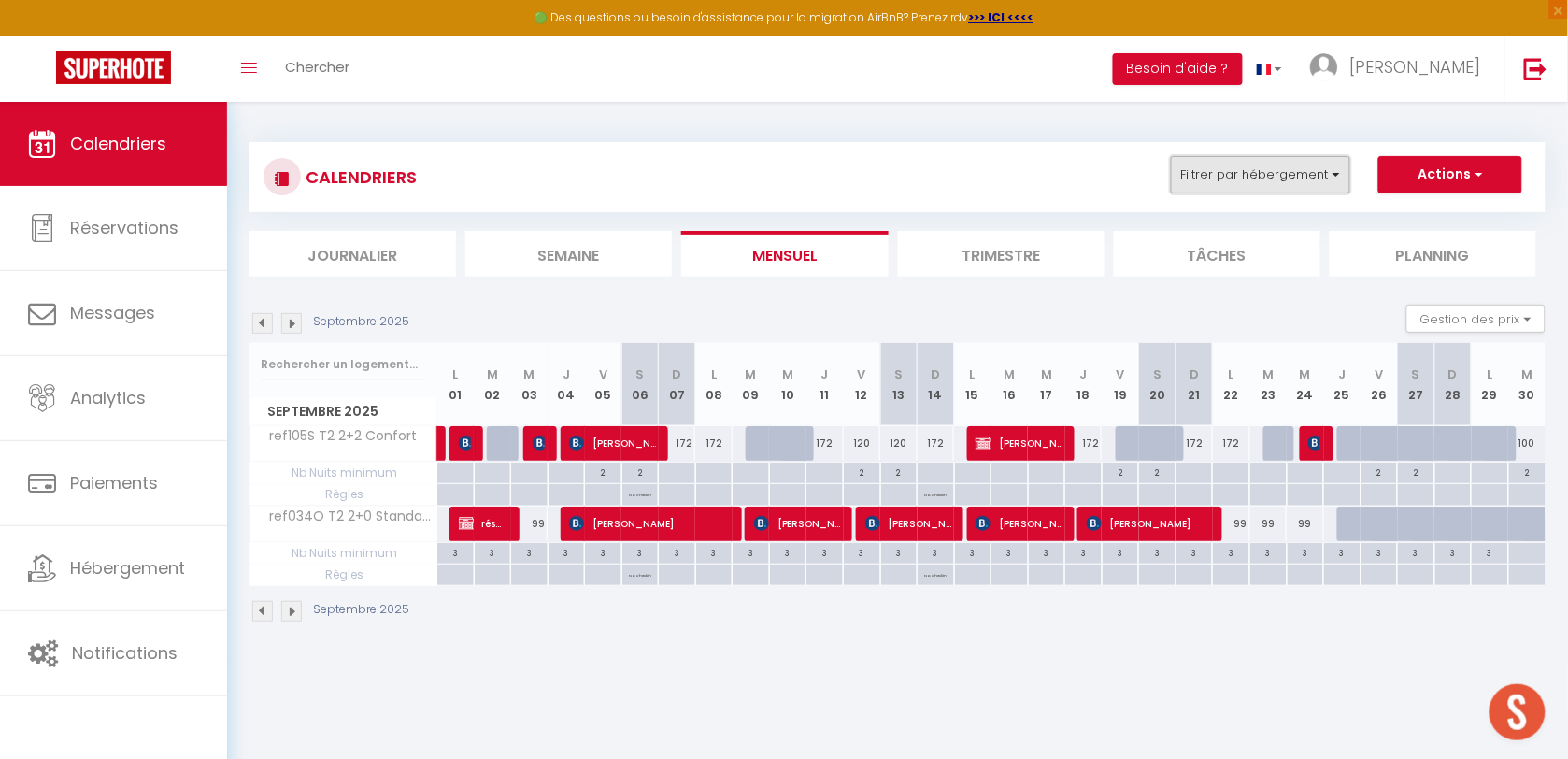
click at [1258, 157] on button "Filtrer par hébergement" at bounding box center [1260, 175] width 180 height 37
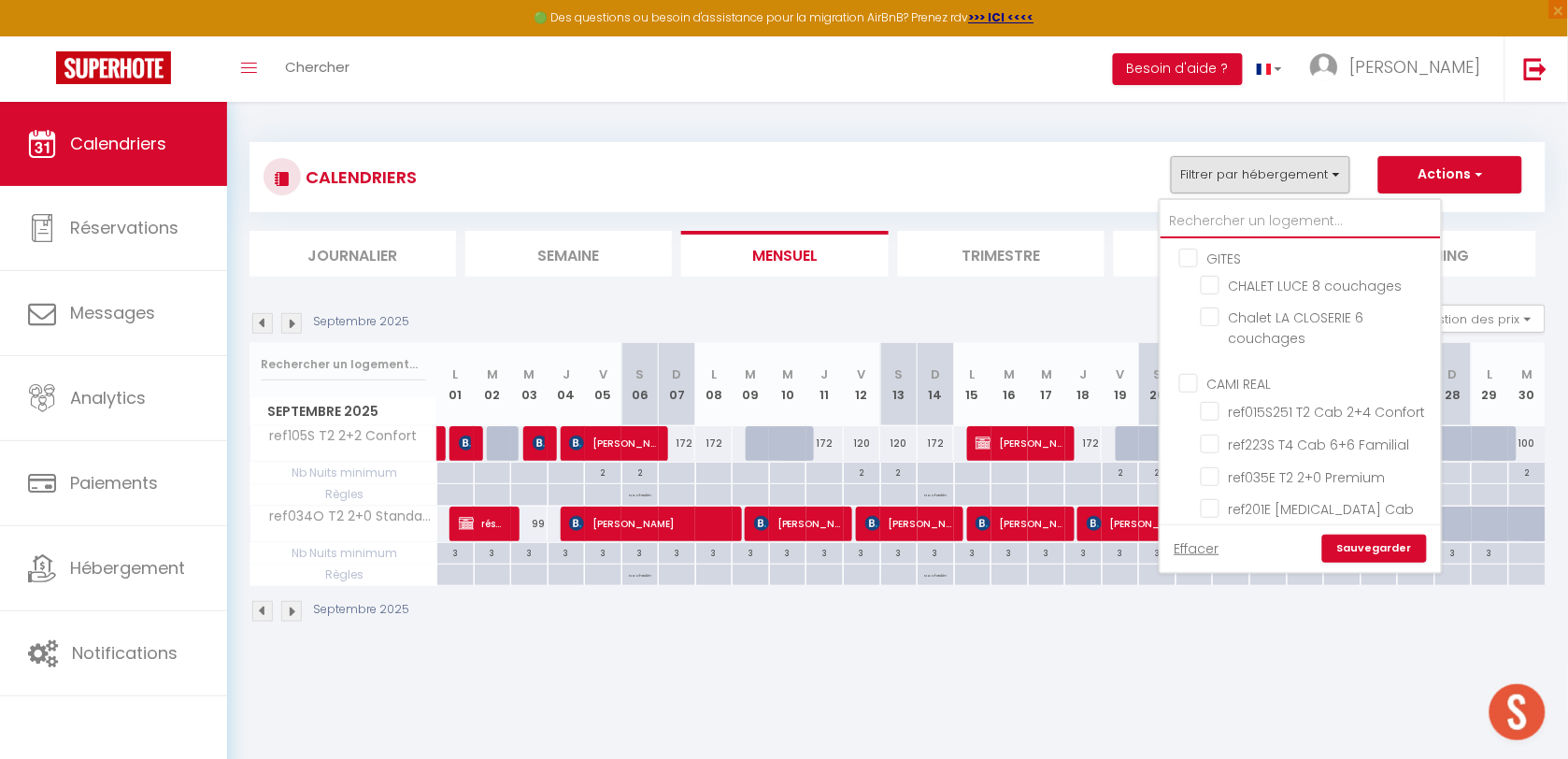
click at [1259, 217] on input "text" at bounding box center [1302, 222] width 281 height 34
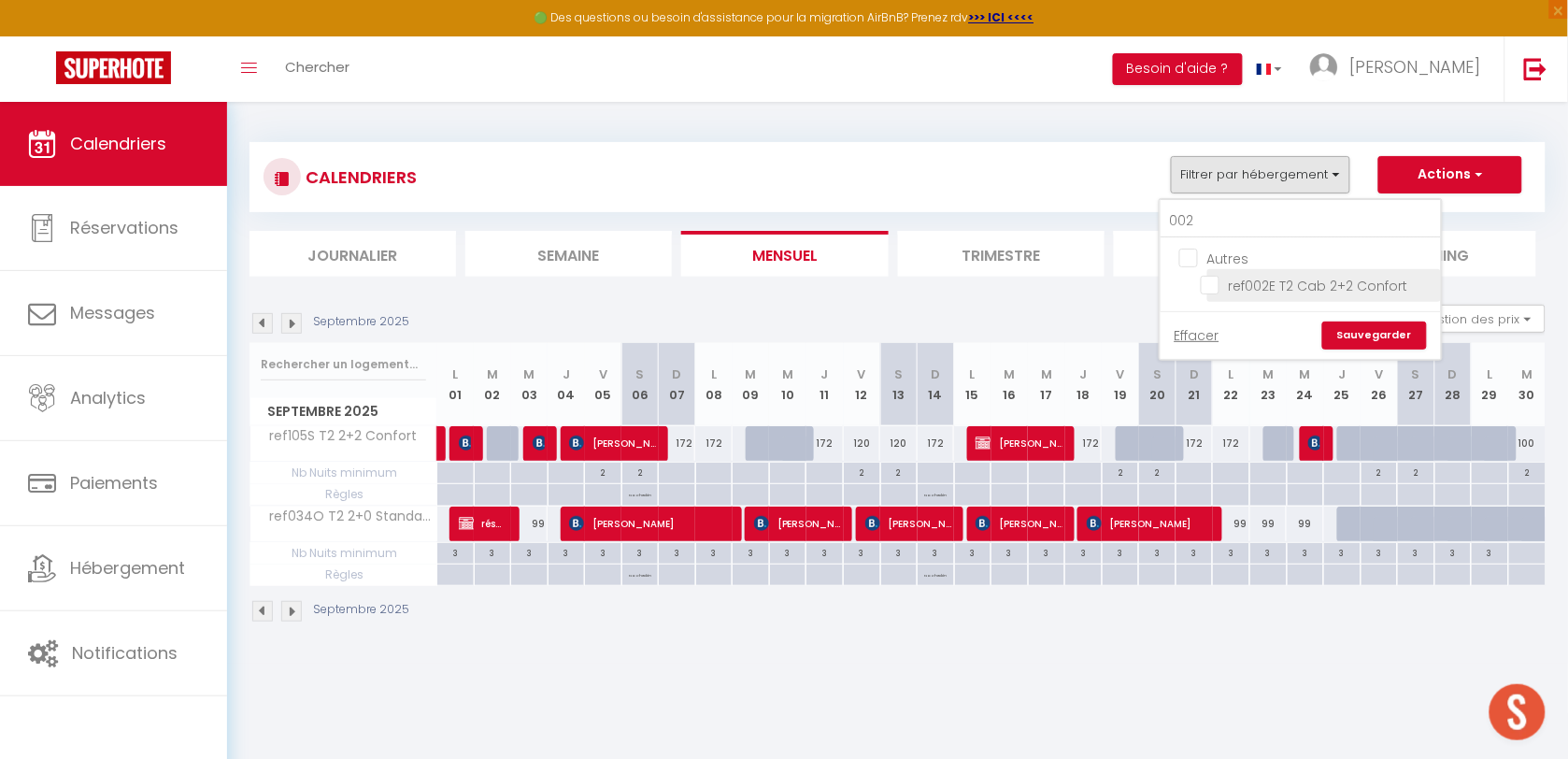
click at [1216, 291] on input "ref002E T2 Cab 2+2 Confort" at bounding box center [1317, 284] width 234 height 19
click at [1364, 335] on link "Sauvegarder" at bounding box center [1374, 336] width 105 height 28
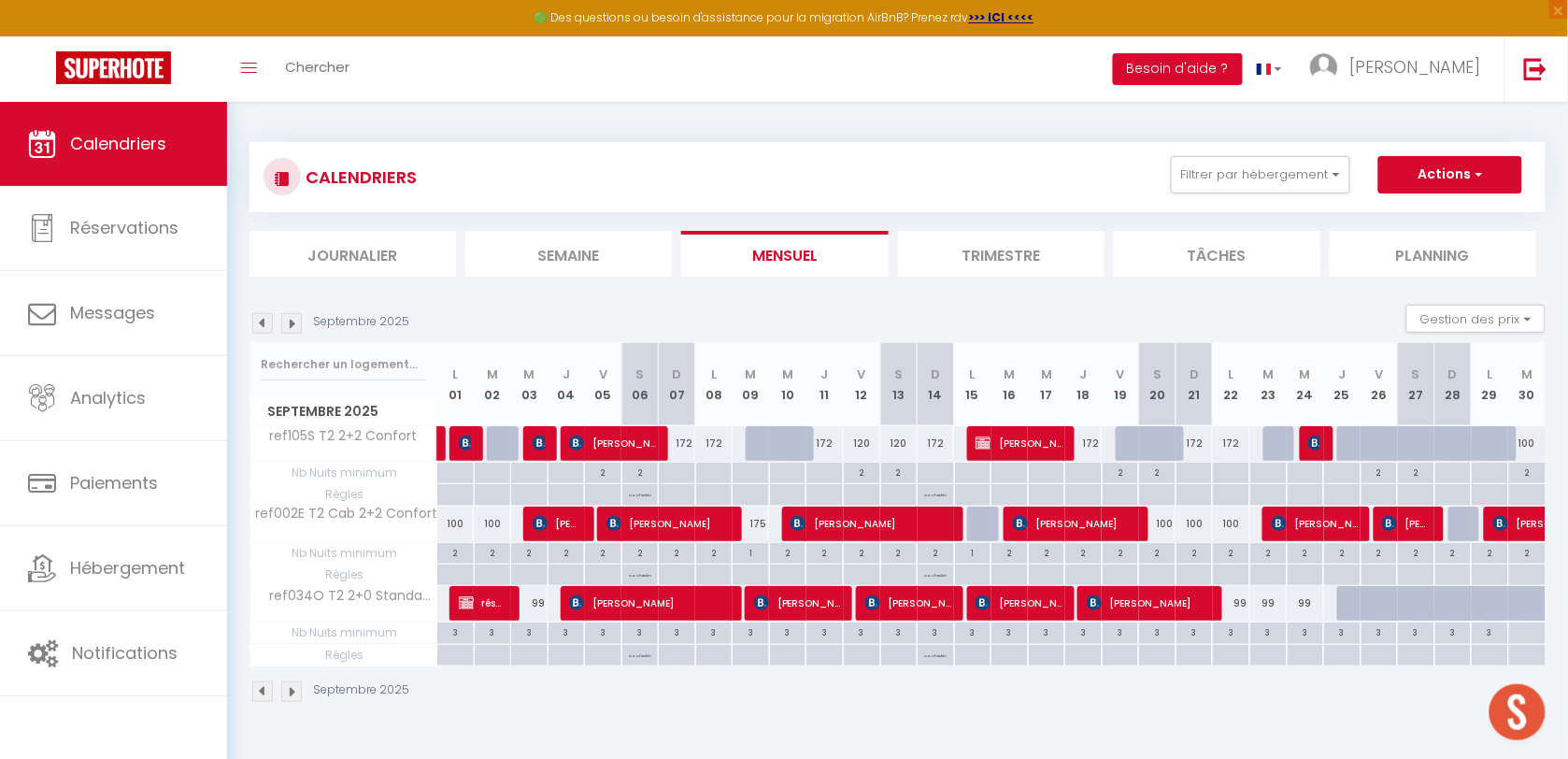
click at [291, 324] on img at bounding box center [292, 323] width 21 height 21
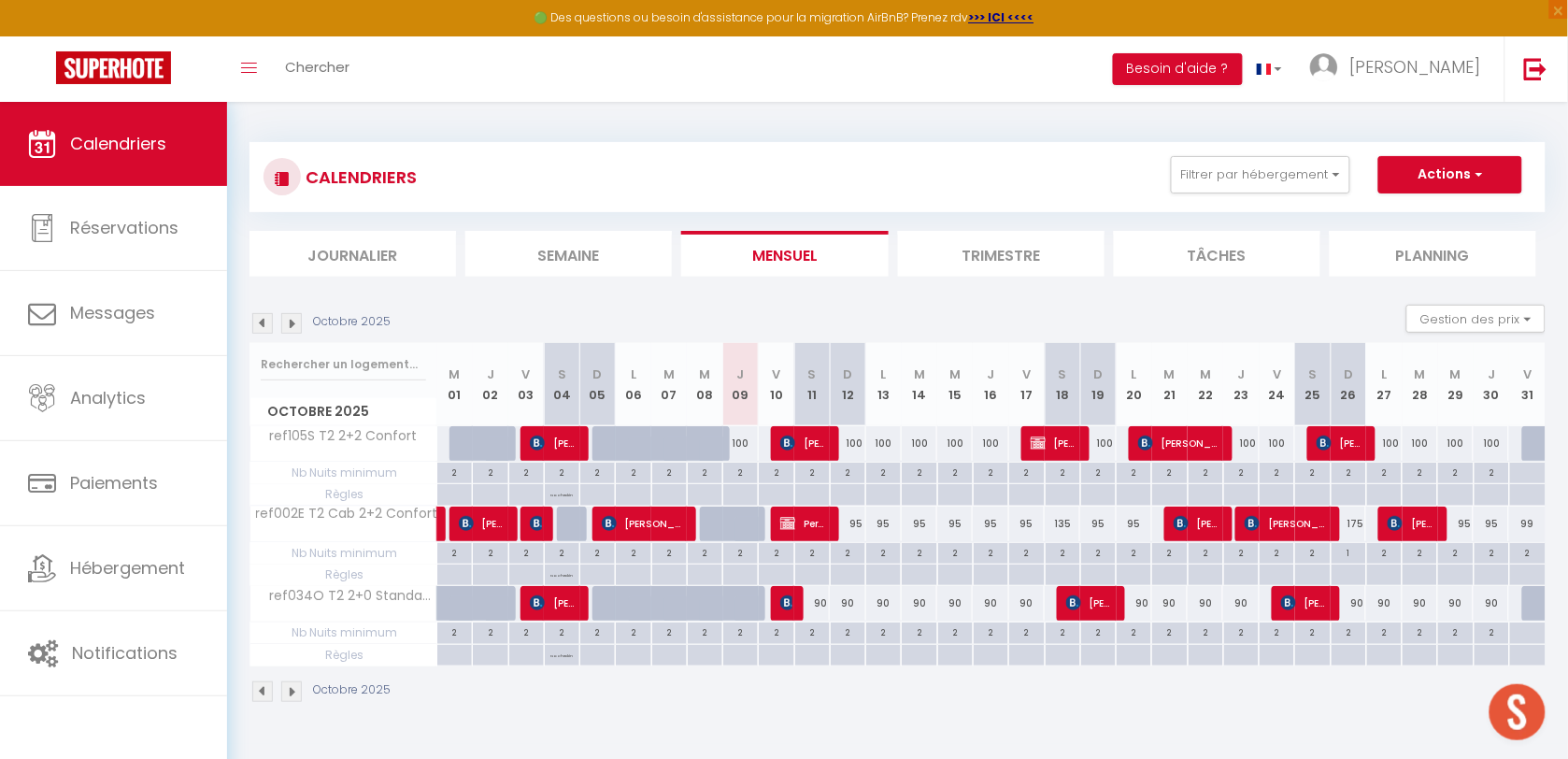
click at [291, 324] on img at bounding box center [292, 323] width 21 height 21
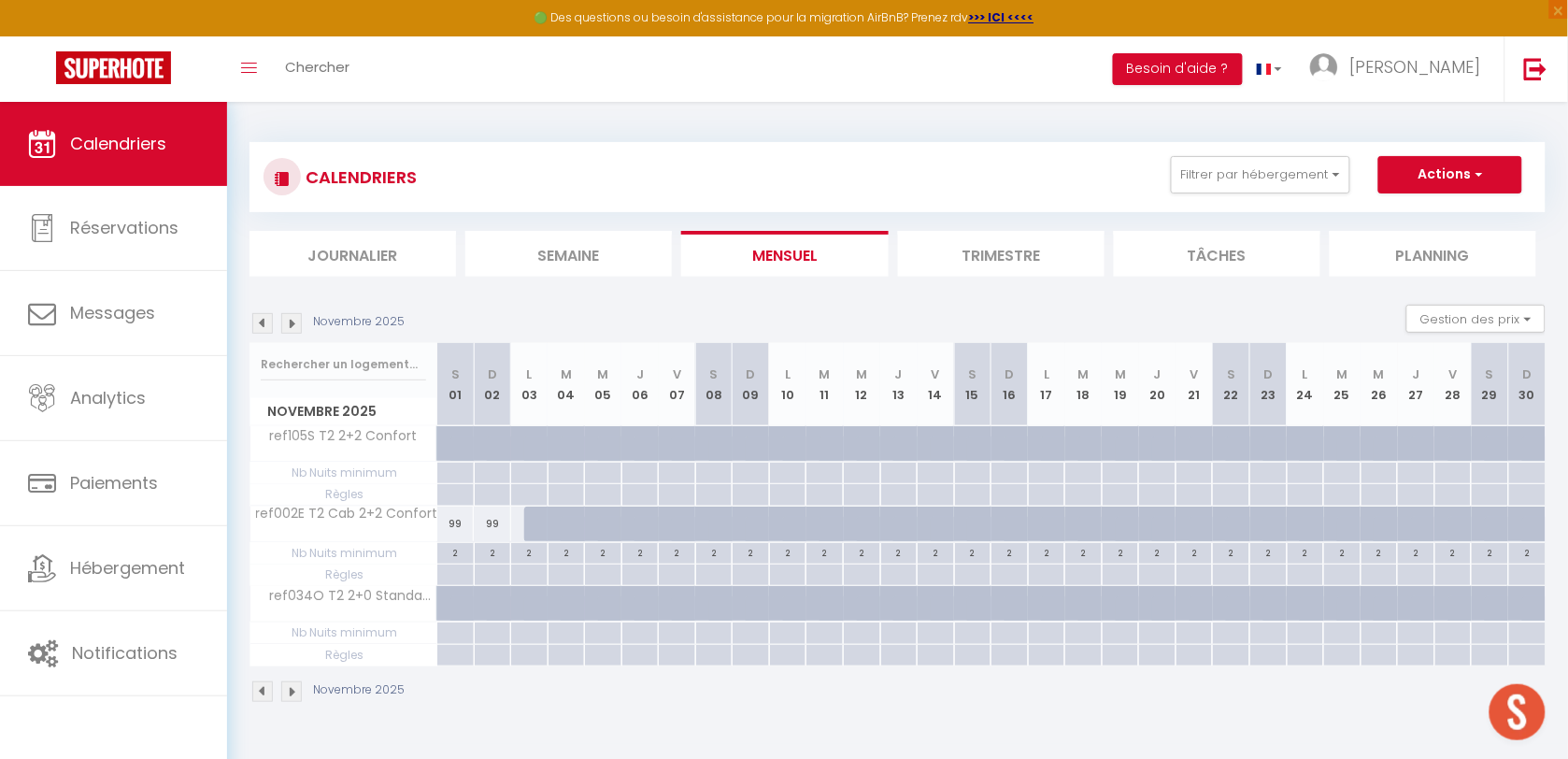
click at [291, 324] on img at bounding box center [292, 323] width 21 height 21
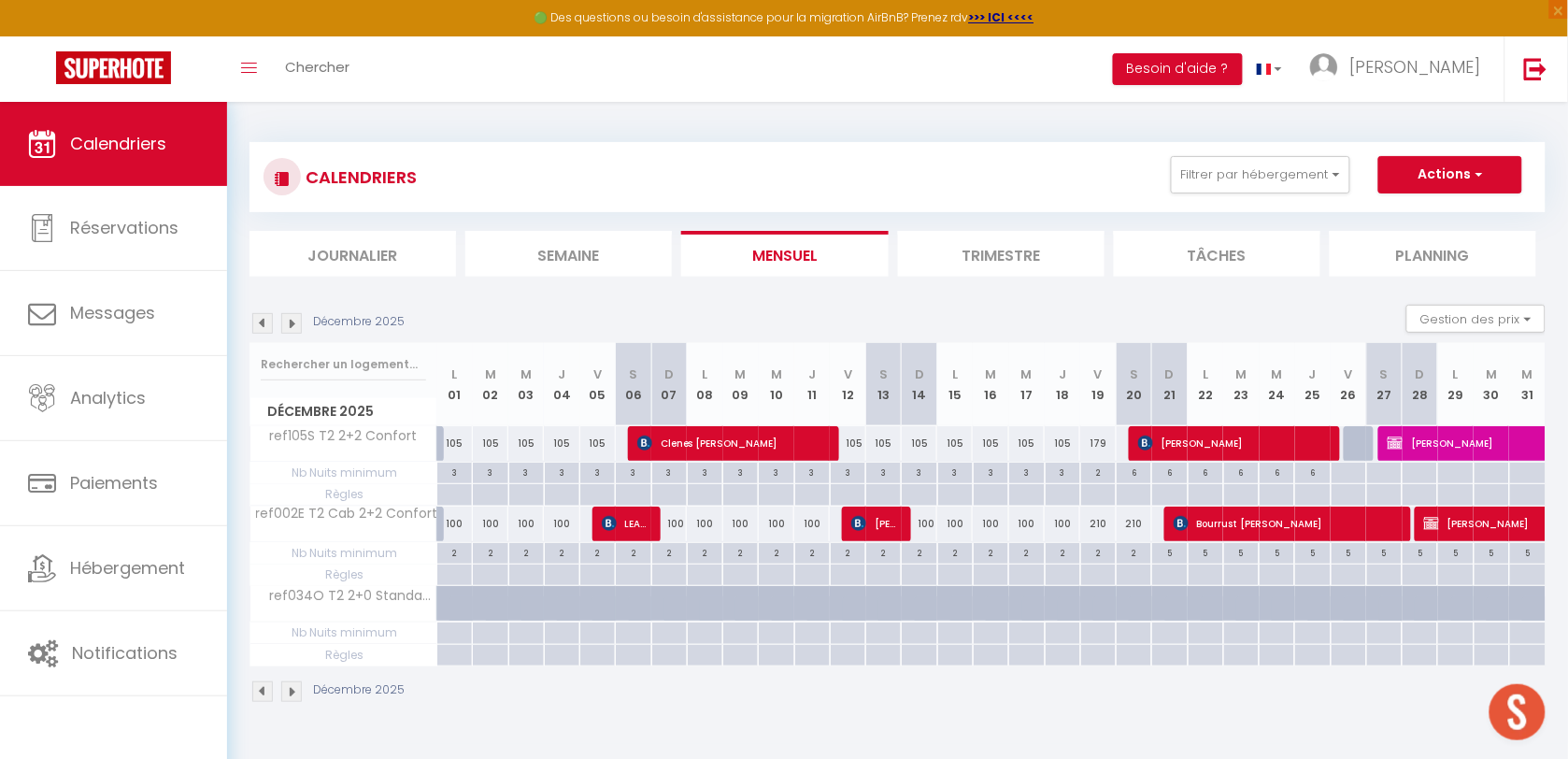
click at [291, 321] on img at bounding box center [292, 323] width 21 height 21
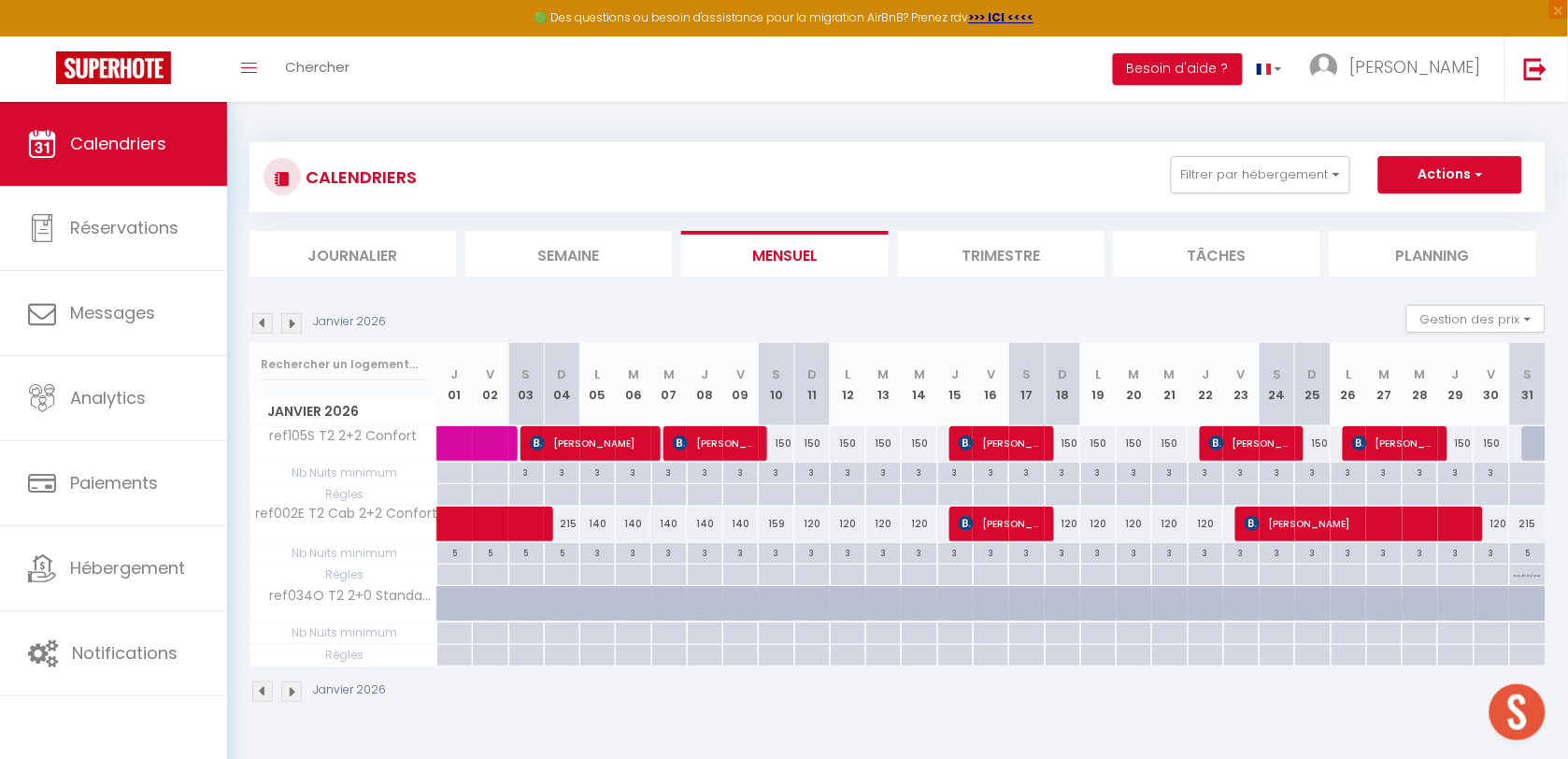
click at [291, 321] on img at bounding box center [292, 323] width 21 height 21
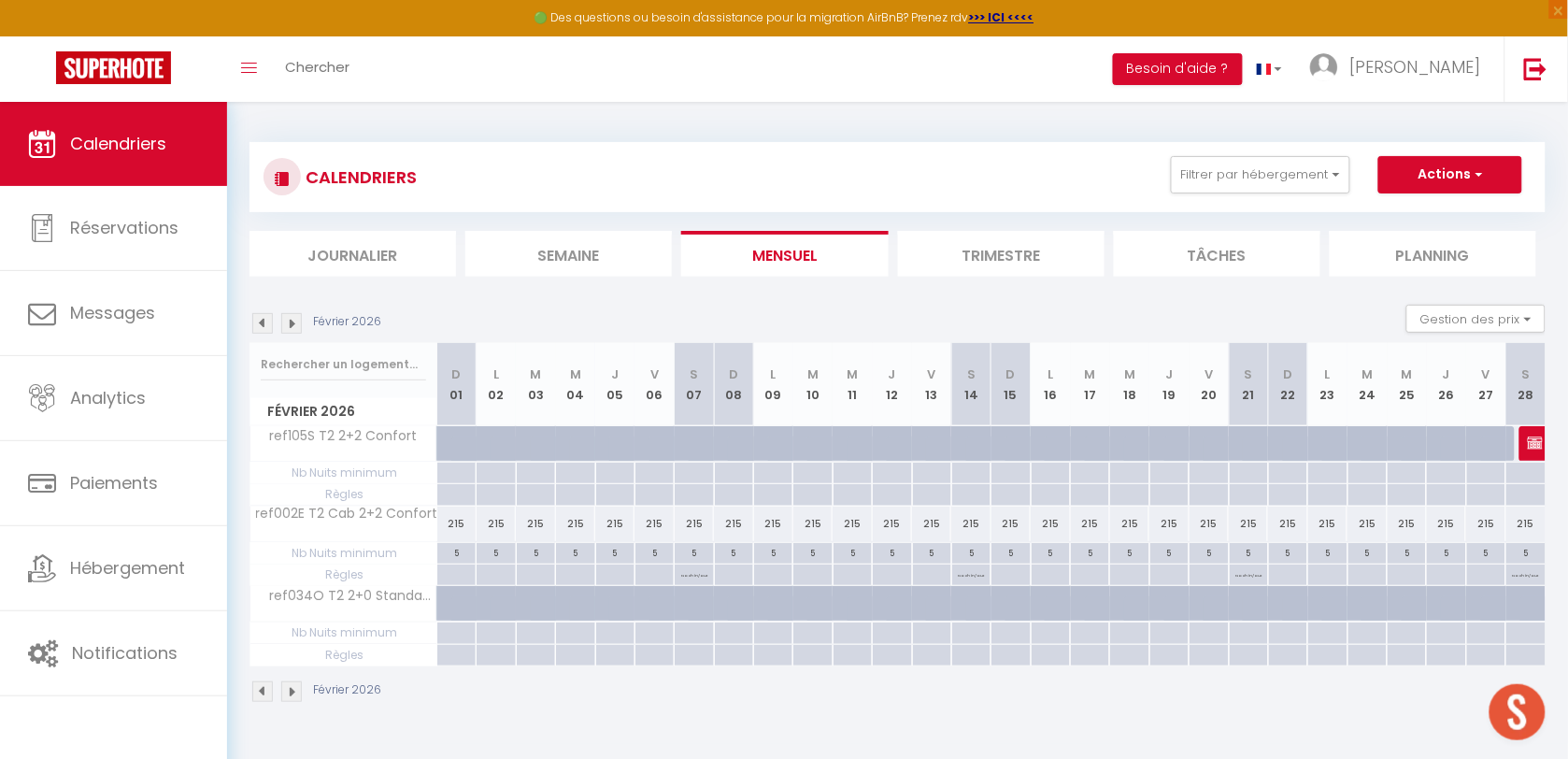
click at [291, 321] on img at bounding box center [292, 323] width 21 height 21
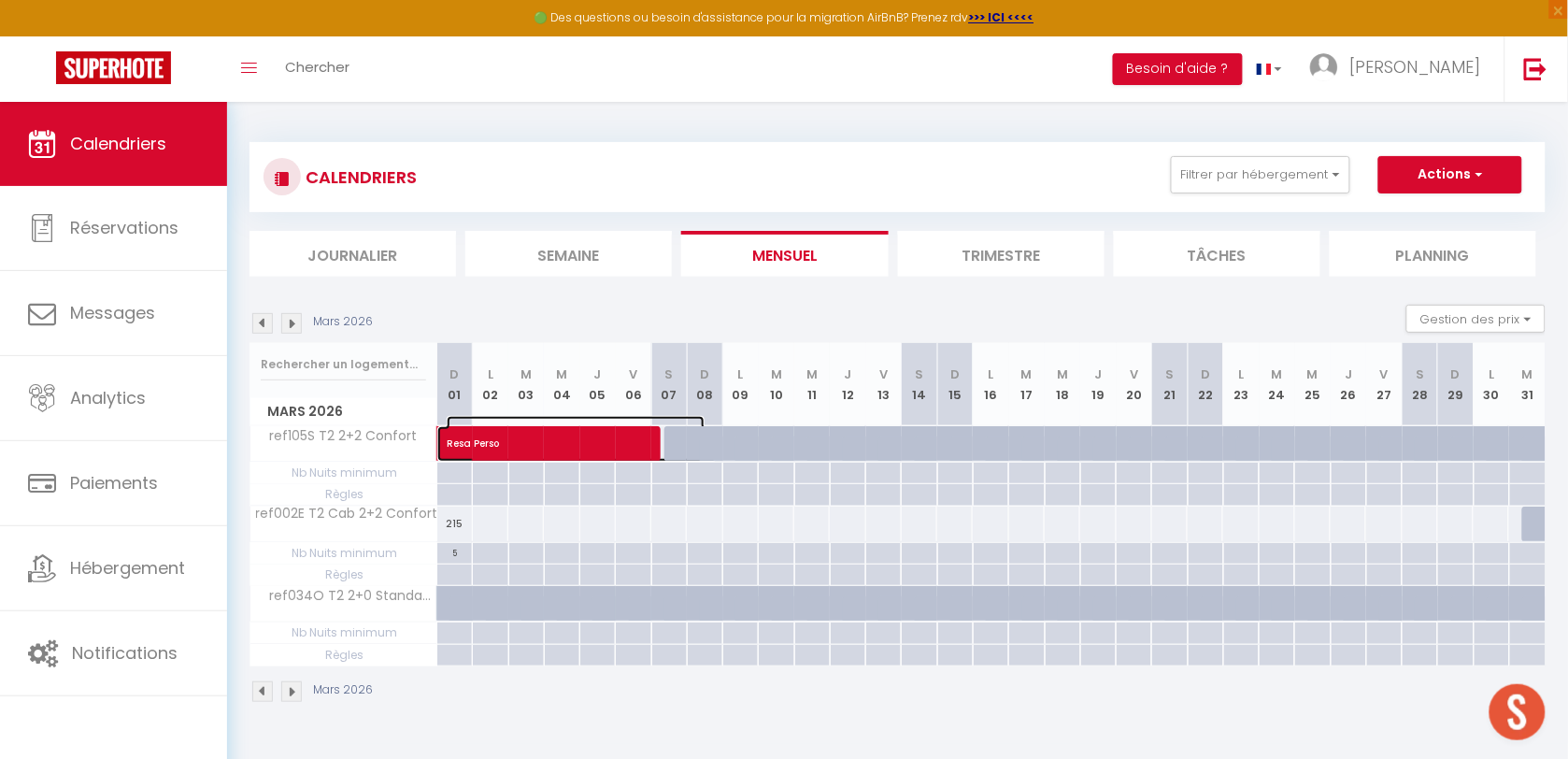
click at [643, 446] on span "Resa Perso" at bounding box center [576, 434] width 258 height 36
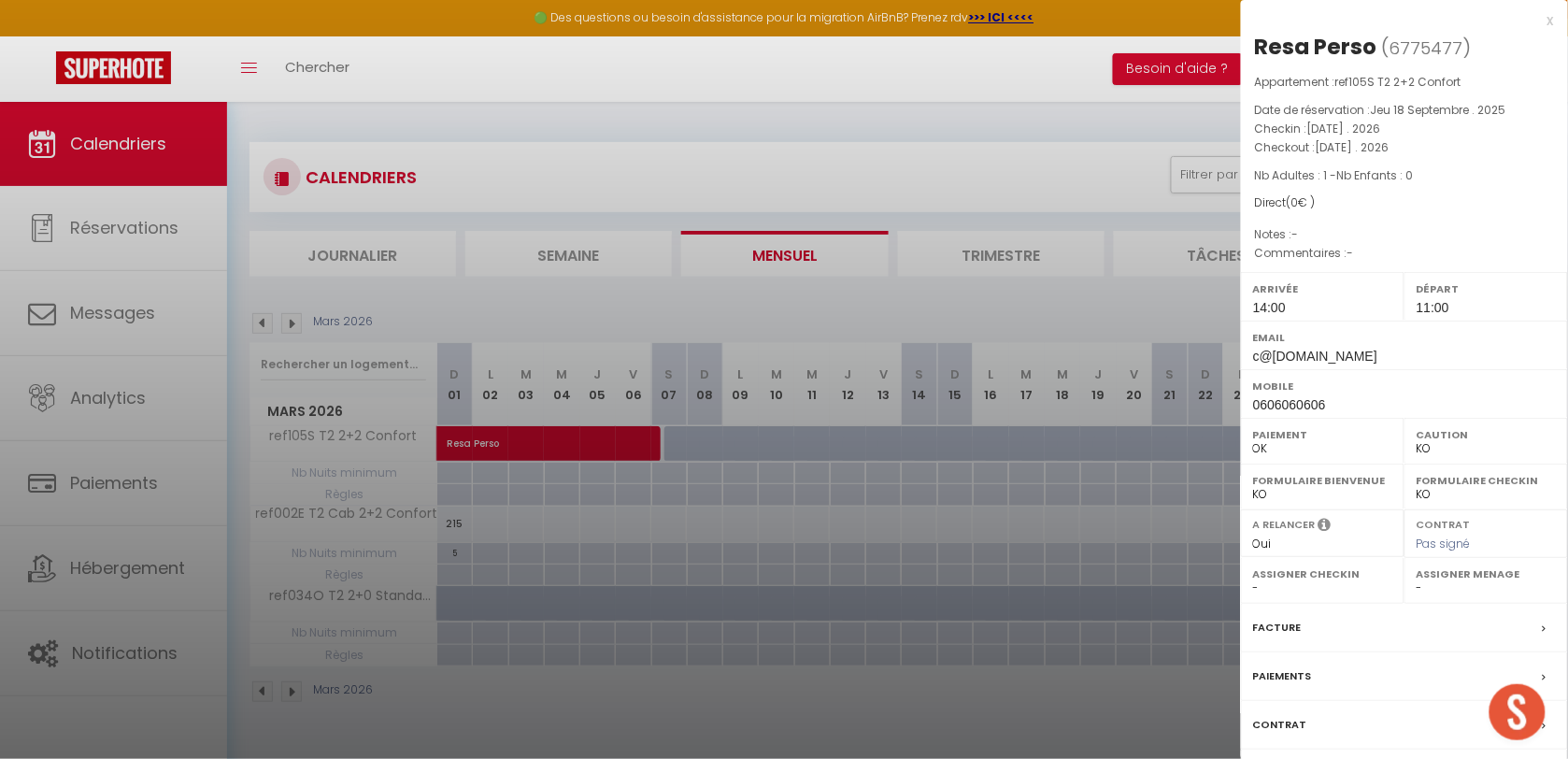
click at [1271, 720] on label "Contrat" at bounding box center [1280, 724] width 54 height 20
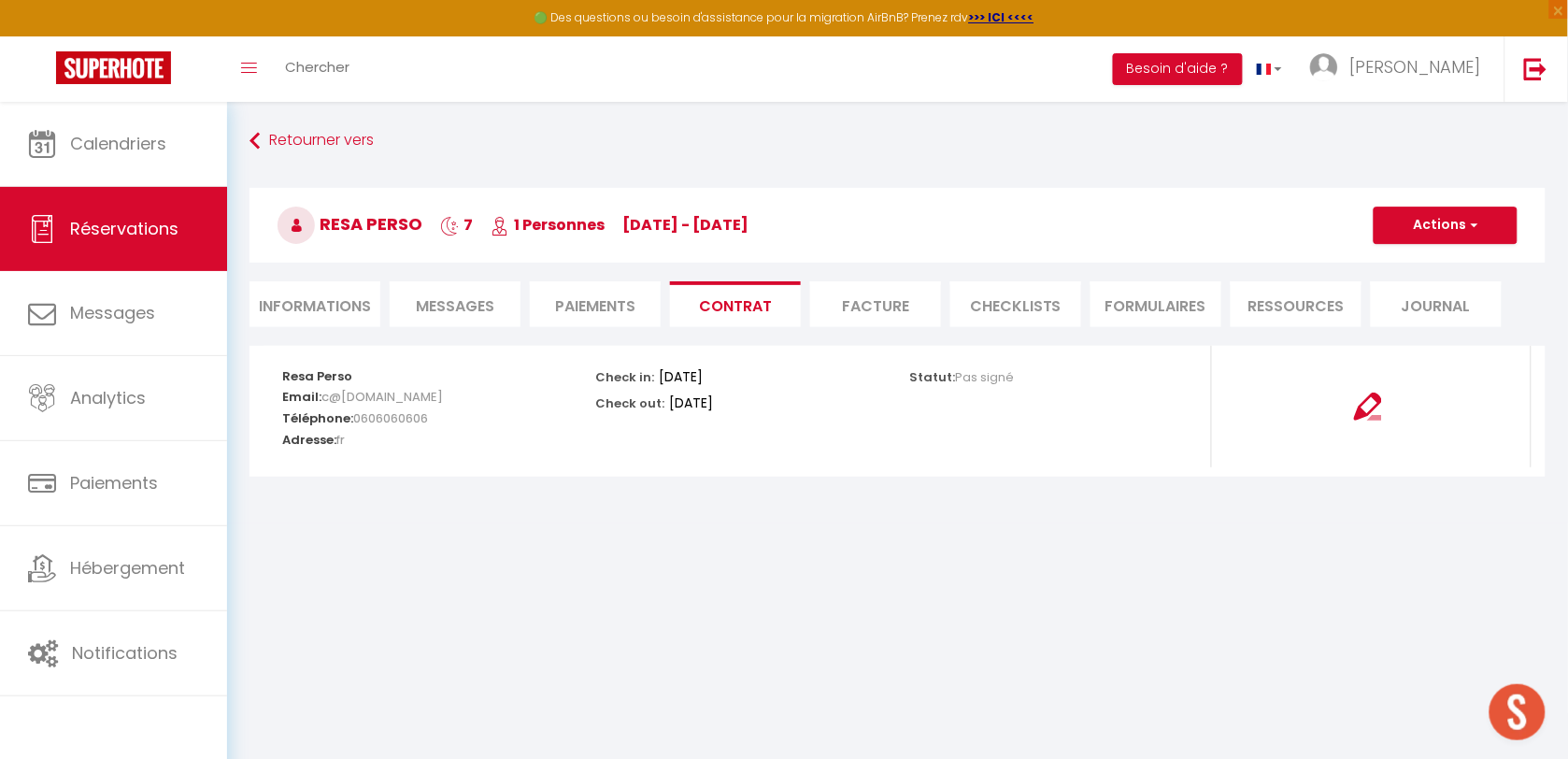
click at [332, 322] on li "Informations" at bounding box center [315, 304] width 131 height 46
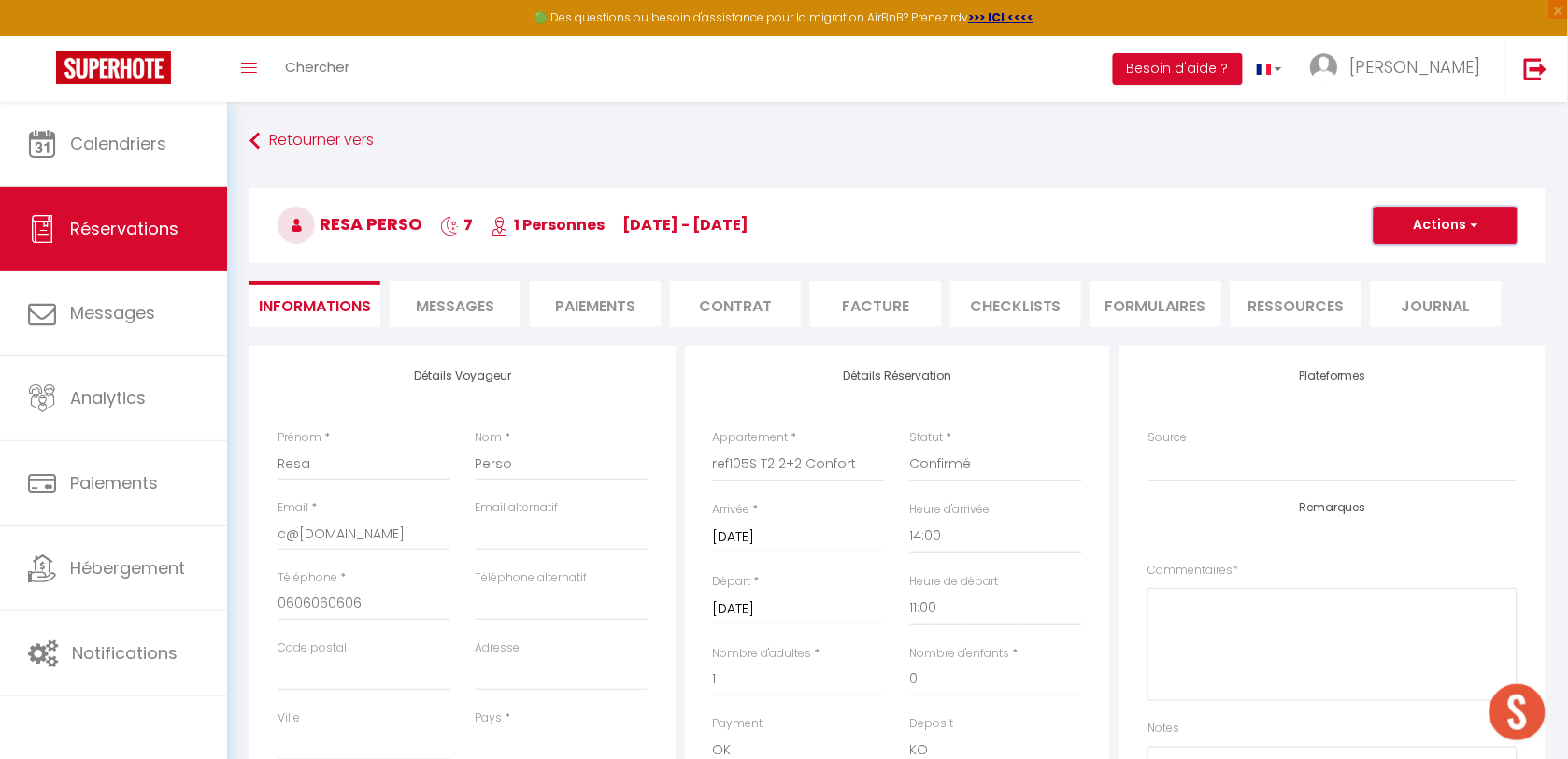
click at [1412, 234] on button "Actions" at bounding box center [1446, 225] width 144 height 37
click at [1406, 293] on link "Dupliquer" at bounding box center [1427, 291] width 148 height 24
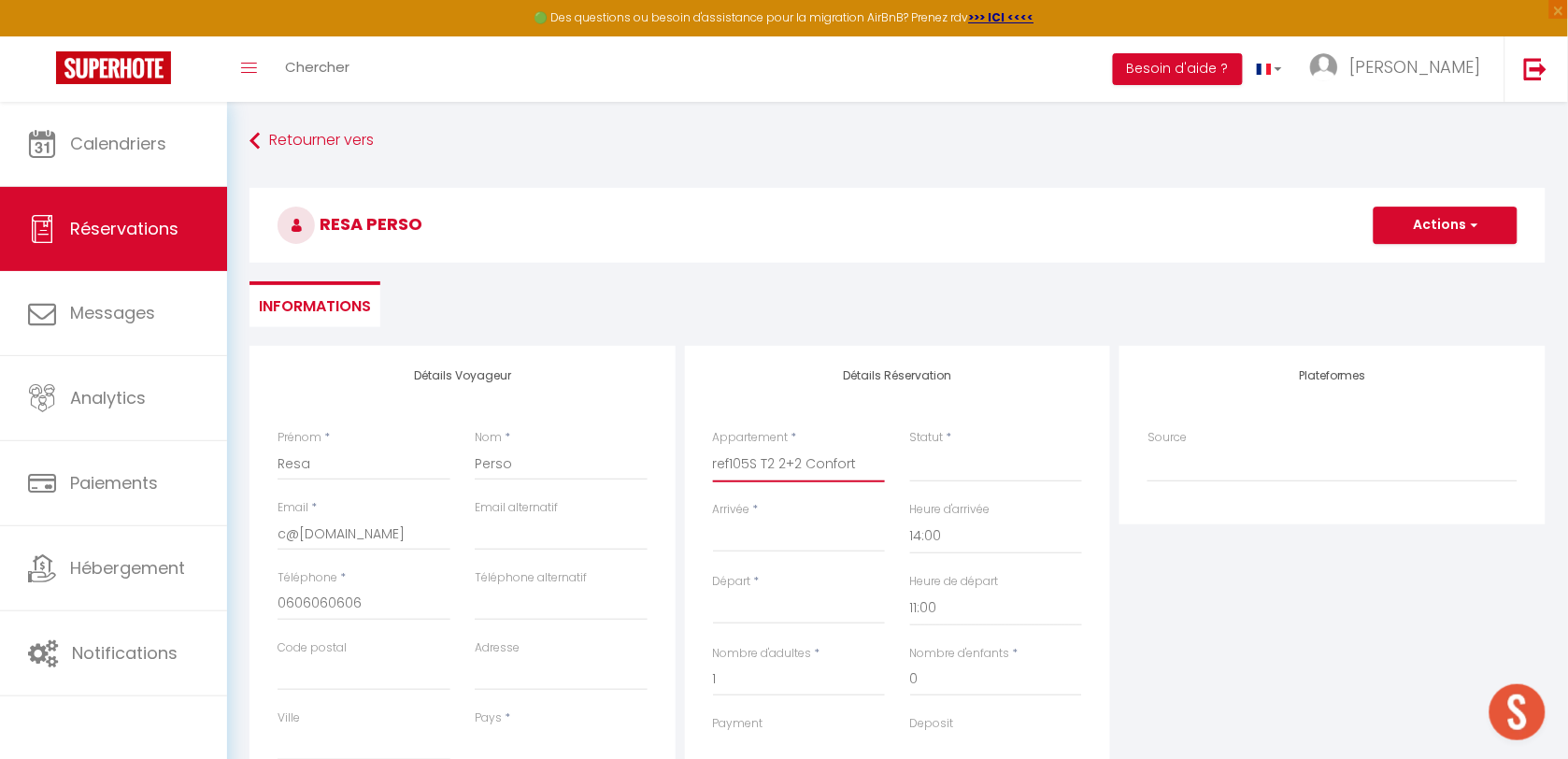
click at [779, 463] on select "ref015S251 T2 Cab 2+4 Confort ref130O T2 Cab 2+2 Confort ref223S T4 Cab 6+6 Fam…" at bounding box center [799, 465] width 173 height 36
click at [713, 447] on select "ref015S251 T2 Cab 2+4 Confort ref130O T2 Cab 2+2 Confort ref223S T4 Cab 6+6 Fam…" at bounding box center [799, 465] width 173 height 36
click at [938, 467] on select "Confirmé Non Confirmé [PERSON_NAME] par le voyageur No Show Request" at bounding box center [997, 465] width 173 height 36
click at [942, 467] on select "Confirmé Non Confirmé [PERSON_NAME] par le voyageur No Show Request" at bounding box center [997, 465] width 173 height 36
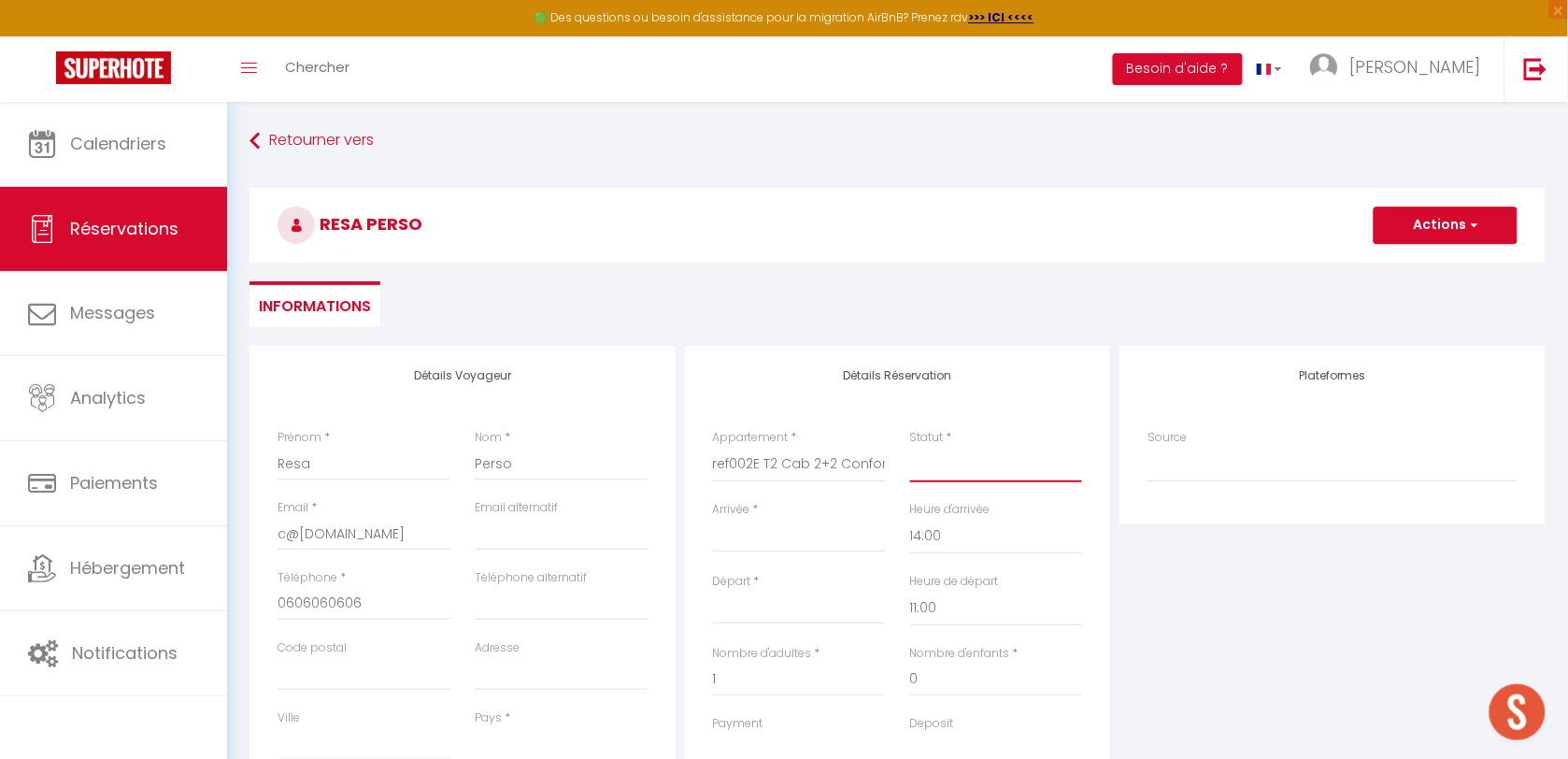
click at [942, 467] on select "Confirmé Non Confirmé [PERSON_NAME] par le voyageur No Show Request" at bounding box center [997, 465] width 173 height 36
click at [949, 467] on select "Confirmé Non Confirmé [PERSON_NAME] par le voyageur No Show Request" at bounding box center [997, 465] width 173 height 36
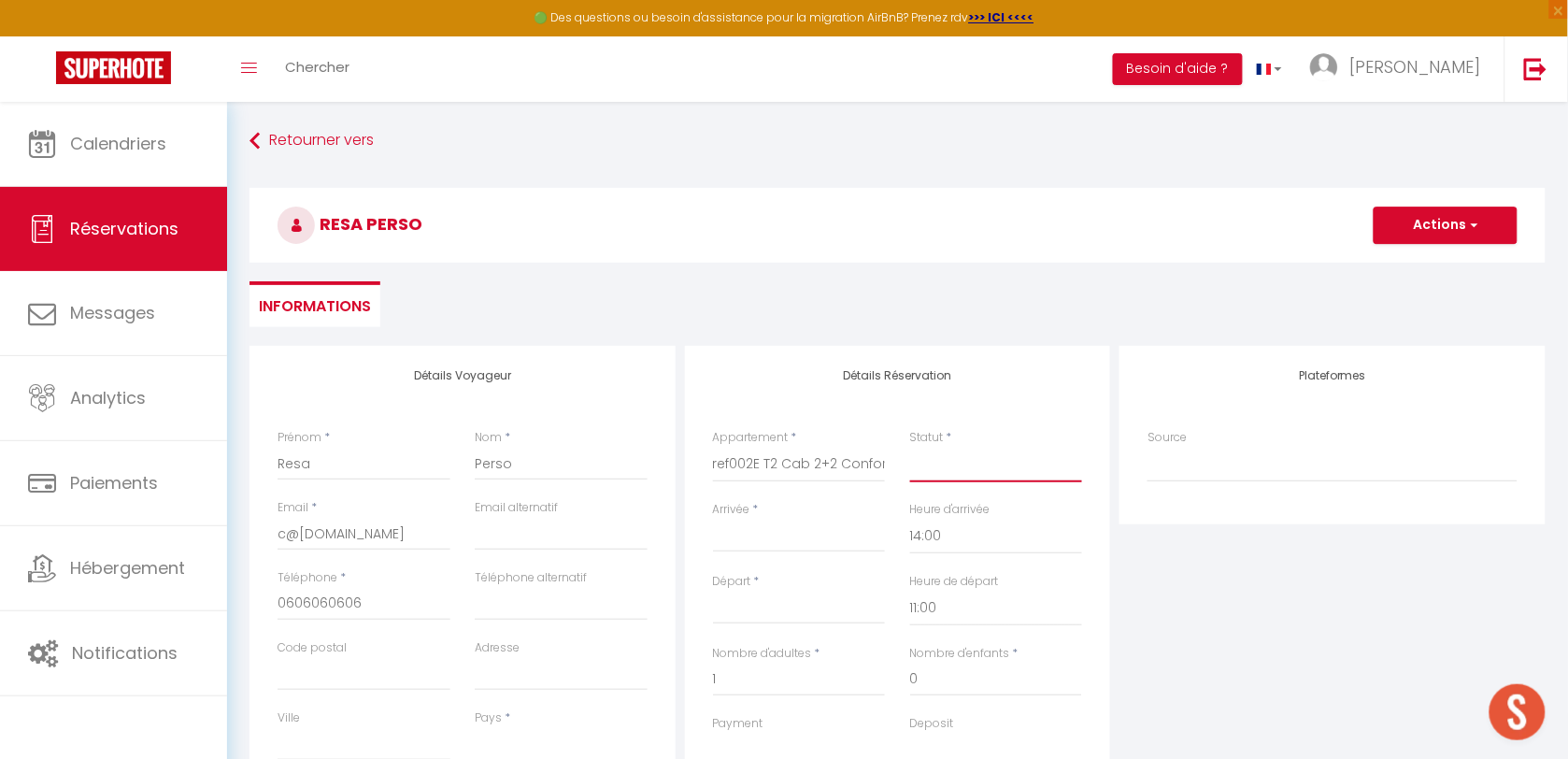
click at [954, 470] on select "Confirmé Non Confirmé [PERSON_NAME] par le voyageur No Show Request" at bounding box center [997, 465] width 173 height 36
click at [911, 447] on select "Confirmé Non Confirmé [PERSON_NAME] par le voyageur No Show Request" at bounding box center [997, 465] width 173 height 36
click at [941, 529] on select "00:00 00:30 01:00 01:30 02:00 02:30 03:00 03:30 04:00 04:30 05:00 05:30 06:00 0…" at bounding box center [997, 537] width 173 height 36
click at [911, 519] on select "00:00 00:30 01:00 01:30 02:00 02:30 03:00 03:30 04:00 04:30 05:00 05:30 06:00 0…" at bounding box center [997, 537] width 173 height 36
click at [773, 556] on div "Arrivée * < [DATE] > Dim Lun Mar Mer Jeu Ven Sam 1 2 3 4 5 6 7 8 9 10 11 12 13 …" at bounding box center [799, 537] width 197 height 72
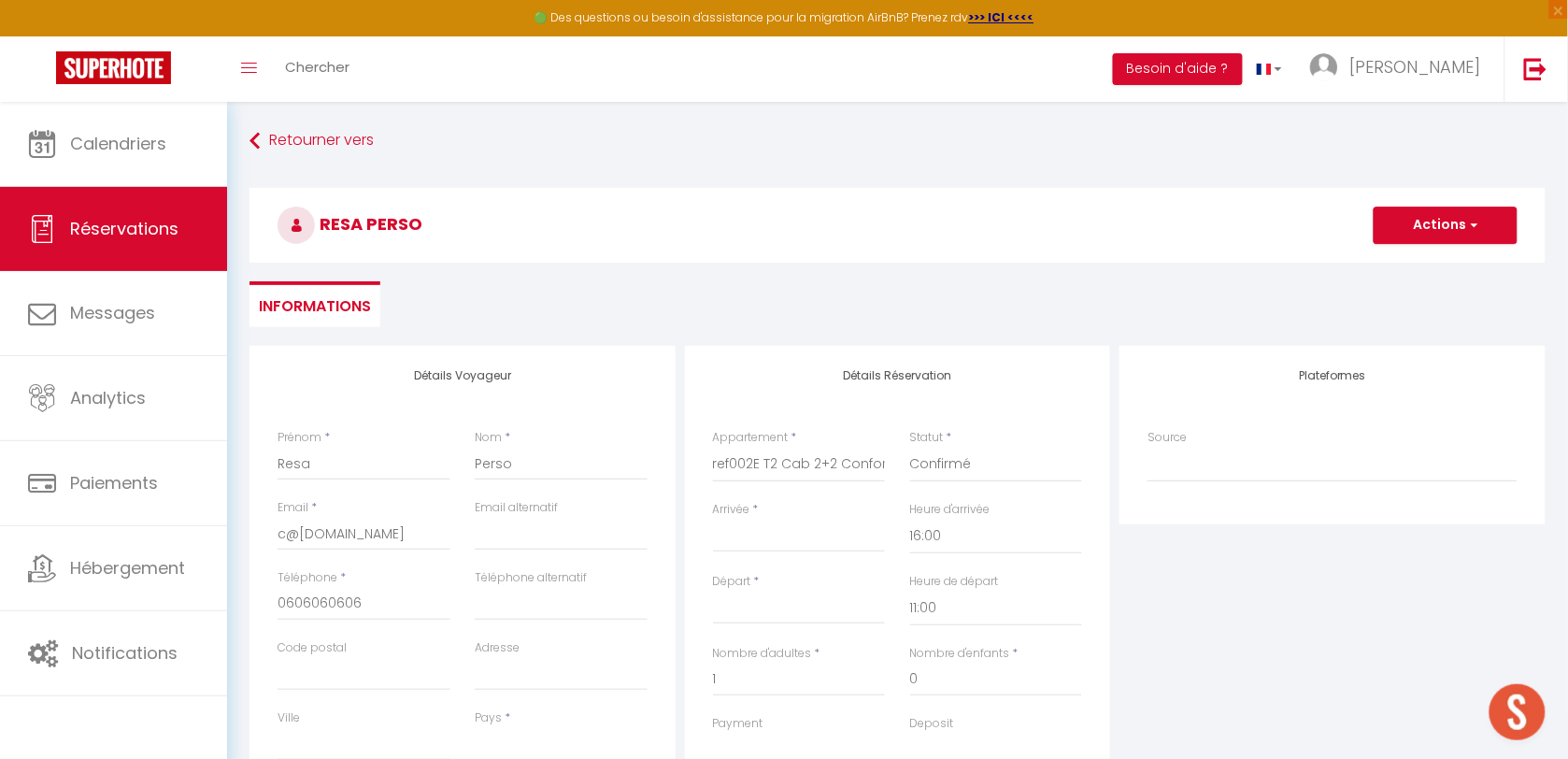
click at [774, 545] on input "Arrivée" at bounding box center [799, 537] width 173 height 24
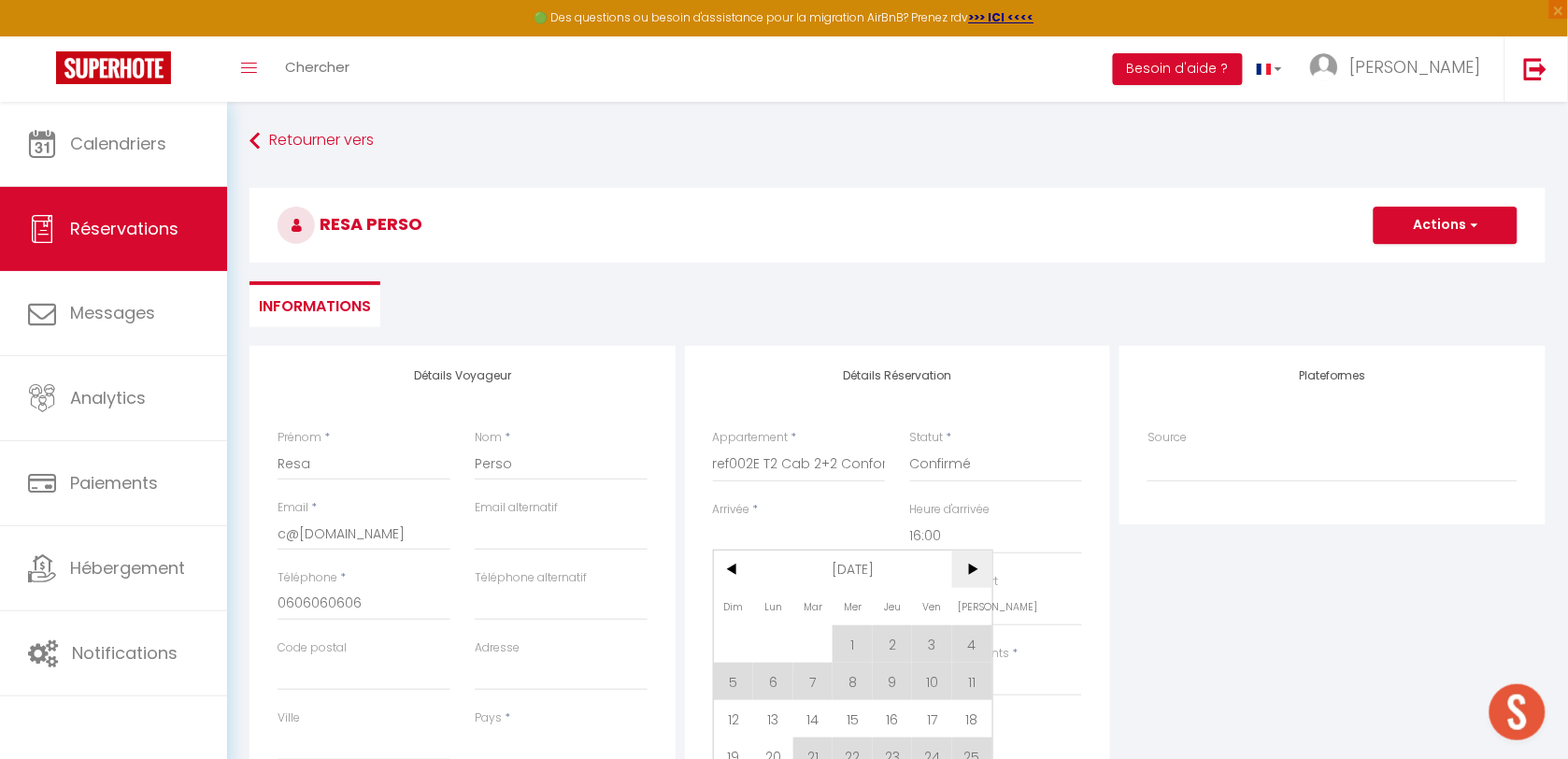
click at [966, 572] on span ">" at bounding box center [972, 569] width 40 height 37
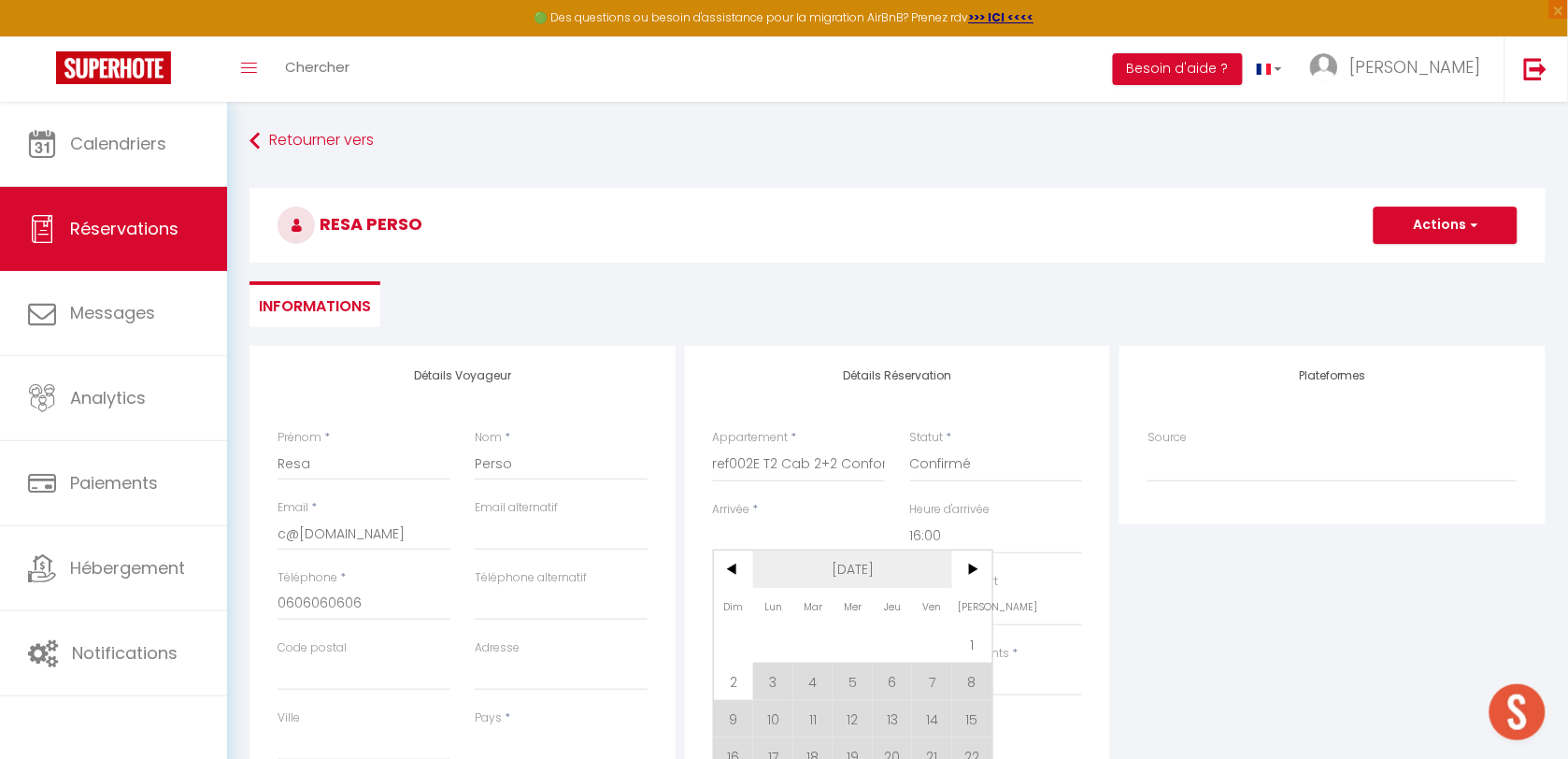
scroll to position [117, 0]
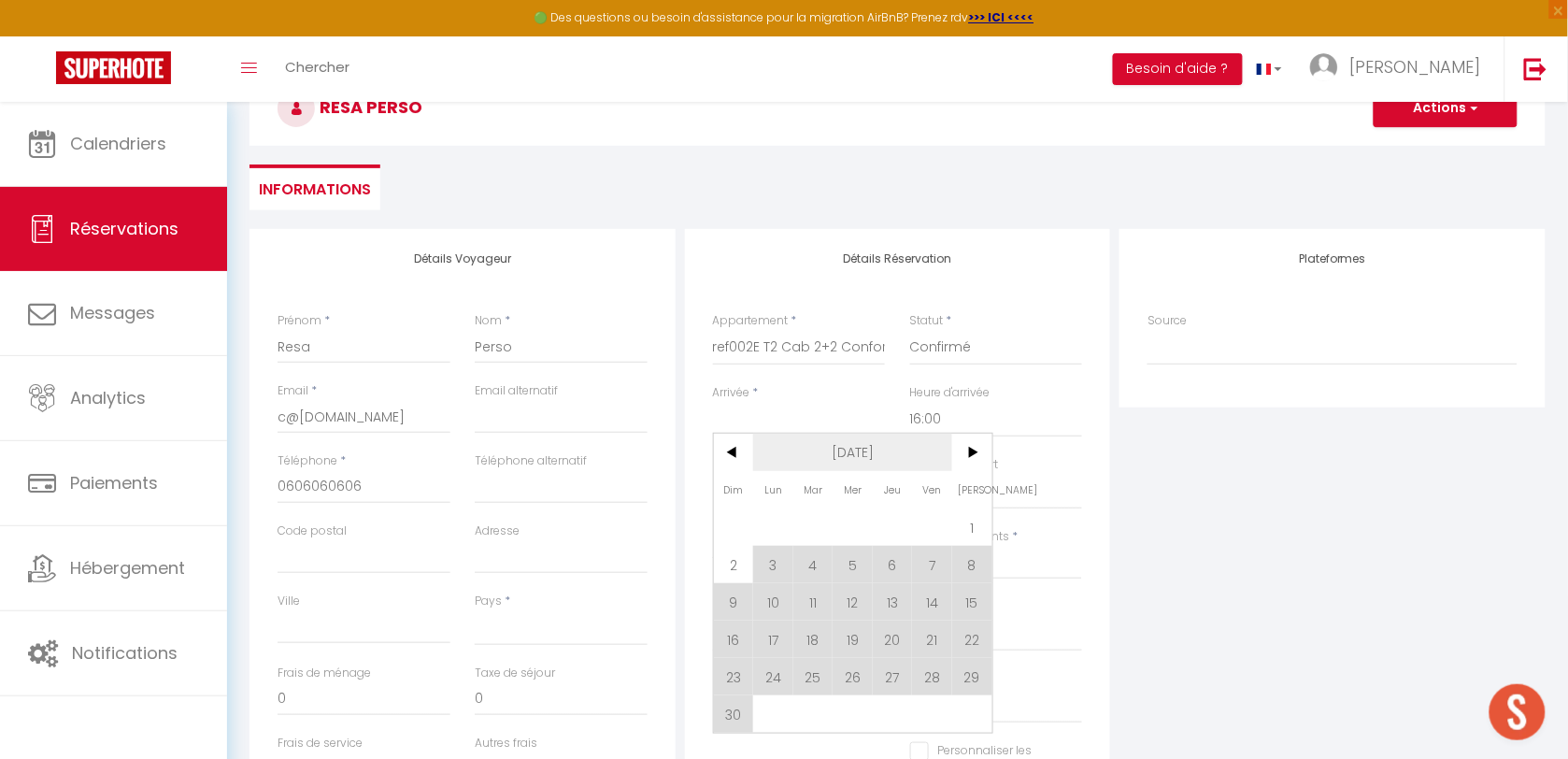
click at [865, 459] on span "[DATE]" at bounding box center [853, 452] width 199 height 37
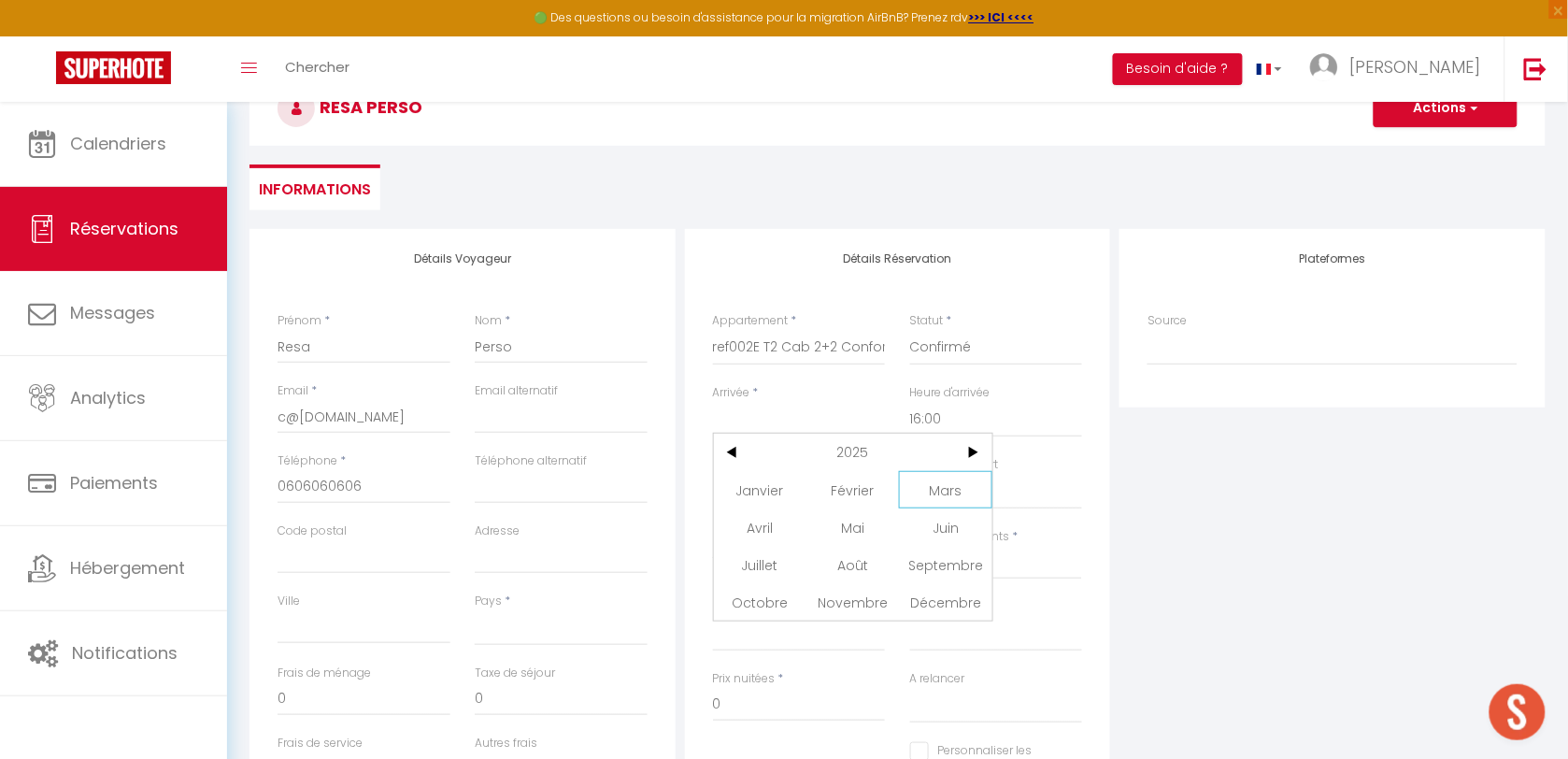
click at [937, 487] on span "Mars" at bounding box center [945, 490] width 93 height 37
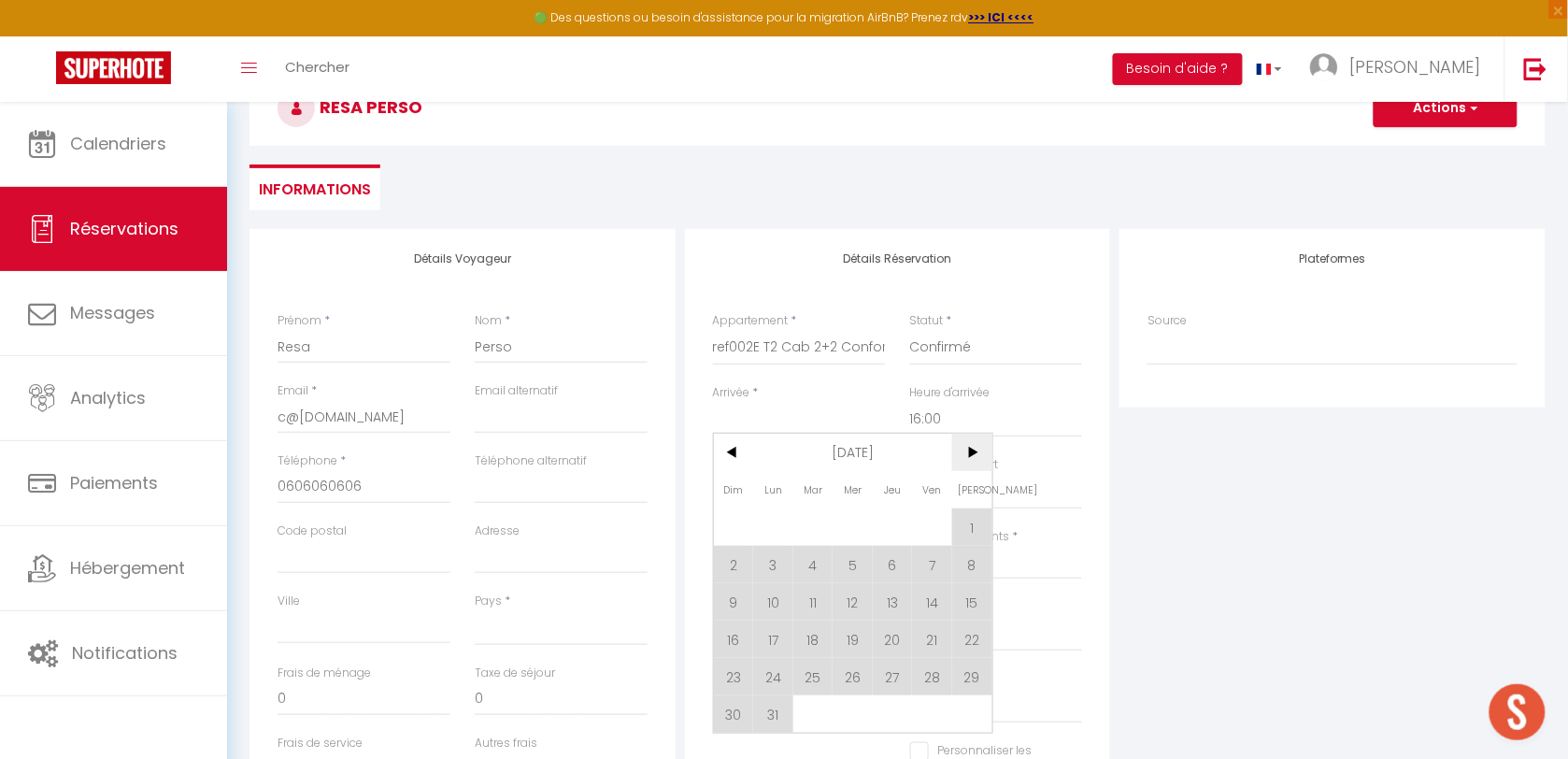
click at [963, 451] on span ">" at bounding box center [972, 452] width 40 height 37
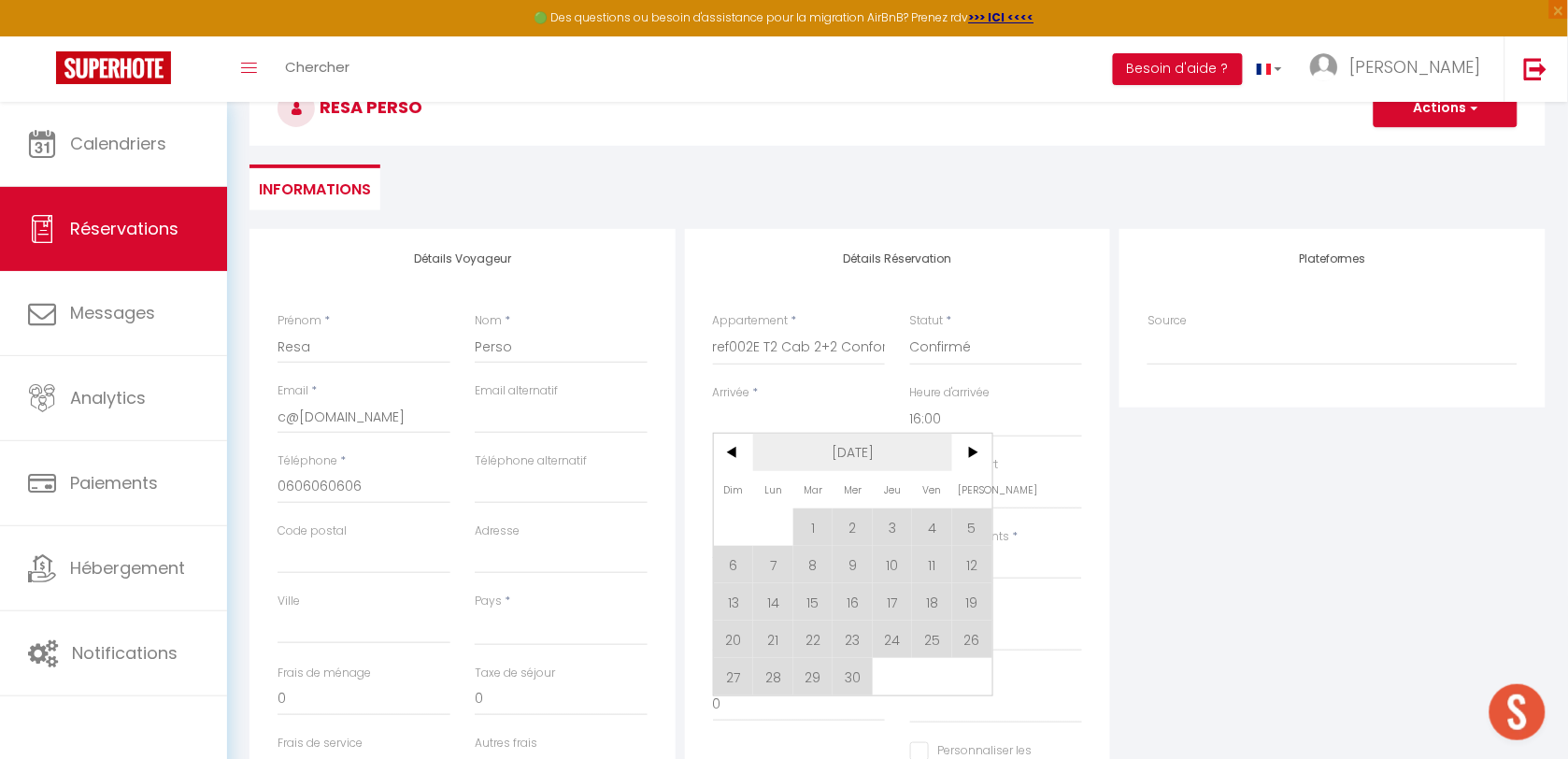
click at [874, 459] on span "[DATE]" at bounding box center [853, 452] width 199 height 37
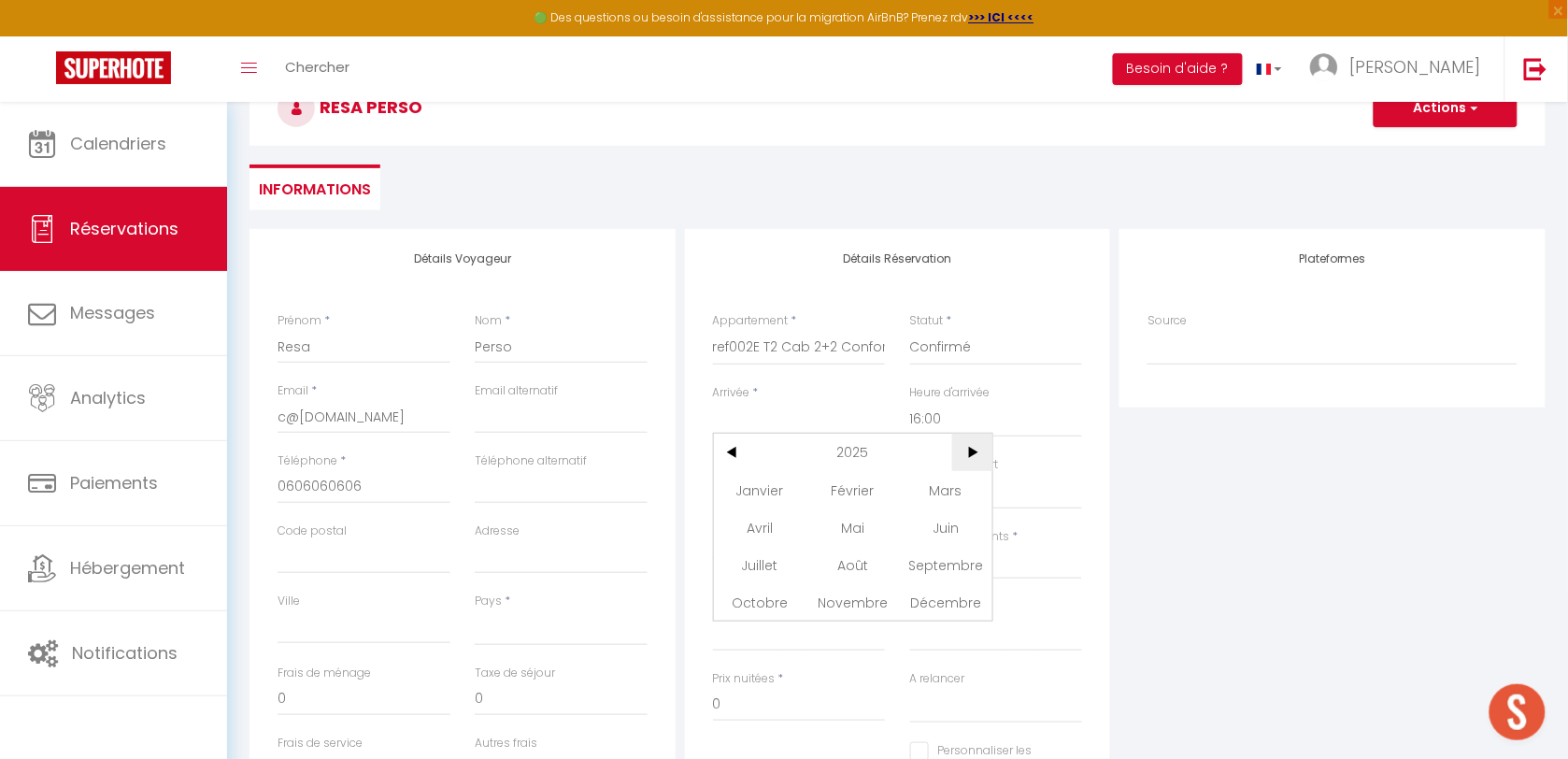
click at [969, 456] on span ">" at bounding box center [972, 452] width 40 height 37
click at [937, 496] on span "Mars" at bounding box center [945, 490] width 93 height 37
click at [741, 526] on span "1" at bounding box center [734, 527] width 40 height 37
click at [751, 503] on input "Lun 02 Mars 2026" at bounding box center [799, 493] width 173 height 24
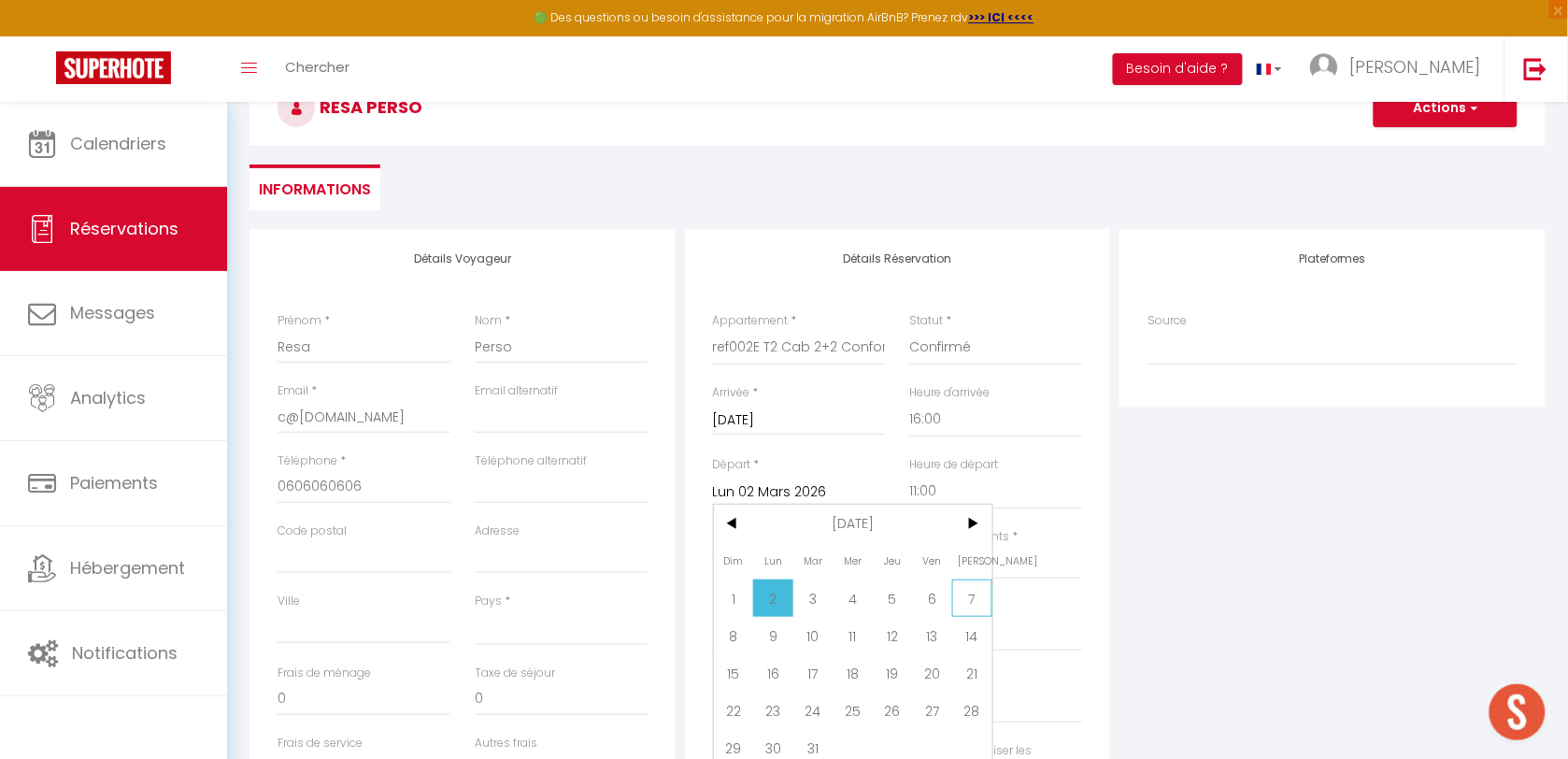
click at [959, 603] on span "7" at bounding box center [972, 598] width 40 height 37
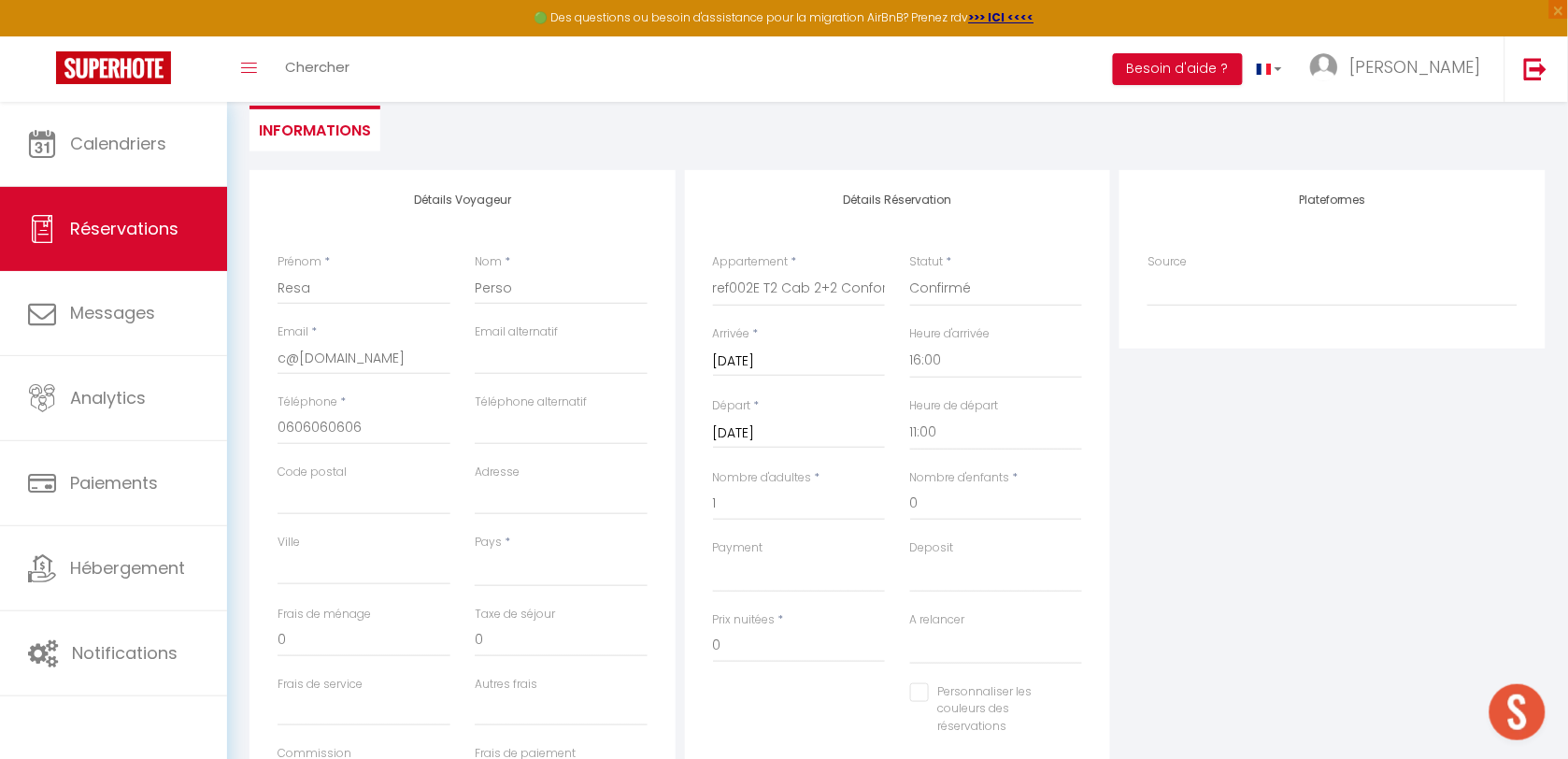
scroll to position [234, 0]
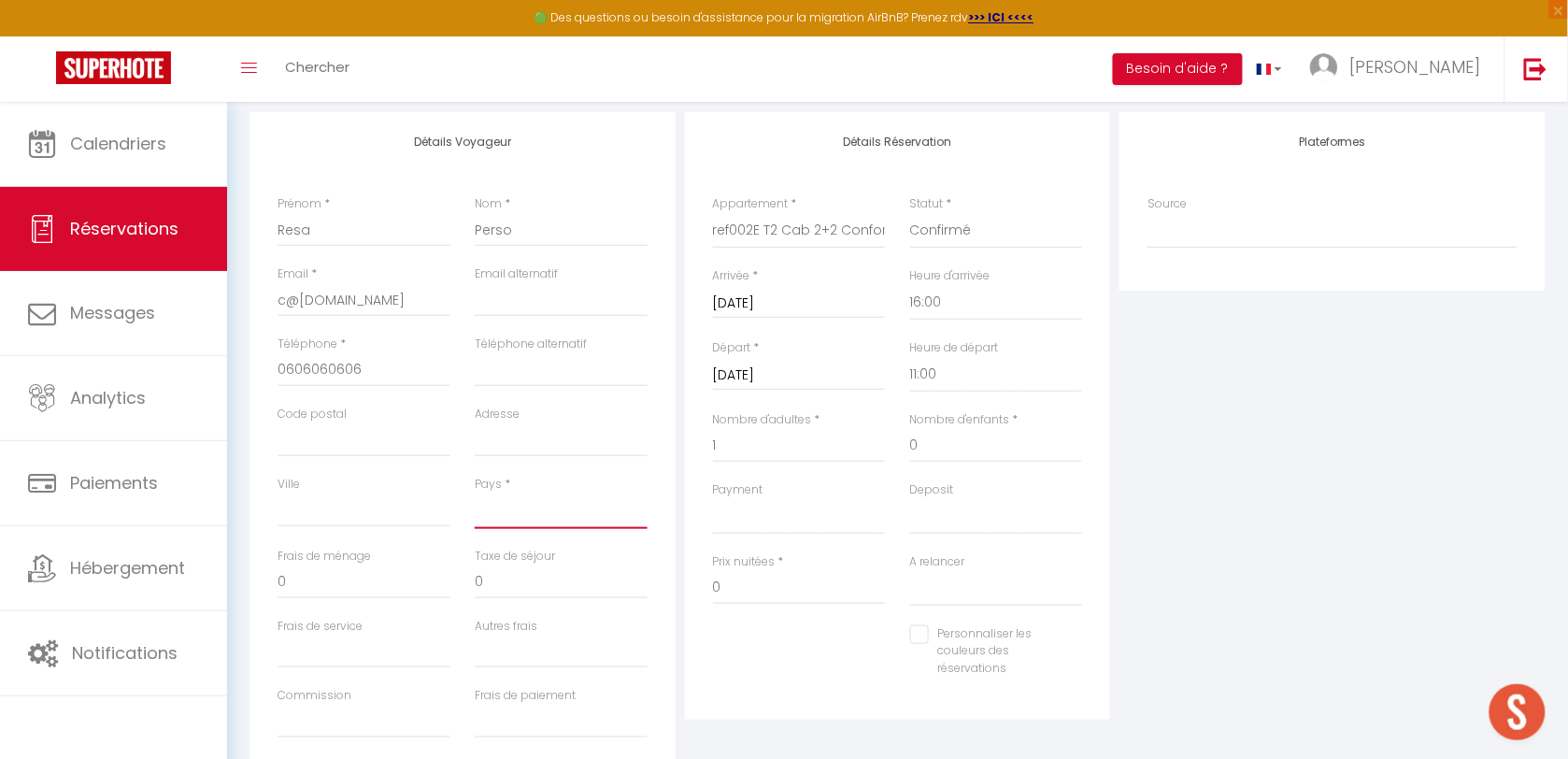
click at [536, 516] on select "[GEOGRAPHIC_DATA] [GEOGRAPHIC_DATA] [GEOGRAPHIC_DATA] [GEOGRAPHIC_DATA] [GEOGRA…" at bounding box center [561, 511] width 173 height 36
click at [475, 494] on select "[GEOGRAPHIC_DATA] [GEOGRAPHIC_DATA] [GEOGRAPHIC_DATA] [GEOGRAPHIC_DATA] [GEOGRA…" at bounding box center [561, 511] width 173 height 36
click at [1217, 528] on div "Plateformes Source Direct [DOMAIN_NAME] [DOMAIN_NAME] Chalet montagne Expedia G…" at bounding box center [1333, 446] width 436 height 668
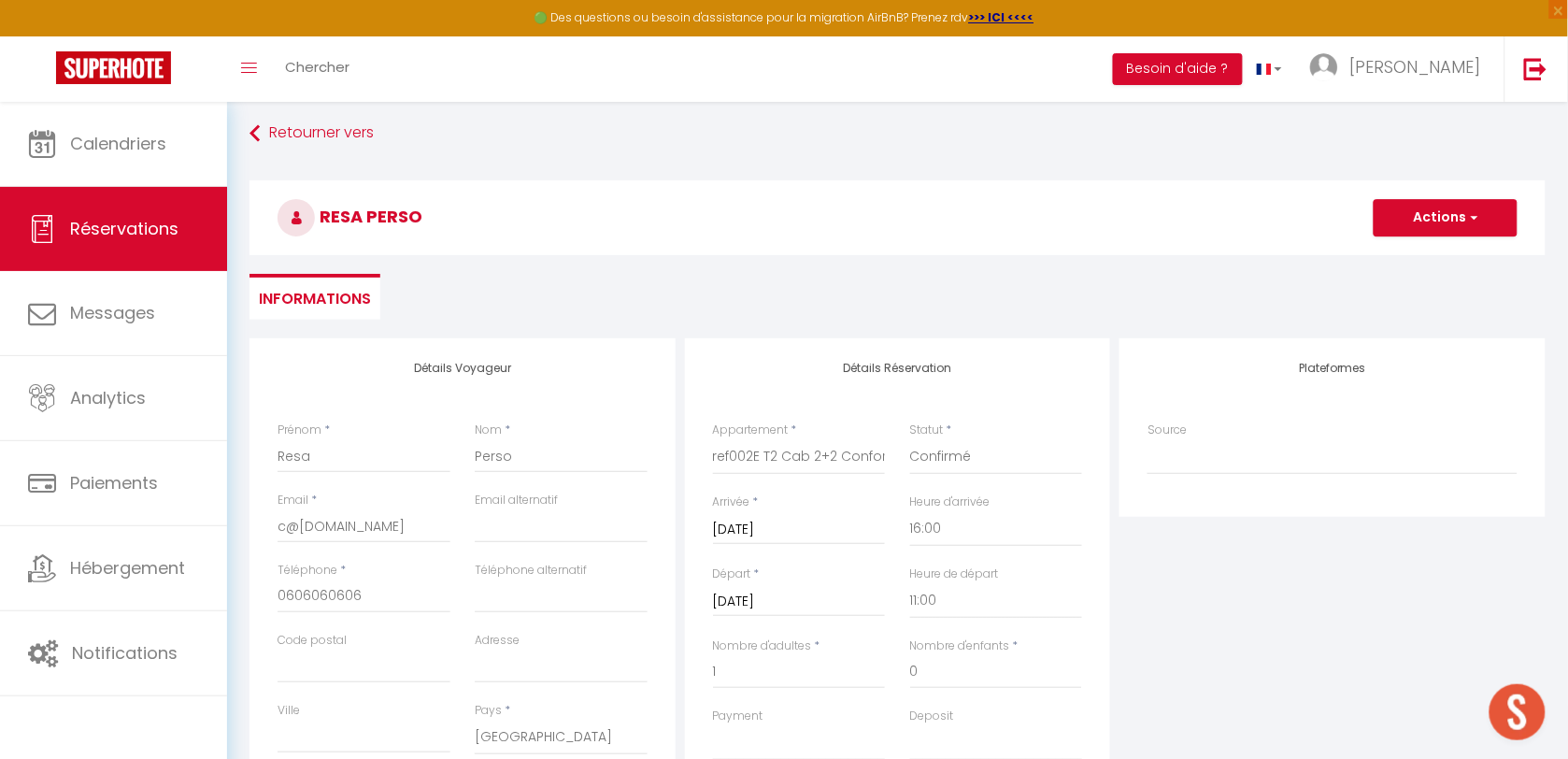
scroll to position [0, 0]
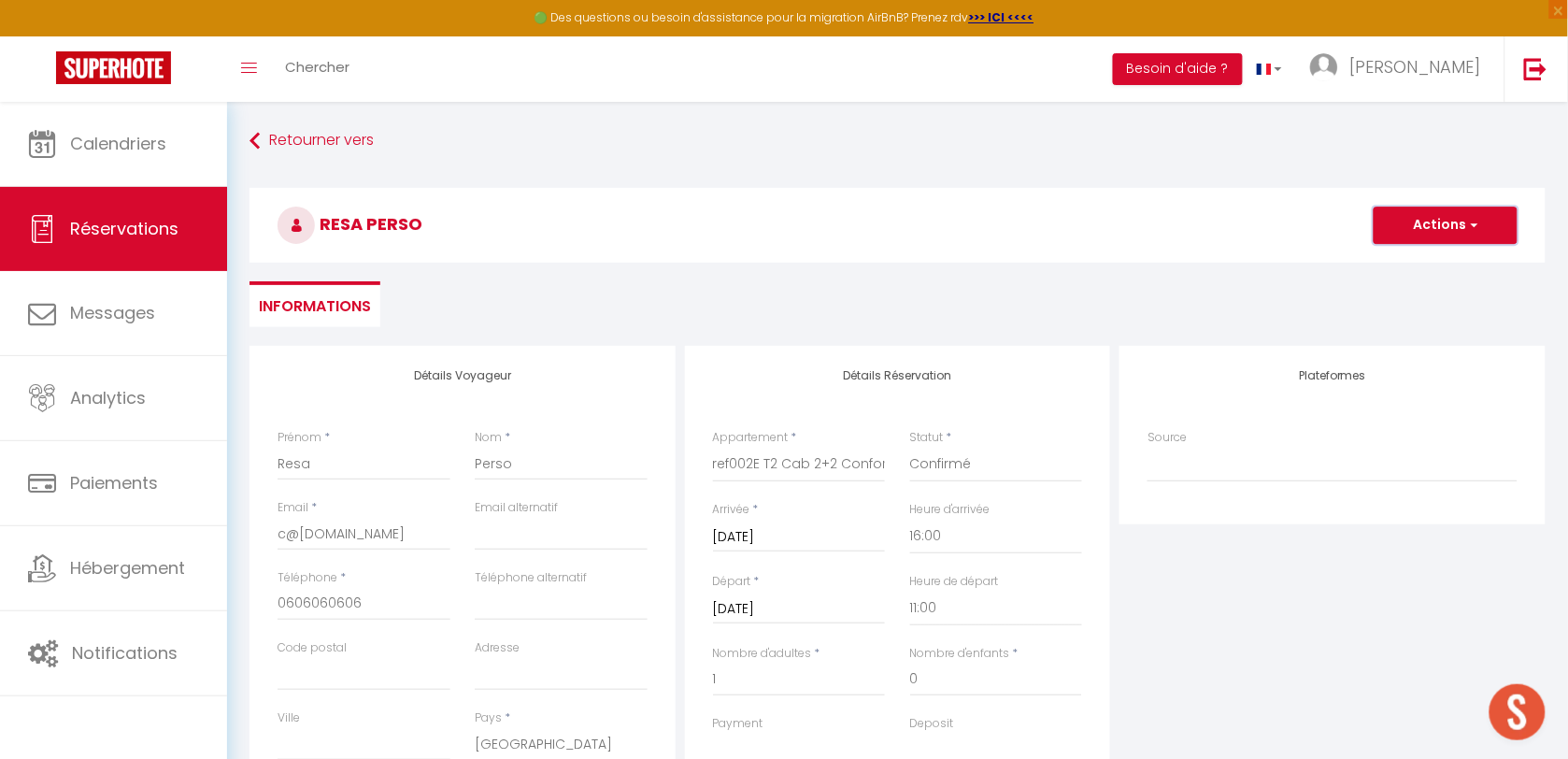
click at [1404, 225] on button "Actions" at bounding box center [1446, 225] width 144 height 37
click at [1404, 263] on link "Enregistrer" at bounding box center [1427, 266] width 148 height 24
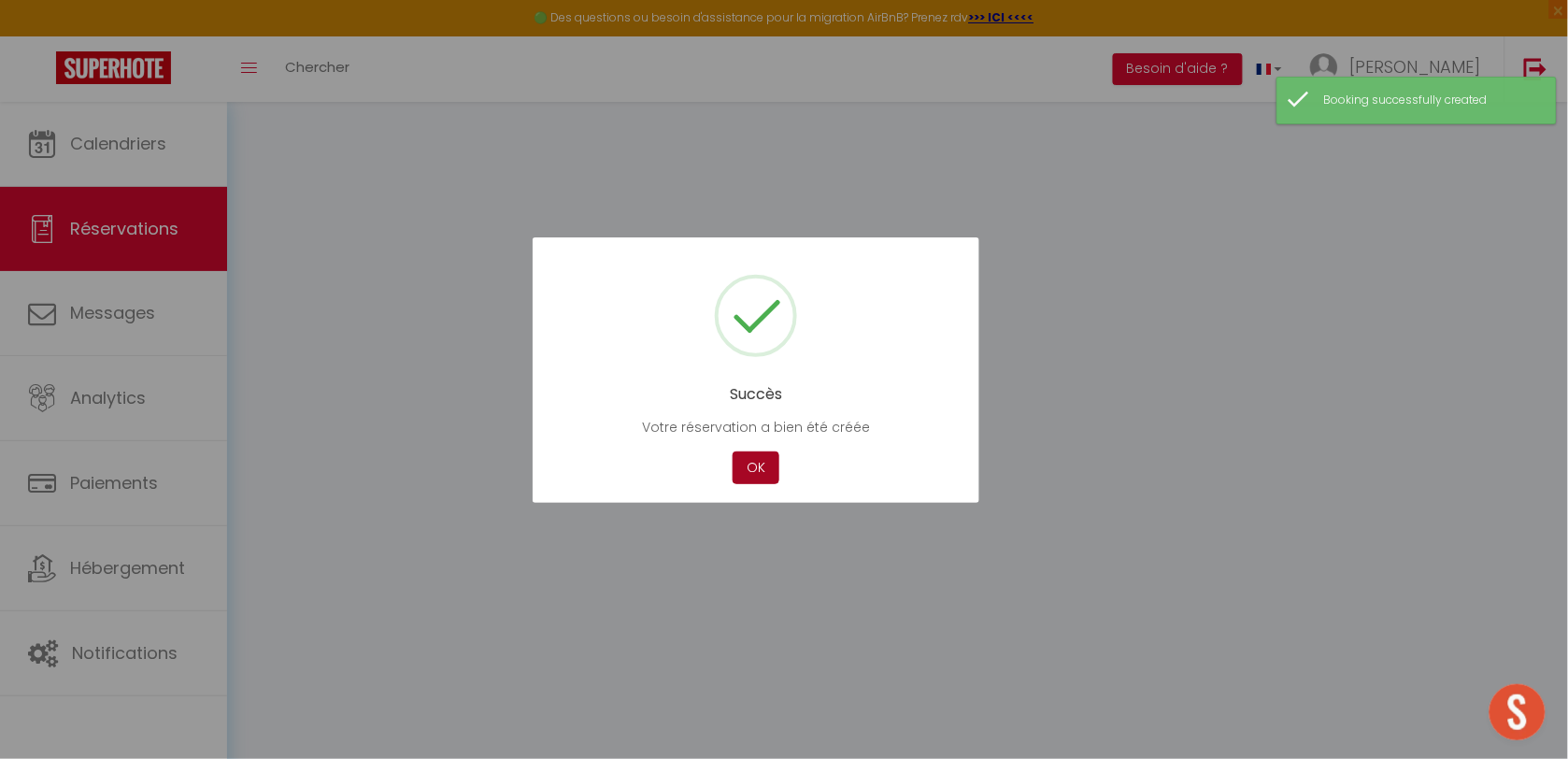
click at [745, 465] on button "OK" at bounding box center [756, 467] width 47 height 33
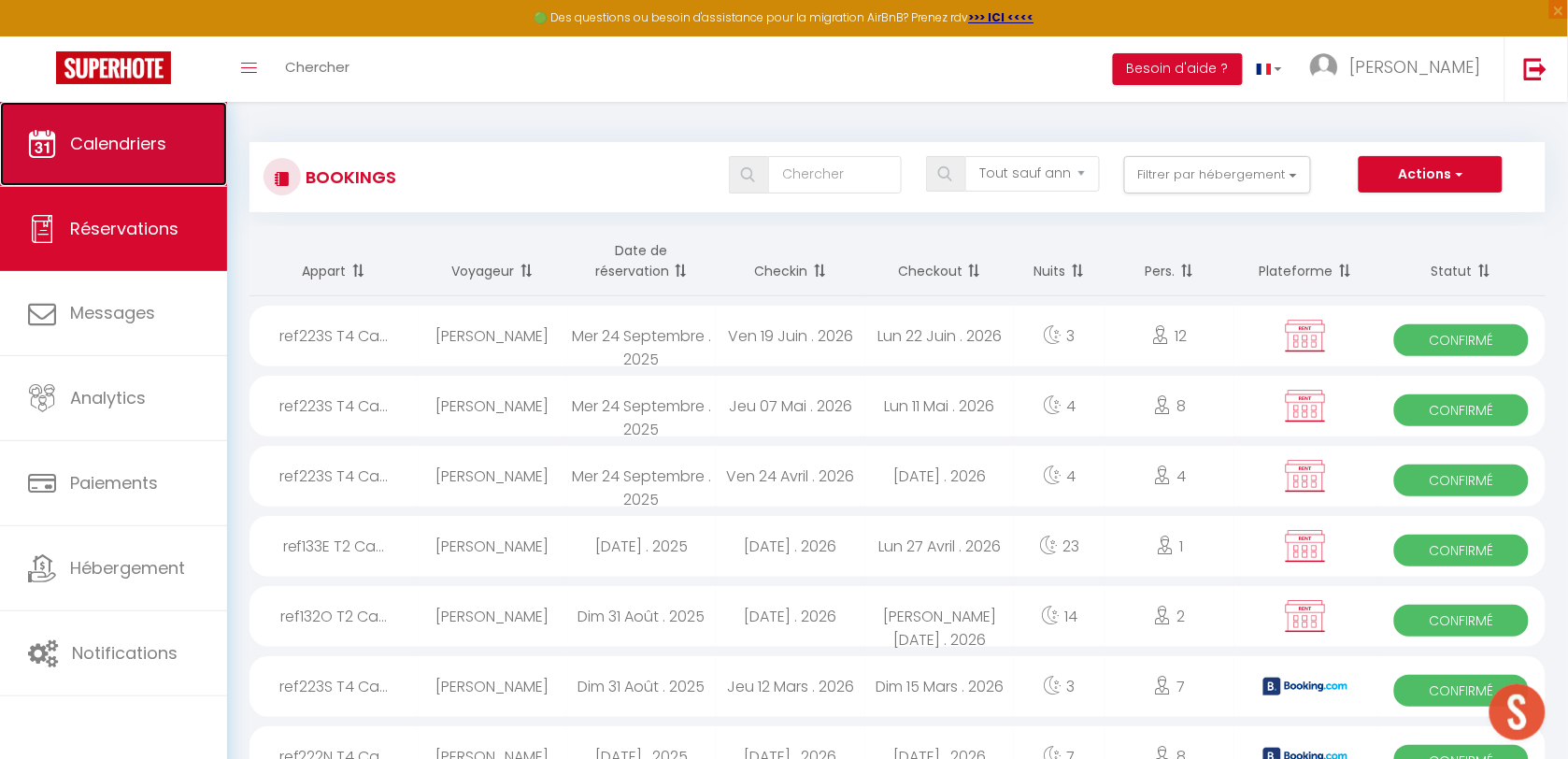
click at [147, 151] on span "Calendriers" at bounding box center [118, 143] width 96 height 23
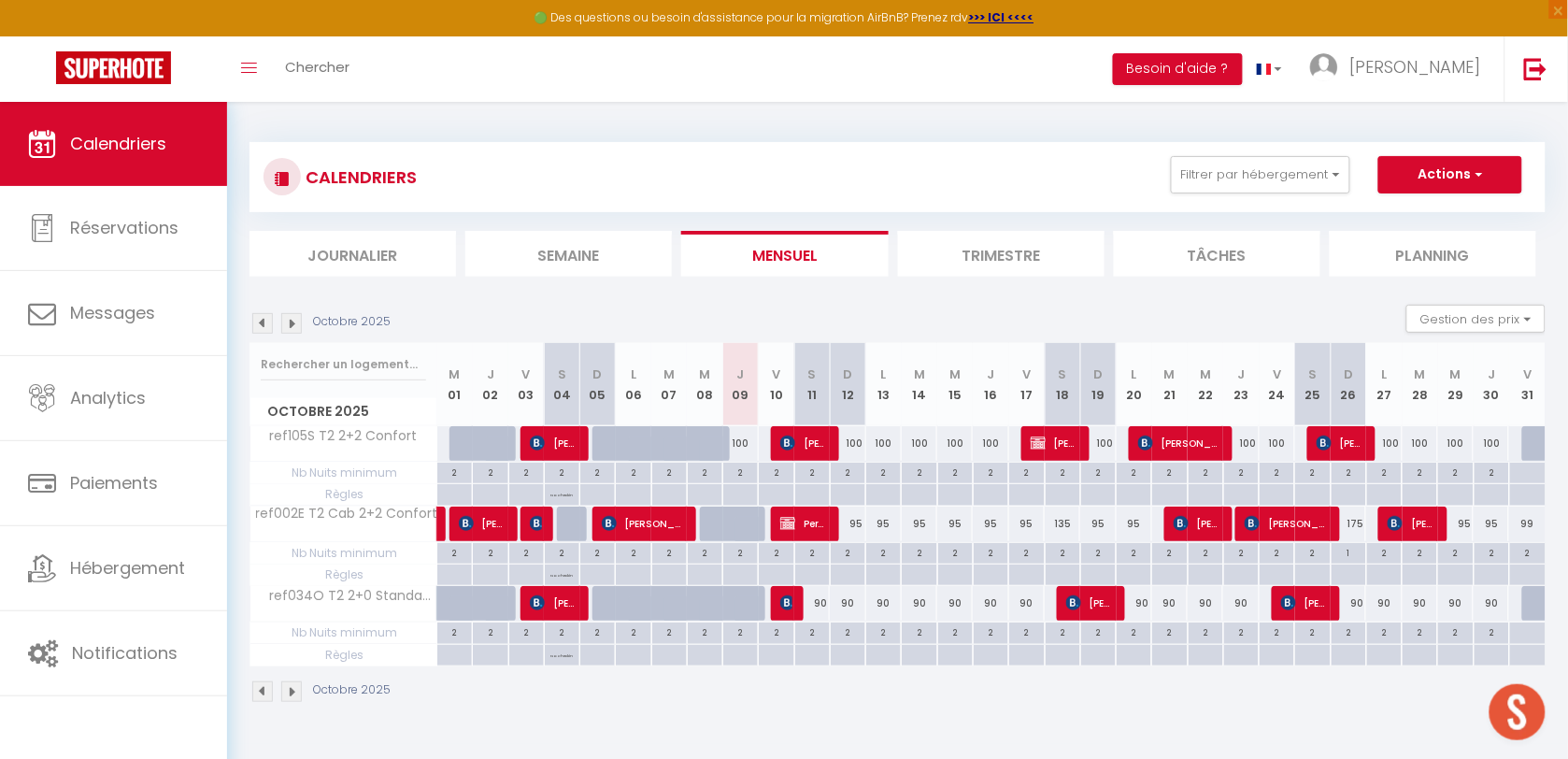
click at [306, 328] on div "Octobre 2025" at bounding box center [323, 323] width 147 height 21
click at [296, 321] on img at bounding box center [292, 323] width 21 height 21
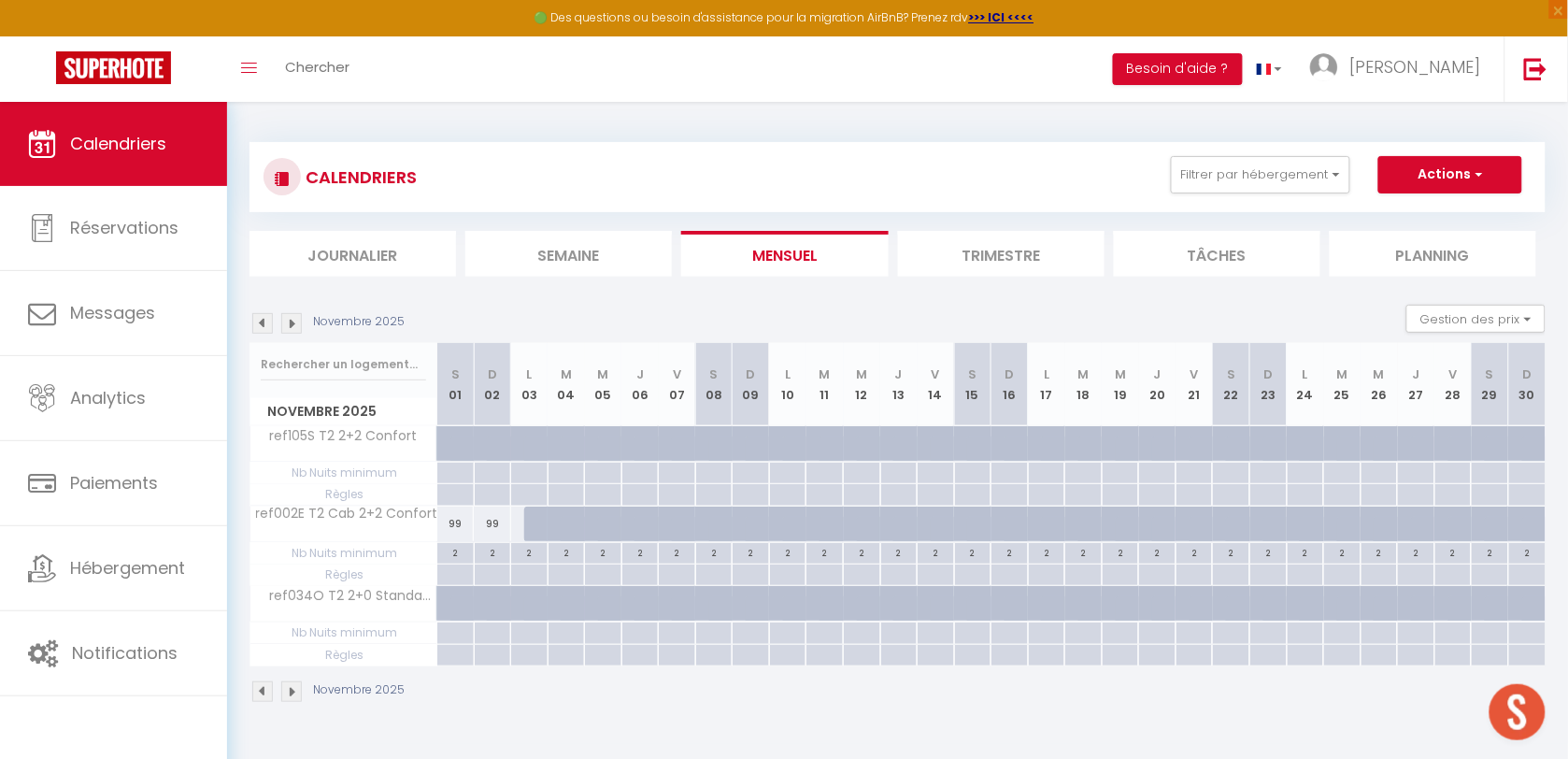
click at [296, 324] on img at bounding box center [292, 323] width 21 height 21
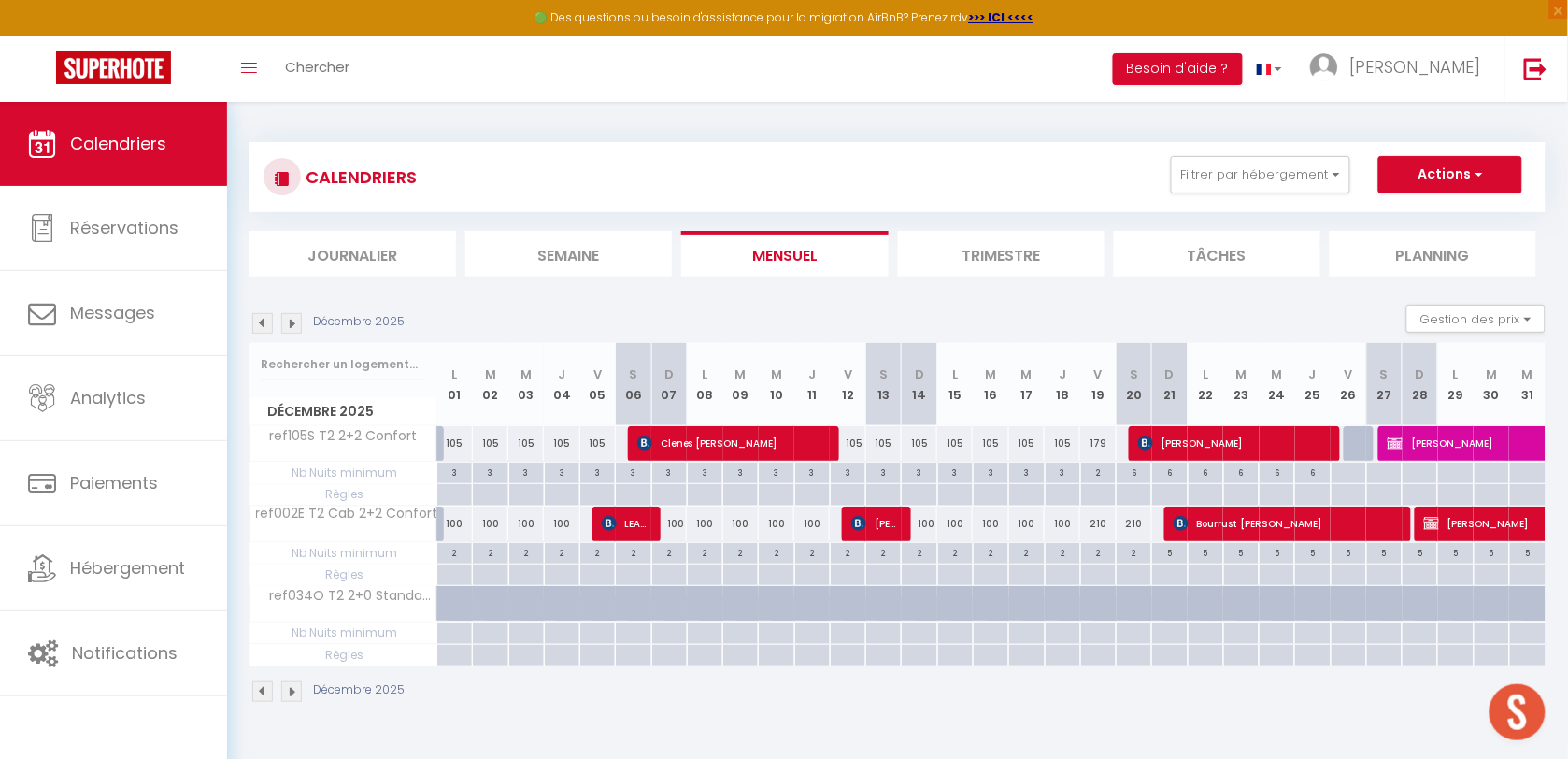
click at [296, 324] on img at bounding box center [292, 323] width 21 height 21
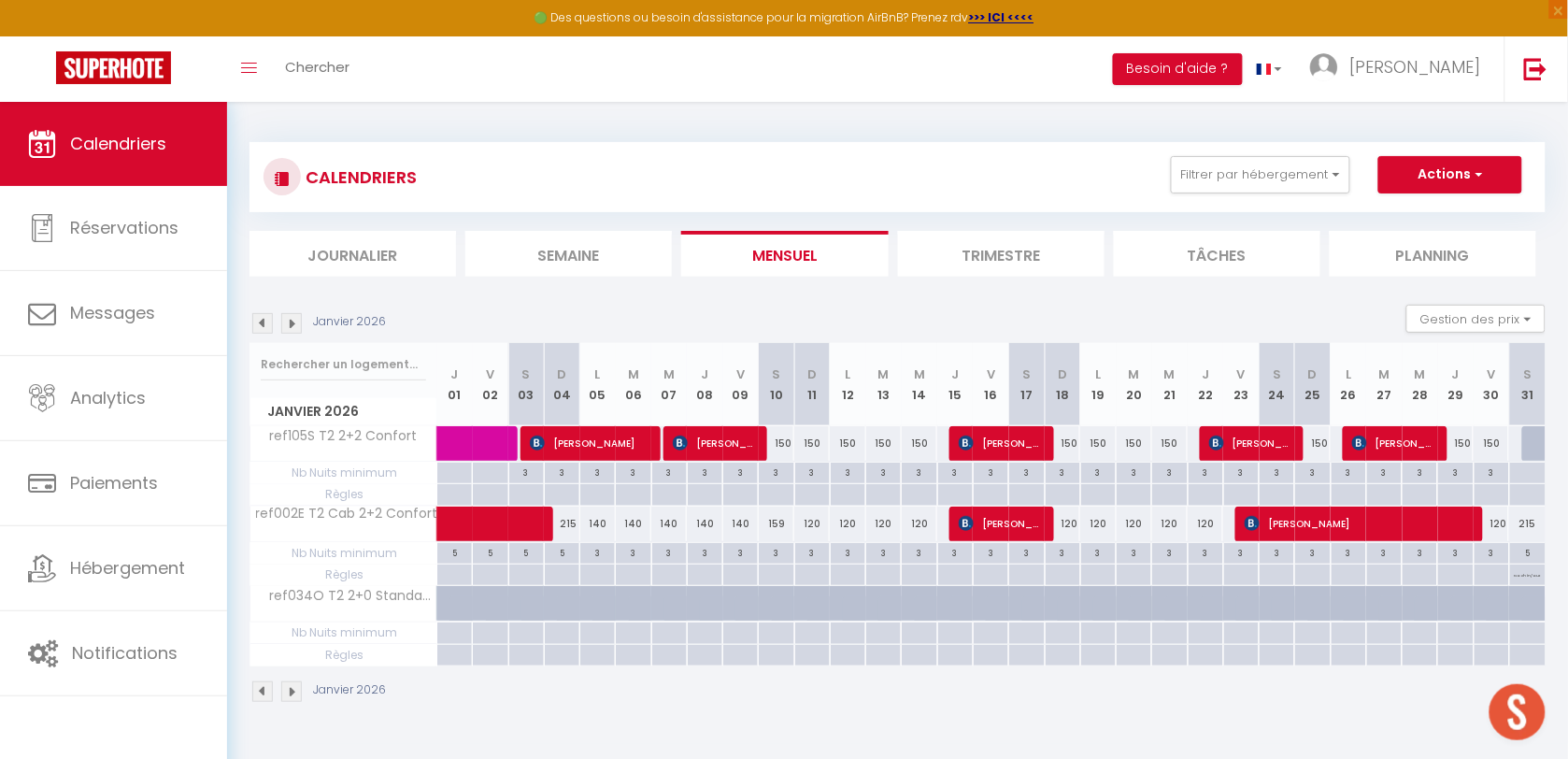
click at [297, 329] on img at bounding box center [292, 323] width 21 height 21
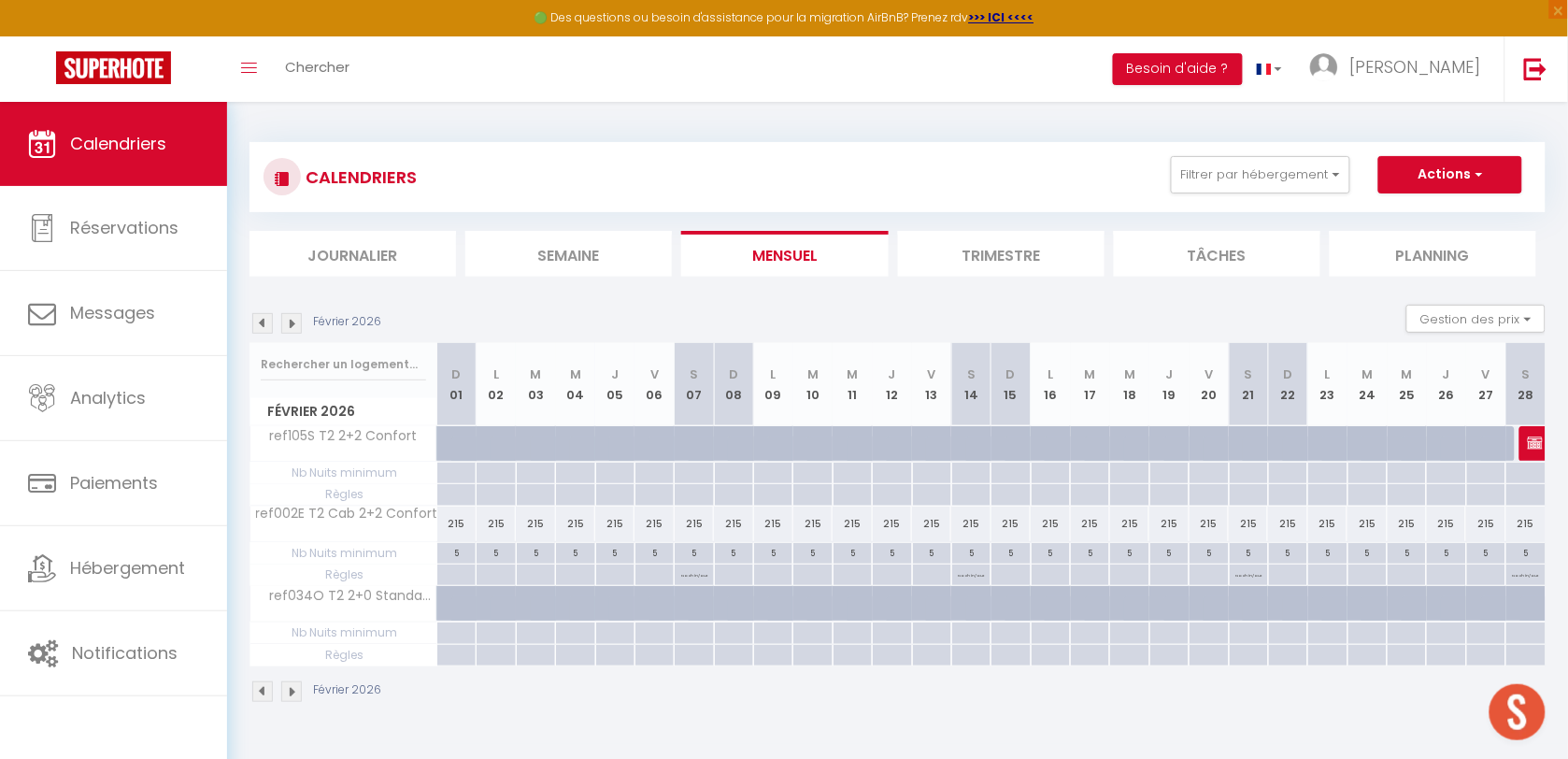
click at [295, 321] on img at bounding box center [292, 323] width 21 height 21
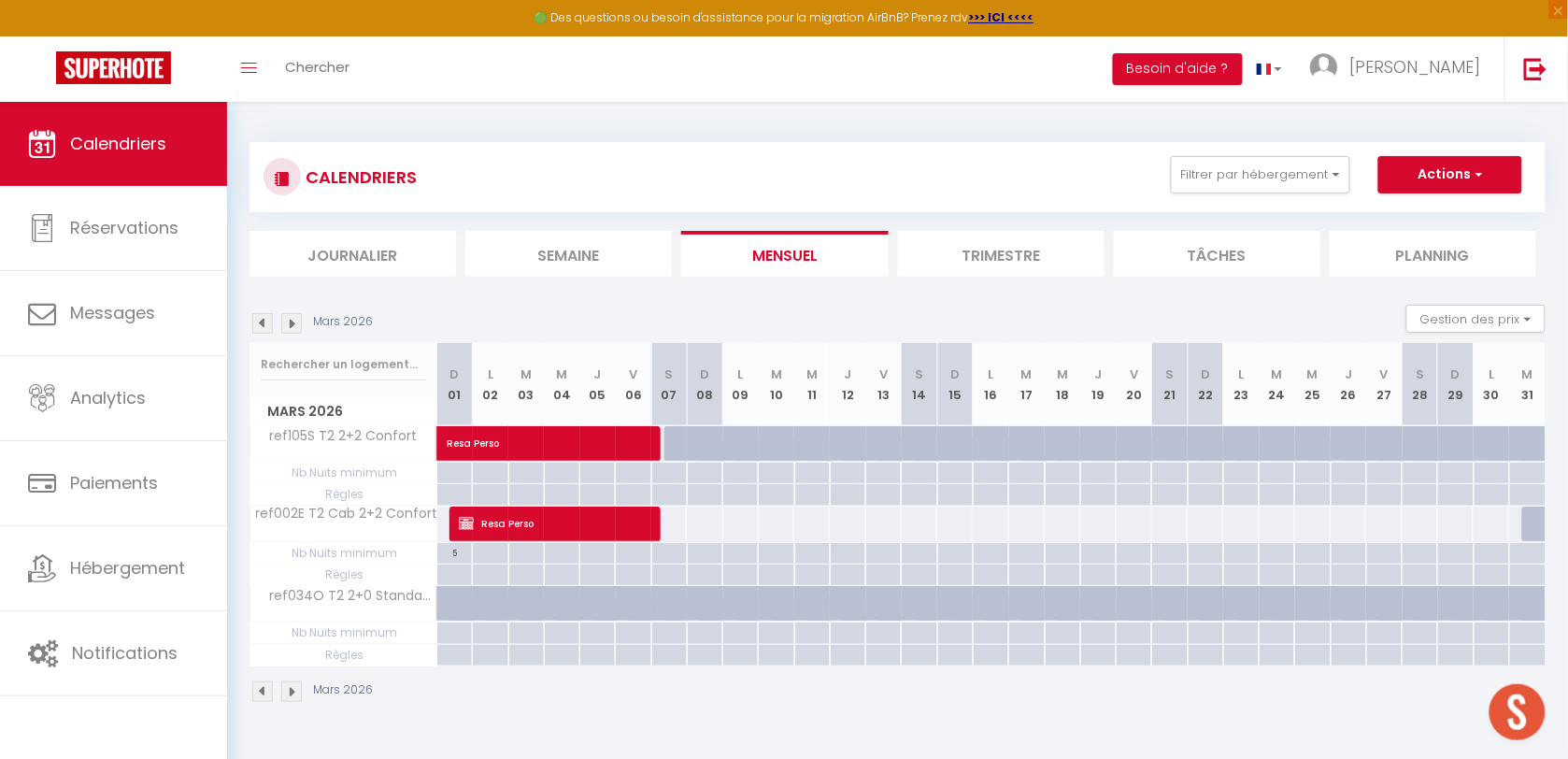
click at [258, 327] on img at bounding box center [263, 323] width 21 height 21
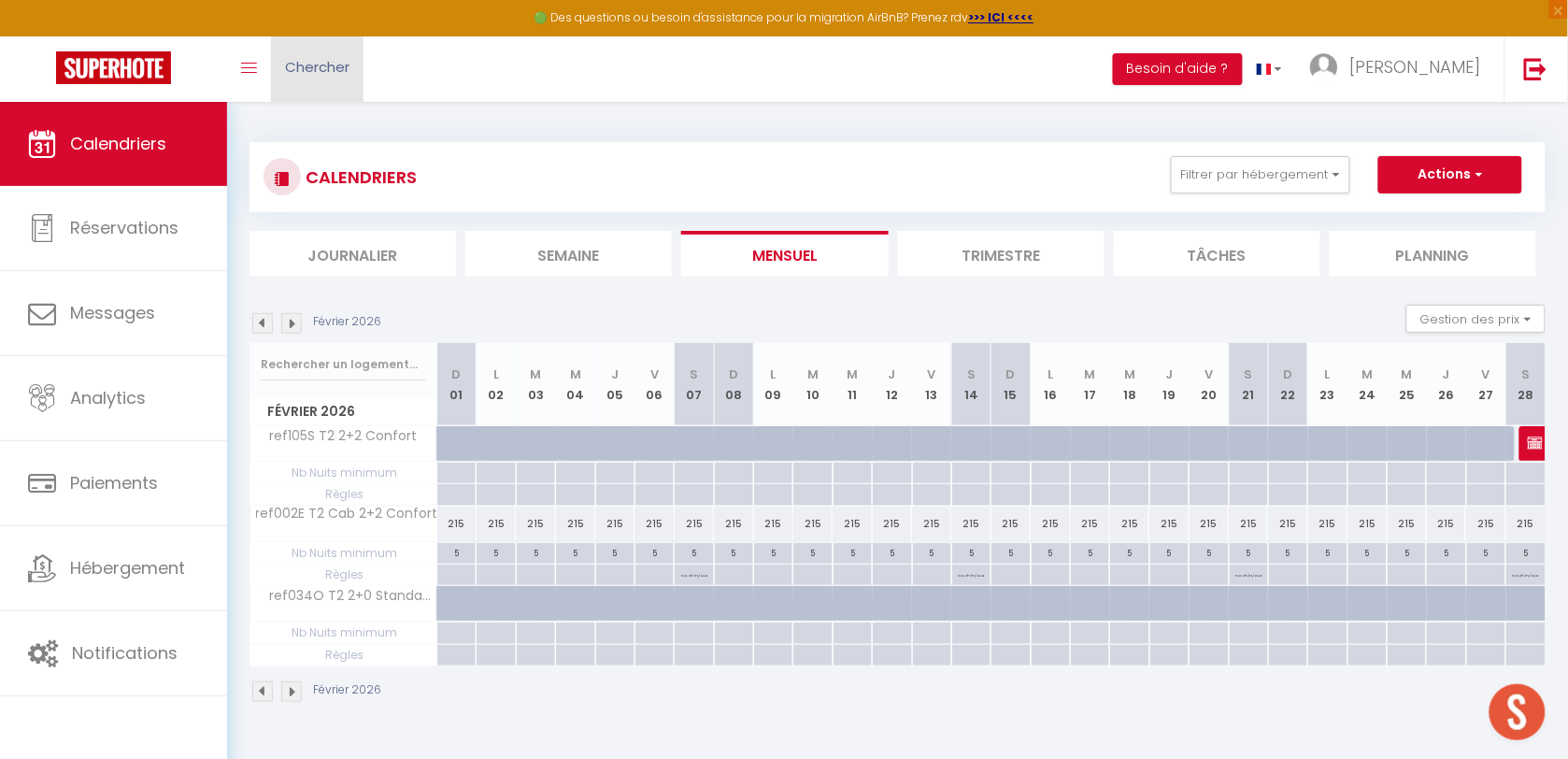
click at [324, 92] on link "Chercher" at bounding box center [317, 69] width 93 height 65
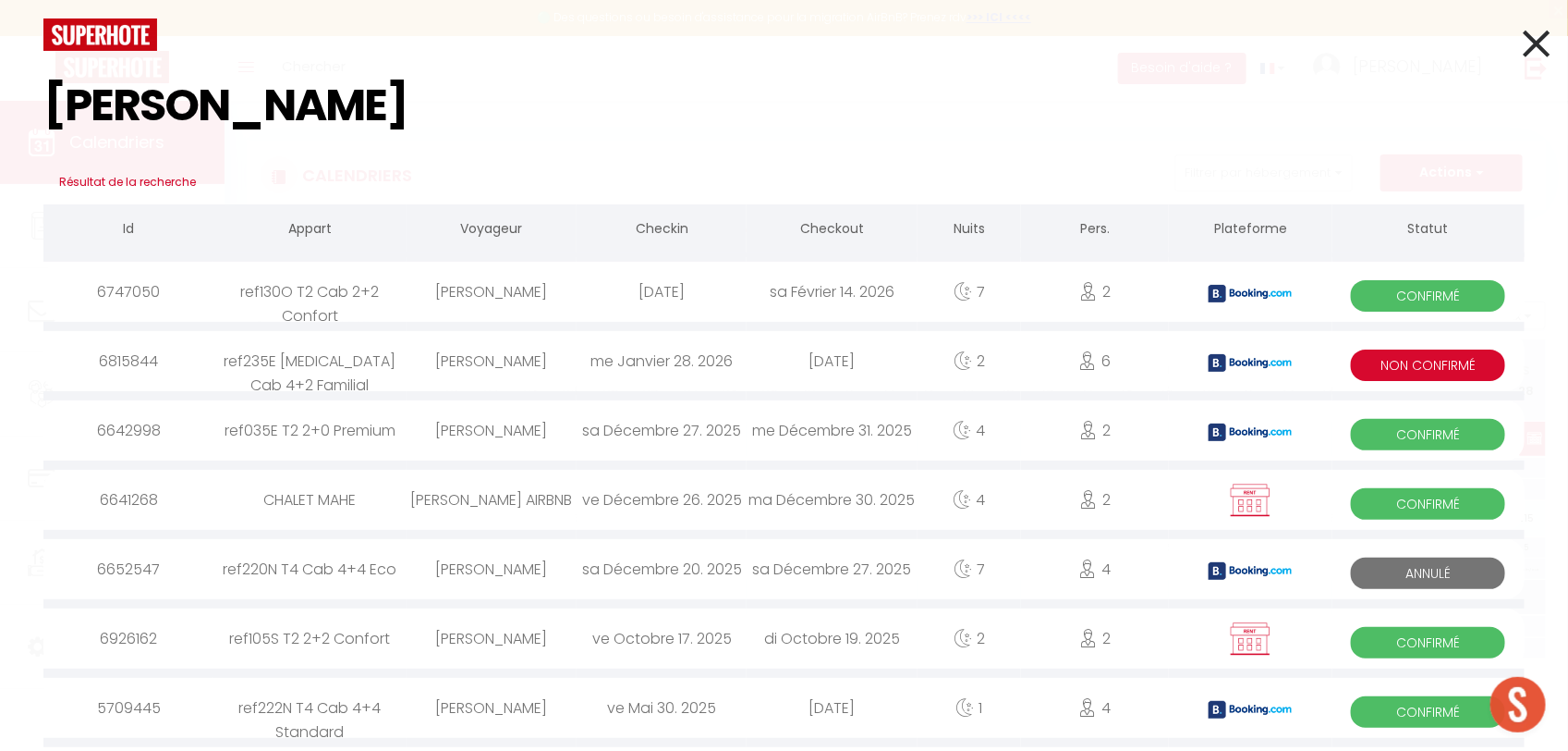
click at [1523, 57] on icon at bounding box center [1536, 43] width 27 height 46
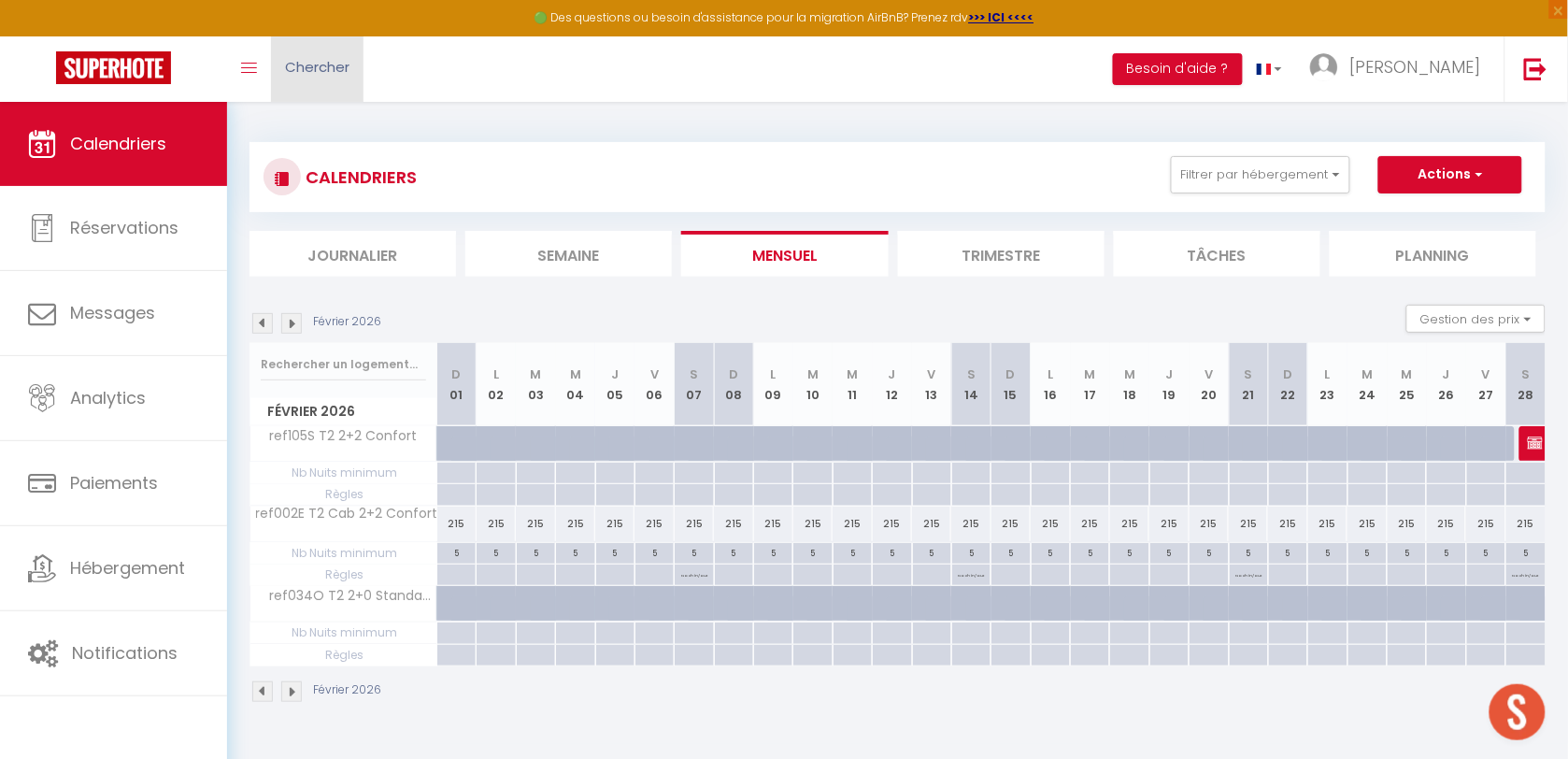
click at [279, 62] on link "Chercher" at bounding box center [317, 69] width 93 height 65
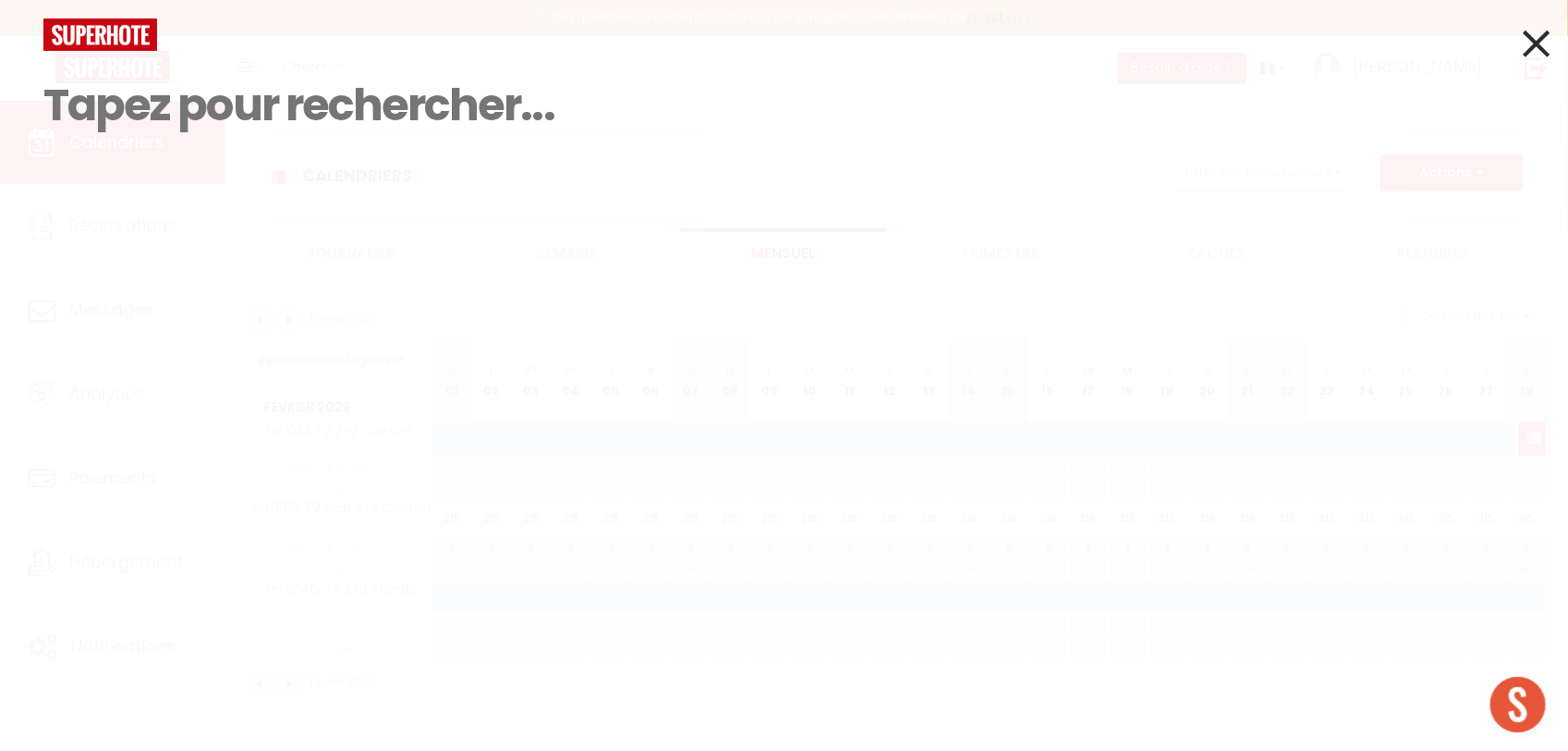
drag, startPoint x: 1540, startPoint y: 44, endPoint x: 1532, endPoint y: 60, distance: 17.9
click at [1539, 44] on icon at bounding box center [1536, 43] width 27 height 46
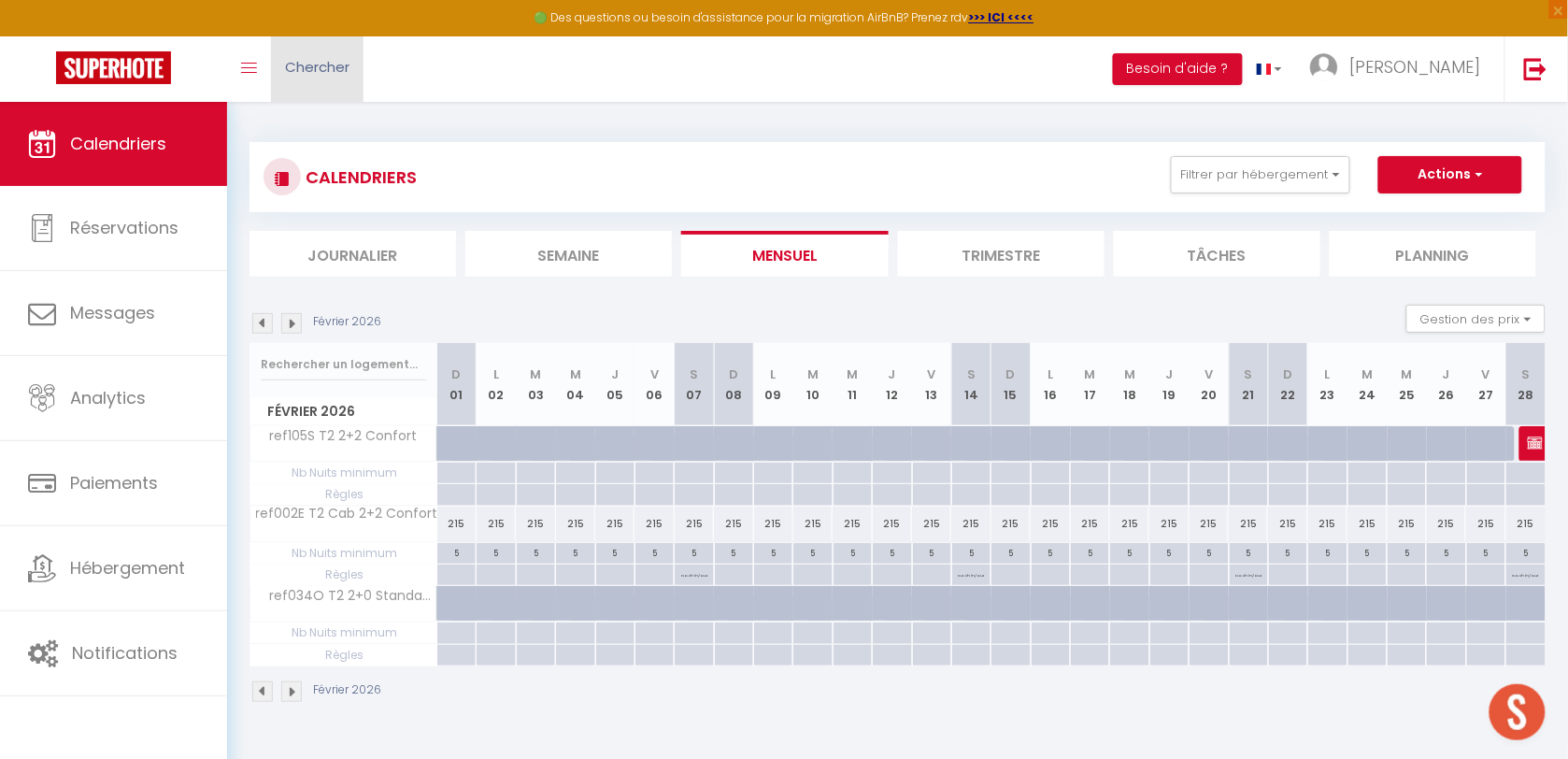
click at [324, 98] on link "Chercher" at bounding box center [317, 69] width 93 height 65
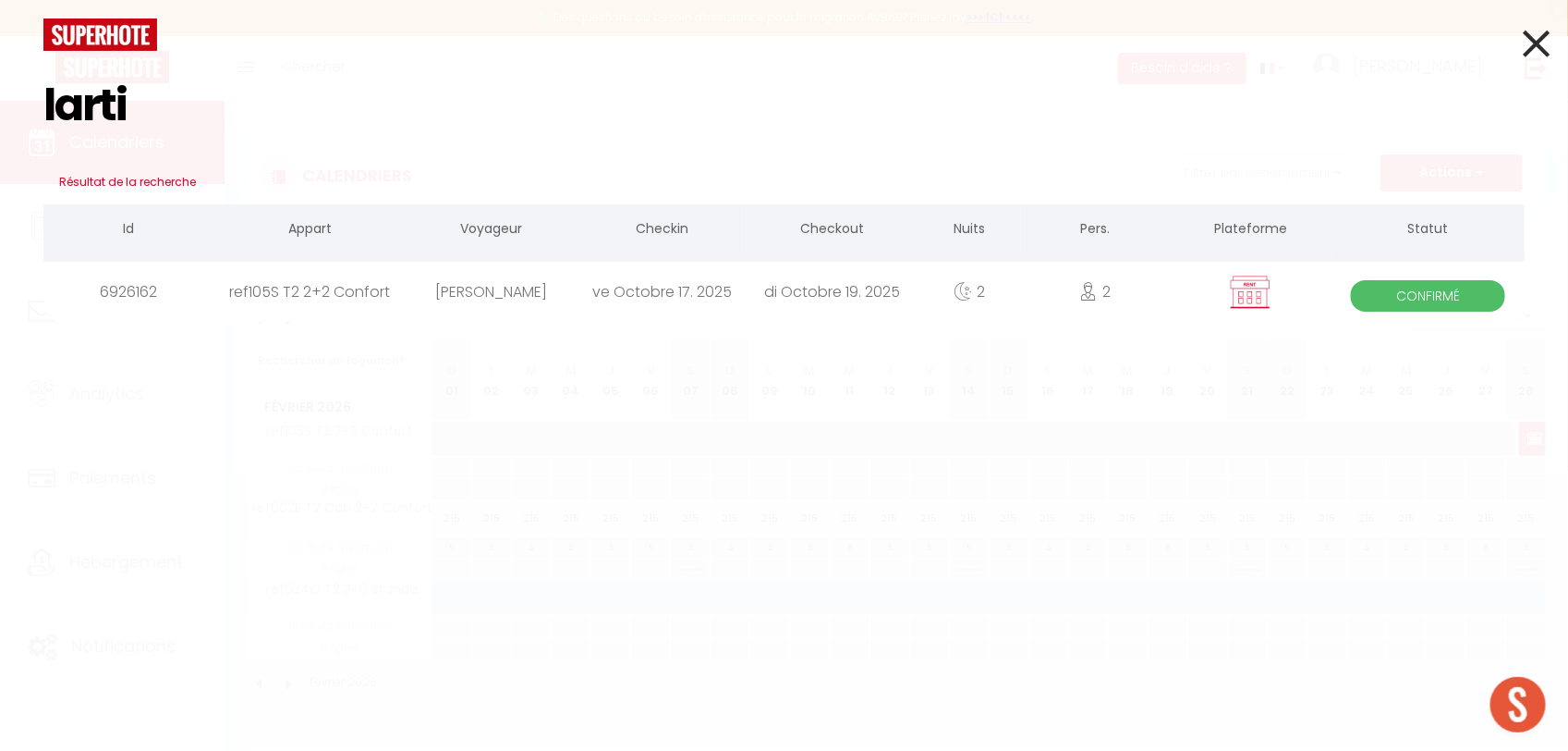
click at [492, 285] on div "[PERSON_NAME]" at bounding box center [492, 291] width 170 height 60
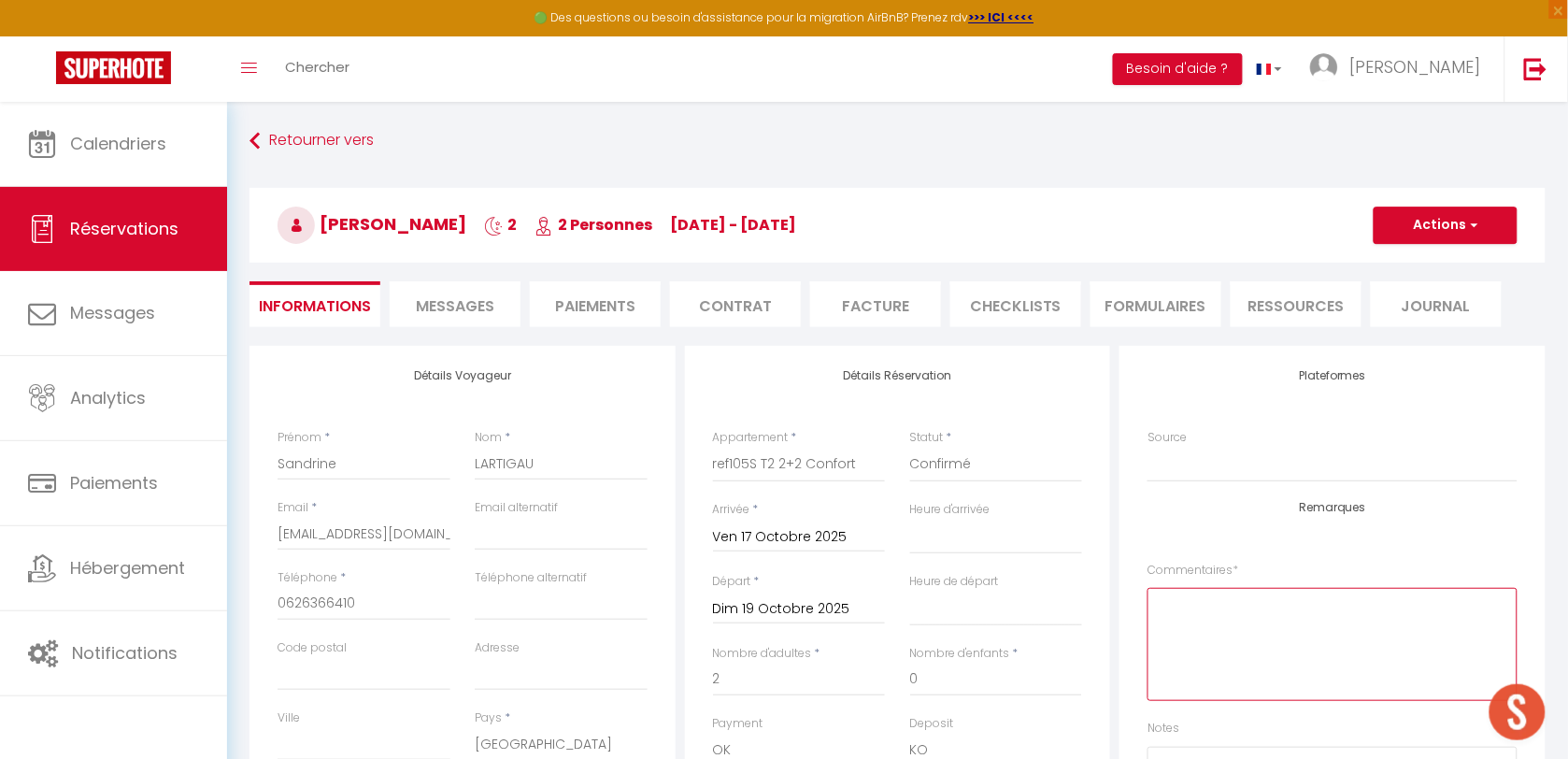
drag, startPoint x: 1233, startPoint y: 637, endPoint x: 1230, endPoint y: 620, distance: 17.3
click at [1233, 638] on textarea at bounding box center [1333, 644] width 370 height 113
click at [1406, 224] on button "Actions" at bounding box center [1446, 225] width 144 height 37
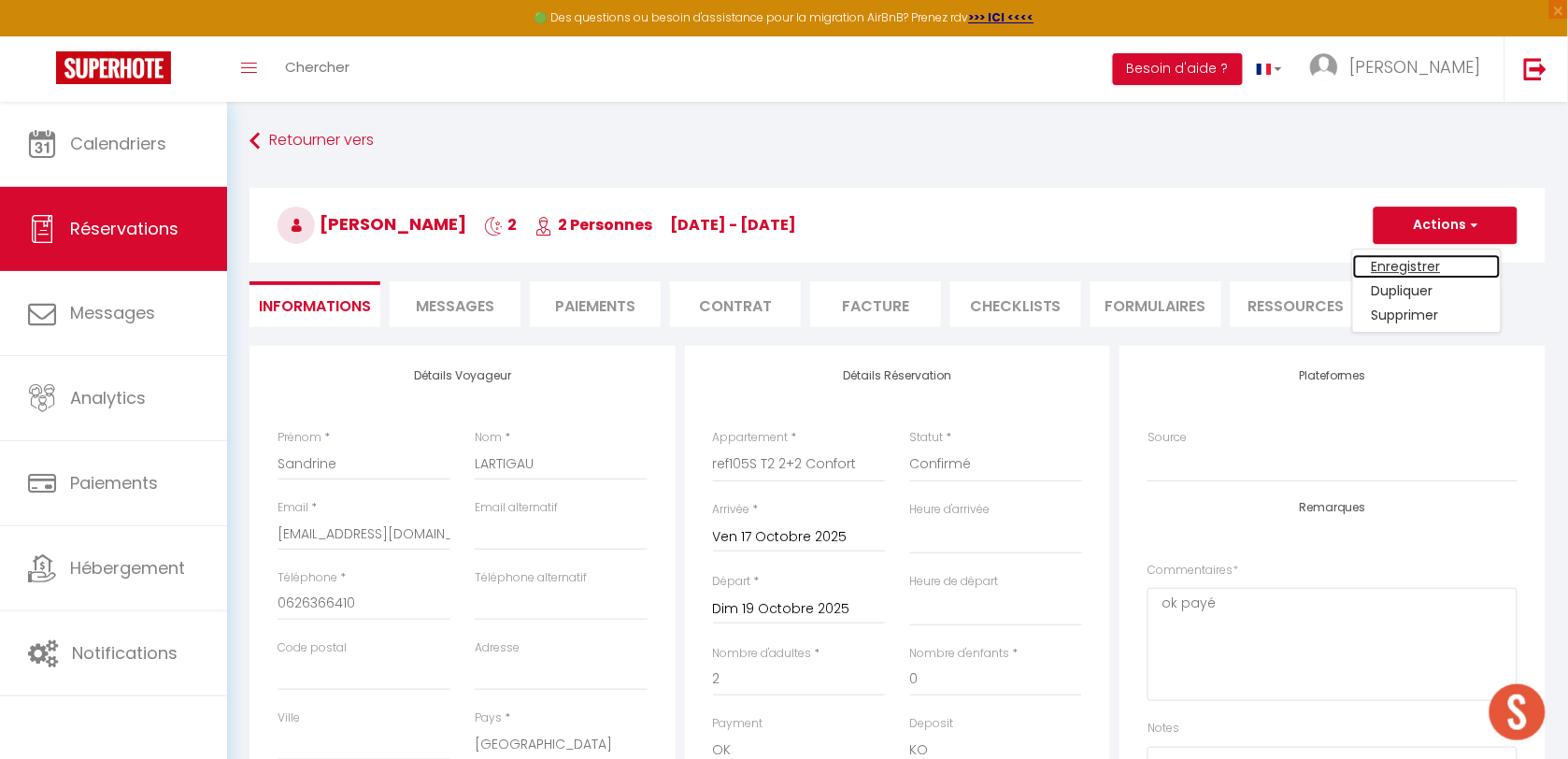
click at [1416, 264] on link "Enregistrer" at bounding box center [1427, 266] width 148 height 24
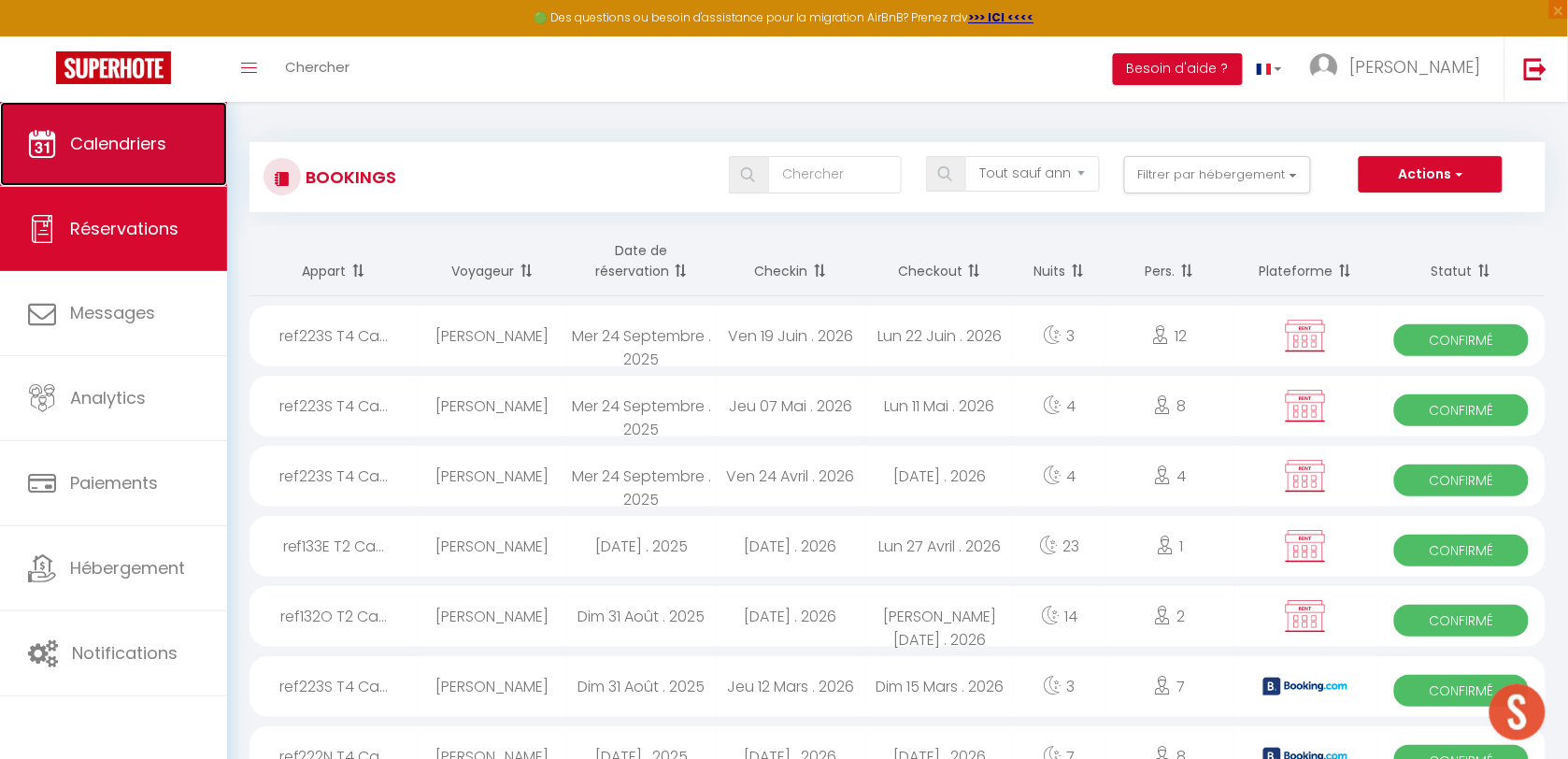
click at [179, 148] on link "Calendriers" at bounding box center [113, 144] width 227 height 84
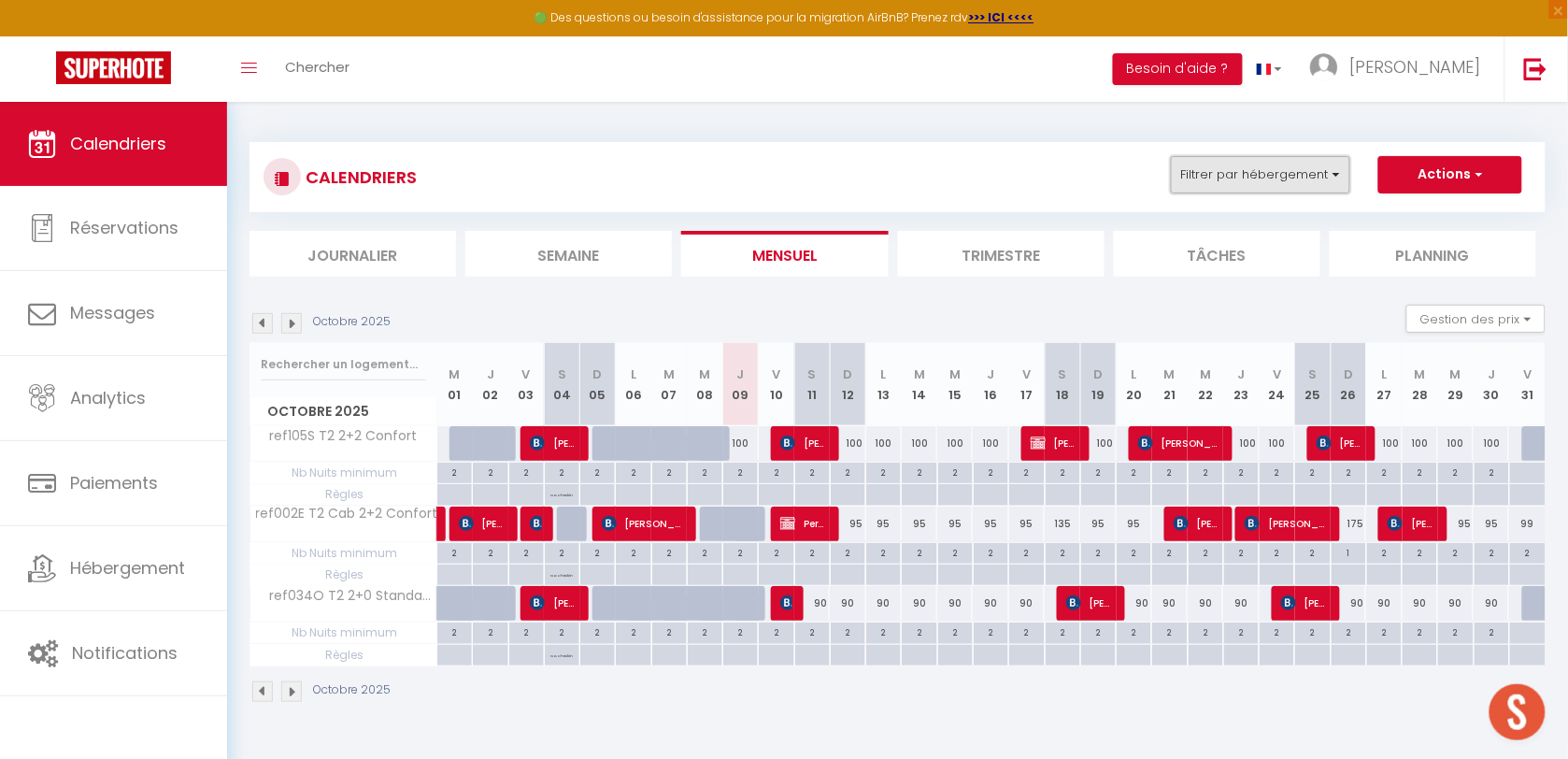
click at [1249, 173] on button "Filtrer par hébergement" at bounding box center [1260, 175] width 180 height 37
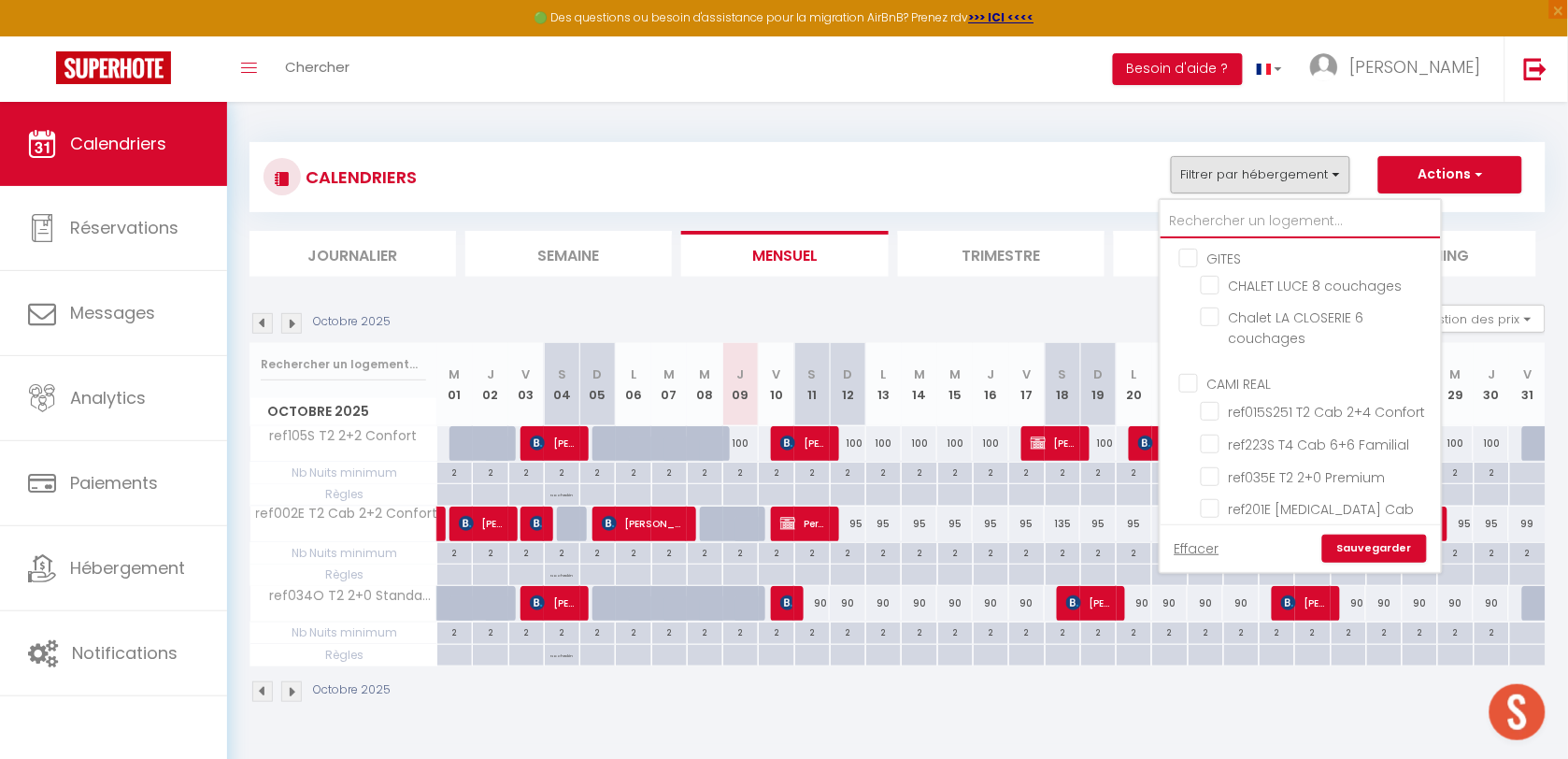
drag, startPoint x: 1201, startPoint y: 220, endPoint x: 1206, endPoint y: 211, distance: 10.3
click at [1201, 218] on input "text" at bounding box center [1302, 222] width 281 height 34
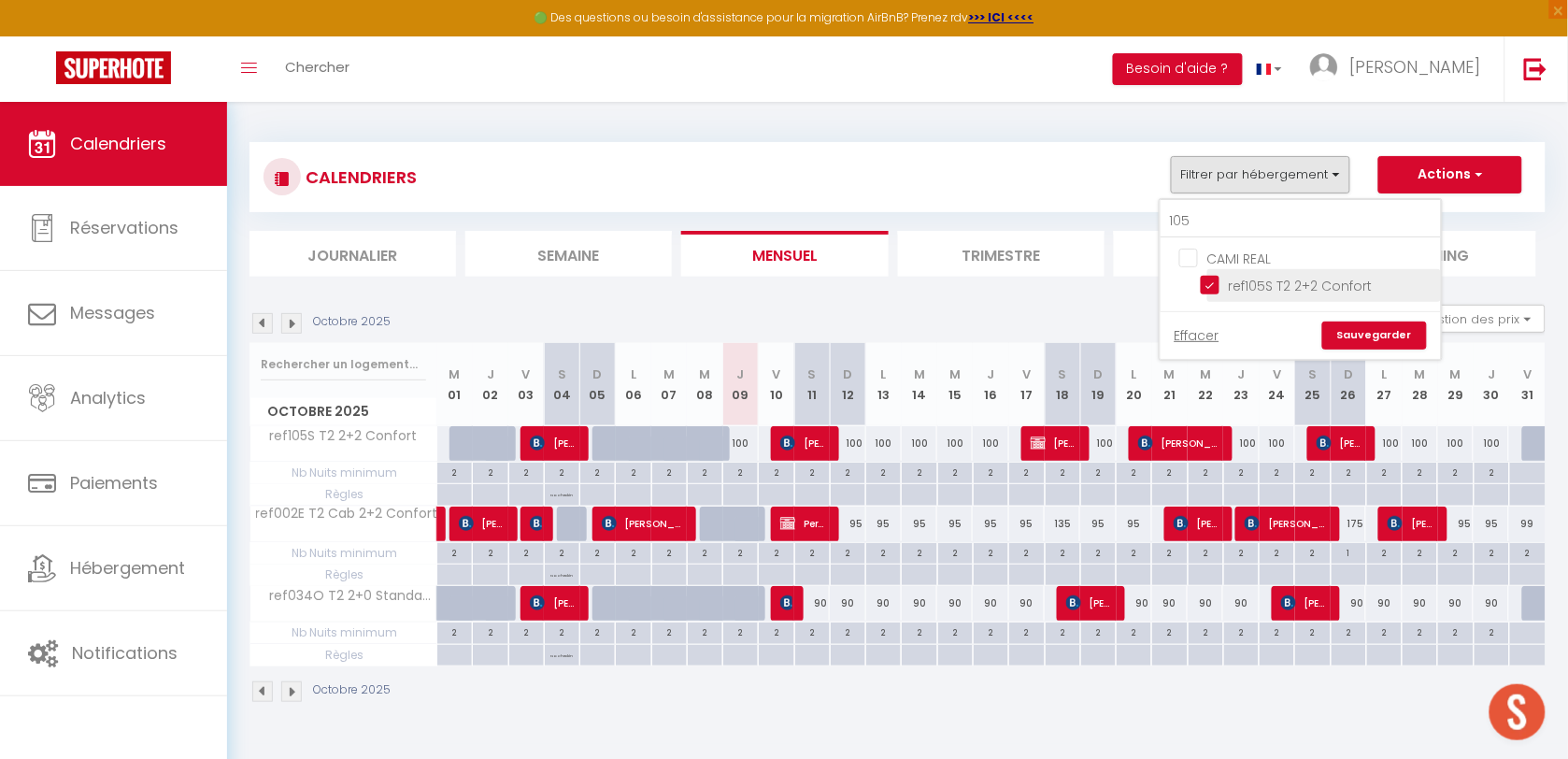
click at [1215, 281] on input "ref105S T2 2+2 Confort" at bounding box center [1317, 284] width 234 height 19
click at [1353, 322] on link "Sauvegarder" at bounding box center [1374, 336] width 105 height 28
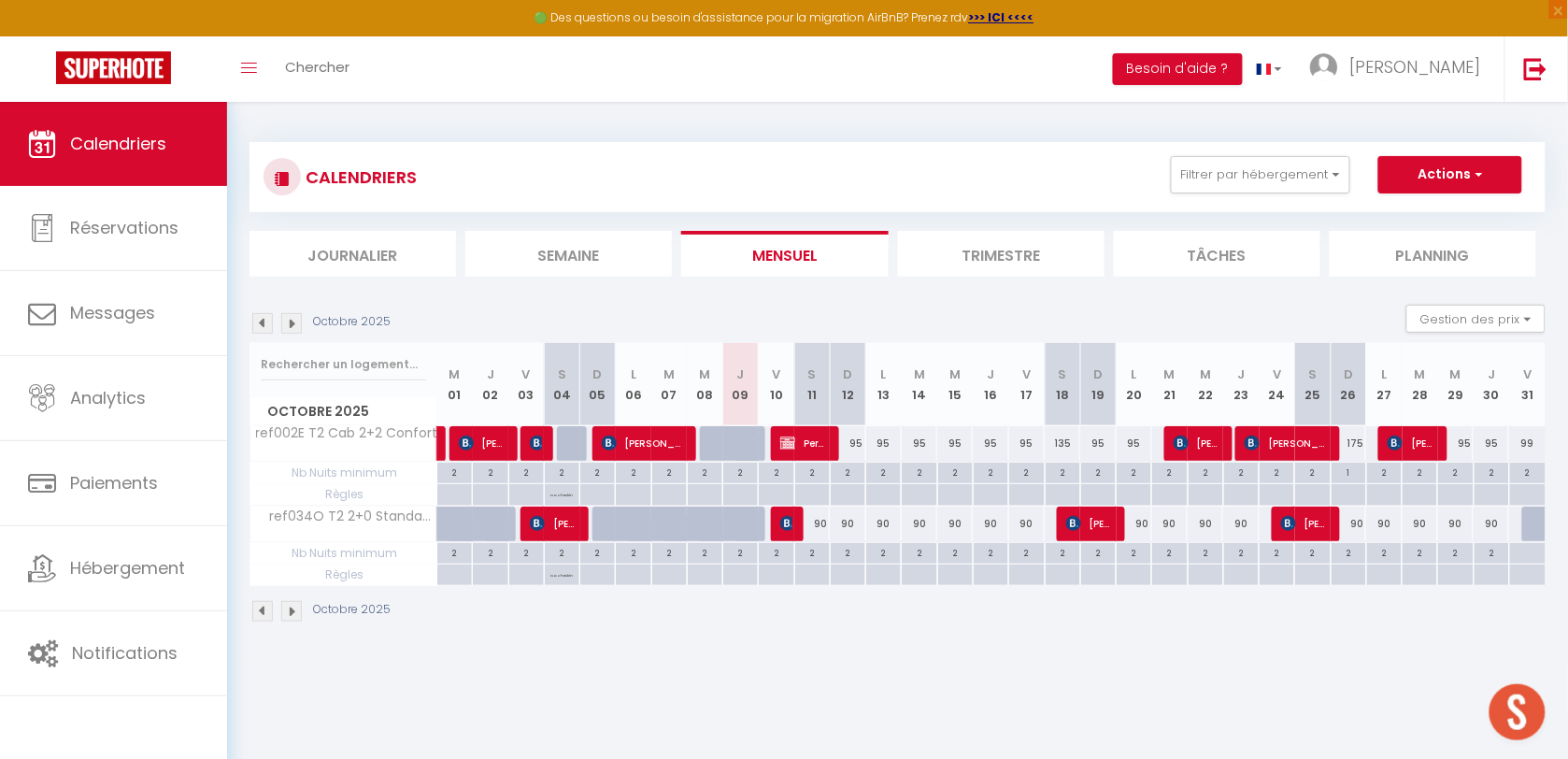
click at [263, 335] on div "Octobre 2025 Gestion des prix Nb Nuits minimum Règles Disponibilité" at bounding box center [898, 323] width 1296 height 38
click at [262, 328] on img at bounding box center [263, 323] width 21 height 21
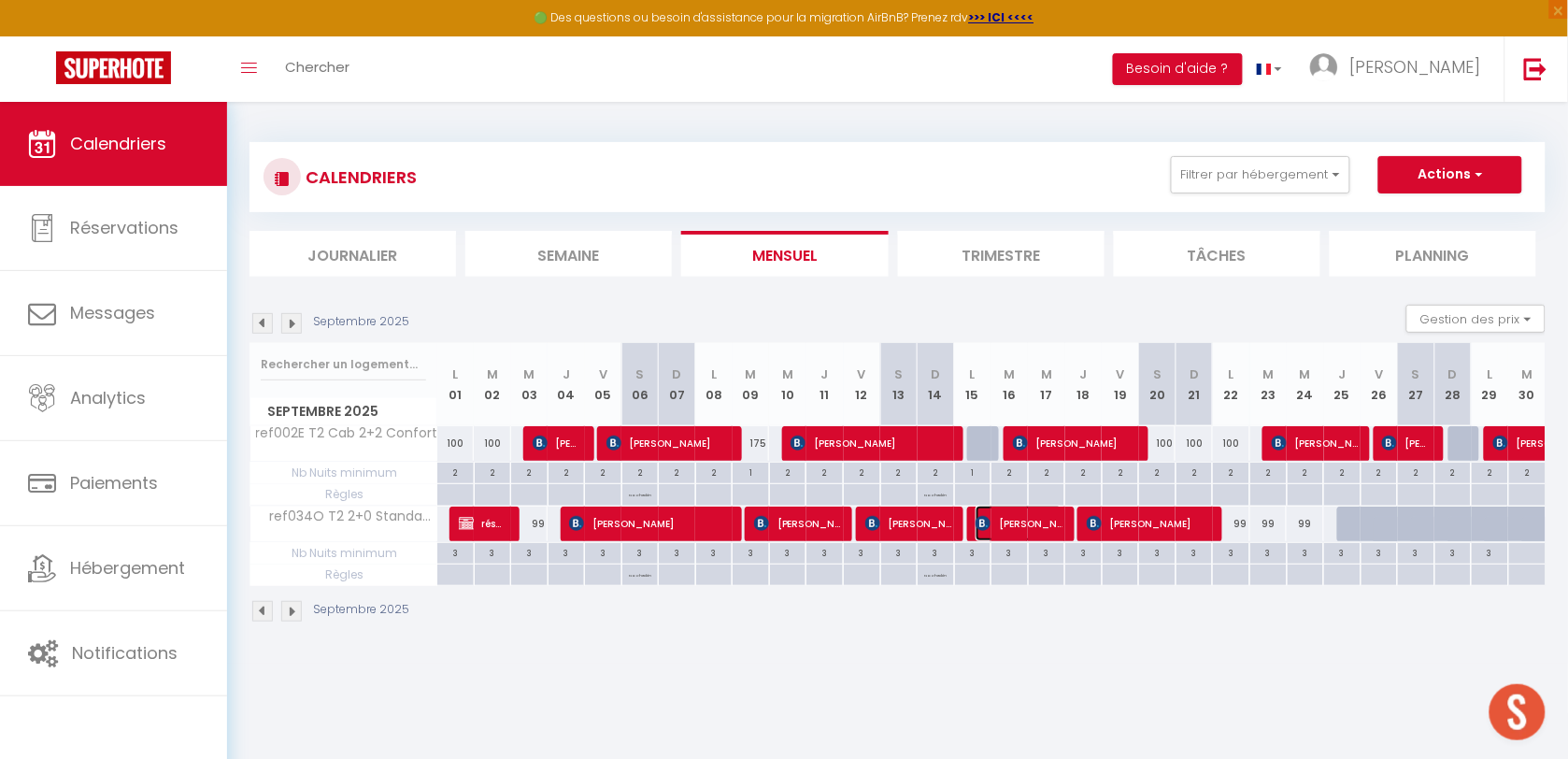
click at [1020, 520] on span "[PERSON_NAME]" at bounding box center [1019, 523] width 87 height 36
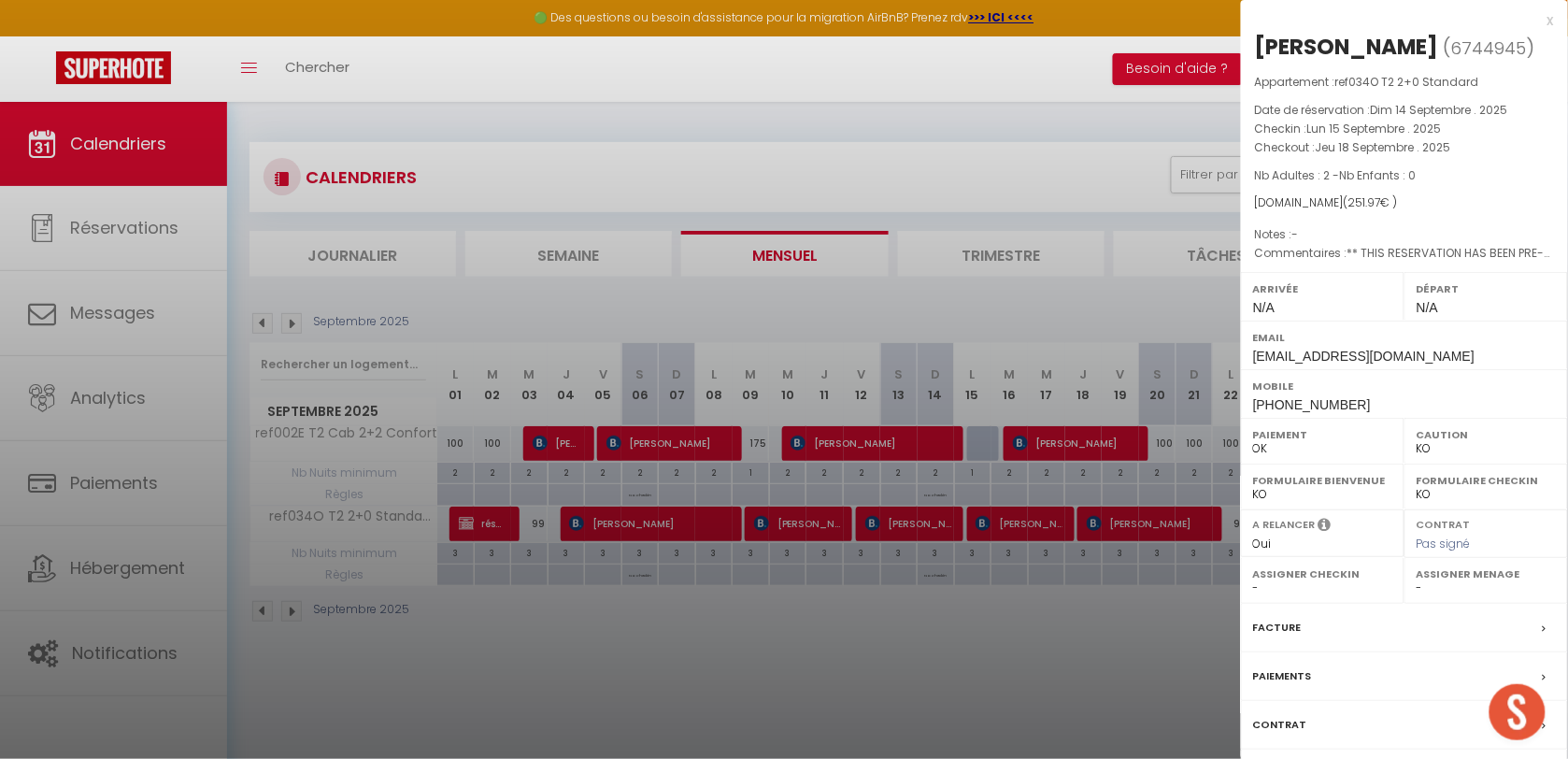
click at [795, 629] on div at bounding box center [784, 380] width 1568 height 759
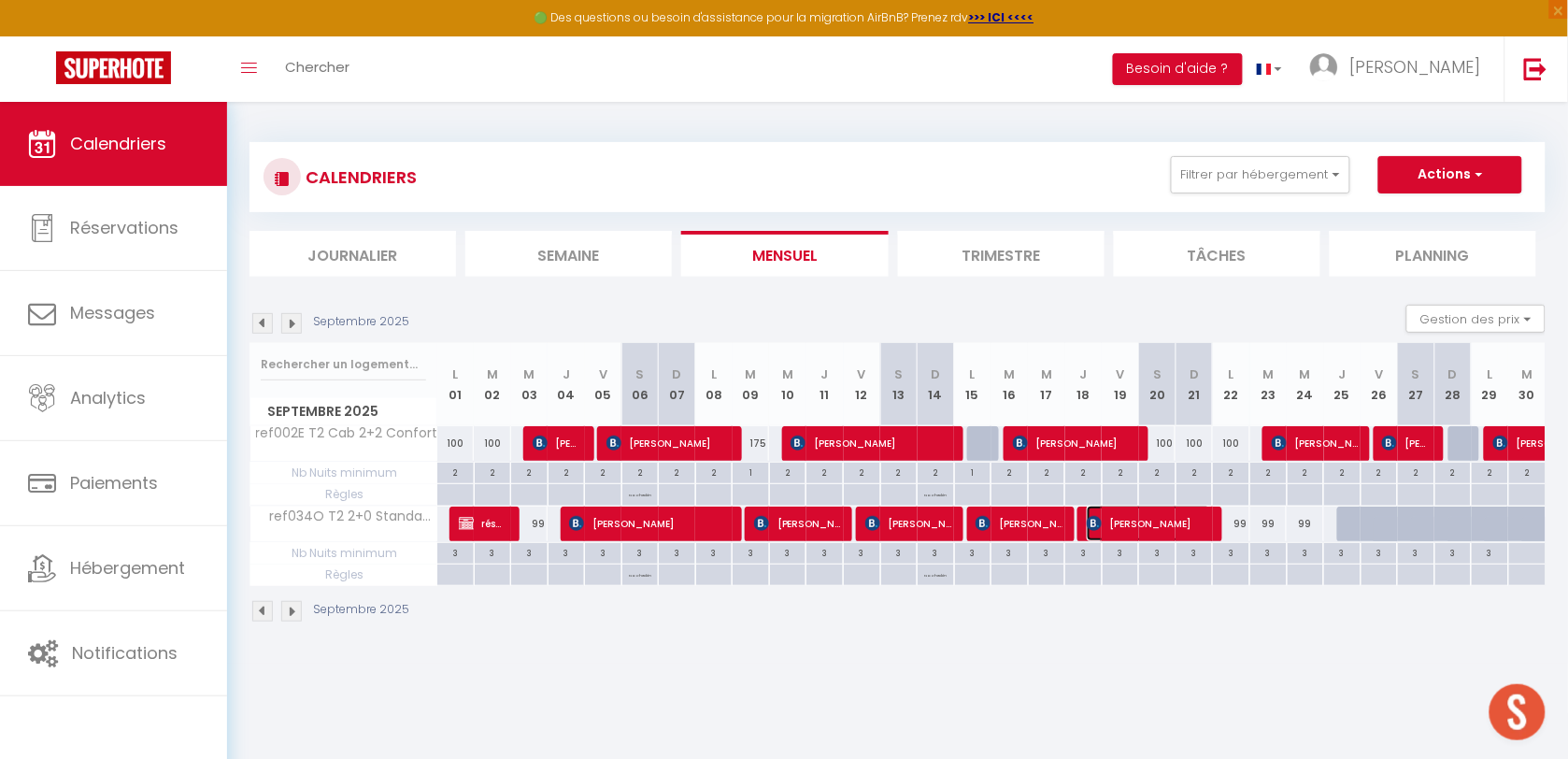
click at [1129, 528] on span "[PERSON_NAME]" at bounding box center [1149, 523] width 124 height 36
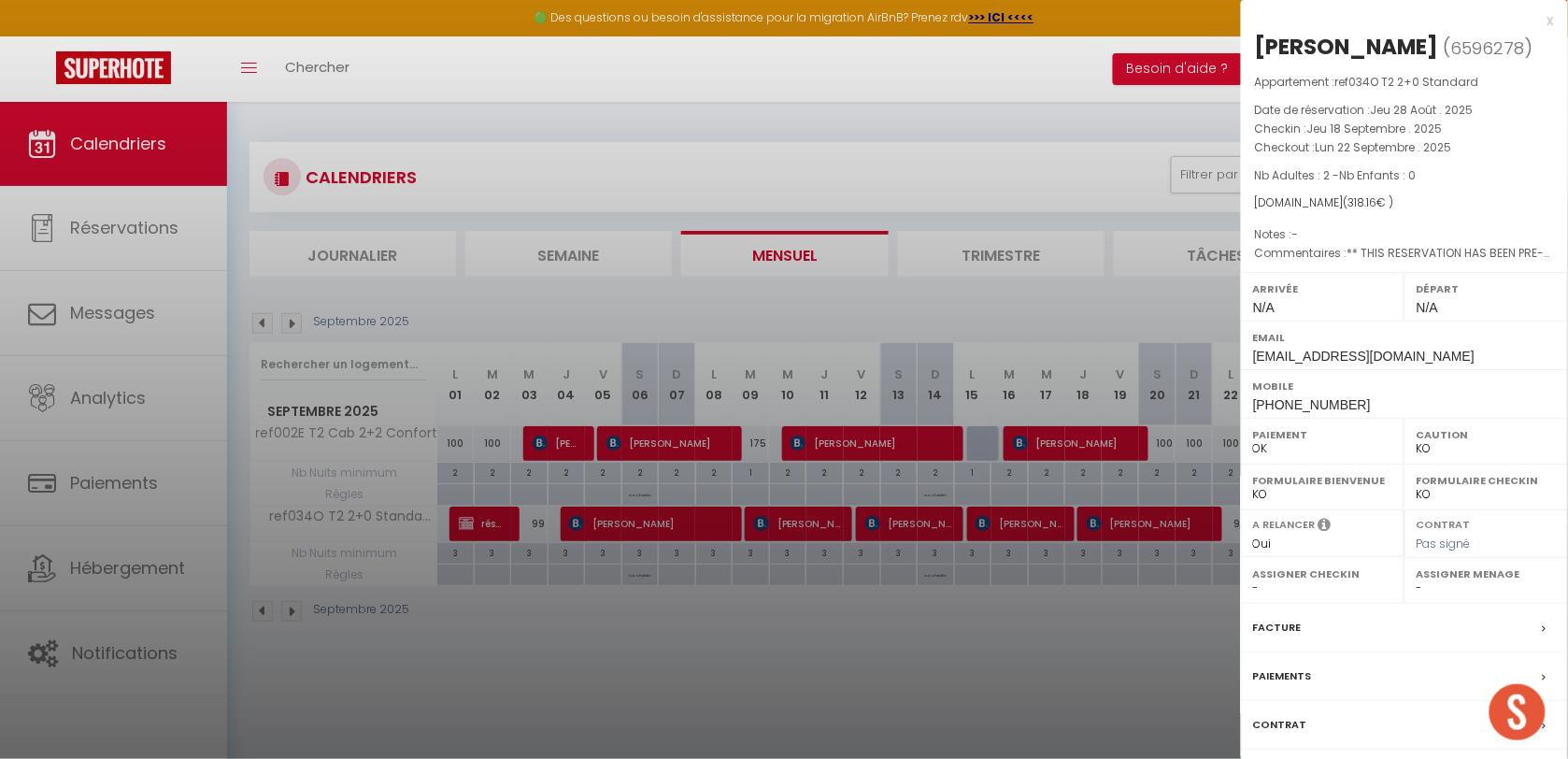
click at [797, 684] on div at bounding box center [784, 380] width 1568 height 759
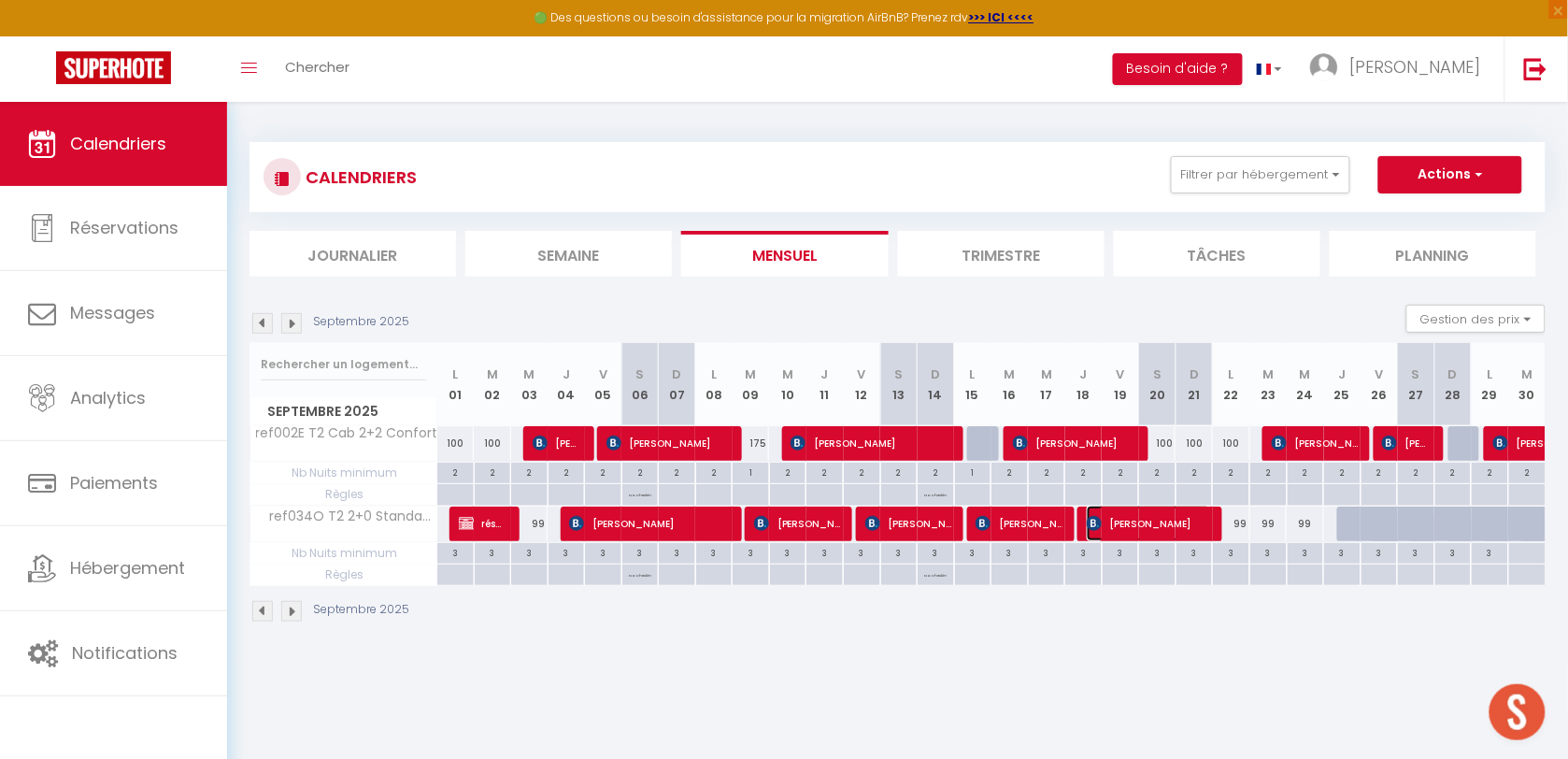
click at [1148, 526] on span "[PERSON_NAME]" at bounding box center [1149, 523] width 124 height 36
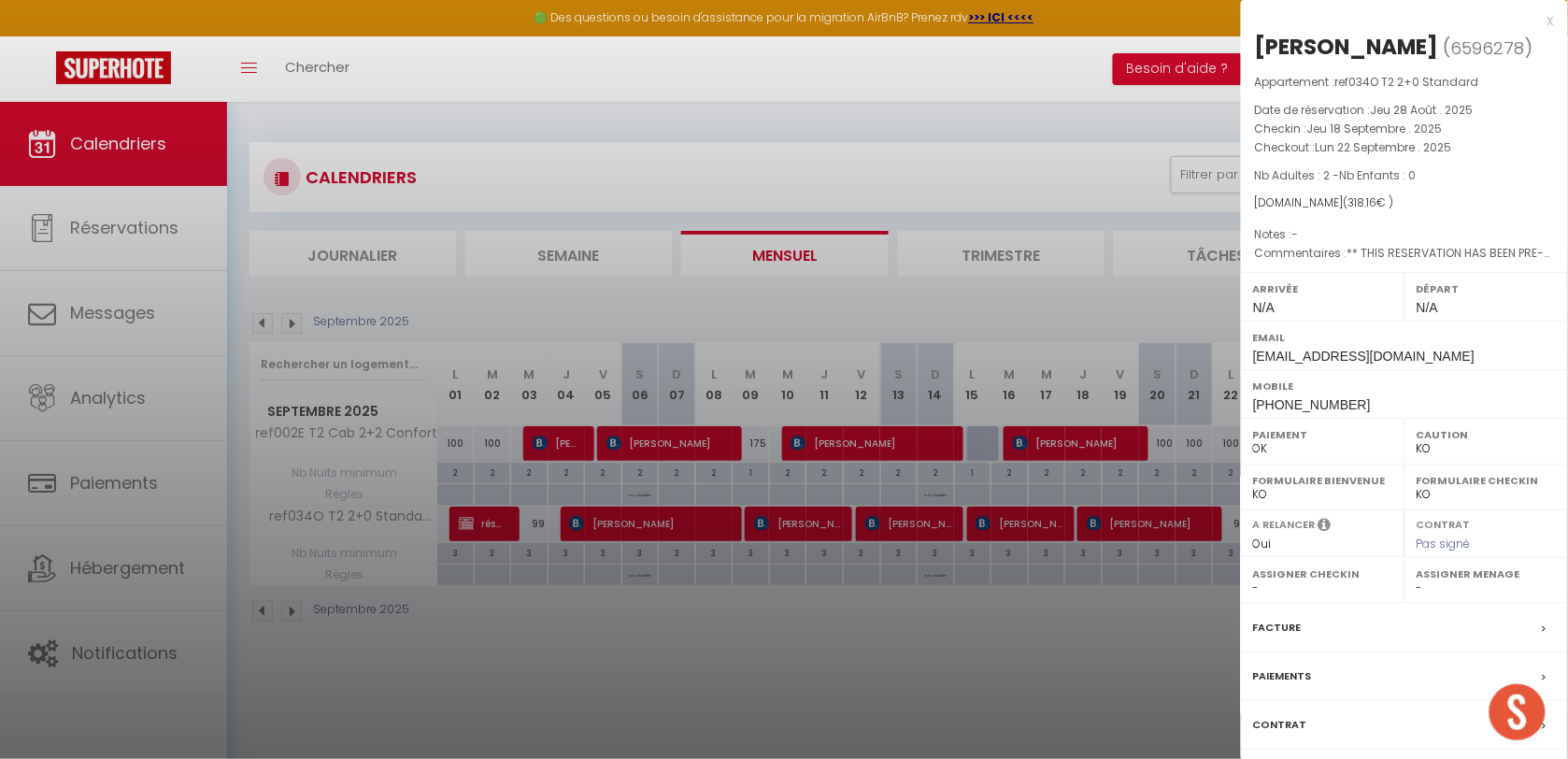
drag, startPoint x: 1044, startPoint y: 720, endPoint x: 909, endPoint y: 727, distance: 135.2
click at [1044, 715] on div at bounding box center [784, 380] width 1568 height 759
